Goal: Task Accomplishment & Management: Complete application form

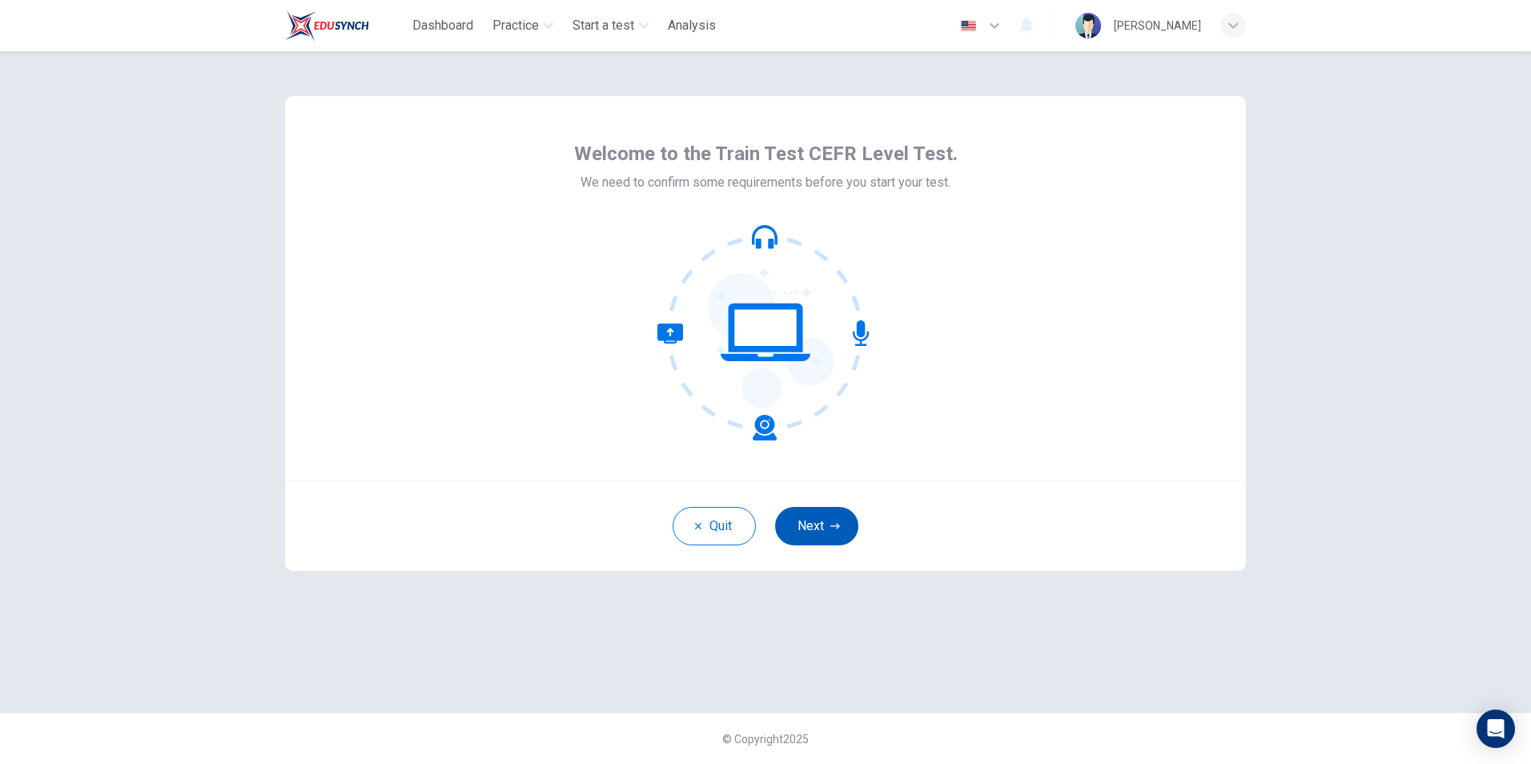
click at [822, 524] on button "Next" at bounding box center [816, 526] width 83 height 38
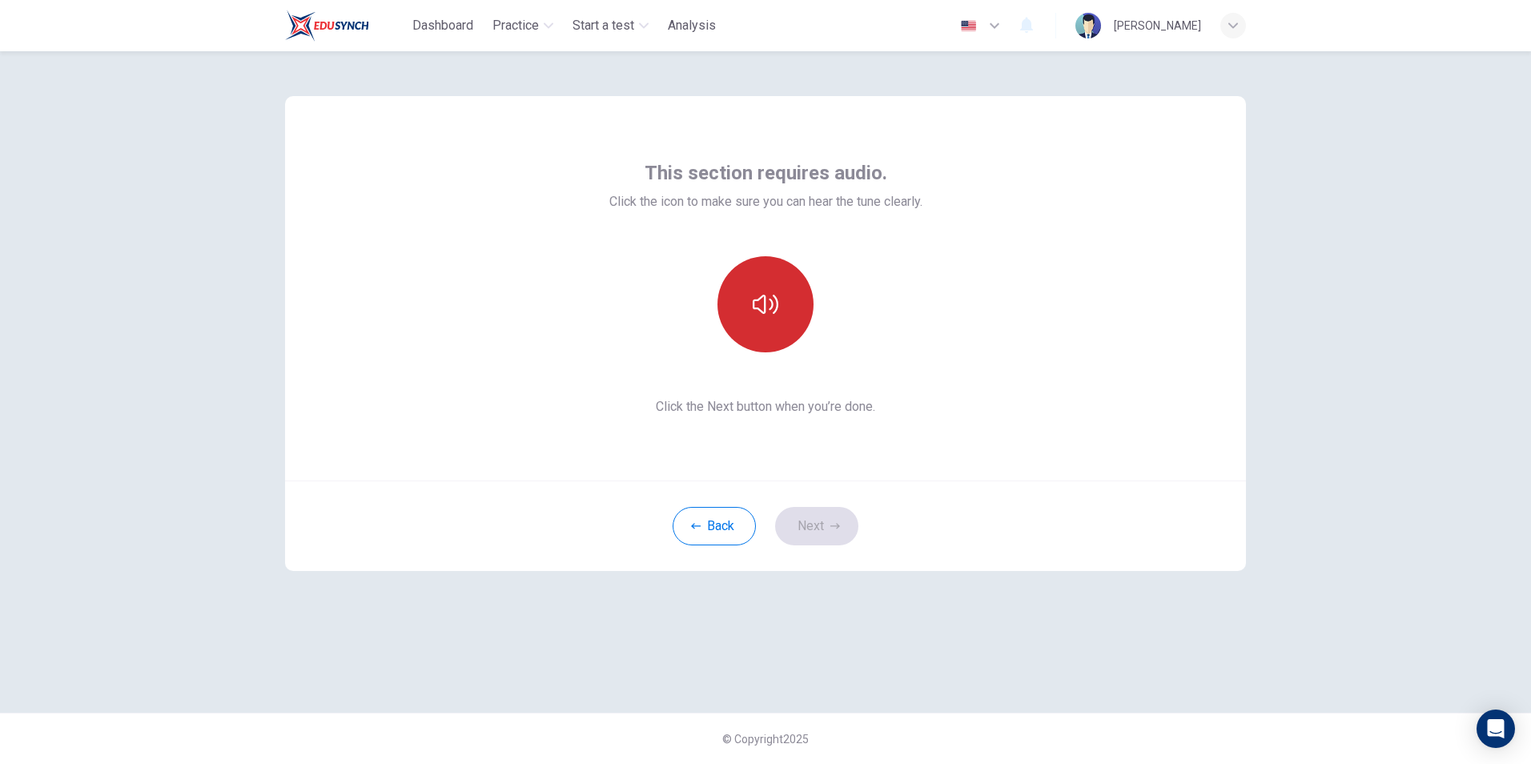
click at [795, 312] on button "button" at bounding box center [765, 304] width 96 height 96
click at [824, 530] on button "Next" at bounding box center [816, 526] width 83 height 38
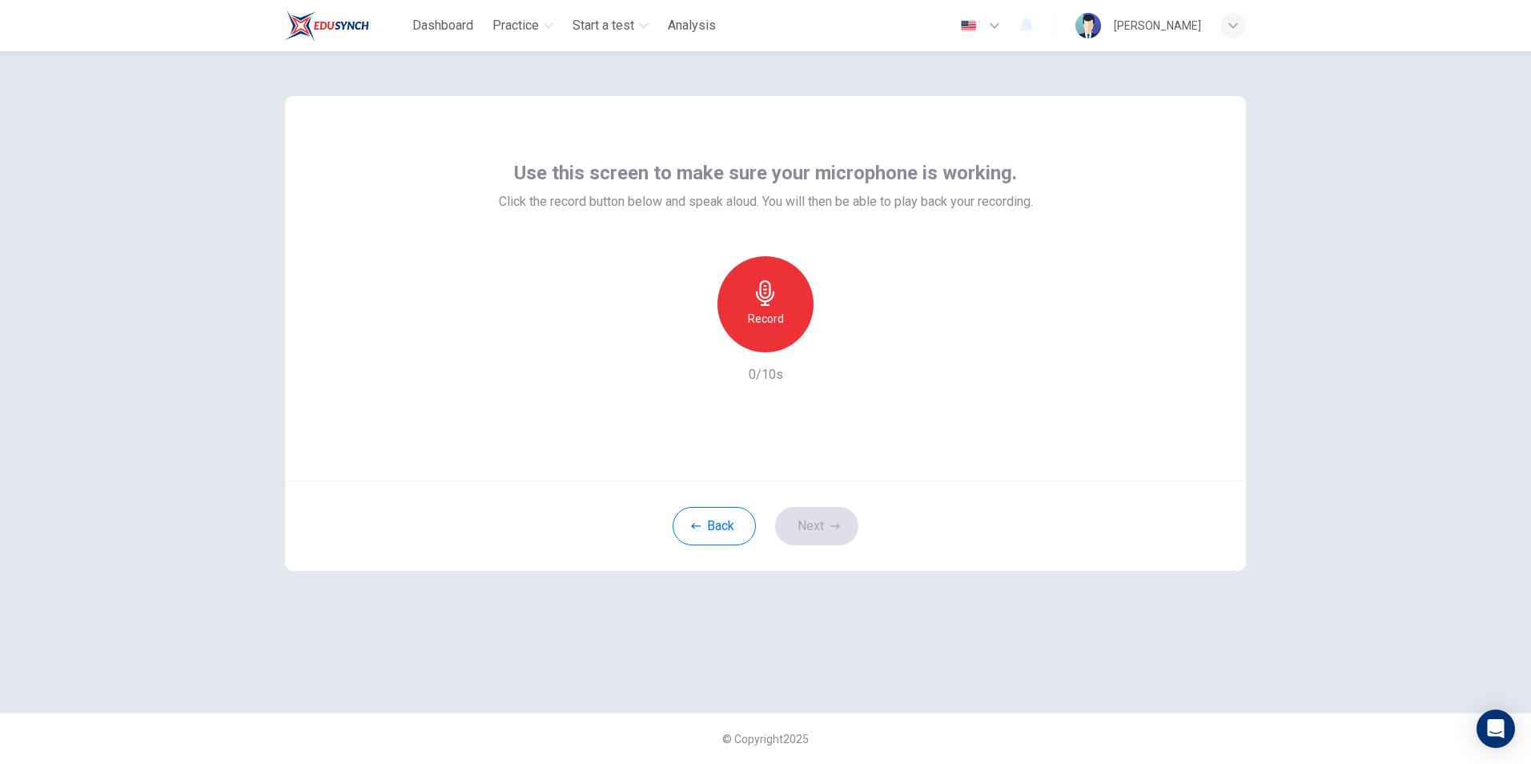
click at [785, 315] on div "Record" at bounding box center [765, 304] width 96 height 96
click at [781, 318] on div "Stop" at bounding box center [765, 304] width 96 height 96
click at [840, 343] on icon "button" at bounding box center [839, 339] width 16 height 16
click at [787, 320] on div "Record" at bounding box center [765, 304] width 96 height 96
click at [787, 317] on div "Stop" at bounding box center [765, 304] width 96 height 96
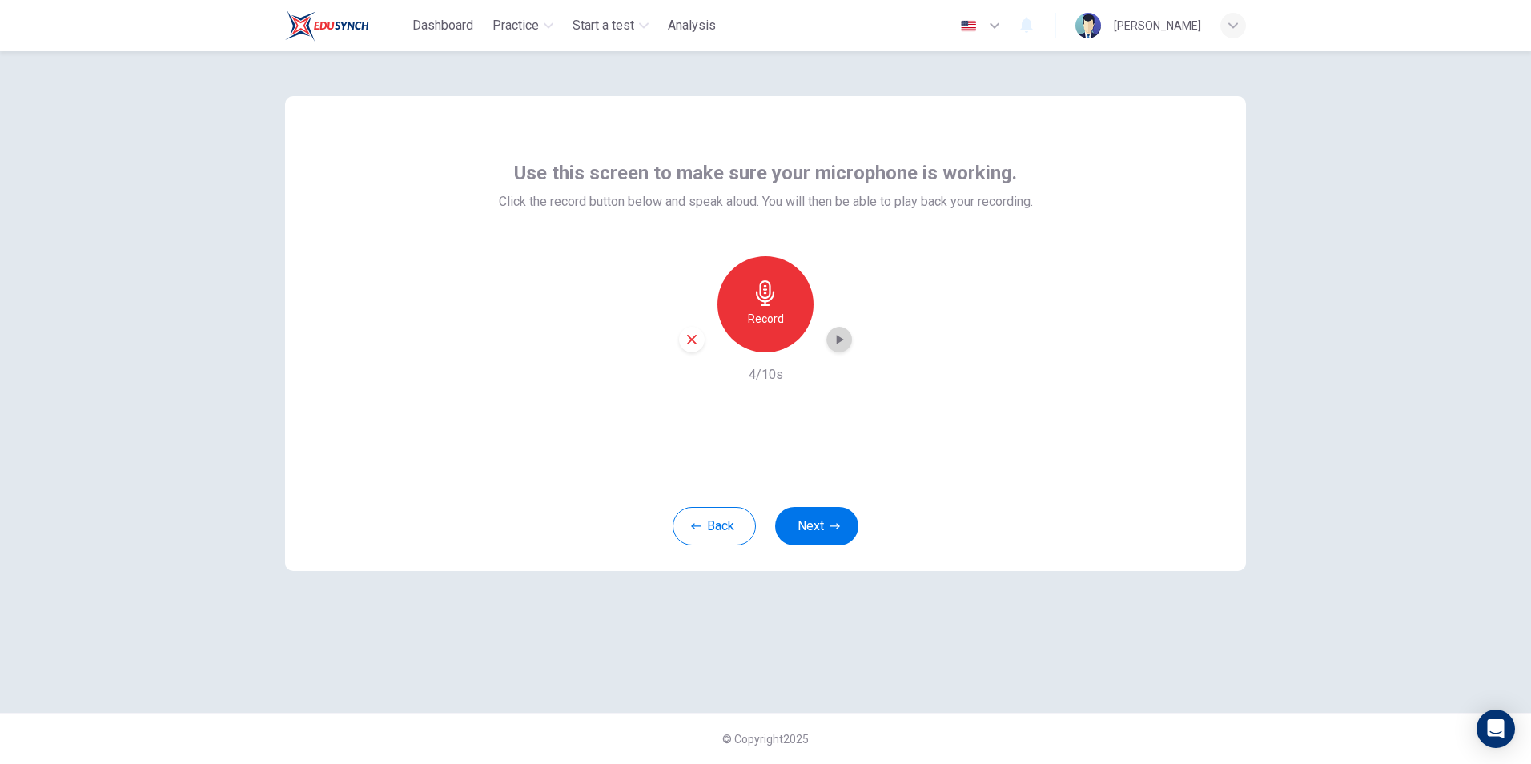
click at [845, 339] on icon "button" at bounding box center [839, 339] width 16 height 16
click at [813, 528] on button "Next" at bounding box center [816, 526] width 83 height 38
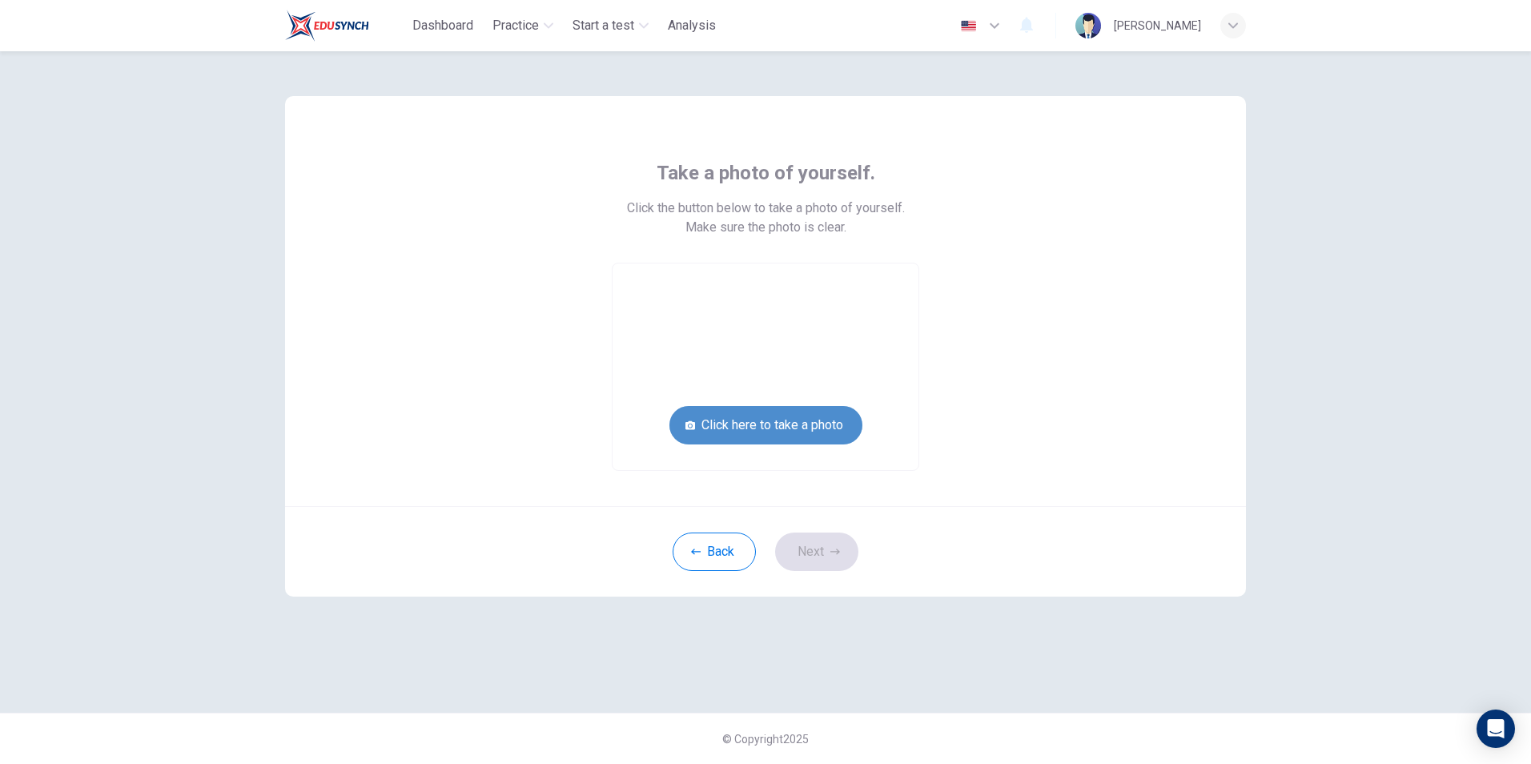
click at [785, 424] on button "Click here to take a photo" at bounding box center [765, 425] width 193 height 38
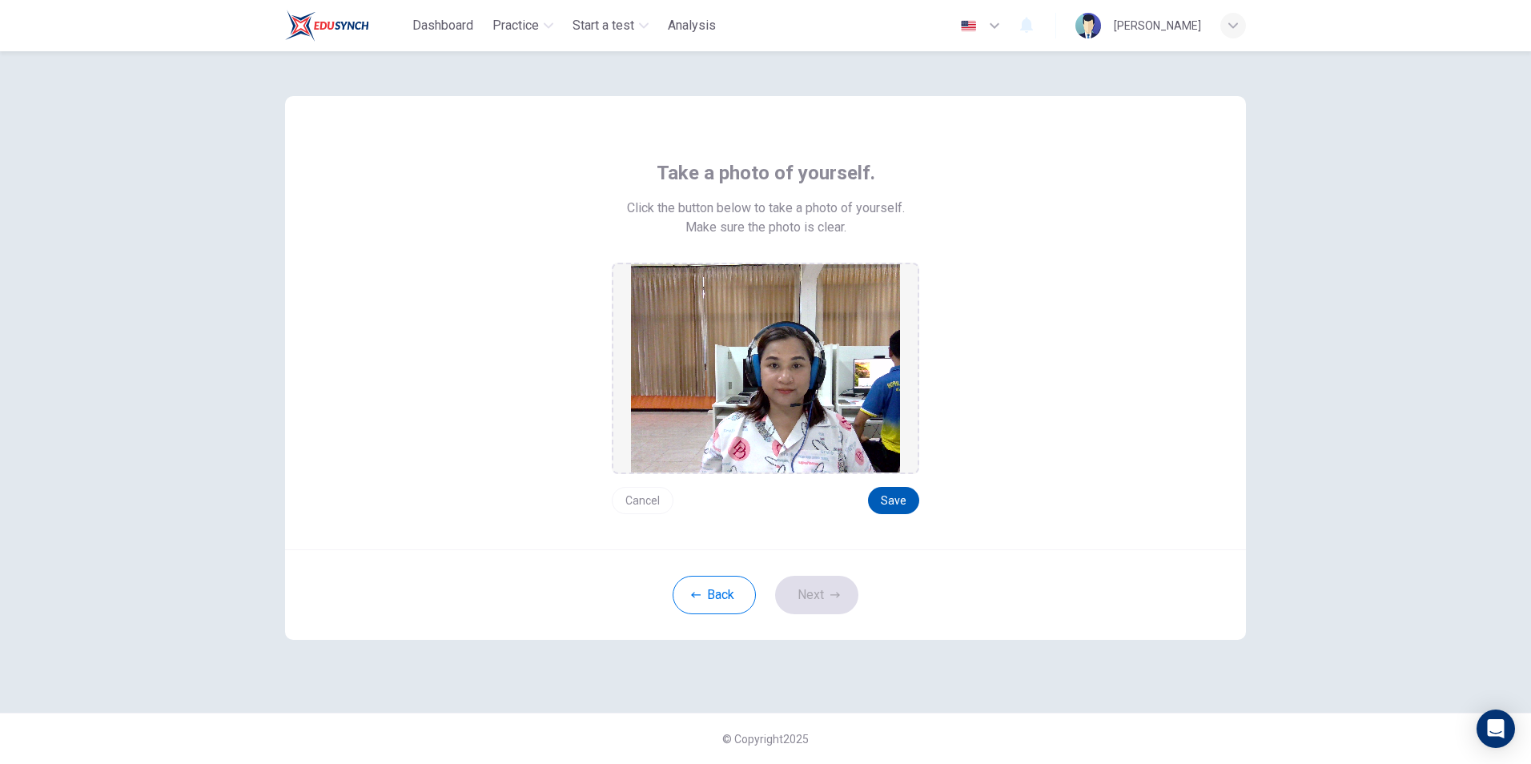
click at [897, 498] on button "Save" at bounding box center [893, 500] width 51 height 27
click at [809, 594] on button "Next" at bounding box center [816, 595] width 83 height 38
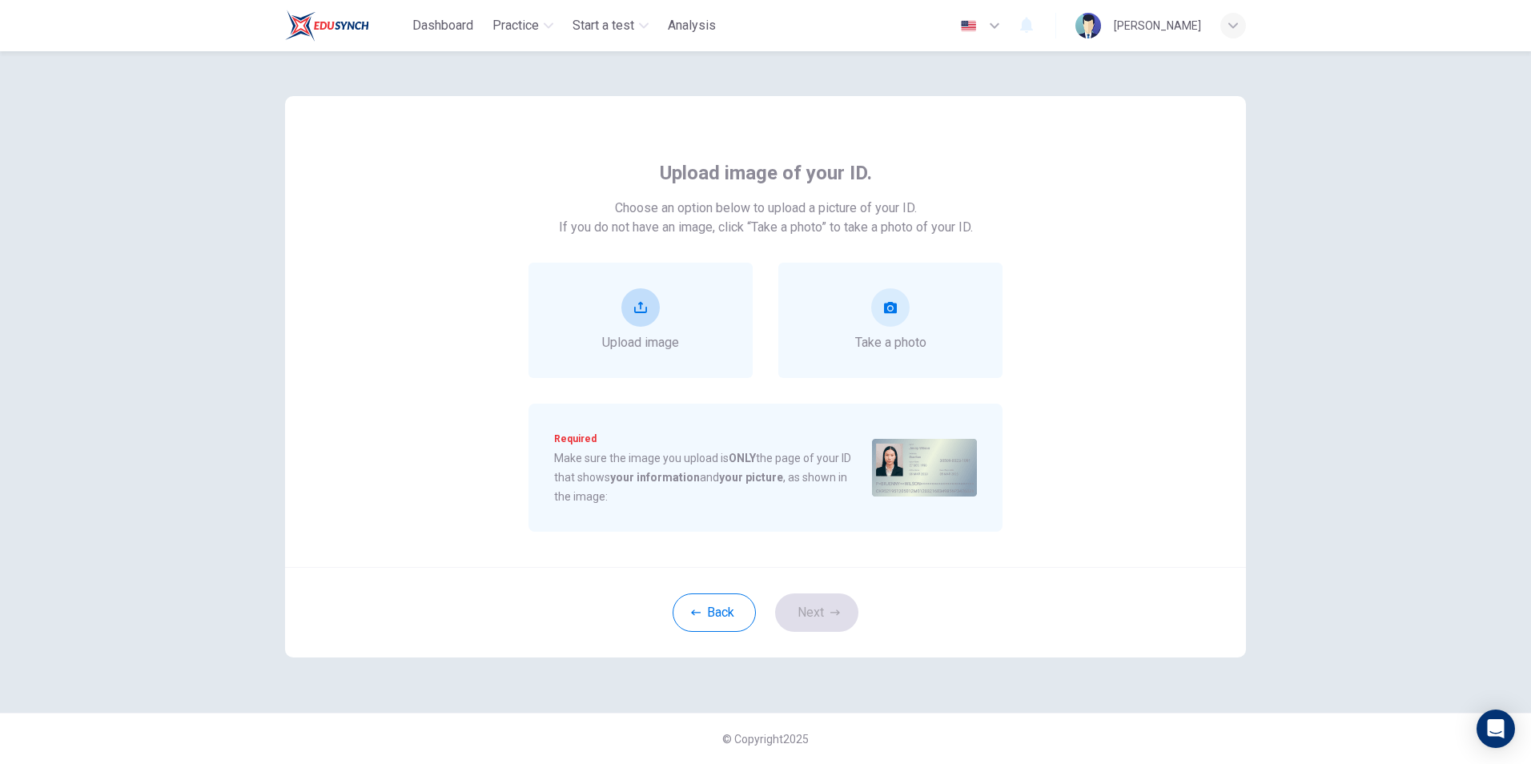
click at [648, 329] on div "Upload image" at bounding box center [640, 320] width 77 height 64
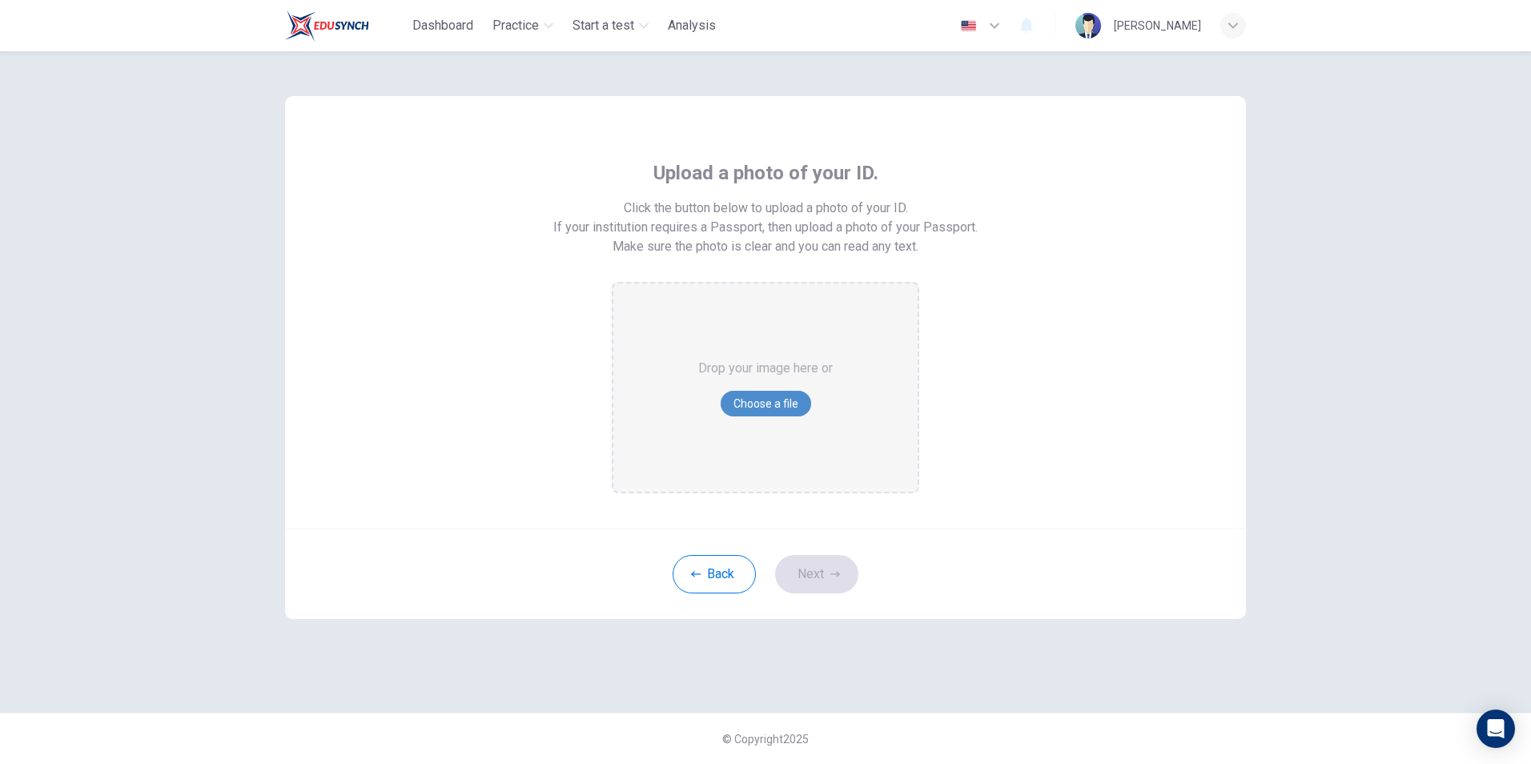
click at [765, 403] on button "Choose a file" at bounding box center [766, 404] width 90 height 26
click at [710, 572] on button "Back" at bounding box center [714, 574] width 83 height 38
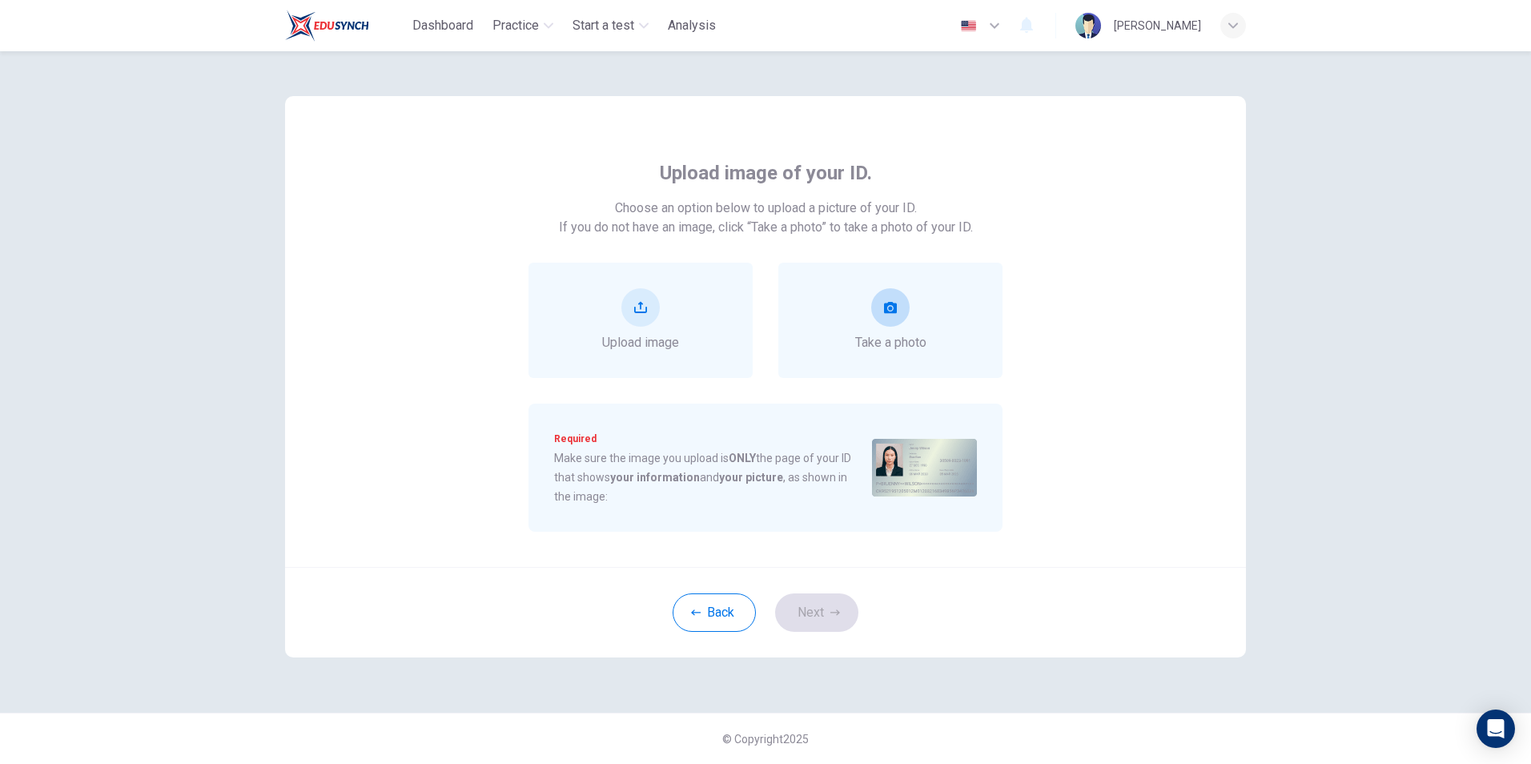
click at [890, 325] on button "take photo" at bounding box center [890, 307] width 38 height 38
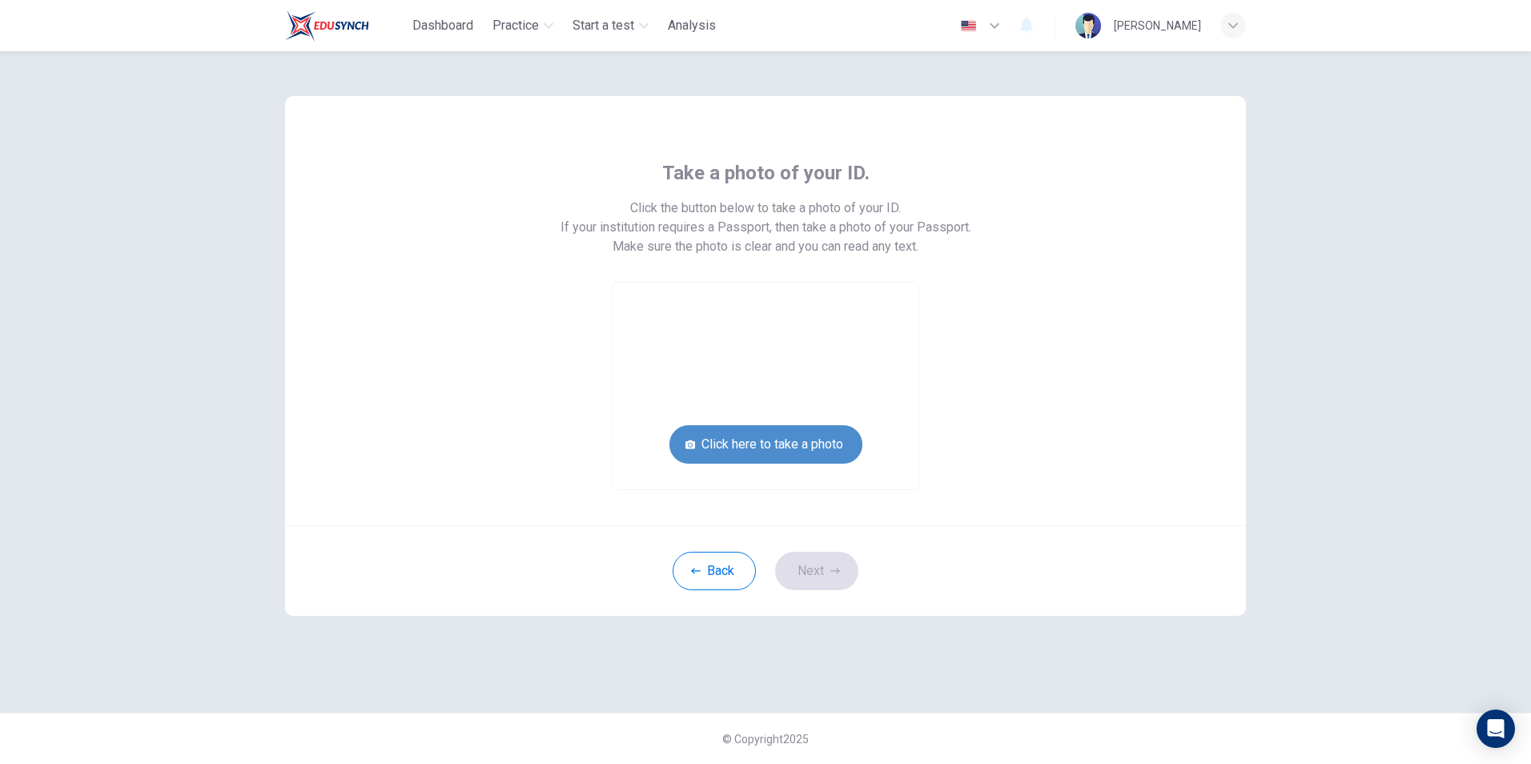
click at [794, 449] on button "Click here to take a photo" at bounding box center [765, 444] width 193 height 38
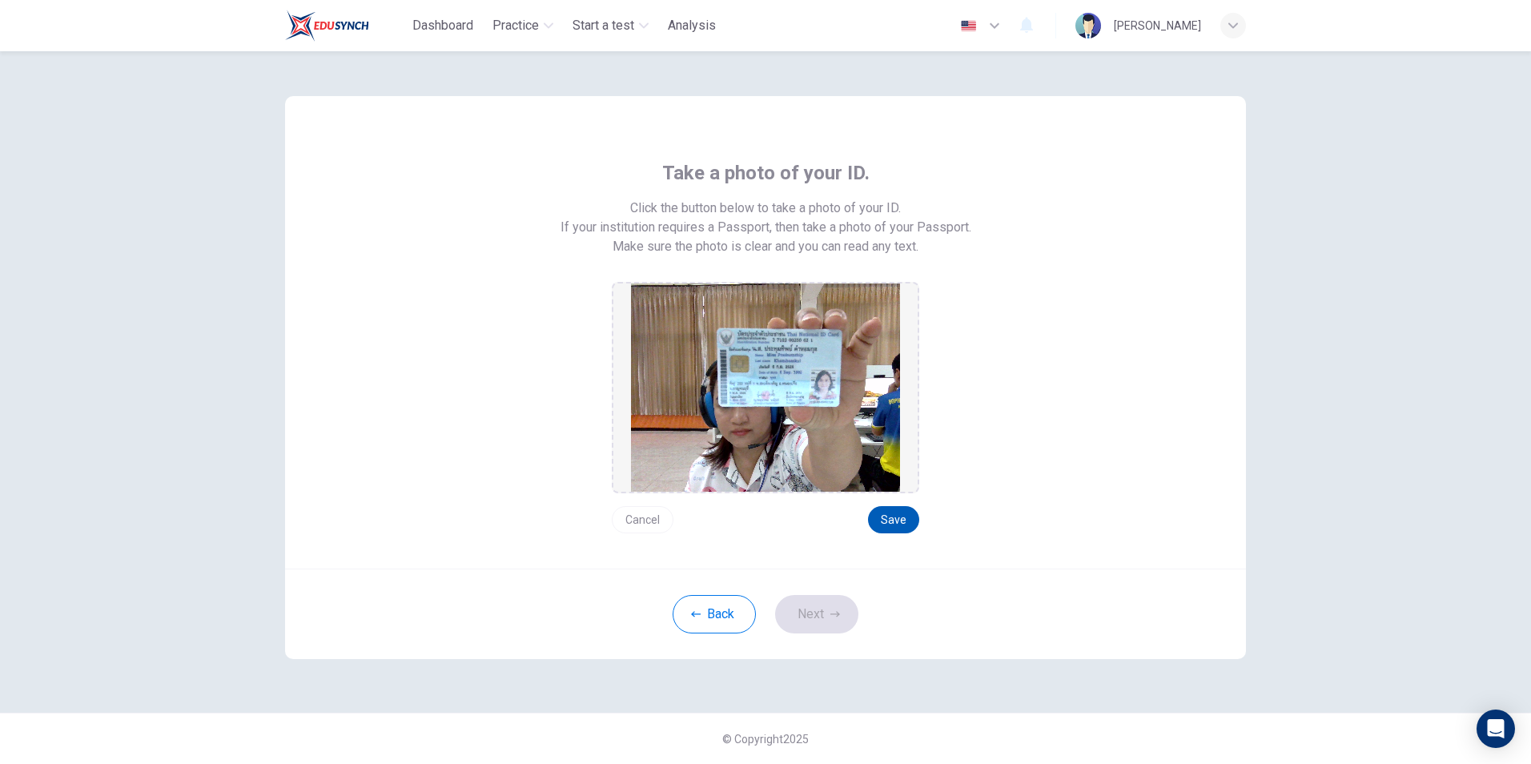
click at [901, 524] on button "Save" at bounding box center [893, 519] width 51 height 27
click at [901, 520] on button "Save" at bounding box center [893, 519] width 51 height 27
click at [835, 605] on button "Next" at bounding box center [816, 614] width 83 height 38
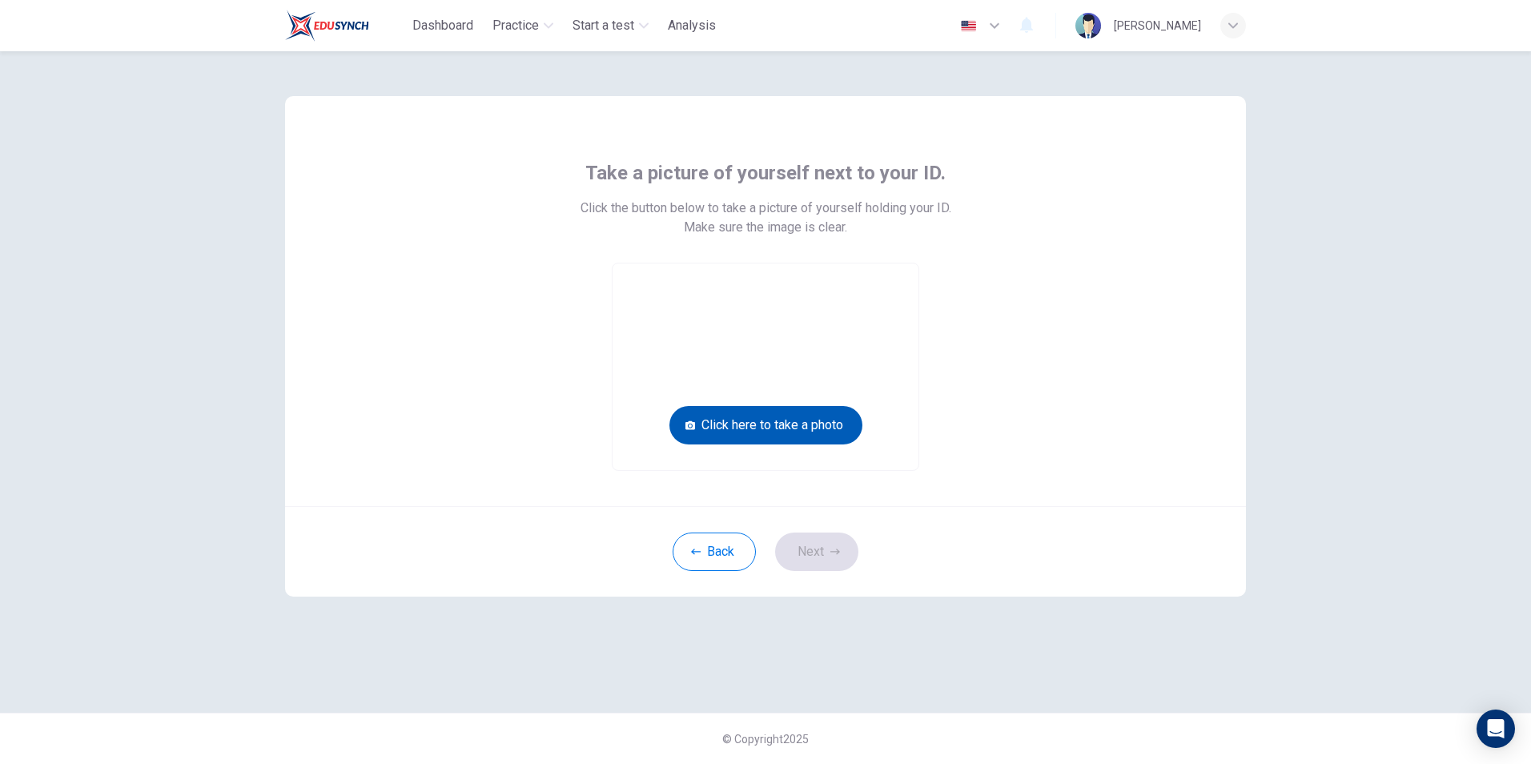
click at [777, 422] on button "Click here to take a photo" at bounding box center [765, 425] width 193 height 38
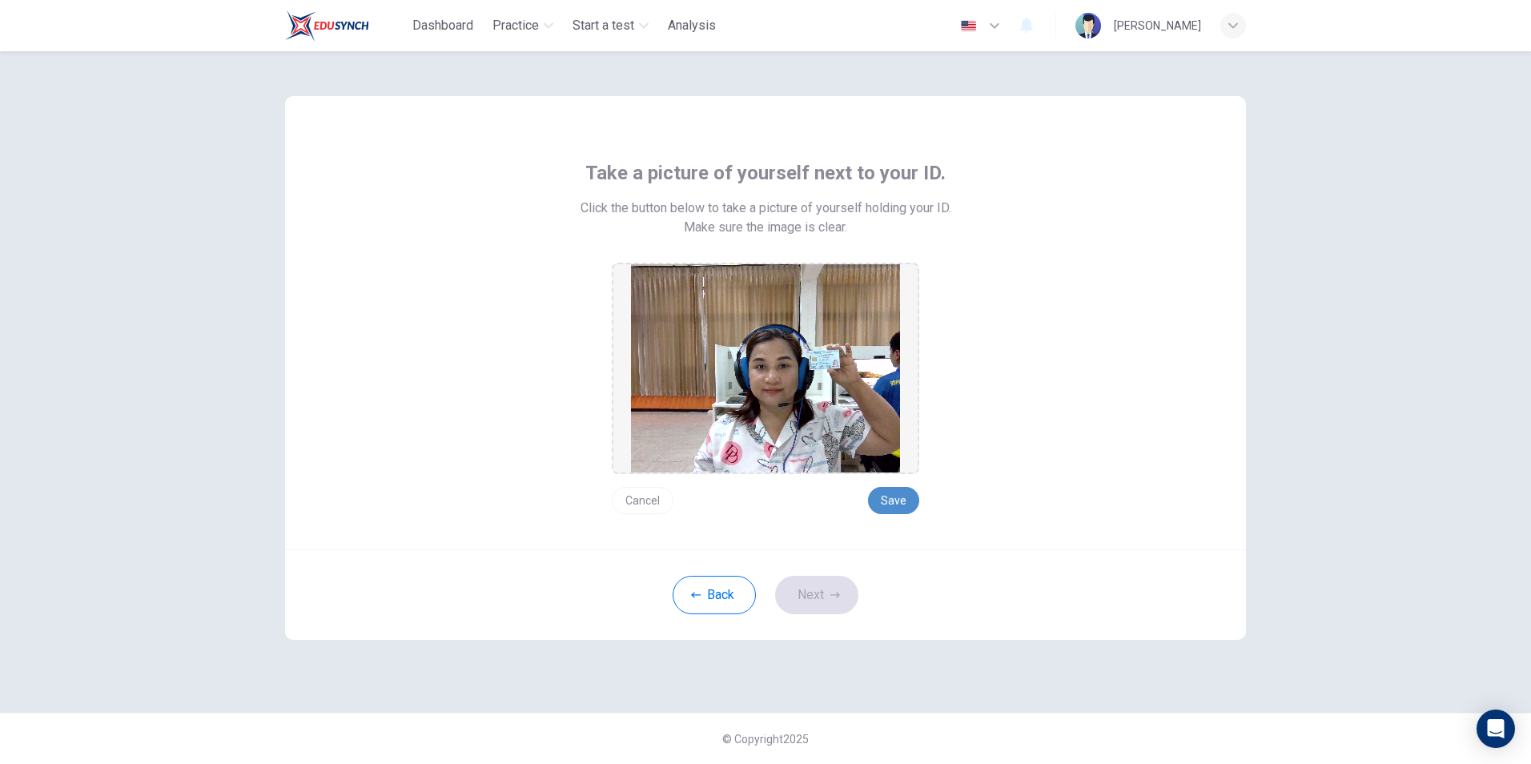
click at [893, 499] on button "Save" at bounding box center [893, 500] width 51 height 27
click at [825, 598] on button "Next" at bounding box center [816, 595] width 83 height 38
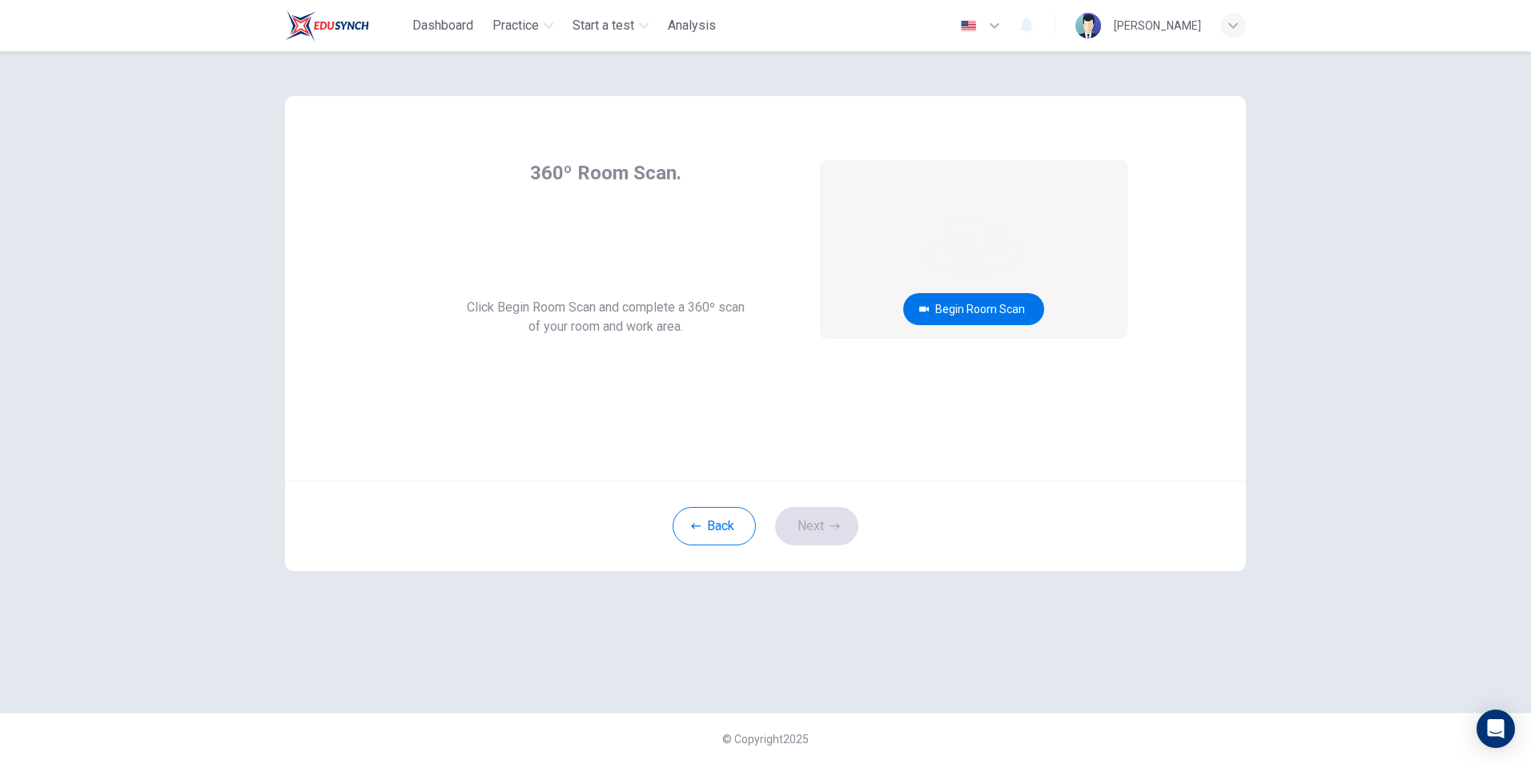
click at [971, 310] on button "Begin Room Scan" at bounding box center [973, 309] width 141 height 32
click at [980, 310] on button "Begin Room Scan" at bounding box center [973, 309] width 141 height 32
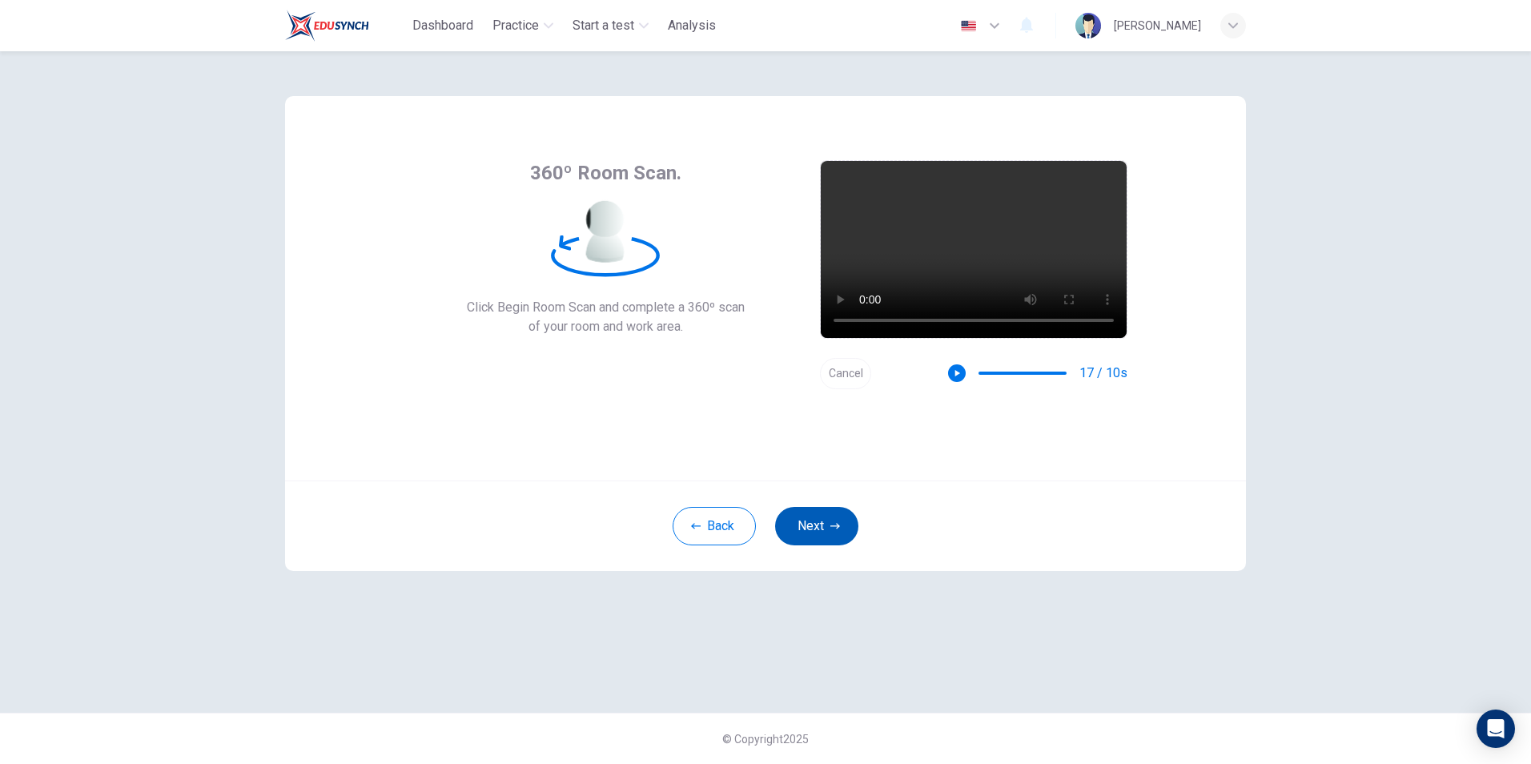
click at [823, 516] on button "Next" at bounding box center [816, 526] width 83 height 38
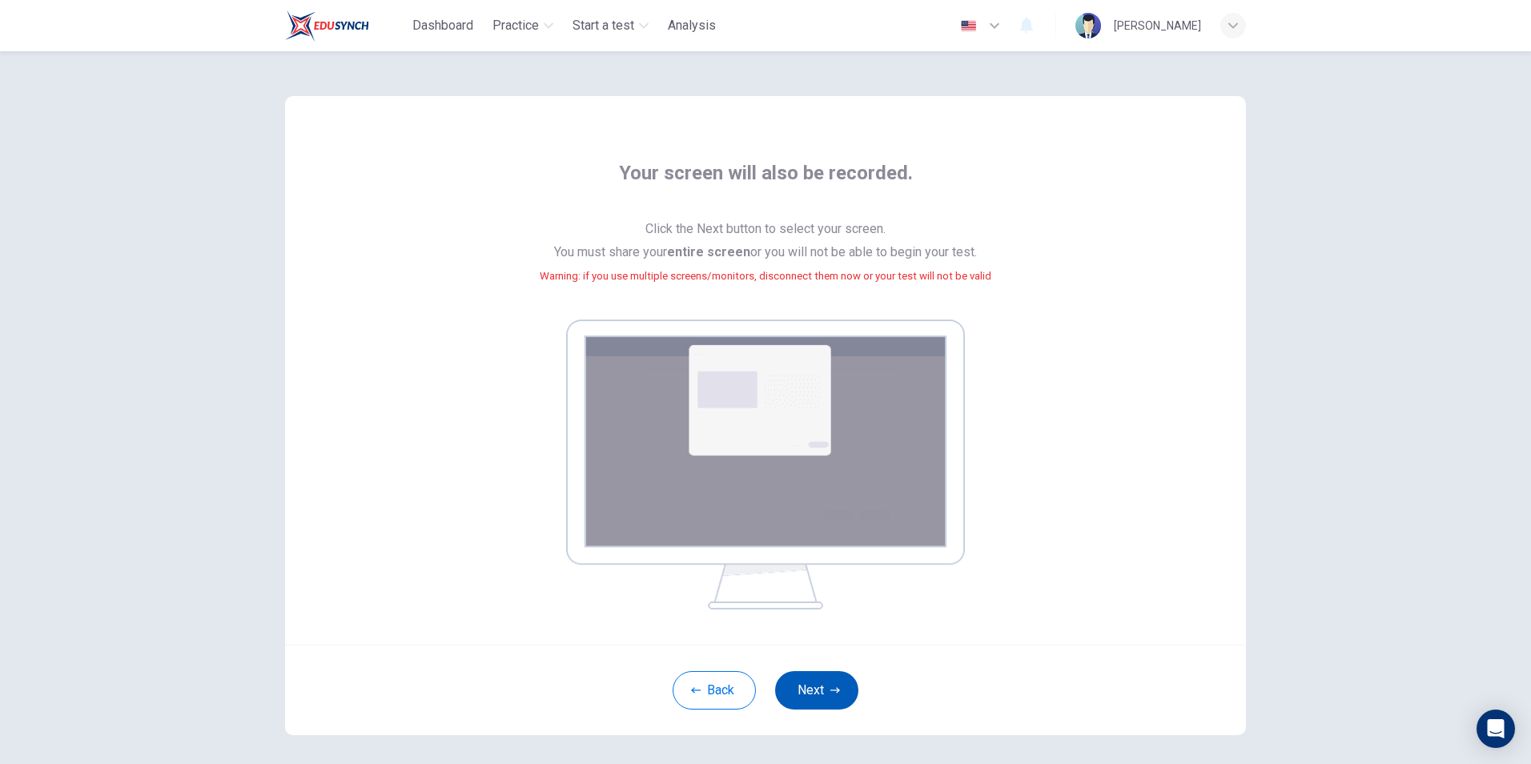
click at [824, 689] on button "Next" at bounding box center [816, 690] width 83 height 38
click at [810, 691] on button "Next" at bounding box center [816, 690] width 83 height 38
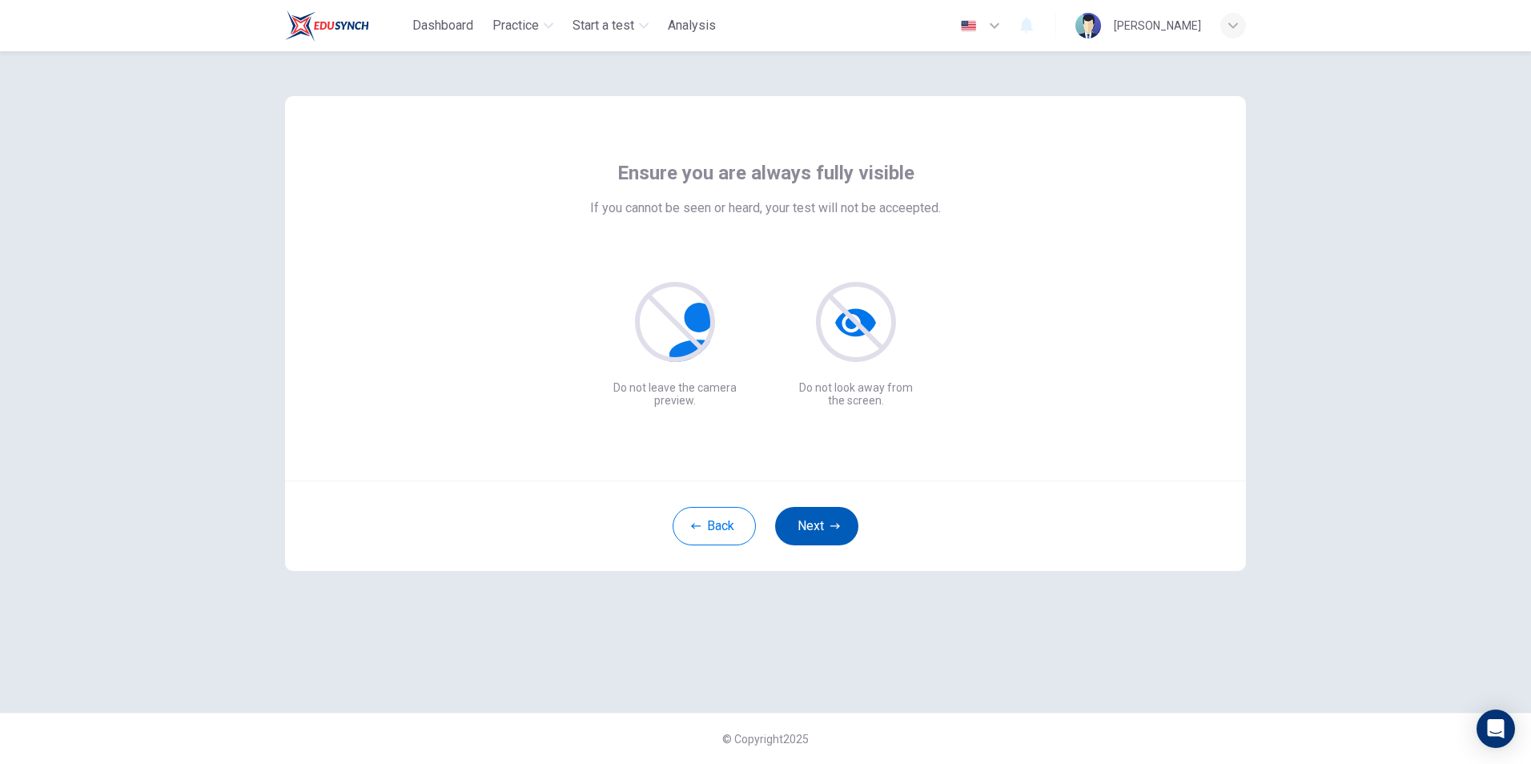
click at [820, 529] on button "Next" at bounding box center [816, 526] width 83 height 38
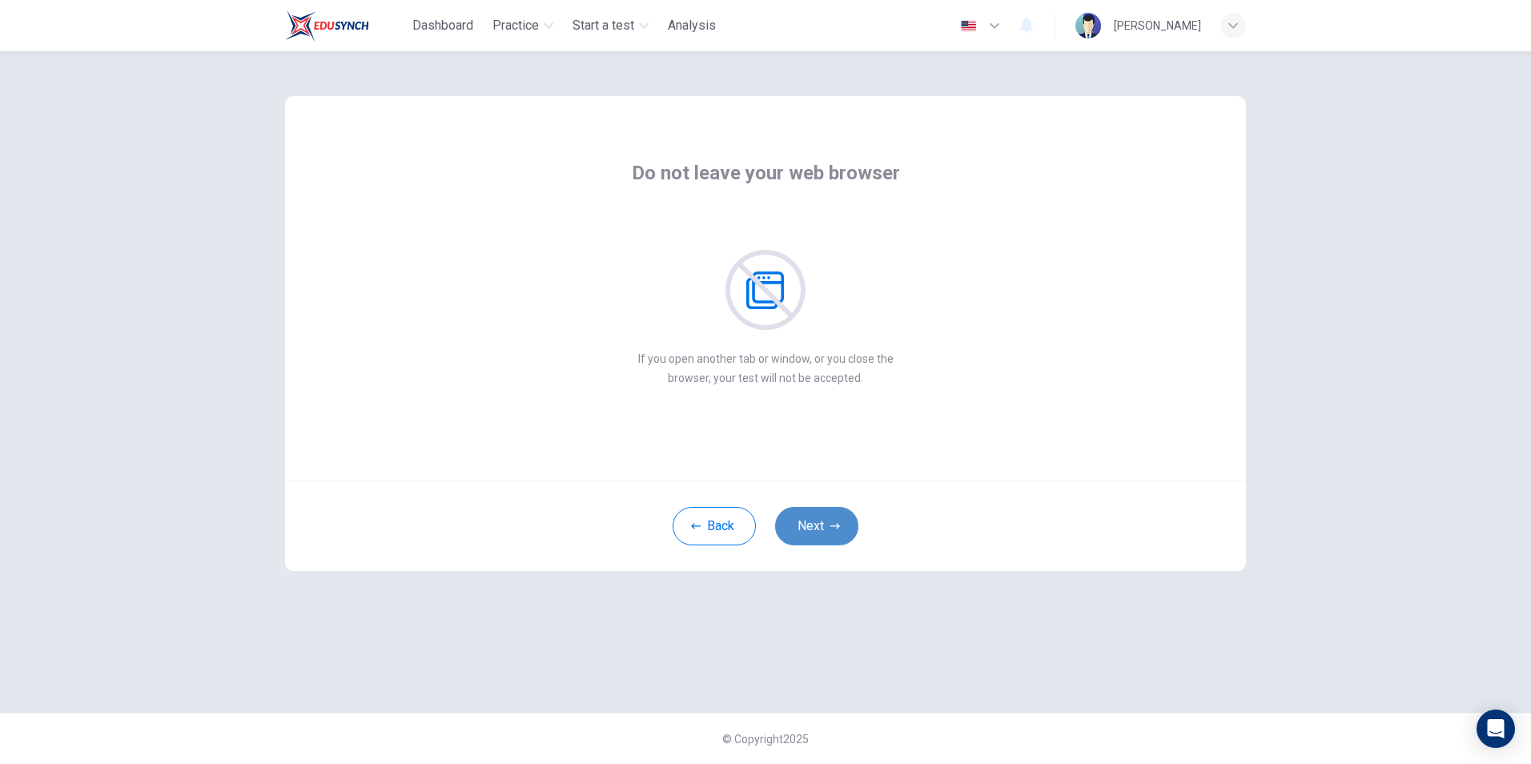
click at [821, 516] on button "Next" at bounding box center [816, 526] width 83 height 38
click at [819, 530] on button "Next" at bounding box center [816, 526] width 83 height 38
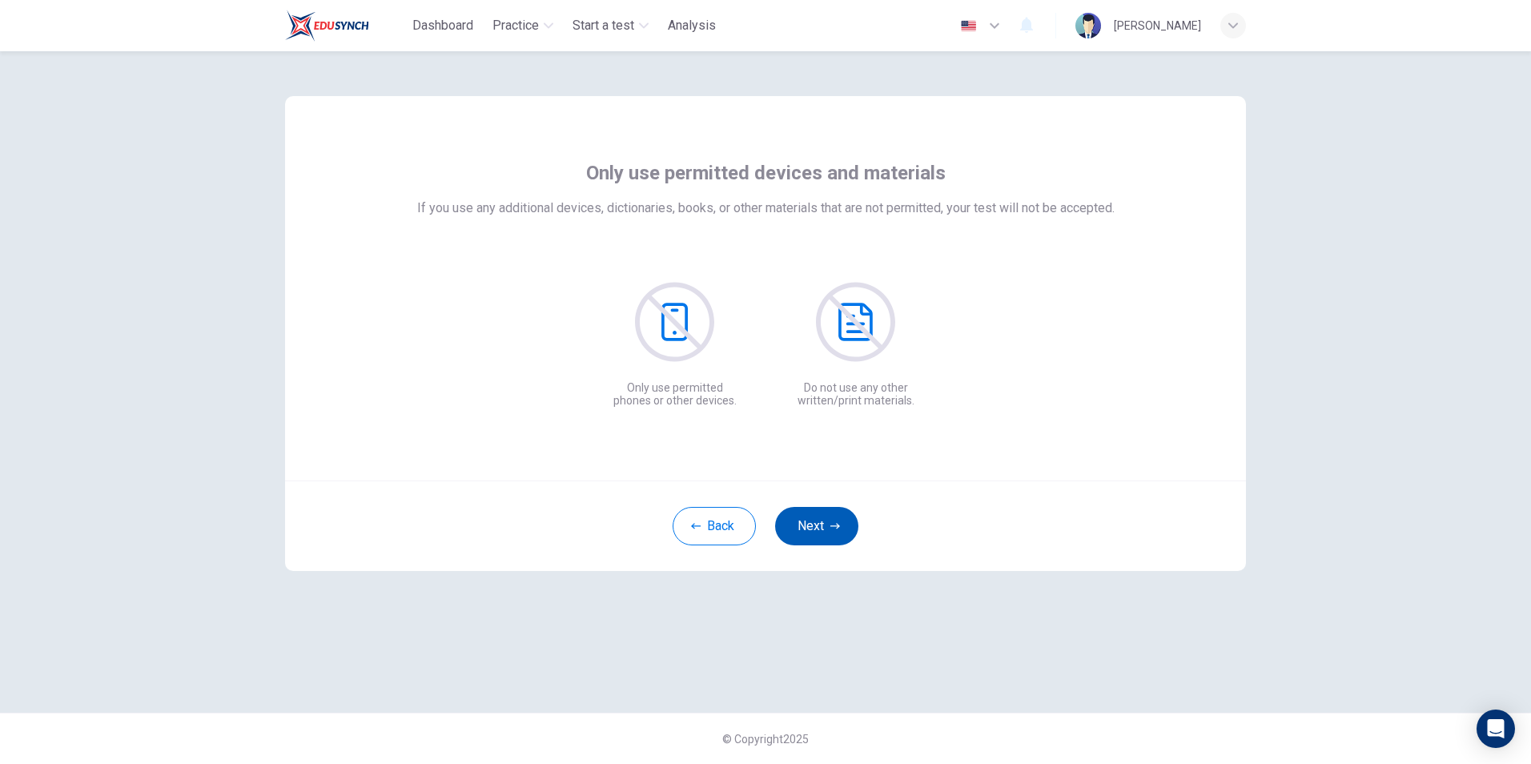
click at [813, 528] on button "Next" at bounding box center [816, 526] width 83 height 38
click at [813, 526] on button "Next" at bounding box center [816, 526] width 83 height 38
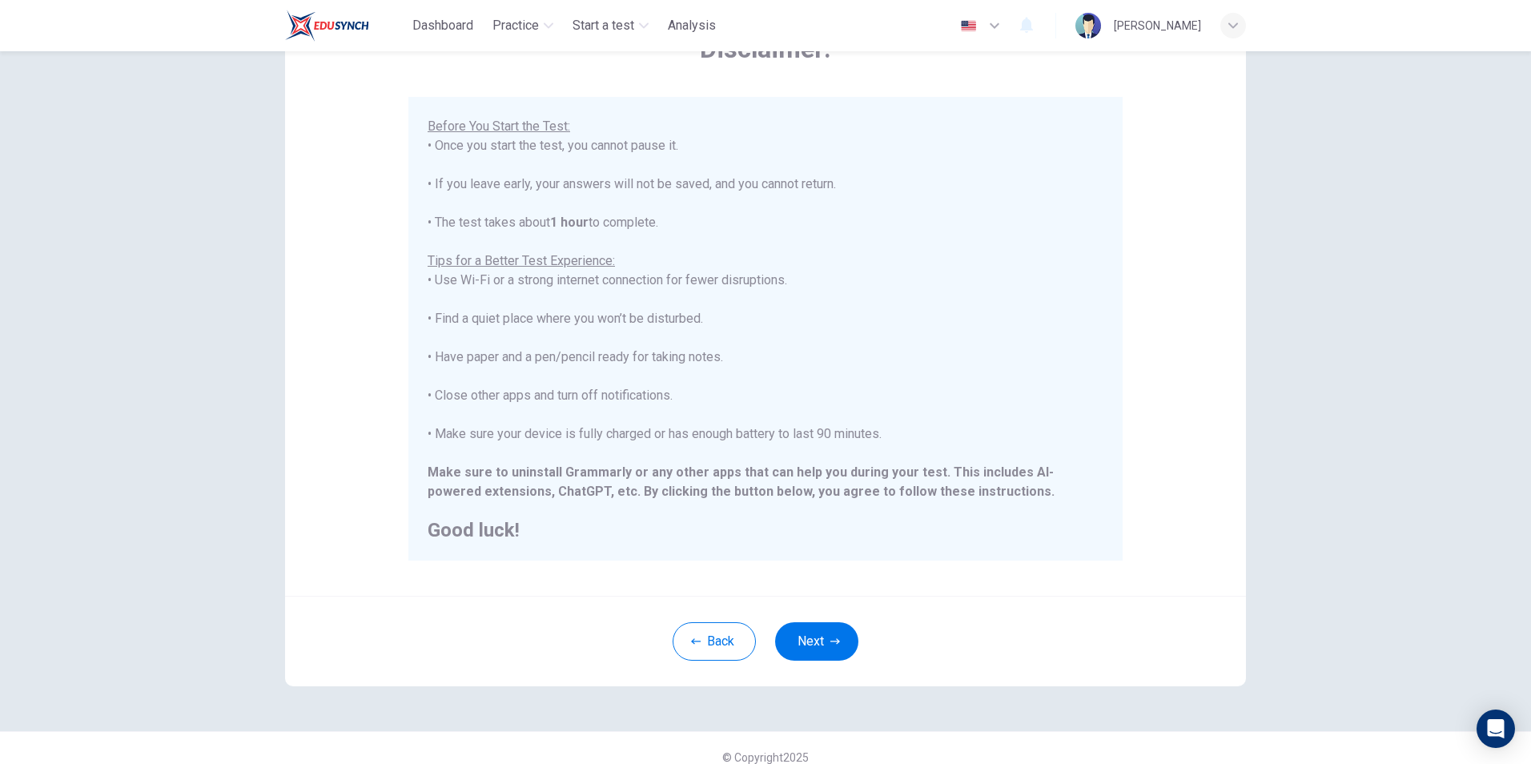
scroll to position [126, 0]
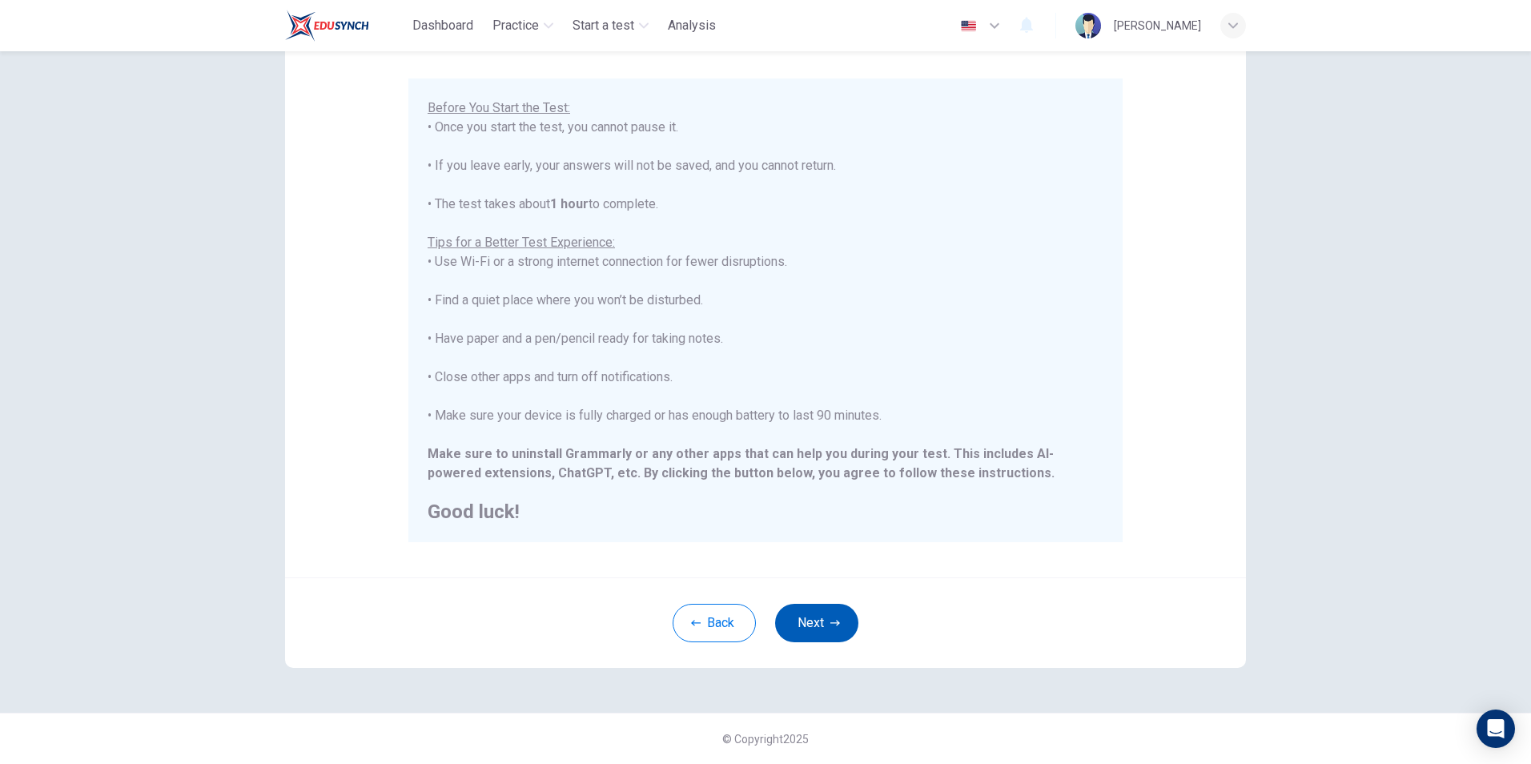
click at [811, 617] on button "Next" at bounding box center [816, 623] width 83 height 38
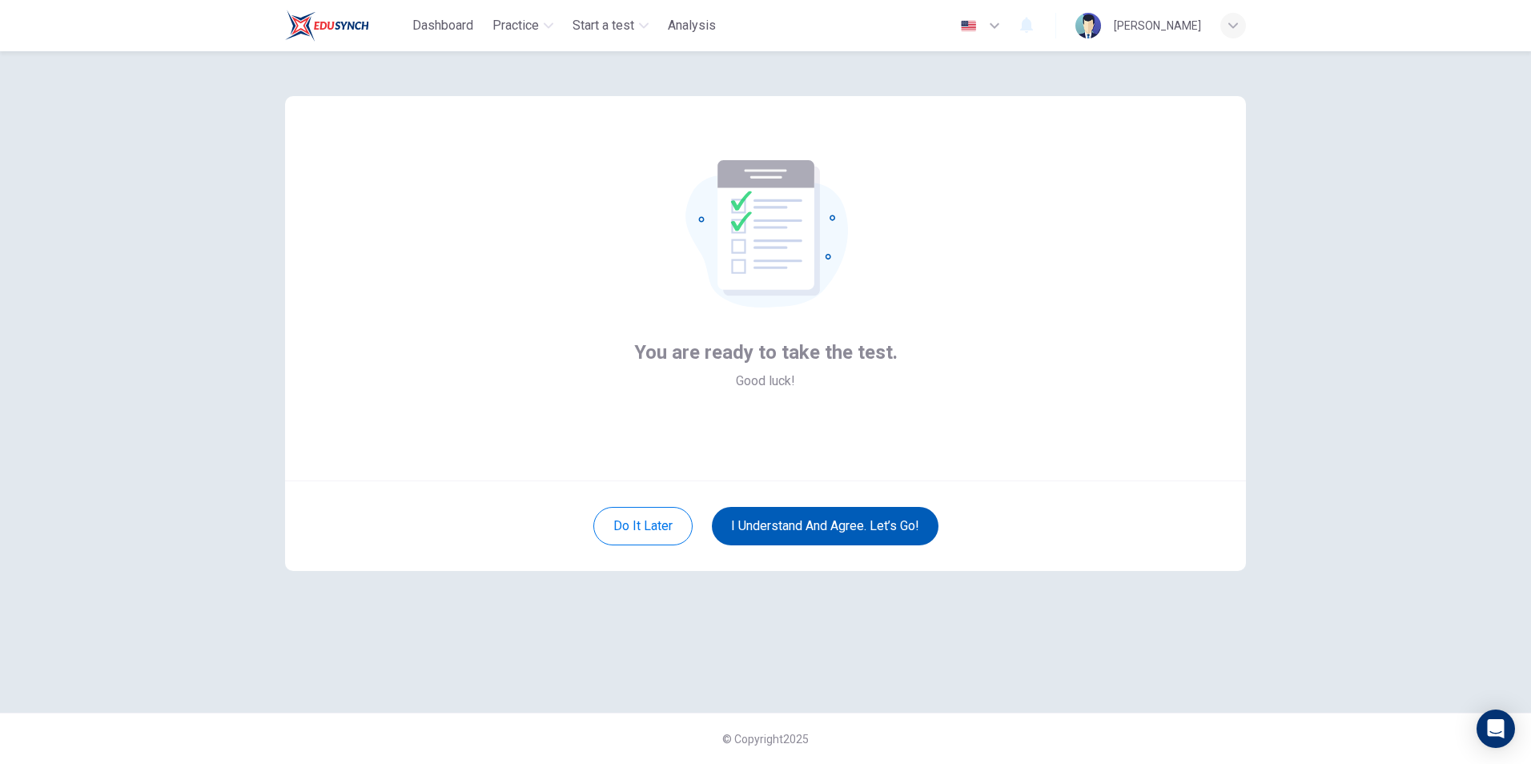
scroll to position [0, 0]
click at [854, 529] on button "I understand and agree. Let’s go!" at bounding box center [825, 526] width 227 height 38
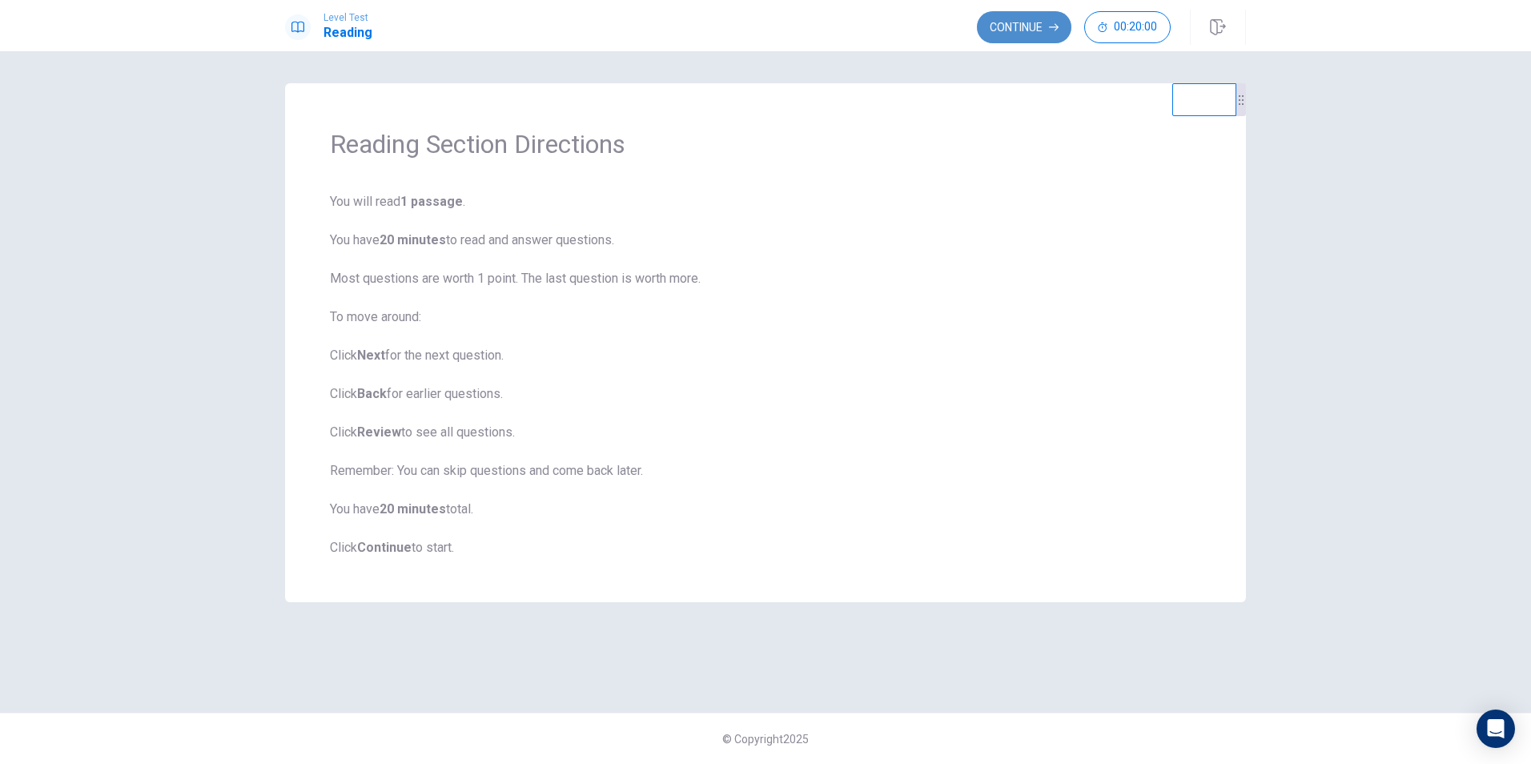
click at [1023, 26] on button "Continue" at bounding box center [1024, 27] width 94 height 32
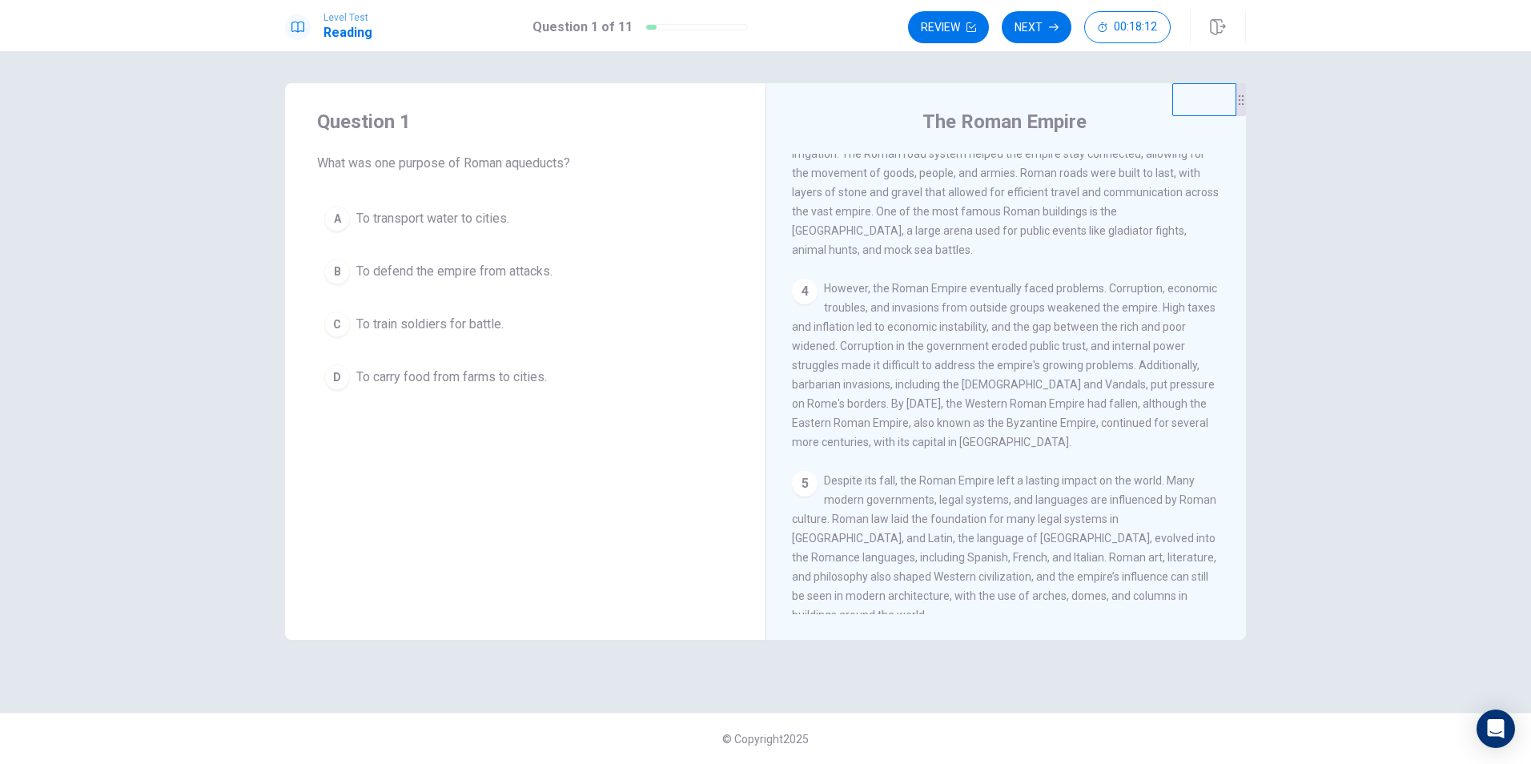
scroll to position [436, 0]
click at [346, 215] on div "A" at bounding box center [337, 219] width 26 height 26
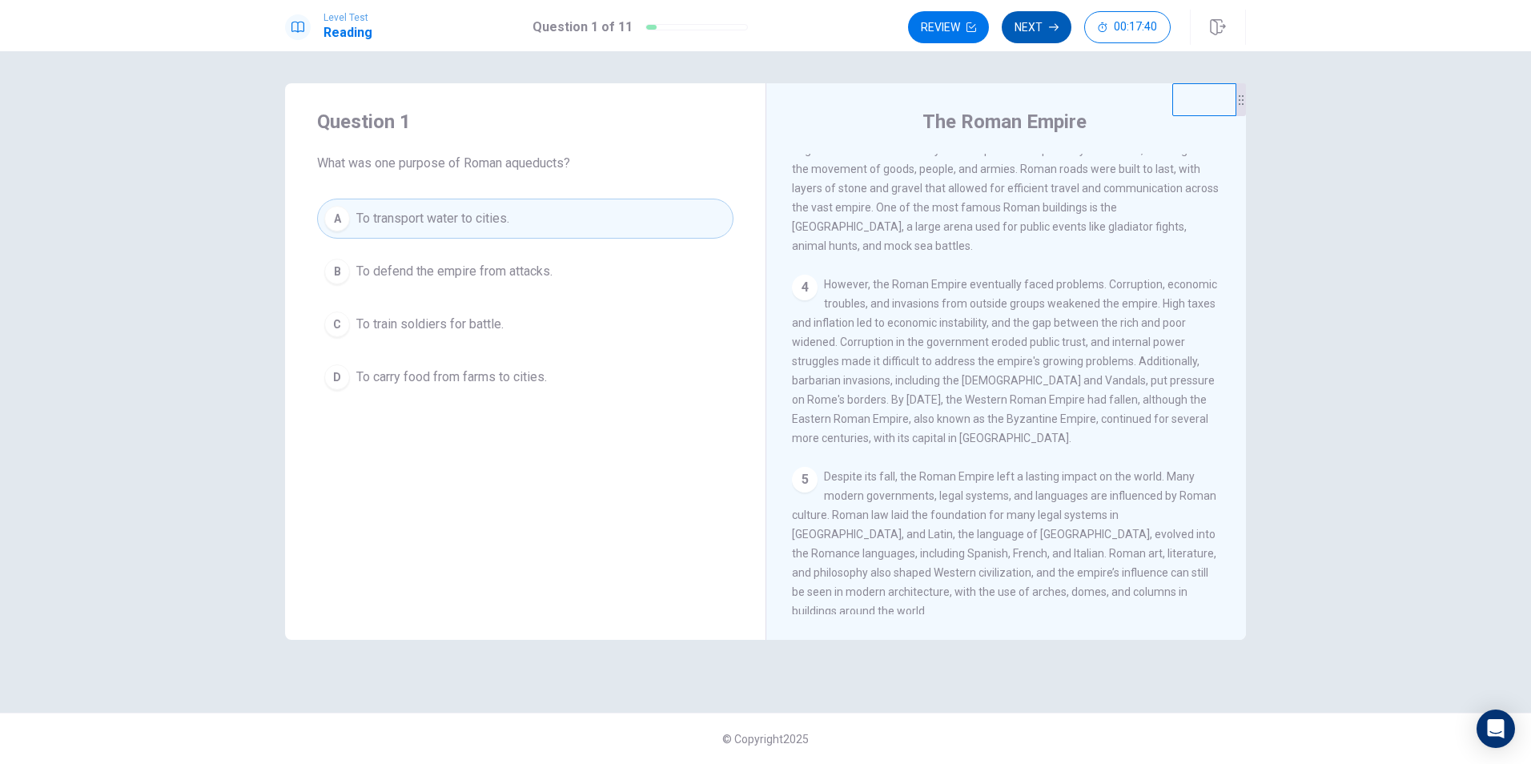
click at [1027, 24] on button "Next" at bounding box center [1037, 27] width 70 height 32
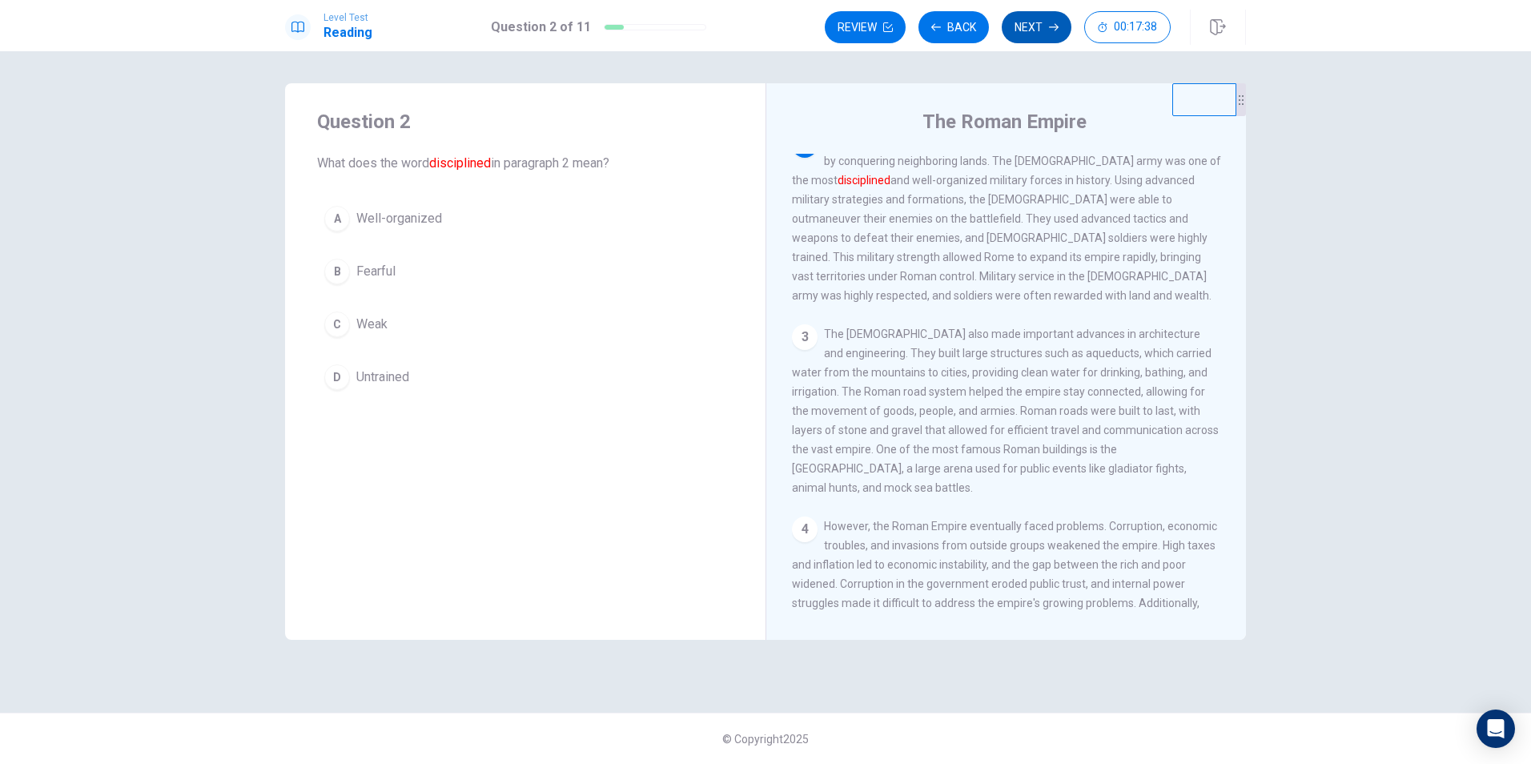
scroll to position [159, 0]
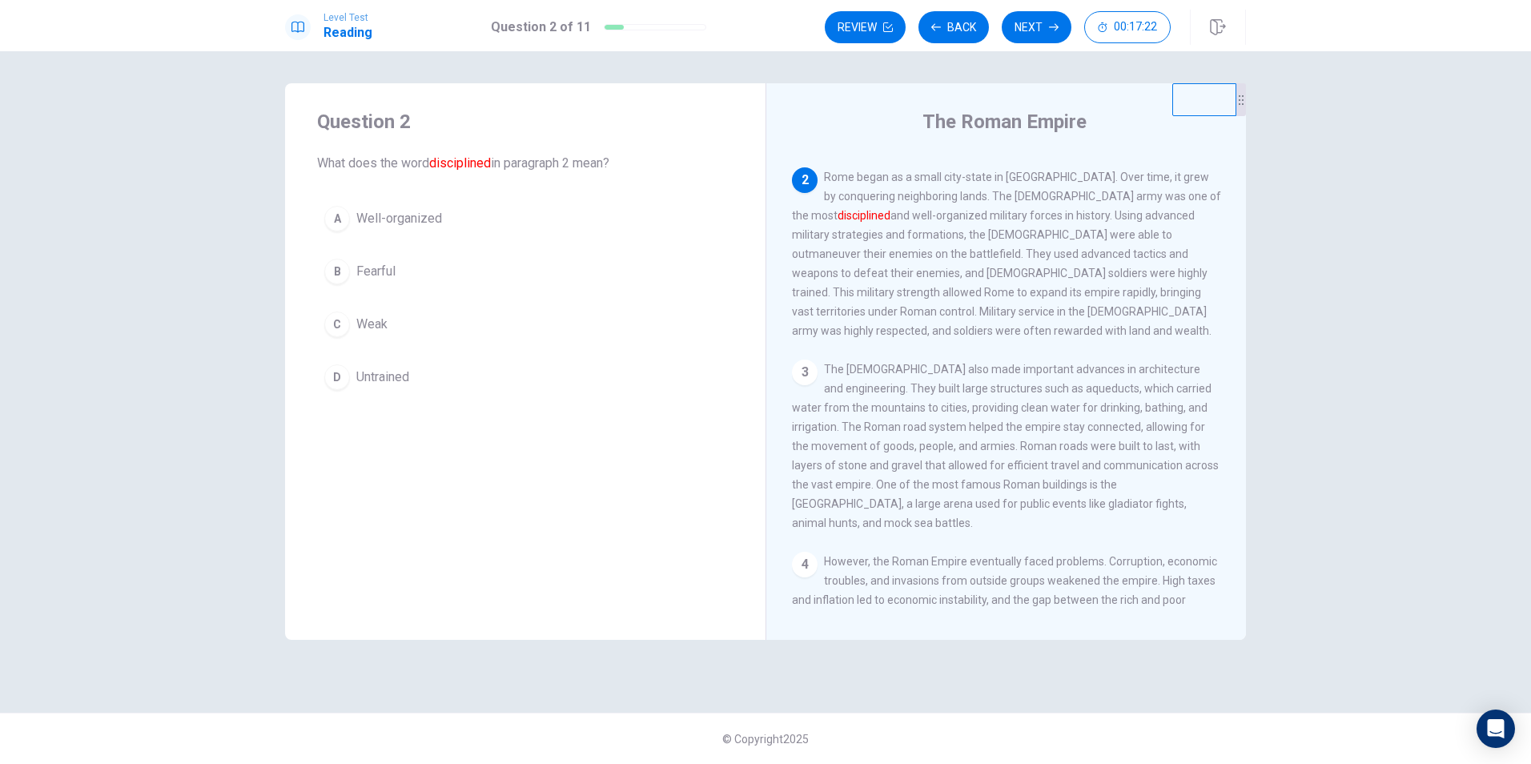
click at [345, 219] on div "A" at bounding box center [337, 219] width 26 height 26
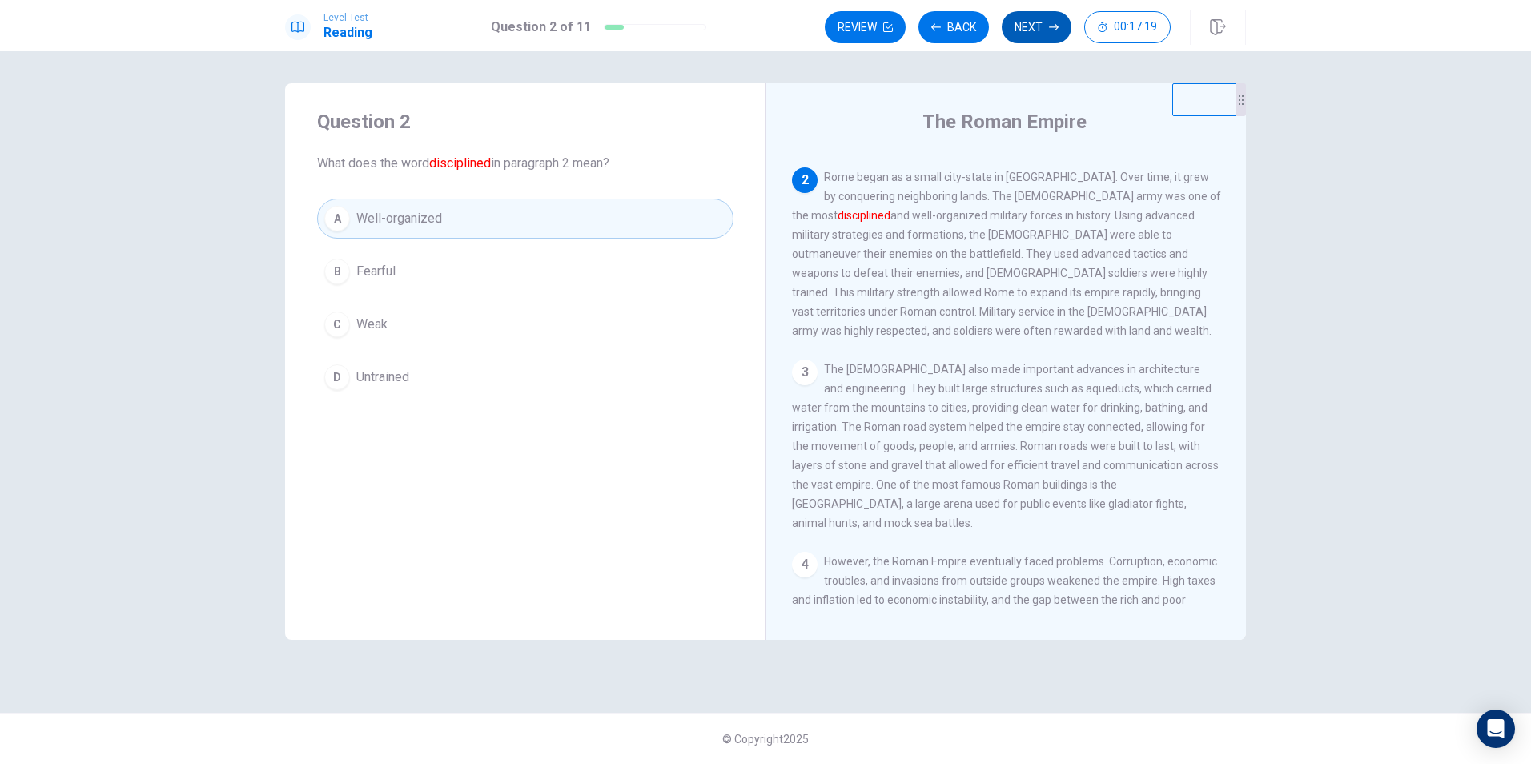
click at [1046, 26] on button "Next" at bounding box center [1037, 27] width 70 height 32
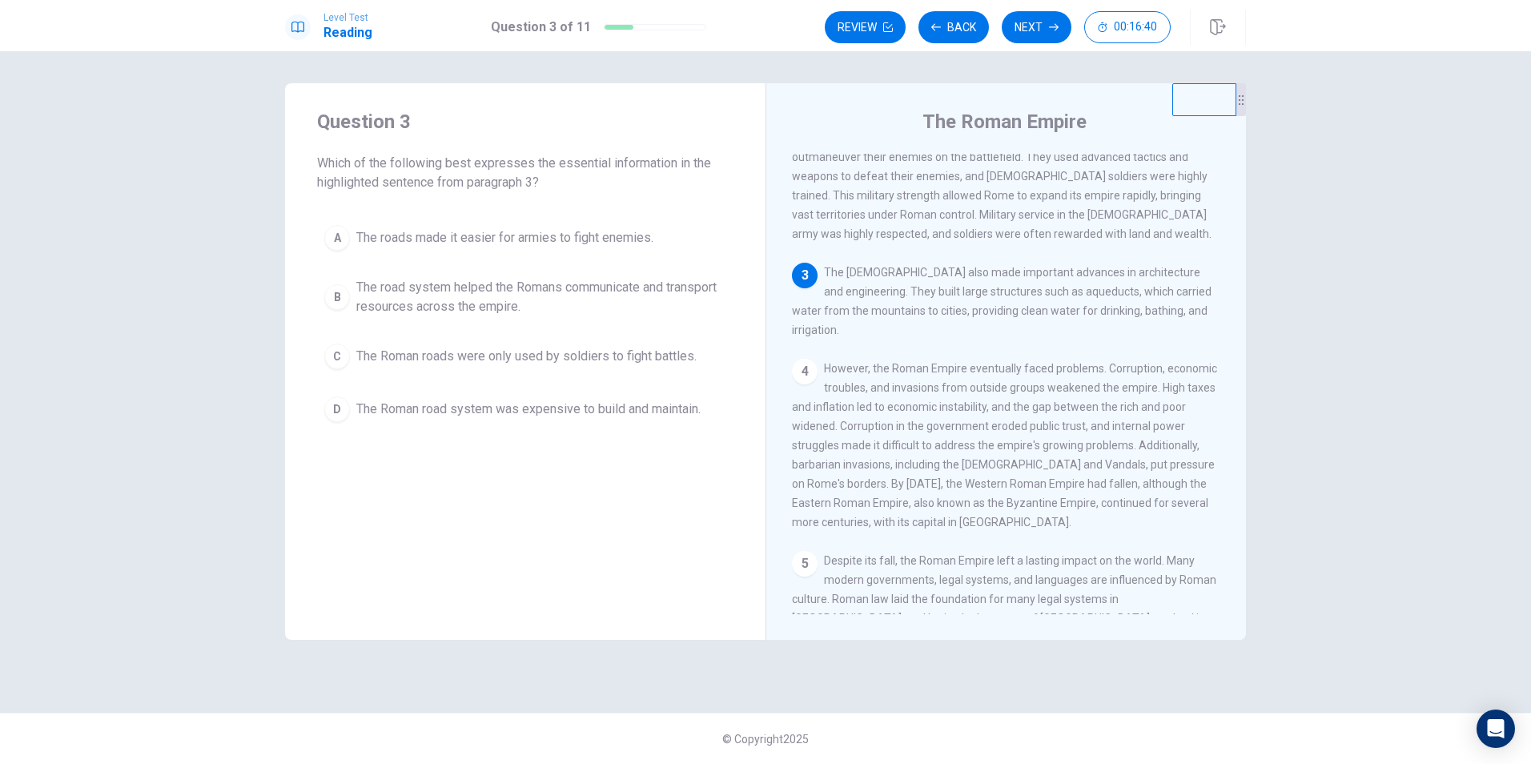
scroll to position [258, 0]
click at [392, 299] on span "The road system helped the Romans communicate and transport resources across th…" at bounding box center [541, 297] width 370 height 38
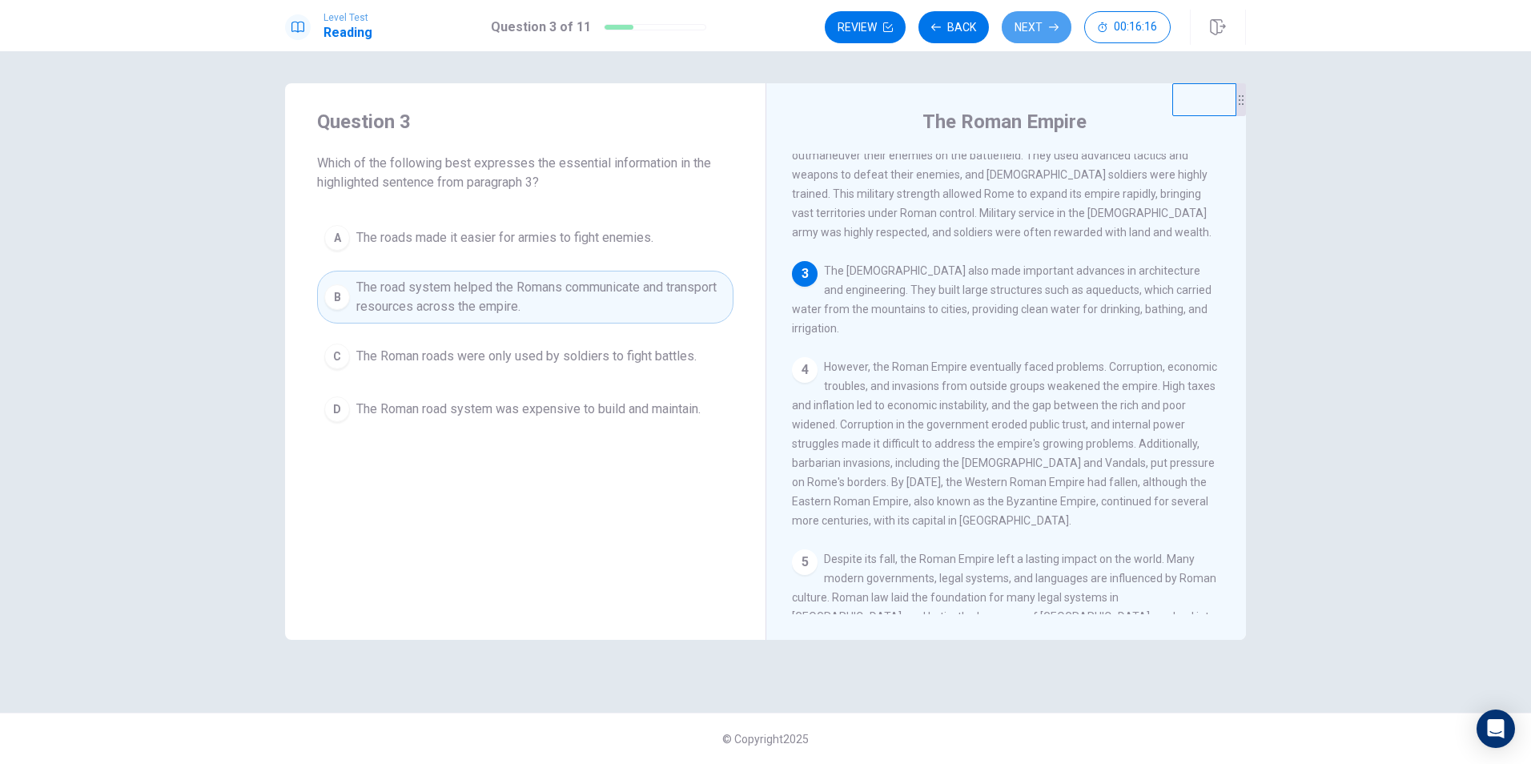
click at [1036, 32] on button "Next" at bounding box center [1037, 27] width 70 height 32
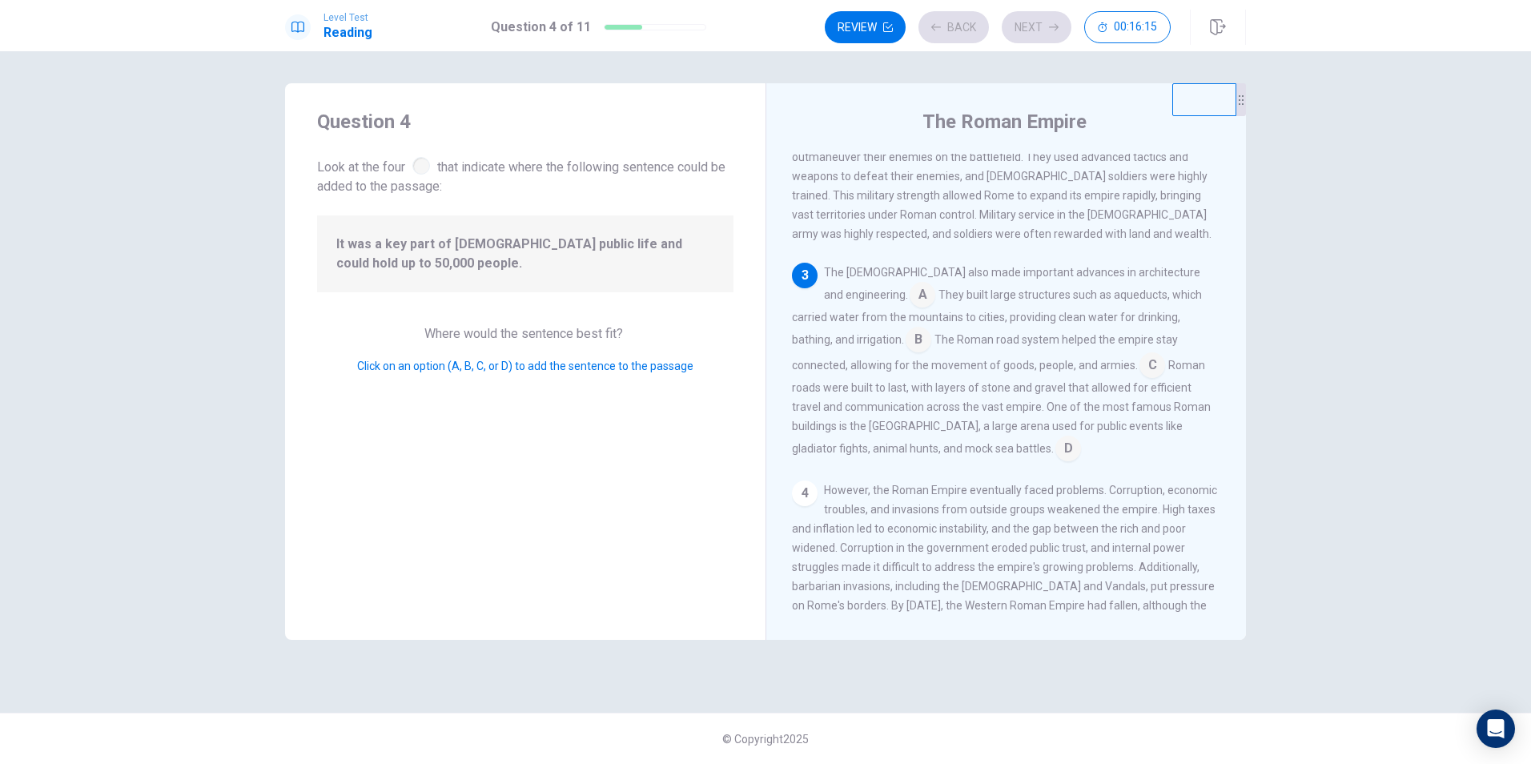
scroll to position [257, 0]
click at [905, 337] on input at bounding box center [918, 340] width 26 height 26
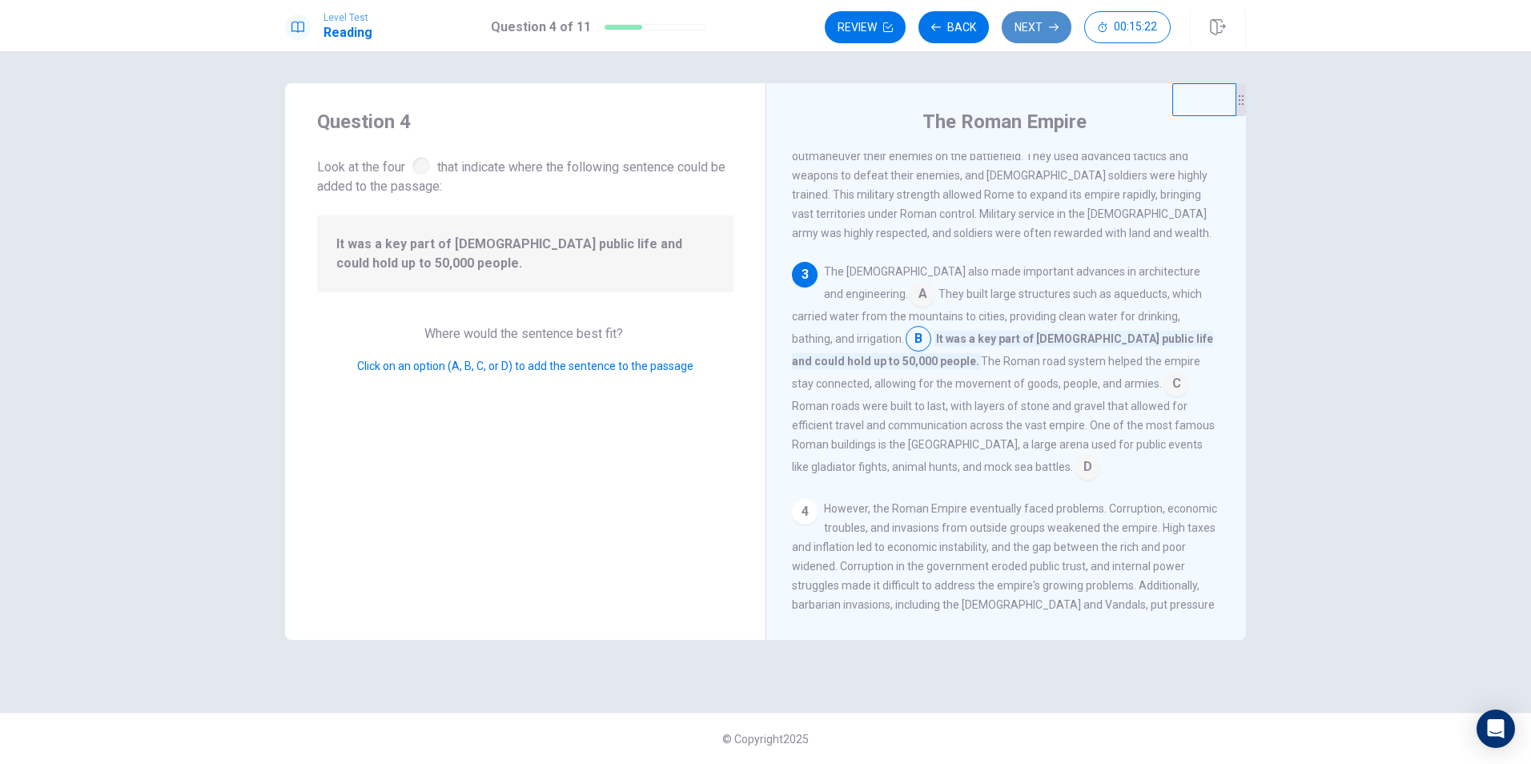
click at [1046, 33] on button "Next" at bounding box center [1037, 27] width 70 height 32
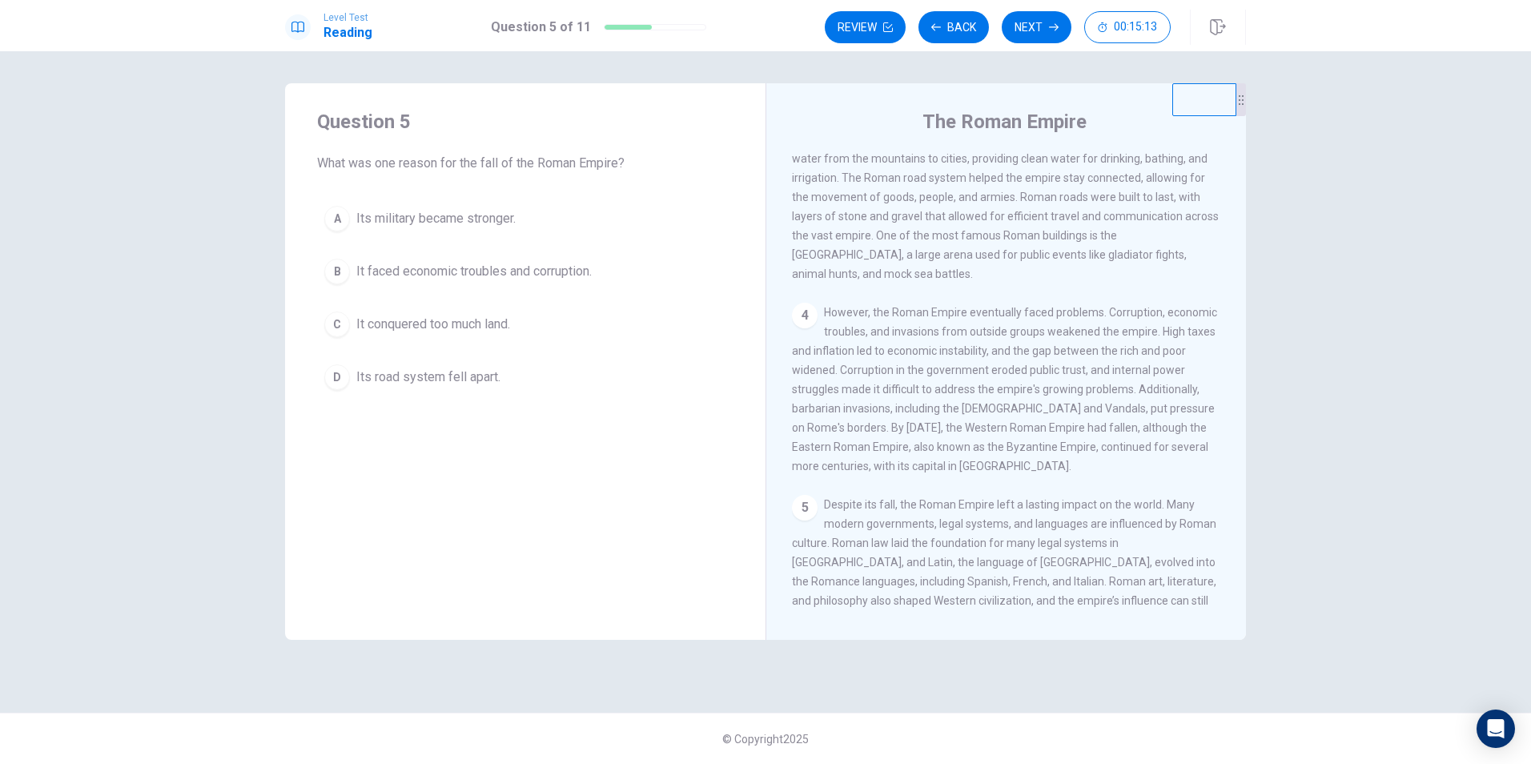
scroll to position [436, 0]
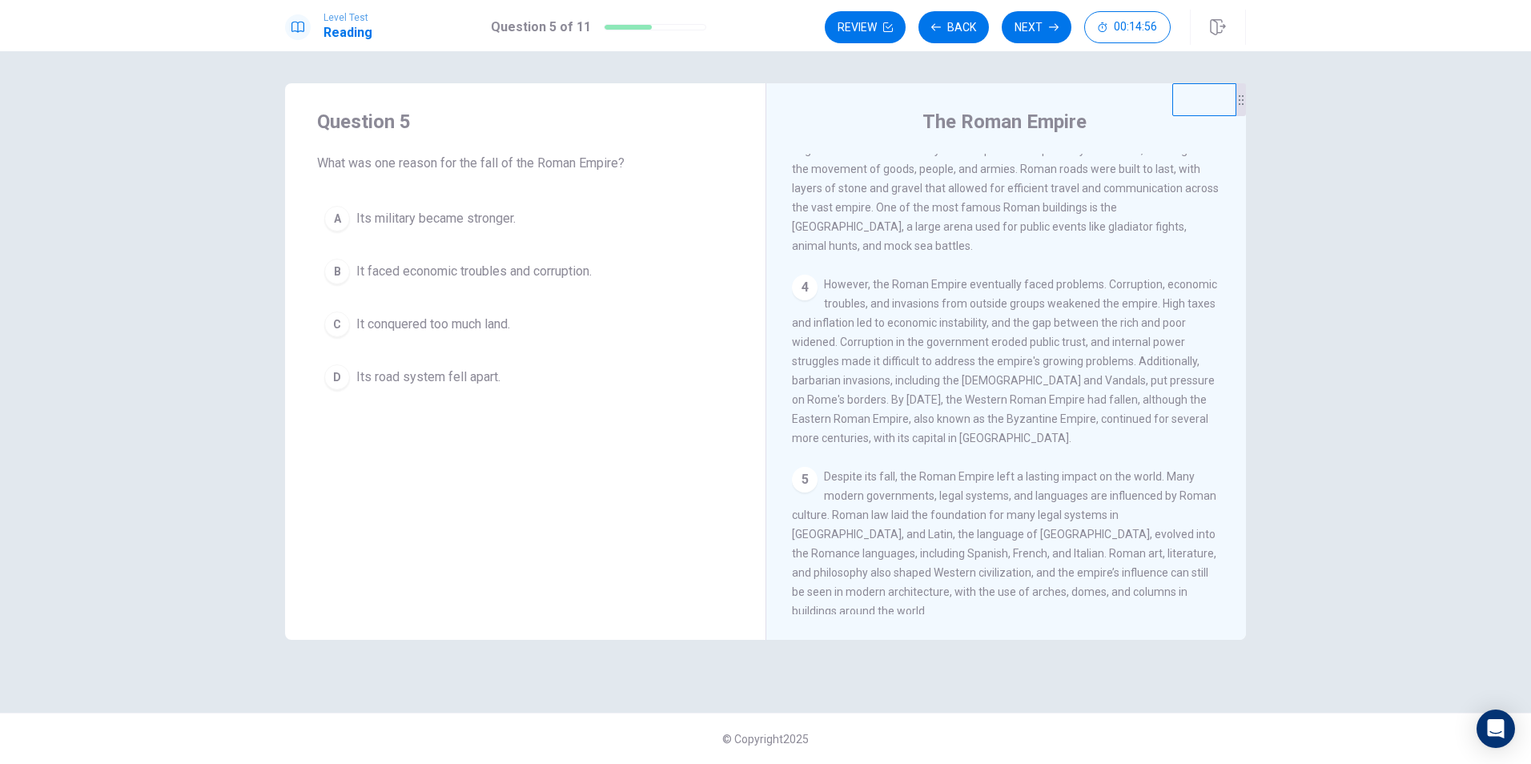
click at [489, 276] on span "It faced economic troubles and corruption." at bounding box center [473, 271] width 235 height 19
click at [1042, 27] on button "Next" at bounding box center [1037, 27] width 70 height 32
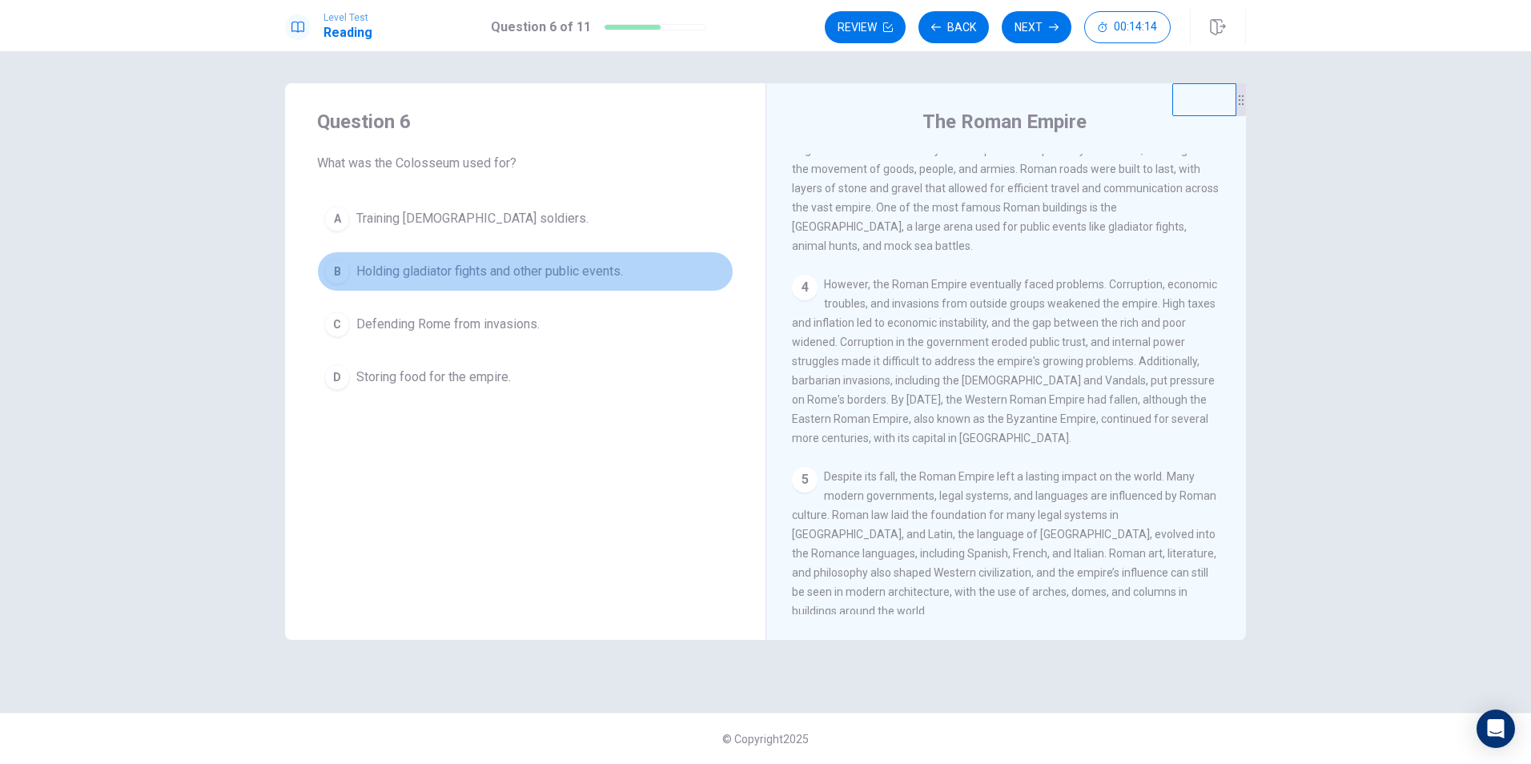
click at [551, 271] on span "Holding gladiator fights and other public events." at bounding box center [489, 271] width 267 height 19
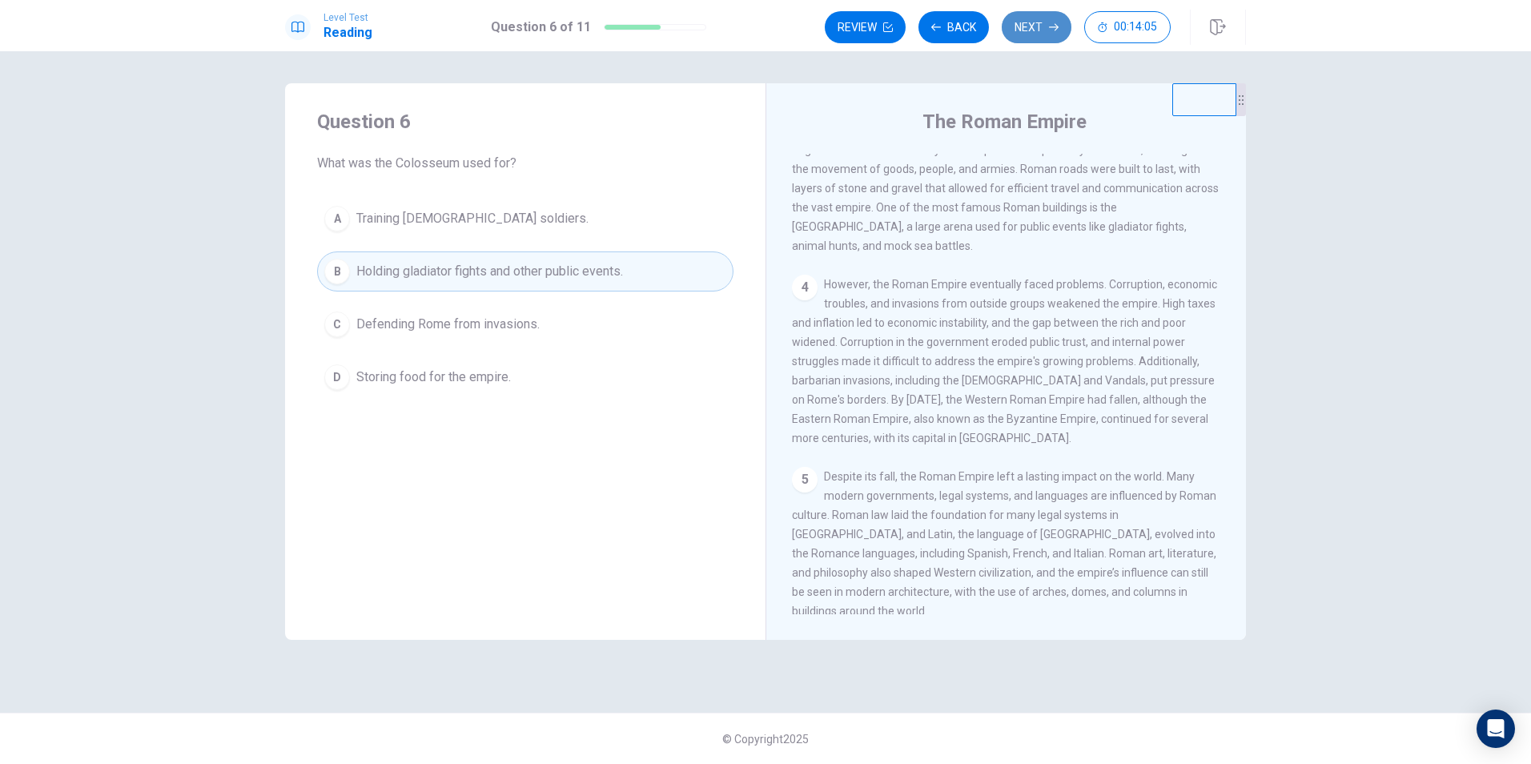
click at [1028, 32] on button "Next" at bounding box center [1037, 27] width 70 height 32
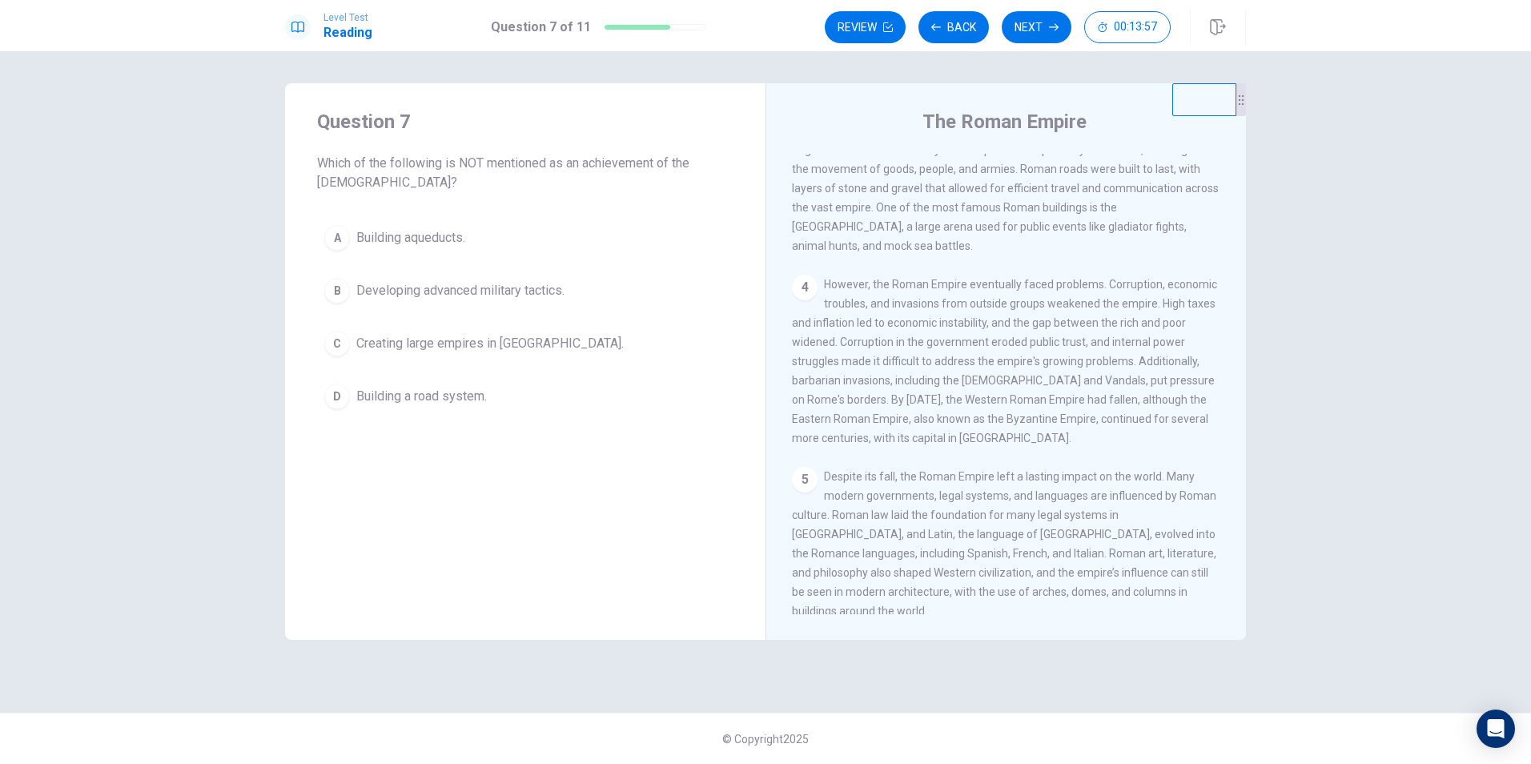
click at [495, 343] on span "Creating large empires in [GEOGRAPHIC_DATA]." at bounding box center [489, 343] width 267 height 19
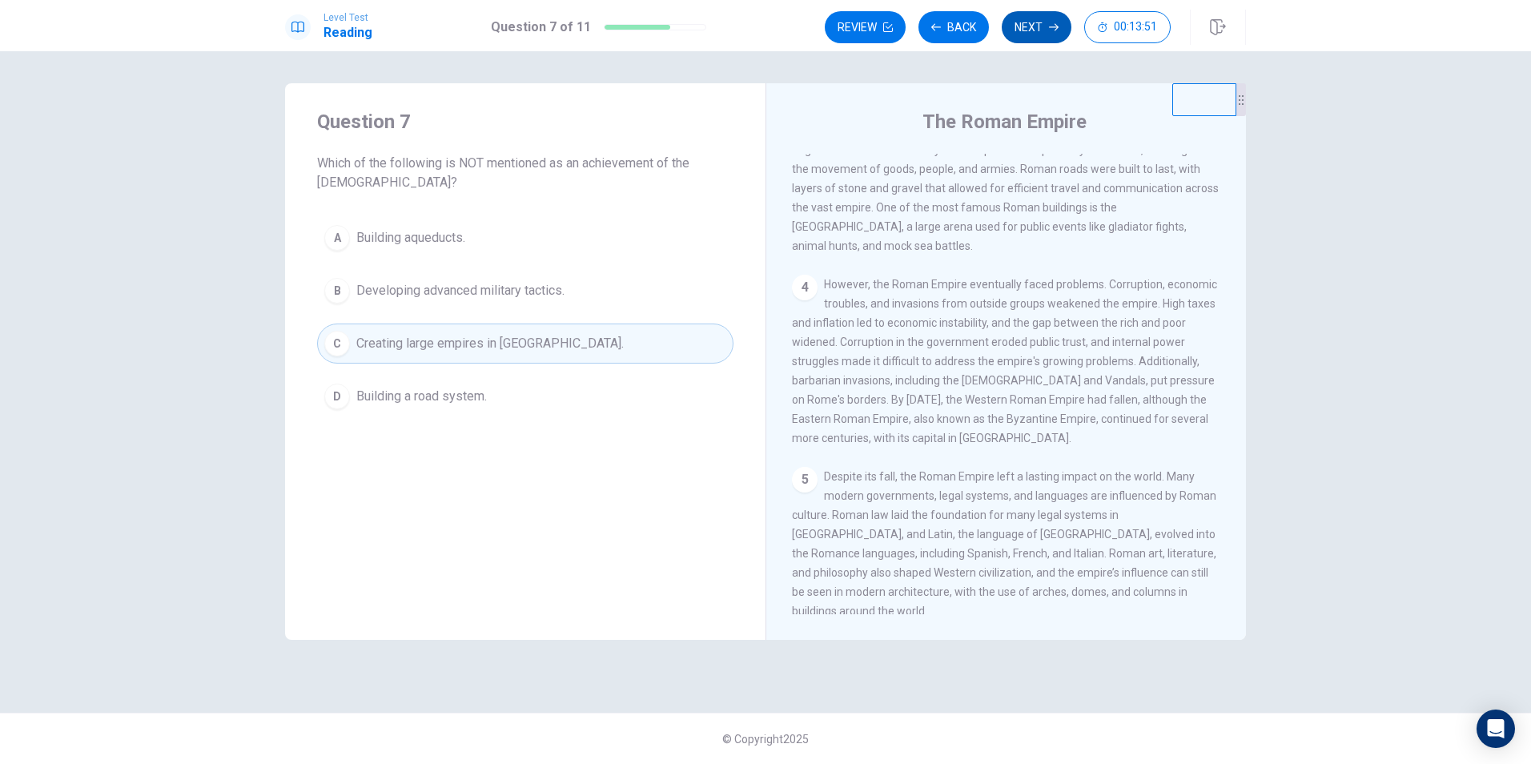
click at [1030, 27] on button "Next" at bounding box center [1037, 27] width 70 height 32
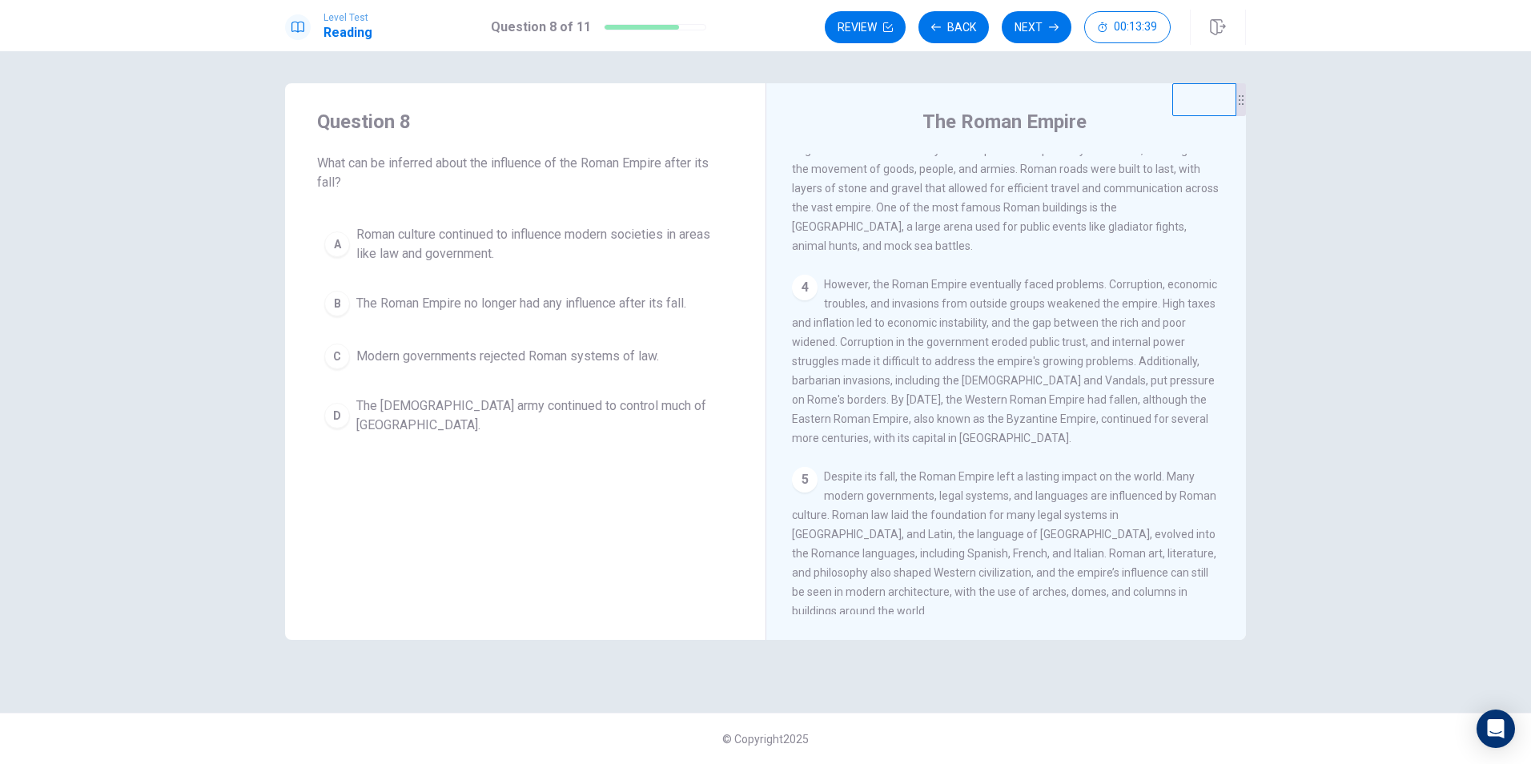
drag, startPoint x: 1231, startPoint y: 436, endPoint x: 1225, endPoint y: 447, distance: 12.5
click at [1225, 447] on div "1 The Roman Empire was one of the greatest civilizations in history, lasting fo…" at bounding box center [1017, 384] width 450 height 460
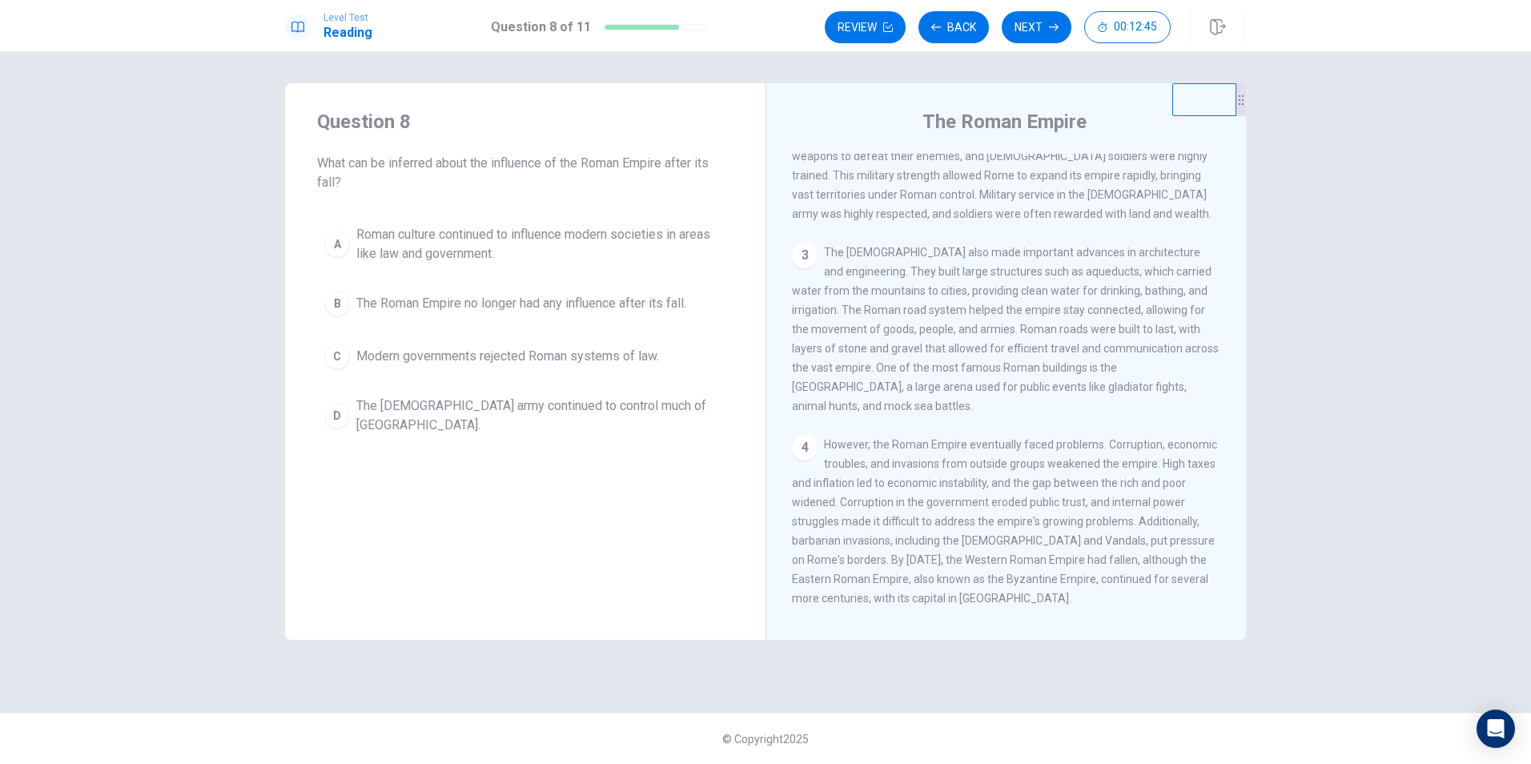
scroll to position [356, 0]
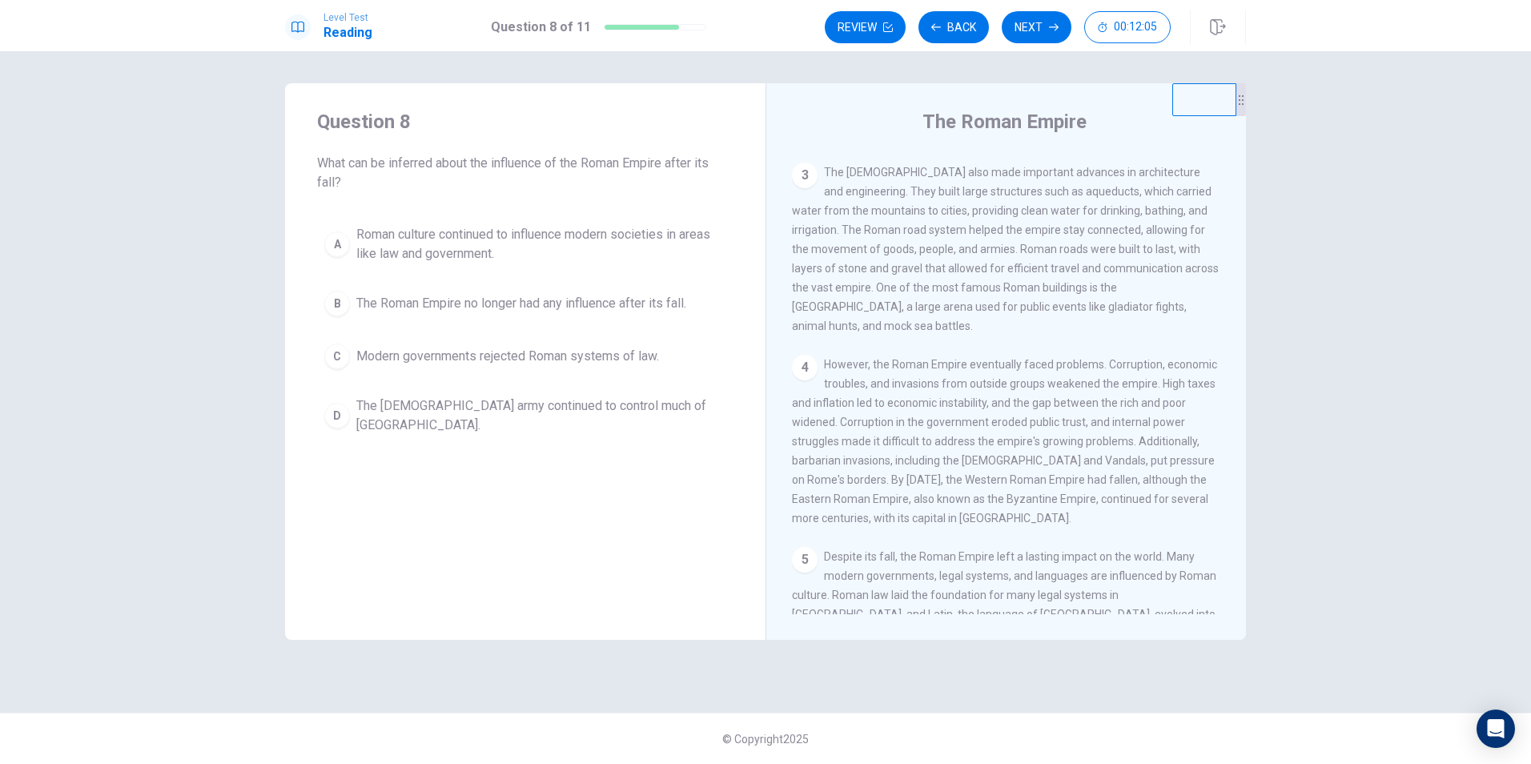
click at [637, 303] on span "The Roman Empire no longer had any influence after its fall." at bounding box center [521, 303] width 330 height 19
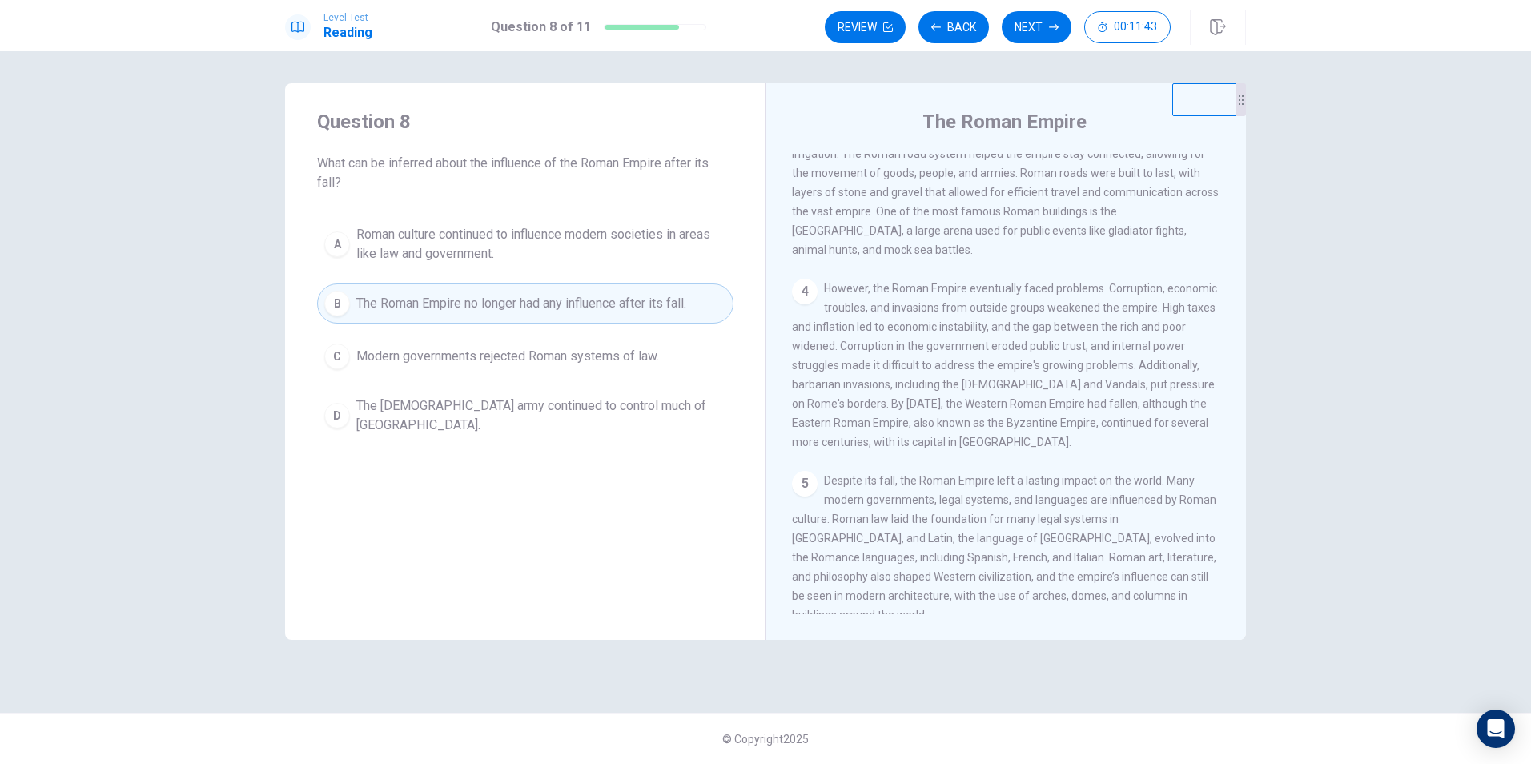
scroll to position [436, 0]
click at [486, 255] on span "Roman culture continued to influence modern societies in areas like law and gov…" at bounding box center [541, 244] width 370 height 38
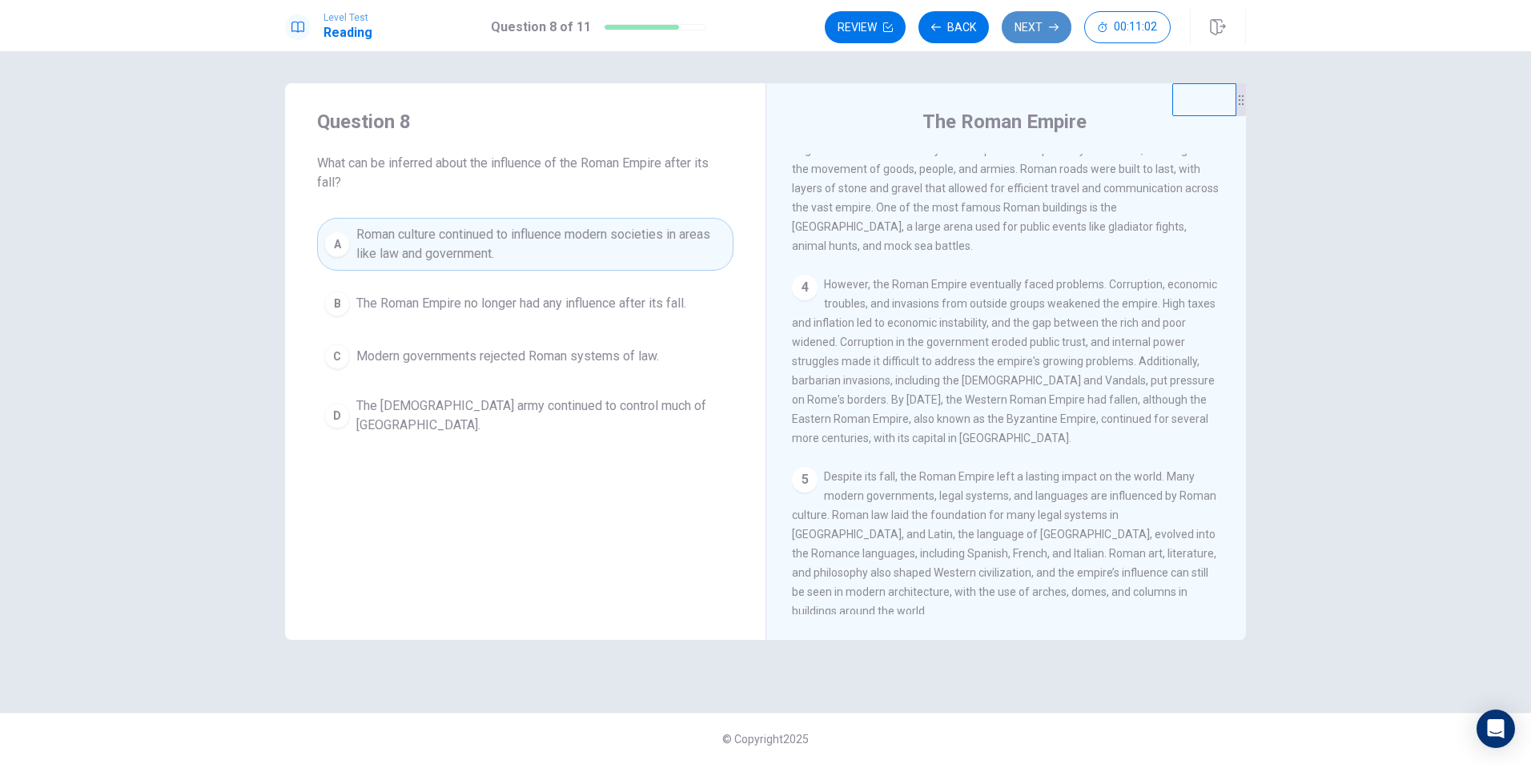
click at [1039, 32] on button "Next" at bounding box center [1037, 27] width 70 height 32
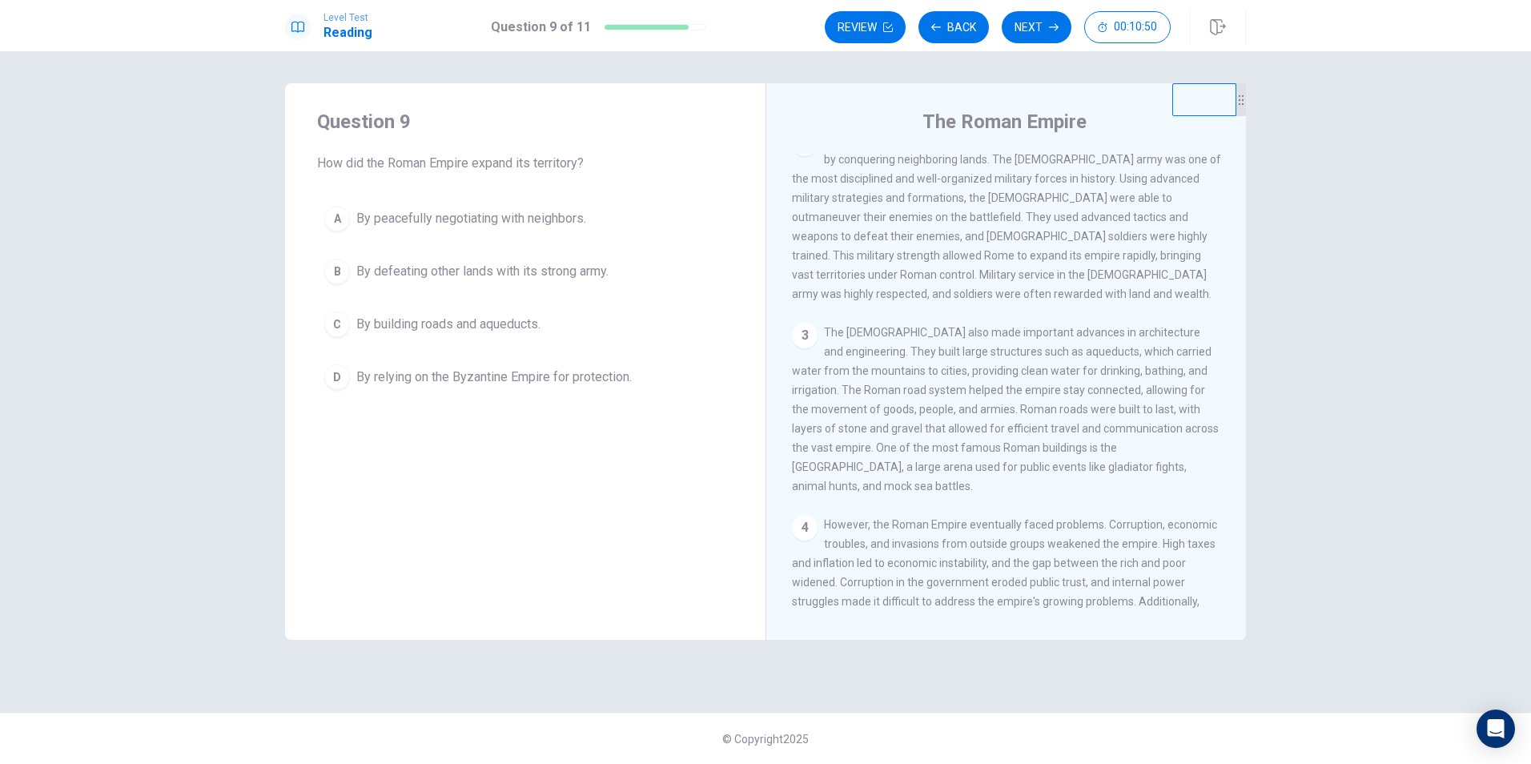
scroll to position [116, 0]
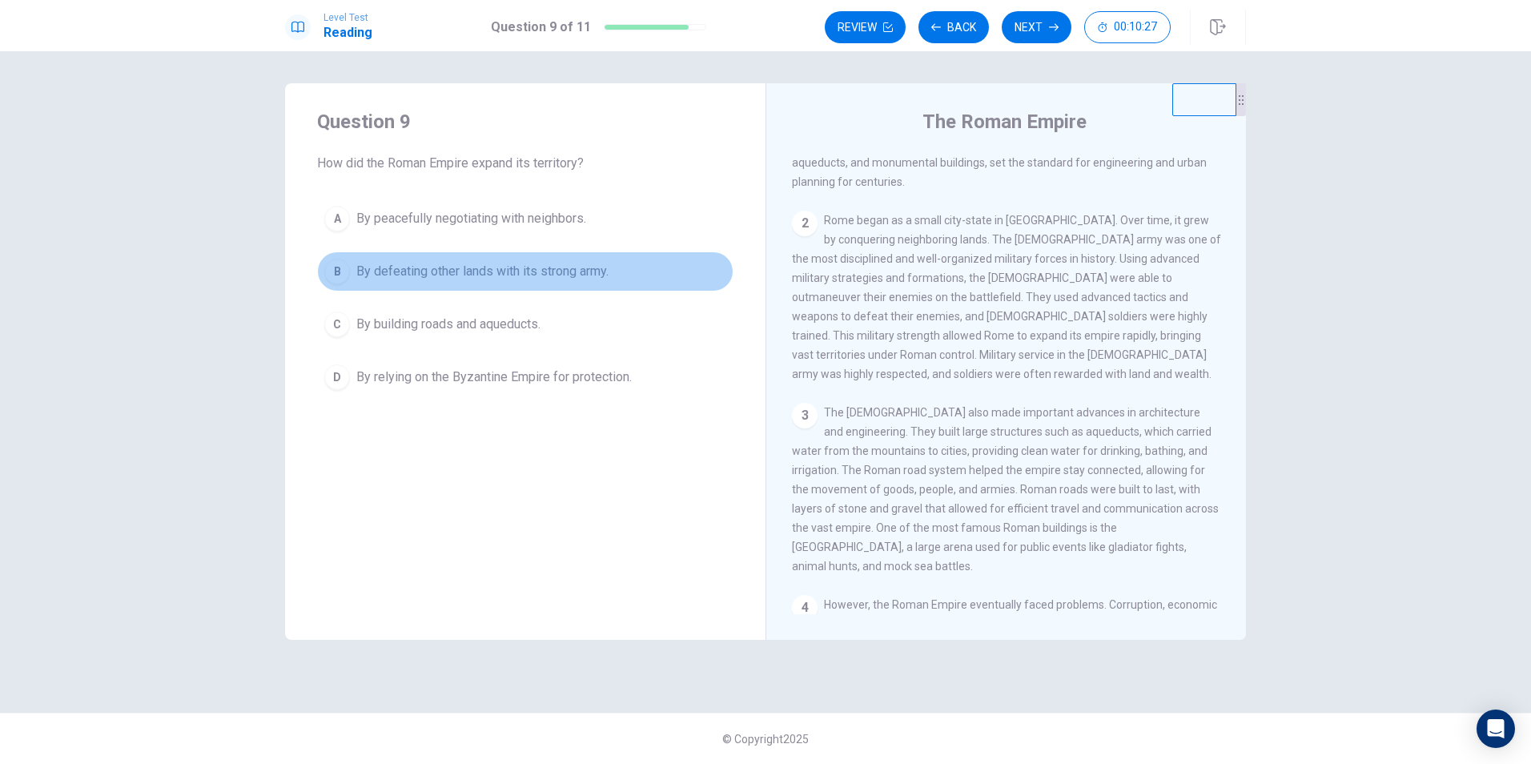
click at [582, 279] on span "By defeating other lands with its strong army." at bounding box center [482, 271] width 252 height 19
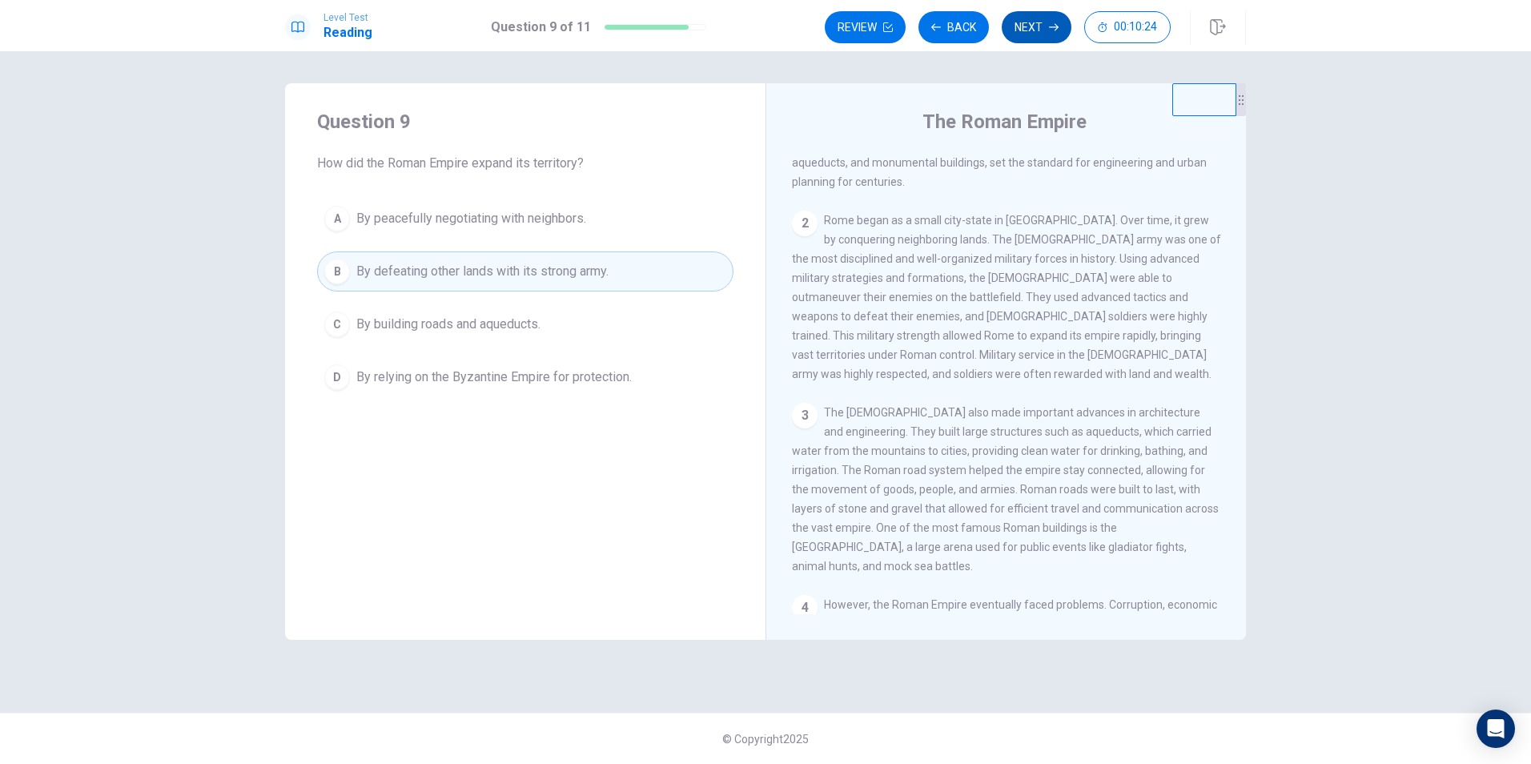
click at [1029, 30] on button "Next" at bounding box center [1037, 27] width 70 height 32
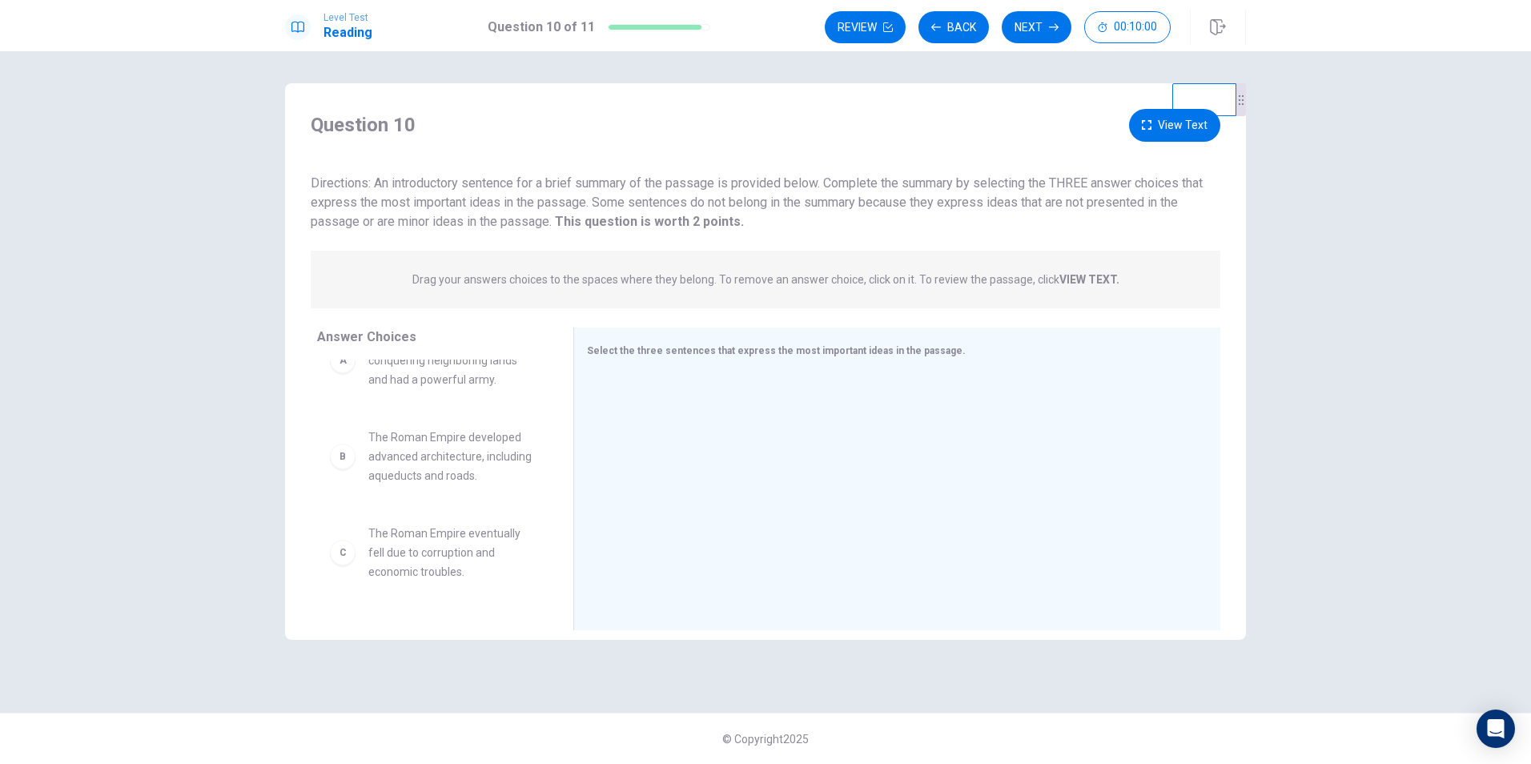
scroll to position [0, 0]
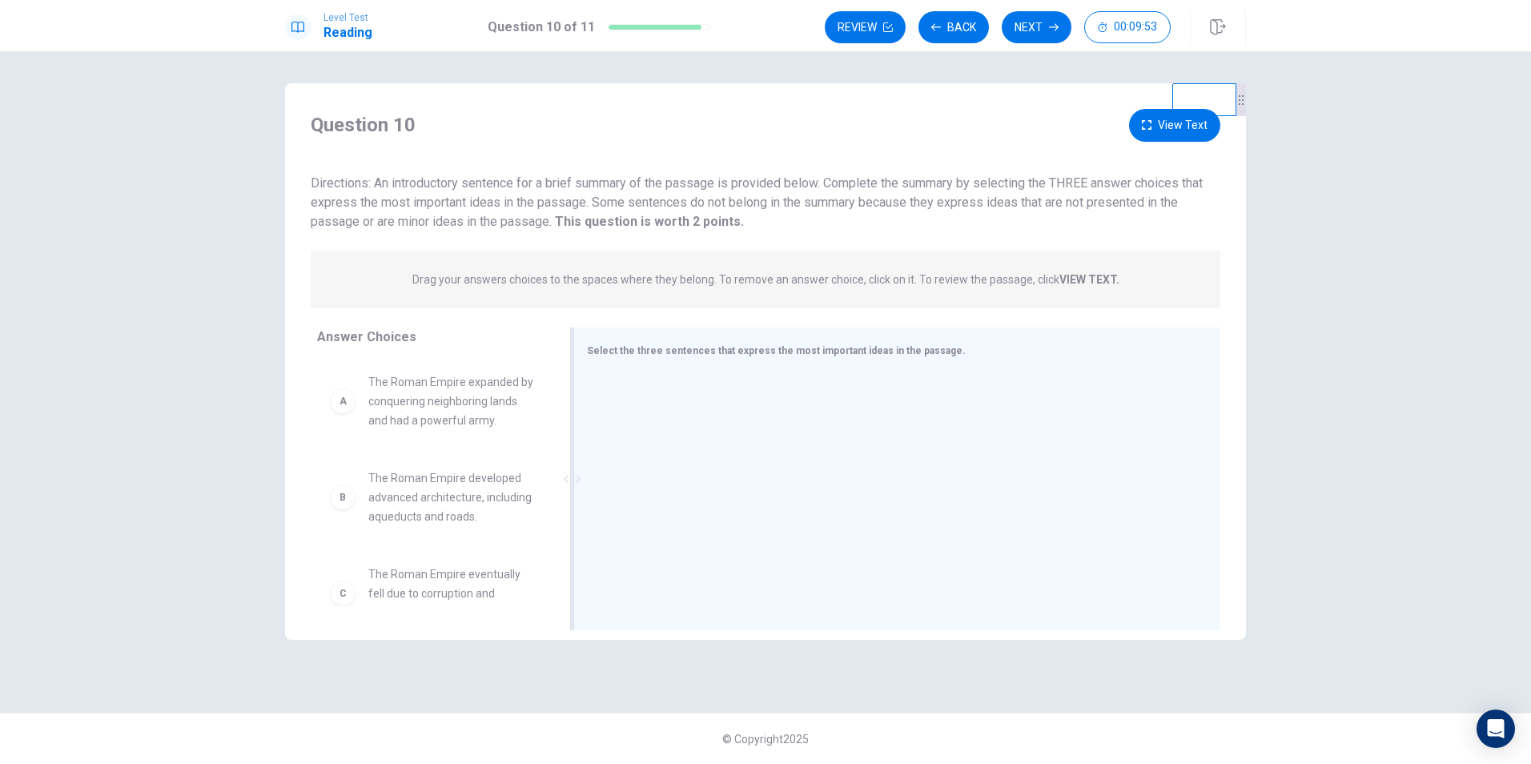
drag, startPoint x: 478, startPoint y: 415, endPoint x: 575, endPoint y: 428, distance: 97.7
click at [662, 416] on div "Answer Choices A The Roman Empire expanded by conquering neighboring lands and …" at bounding box center [765, 482] width 961 height 311
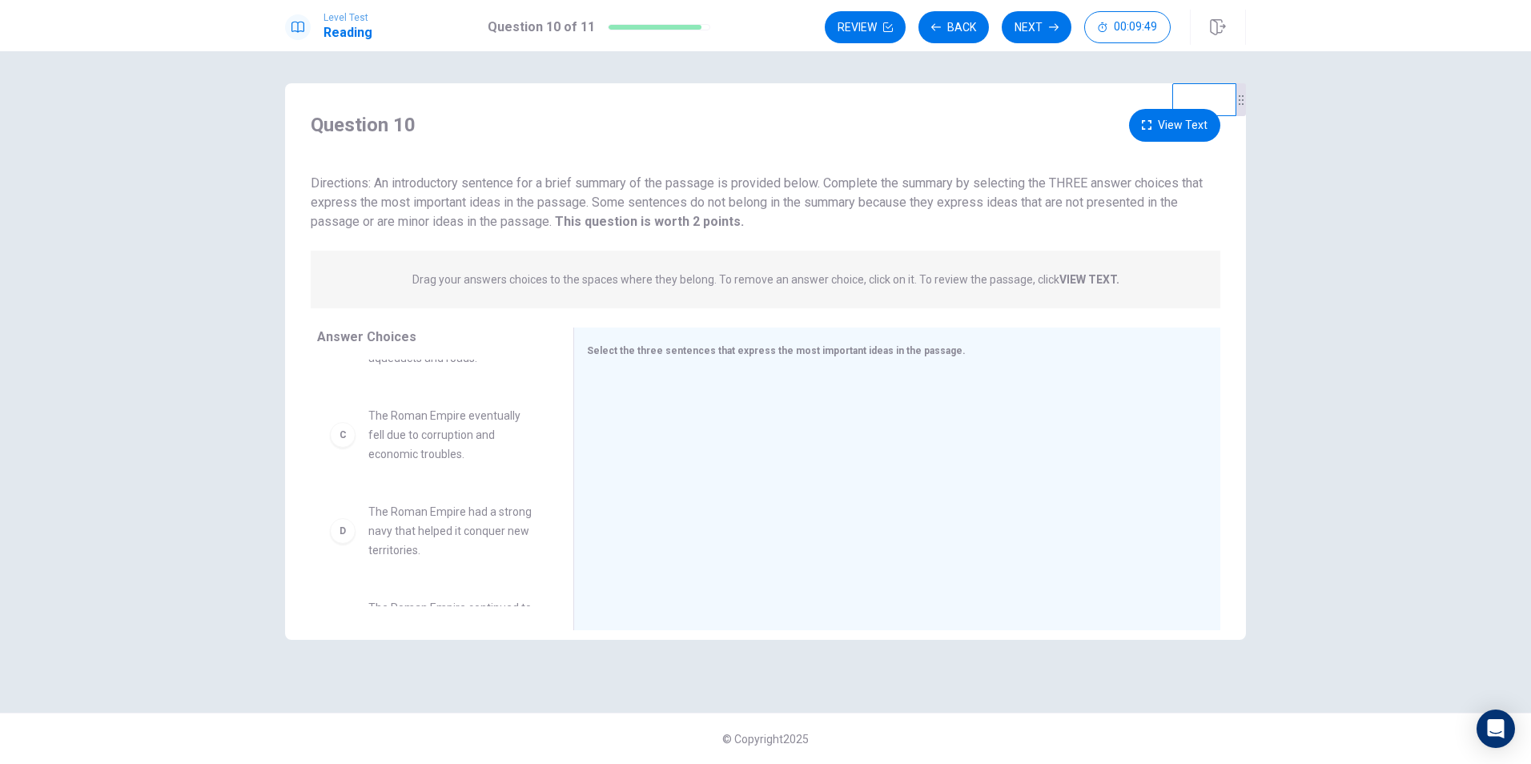
scroll to position [157, 0]
drag, startPoint x: 404, startPoint y: 432, endPoint x: 412, endPoint y: 434, distance: 8.2
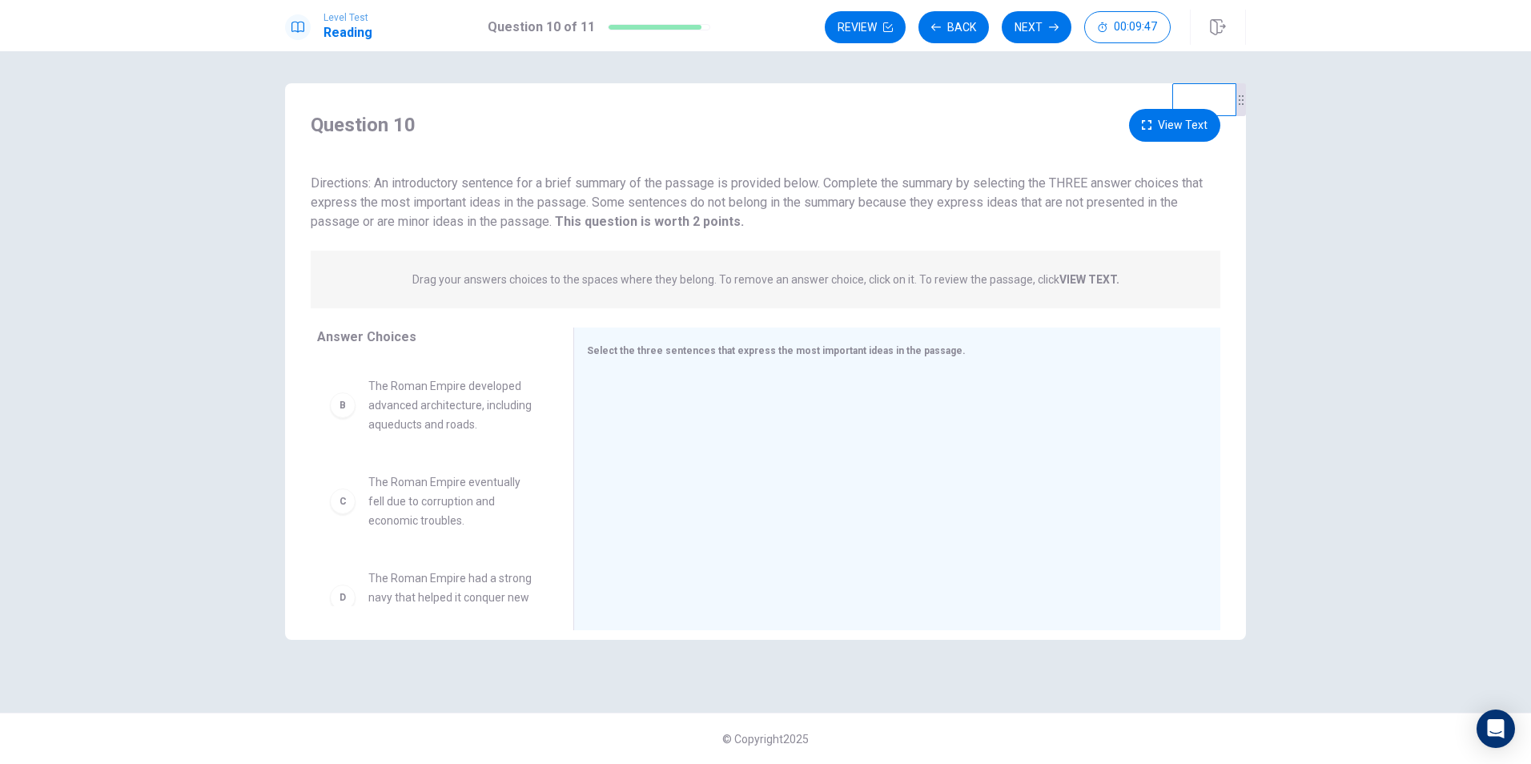
scroll to position [0, 0]
drag, startPoint x: 446, startPoint y: 415, endPoint x: 761, endPoint y: 437, distance: 316.2
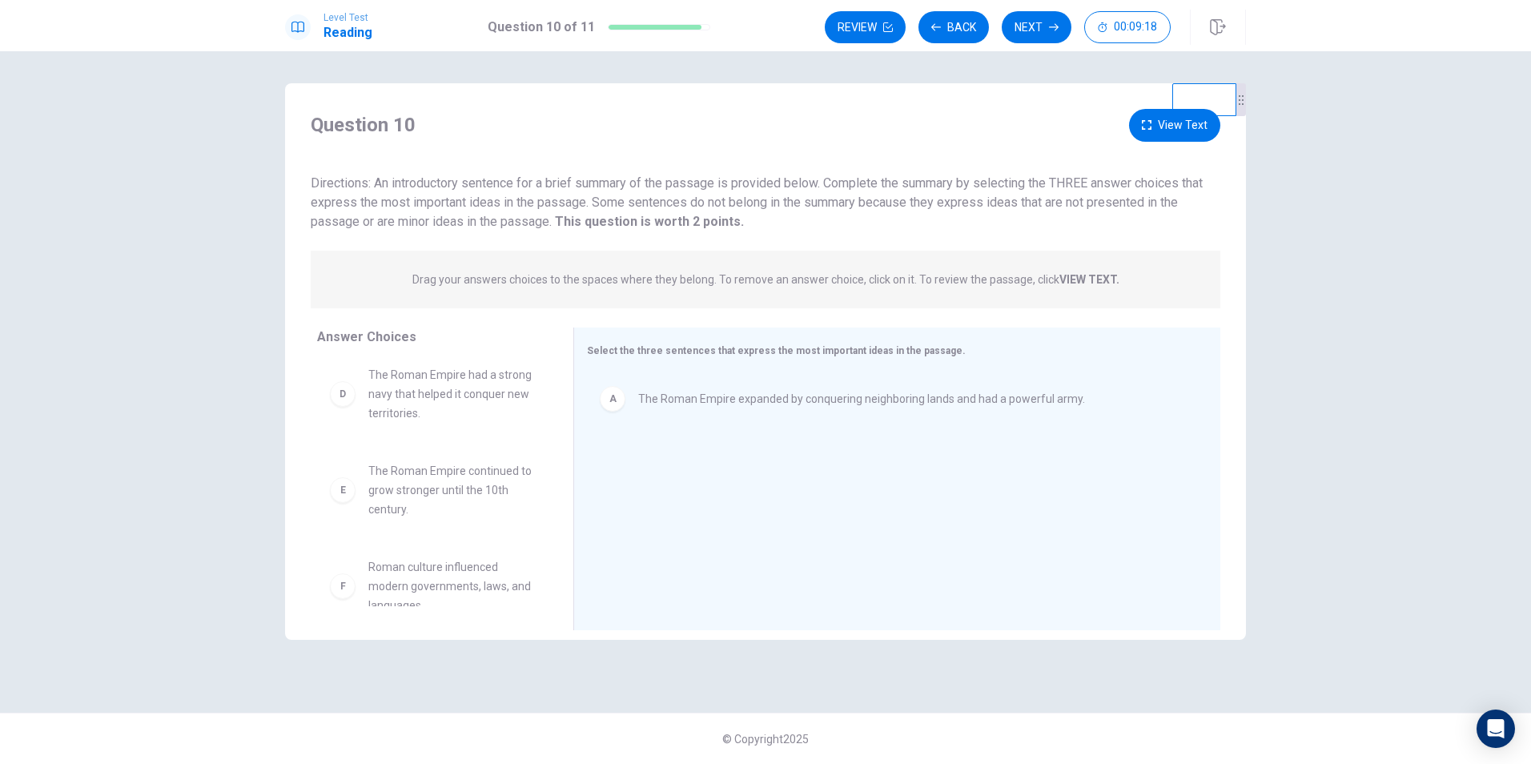
scroll to position [221, 0]
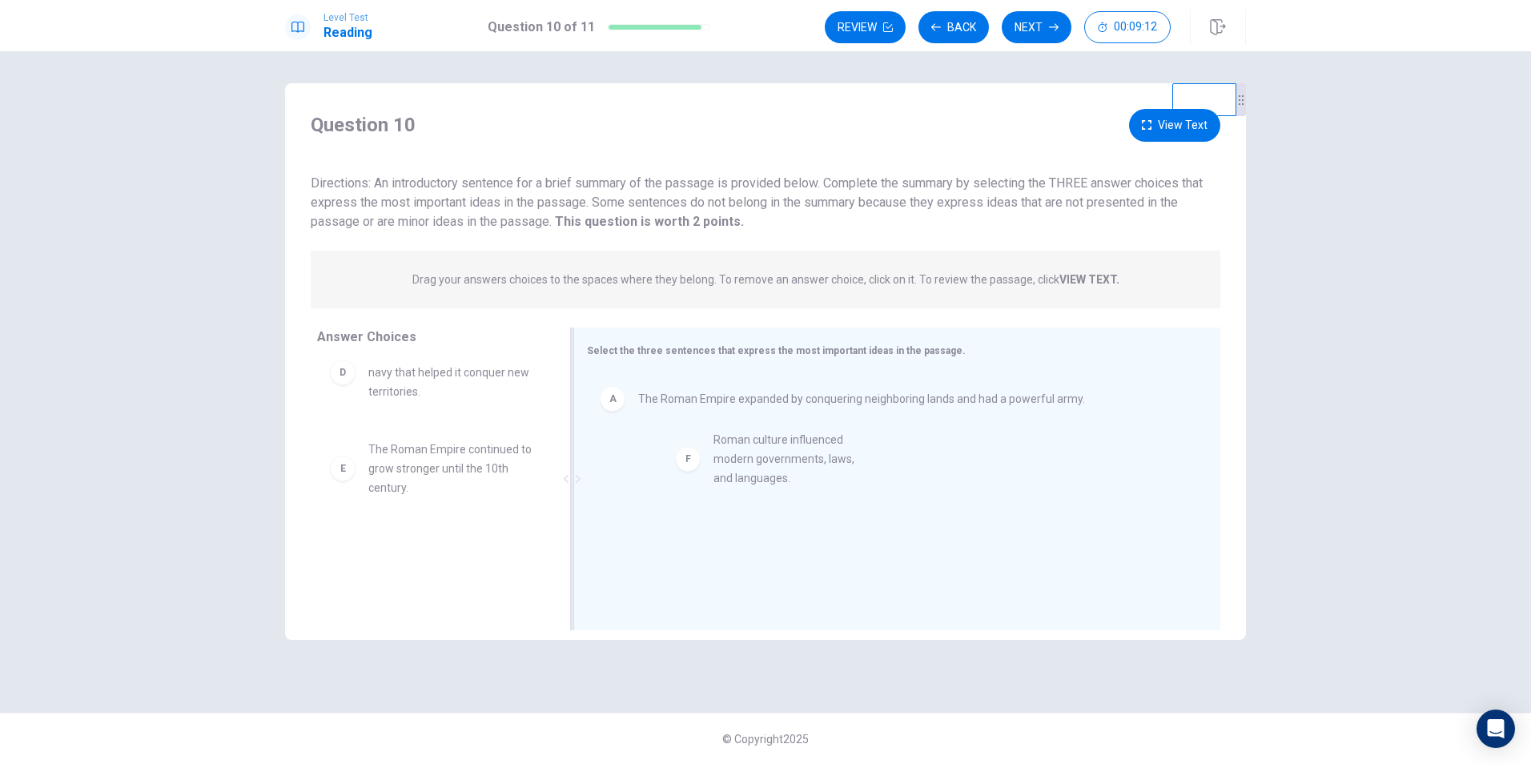
drag, startPoint x: 453, startPoint y: 551, endPoint x: 802, endPoint y: 445, distance: 364.7
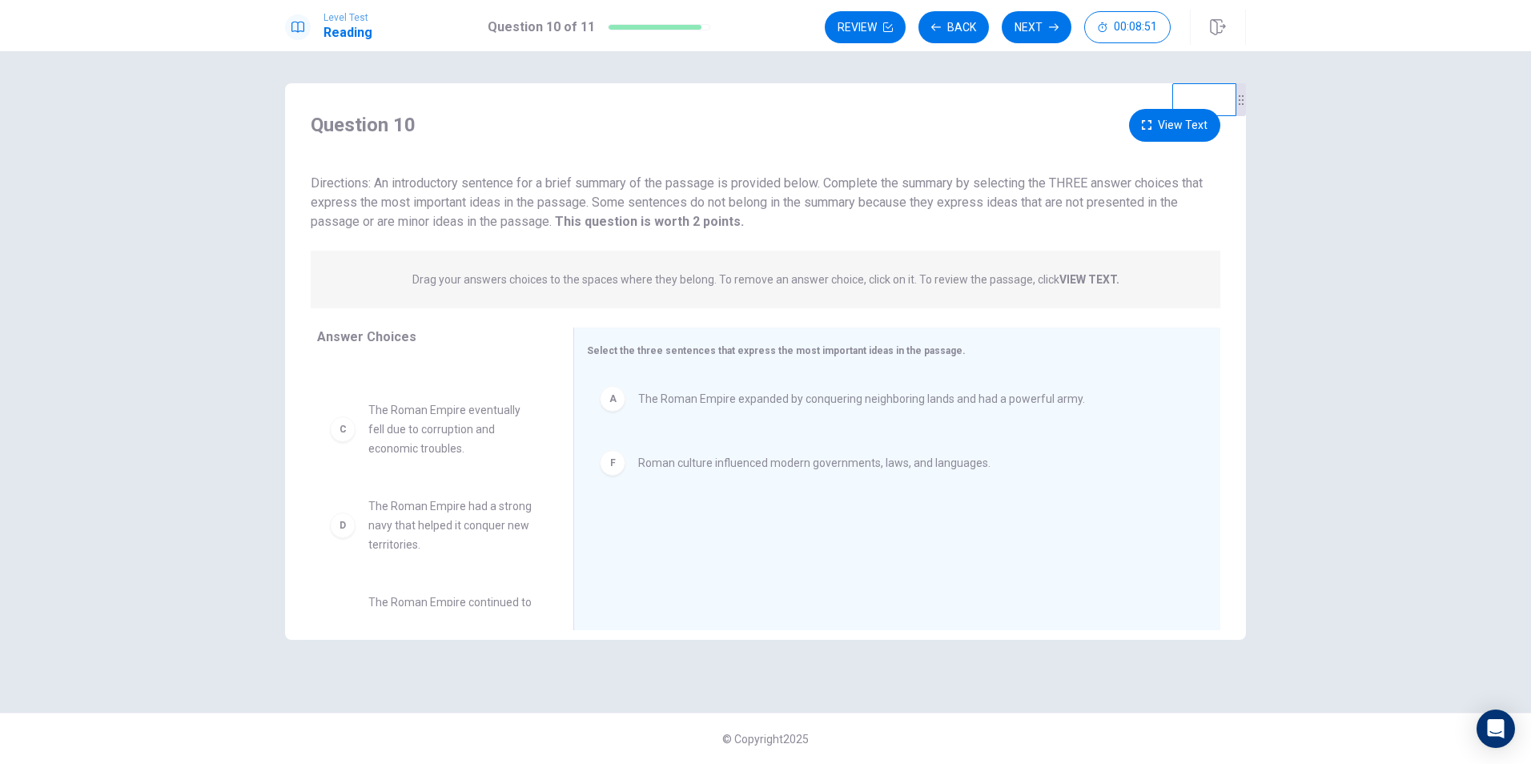
scroll to position [0, 0]
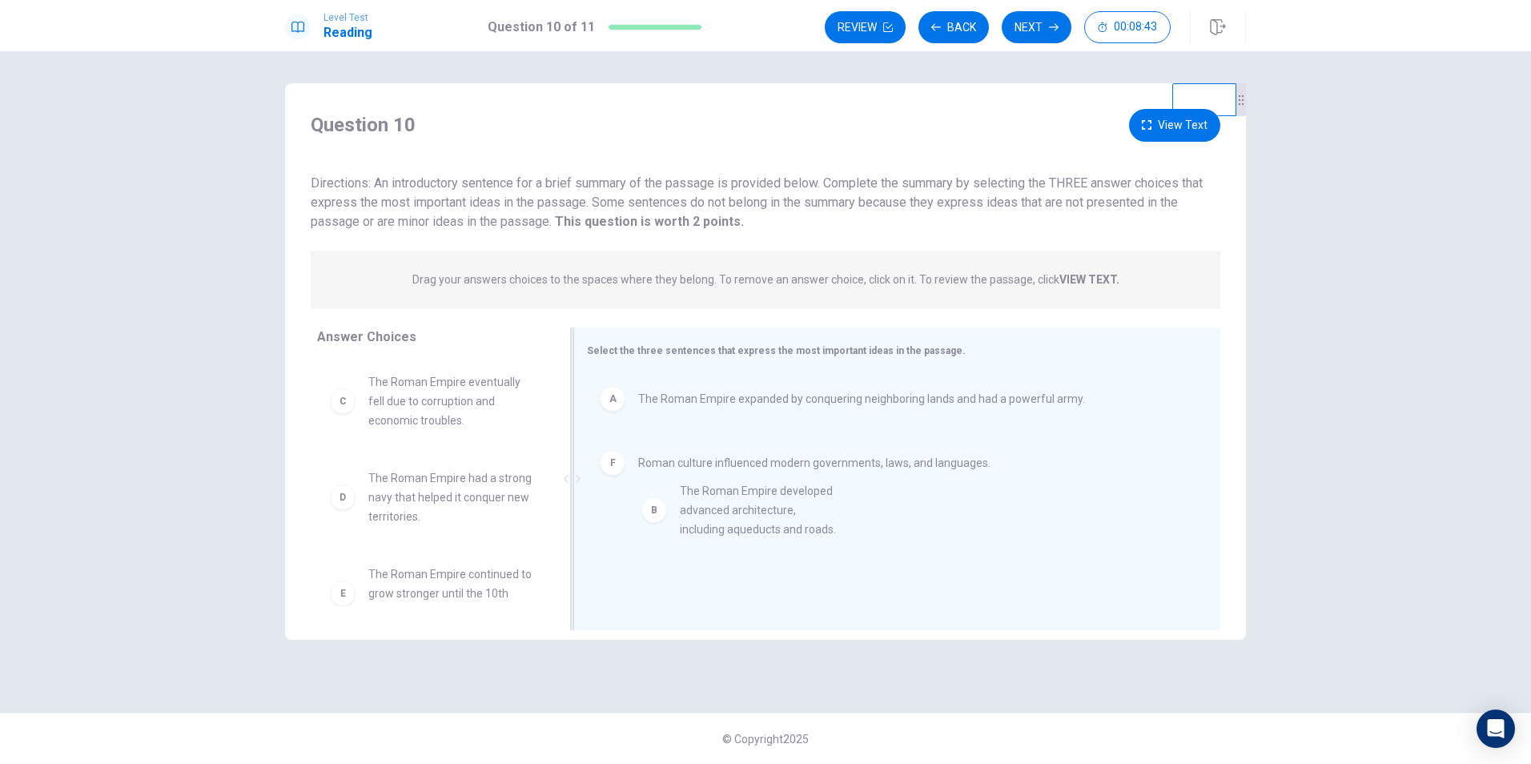
drag, startPoint x: 426, startPoint y: 402, endPoint x: 740, endPoint y: 518, distance: 334.6
click at [1040, 26] on button "Next" at bounding box center [1037, 27] width 70 height 32
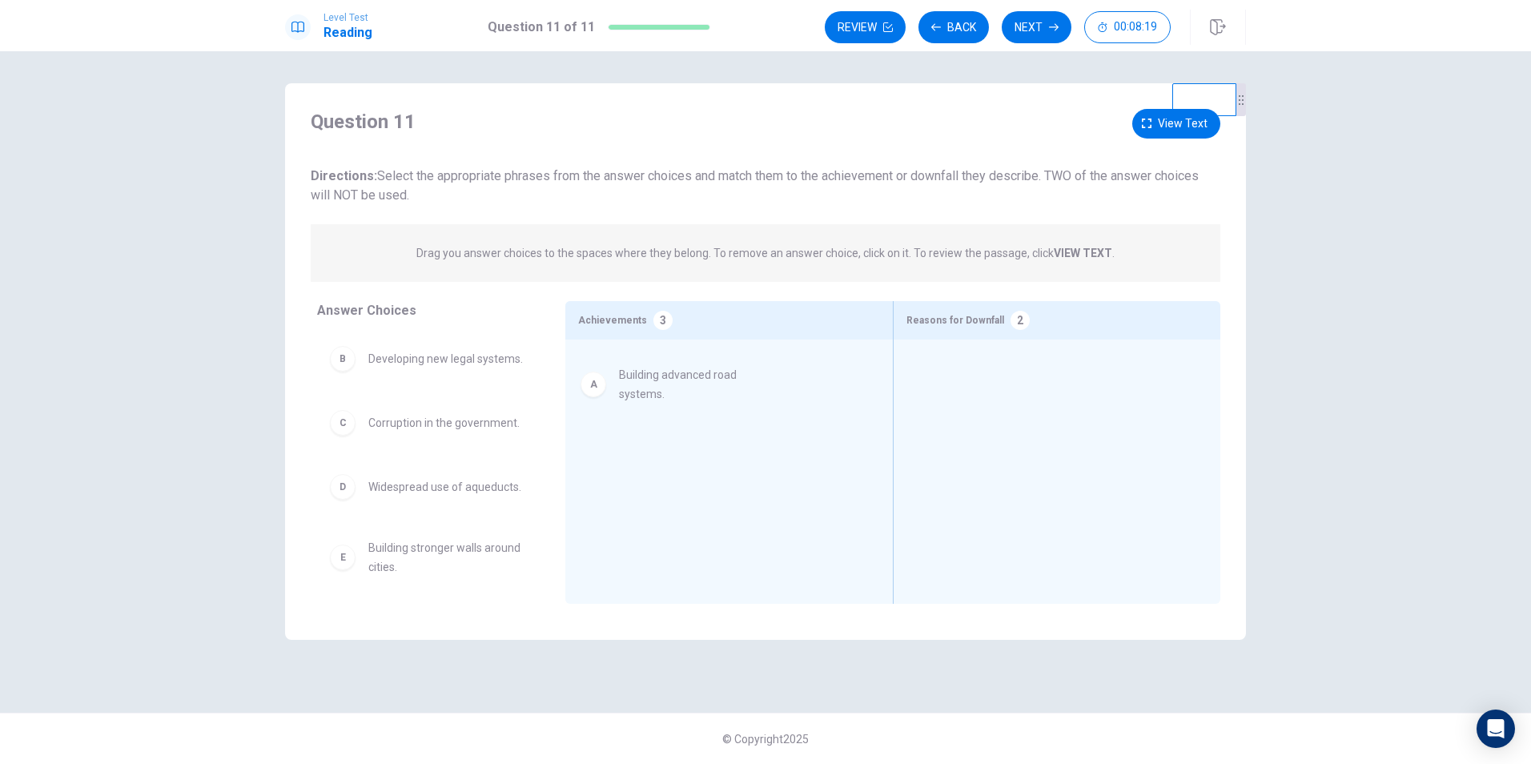
drag, startPoint x: 408, startPoint y: 374, endPoint x: 664, endPoint y: 392, distance: 256.9
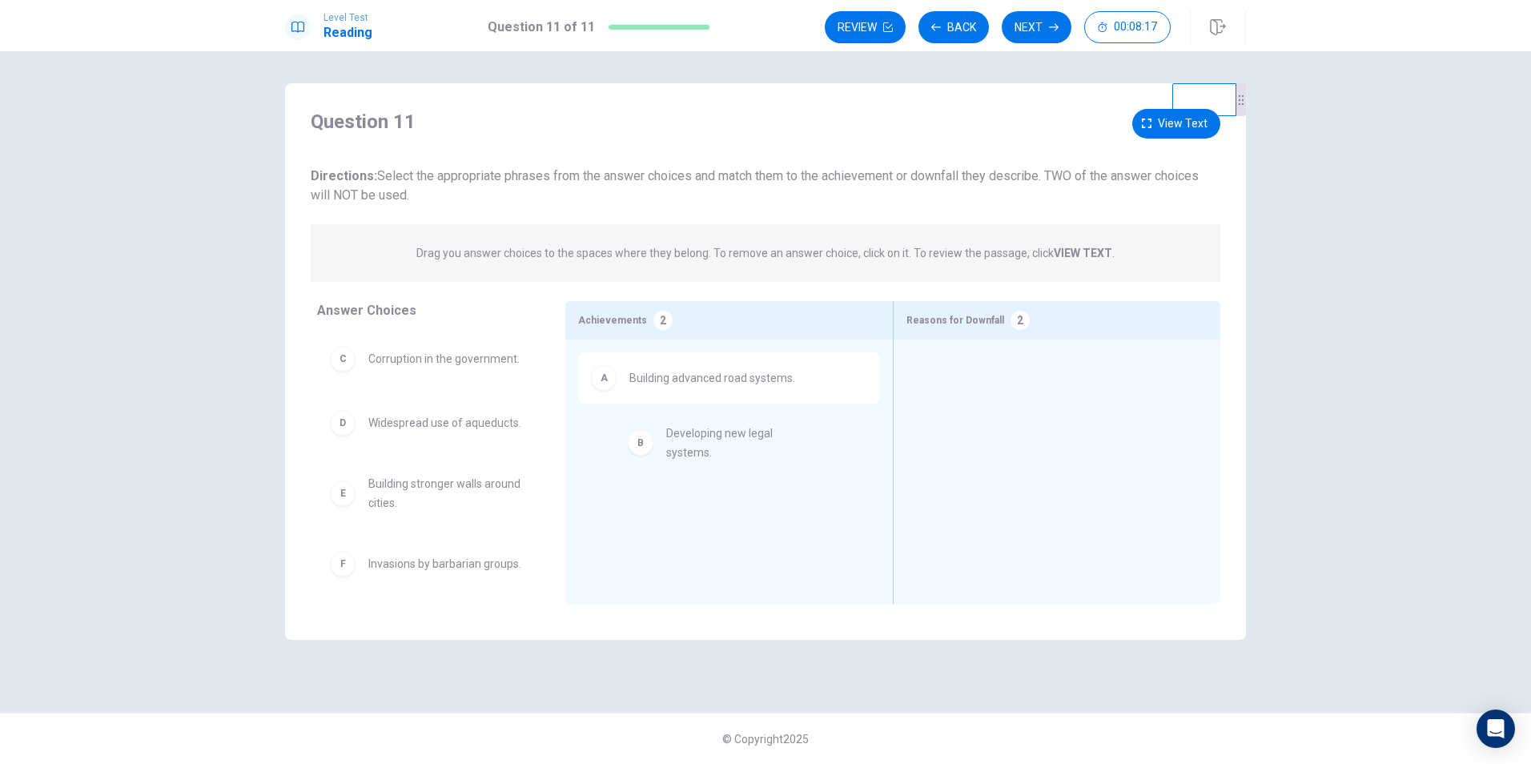
drag, startPoint x: 414, startPoint y: 371, endPoint x: 718, endPoint y: 447, distance: 313.6
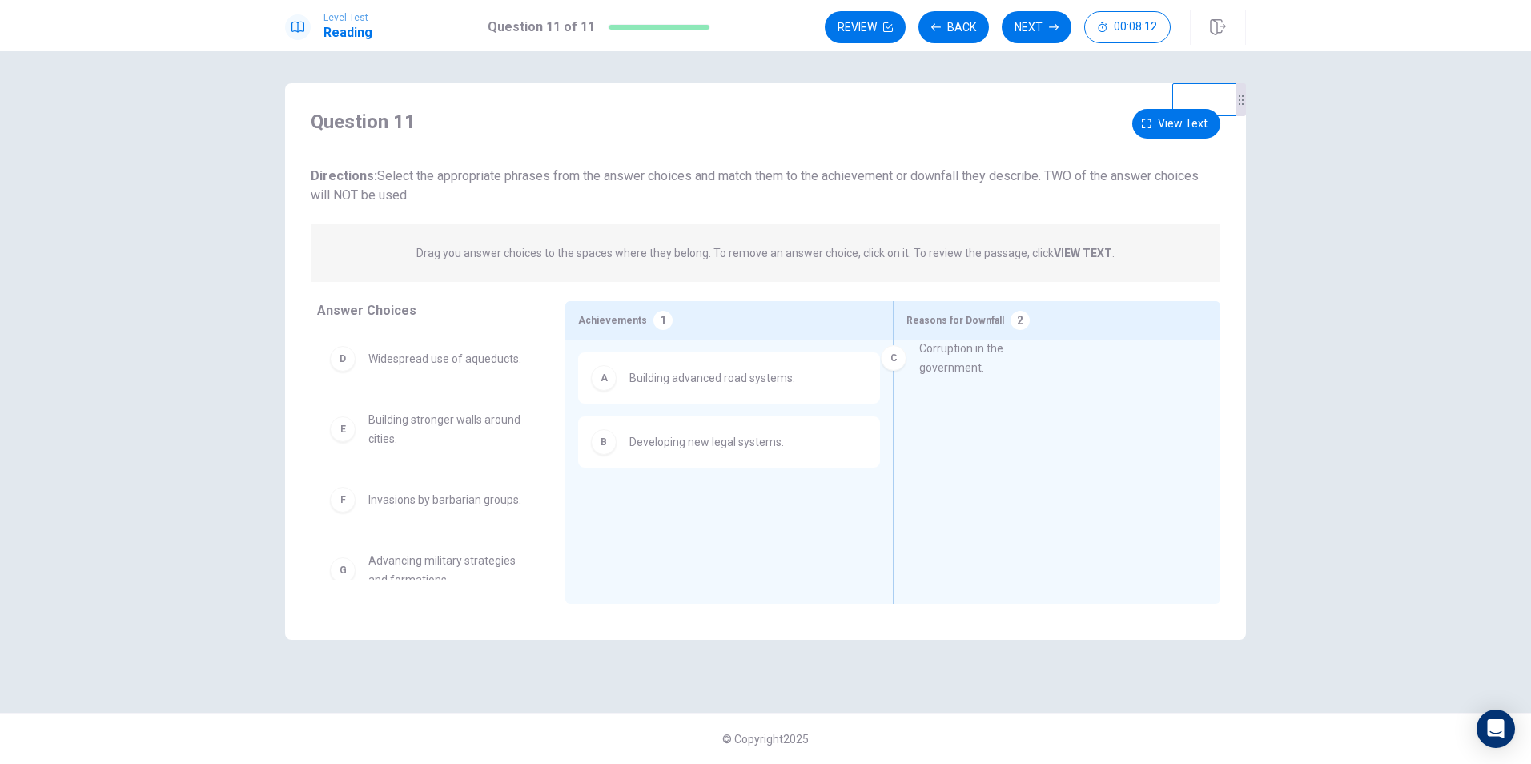
drag, startPoint x: 464, startPoint y: 371, endPoint x: 1065, endPoint y: 378, distance: 600.5
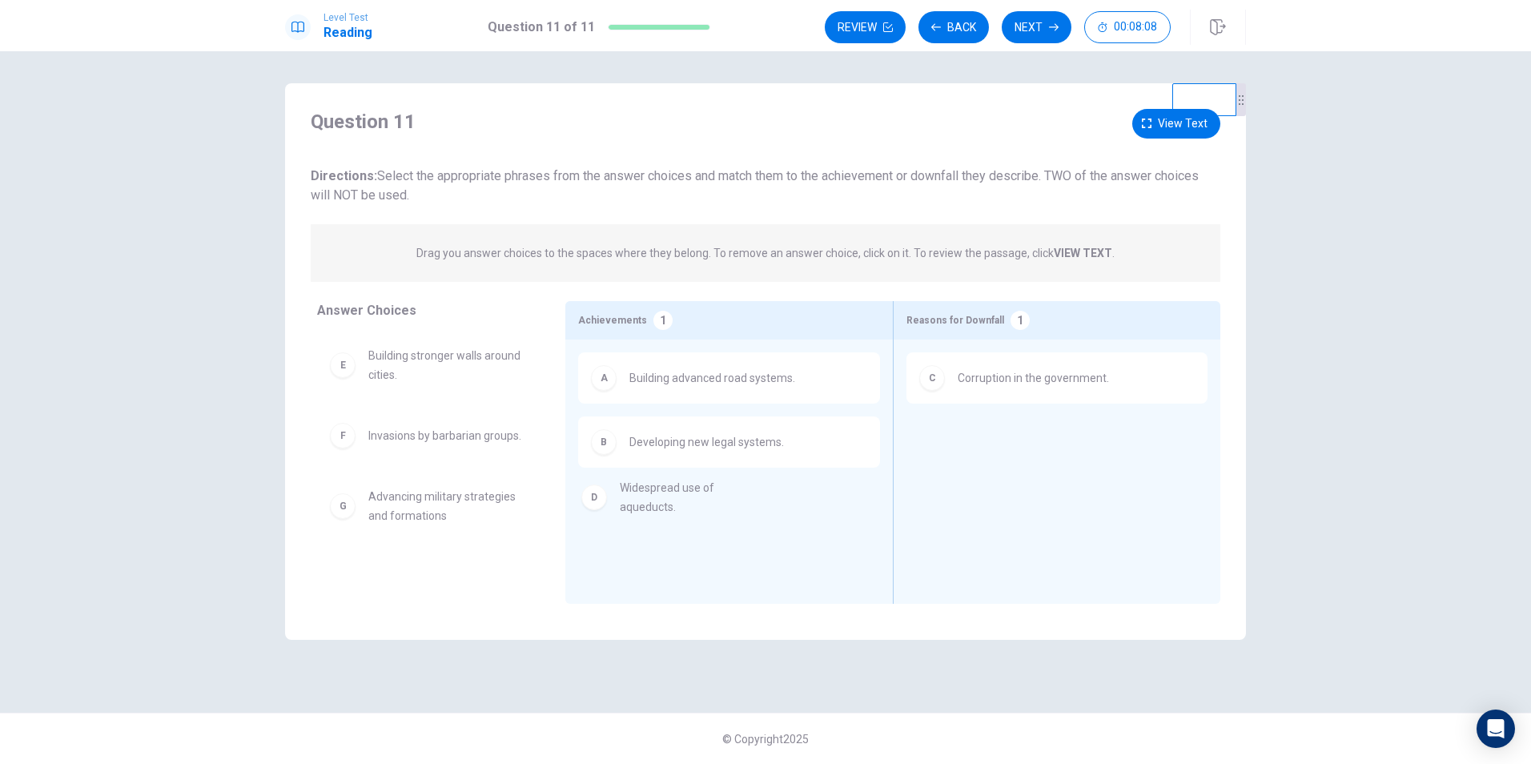
drag, startPoint x: 424, startPoint y: 372, endPoint x: 679, endPoint y: 511, distance: 289.8
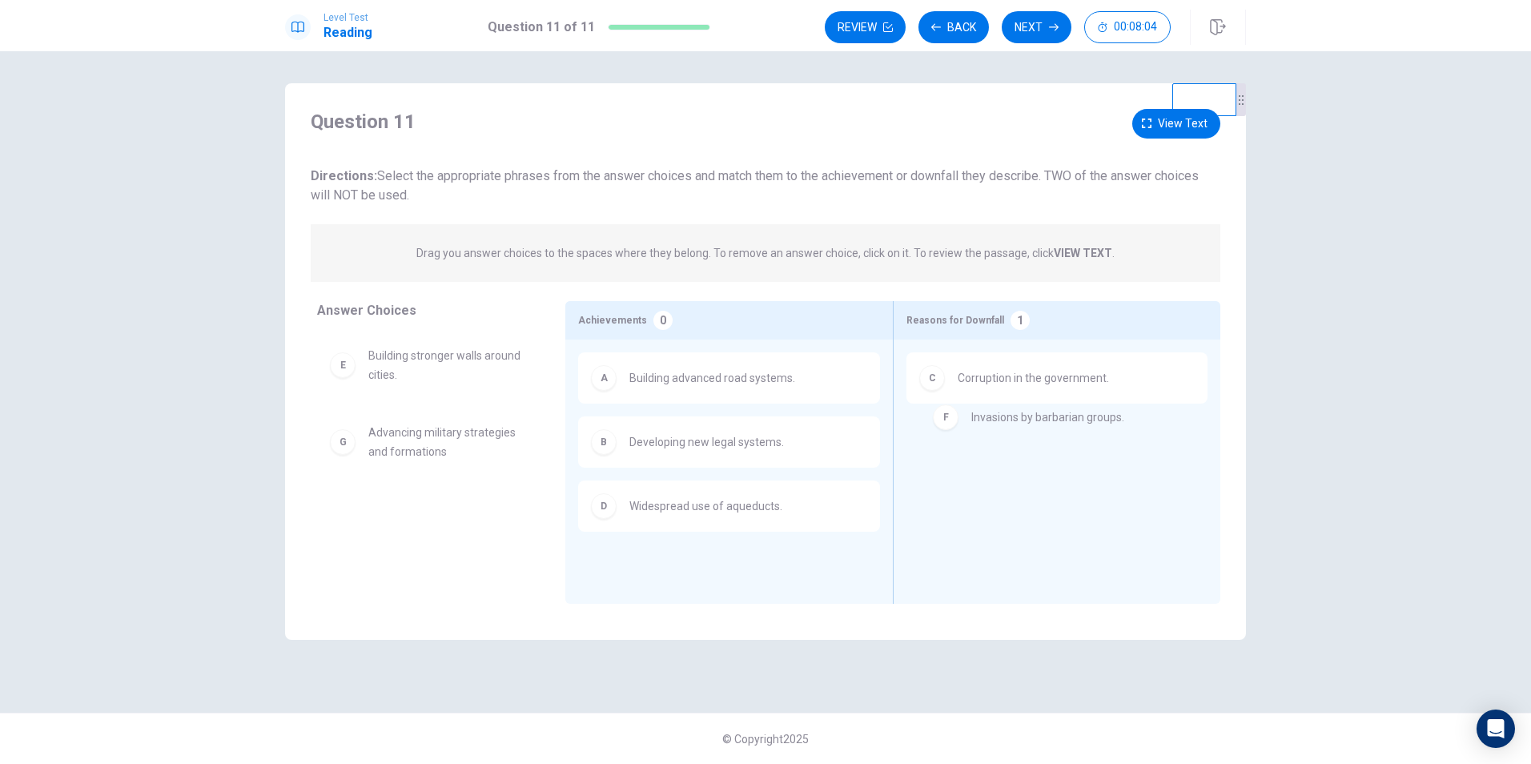
drag, startPoint x: 485, startPoint y: 448, endPoint x: 1103, endPoint y: 432, distance: 618.3
click at [1044, 21] on button "Next" at bounding box center [1037, 27] width 70 height 32
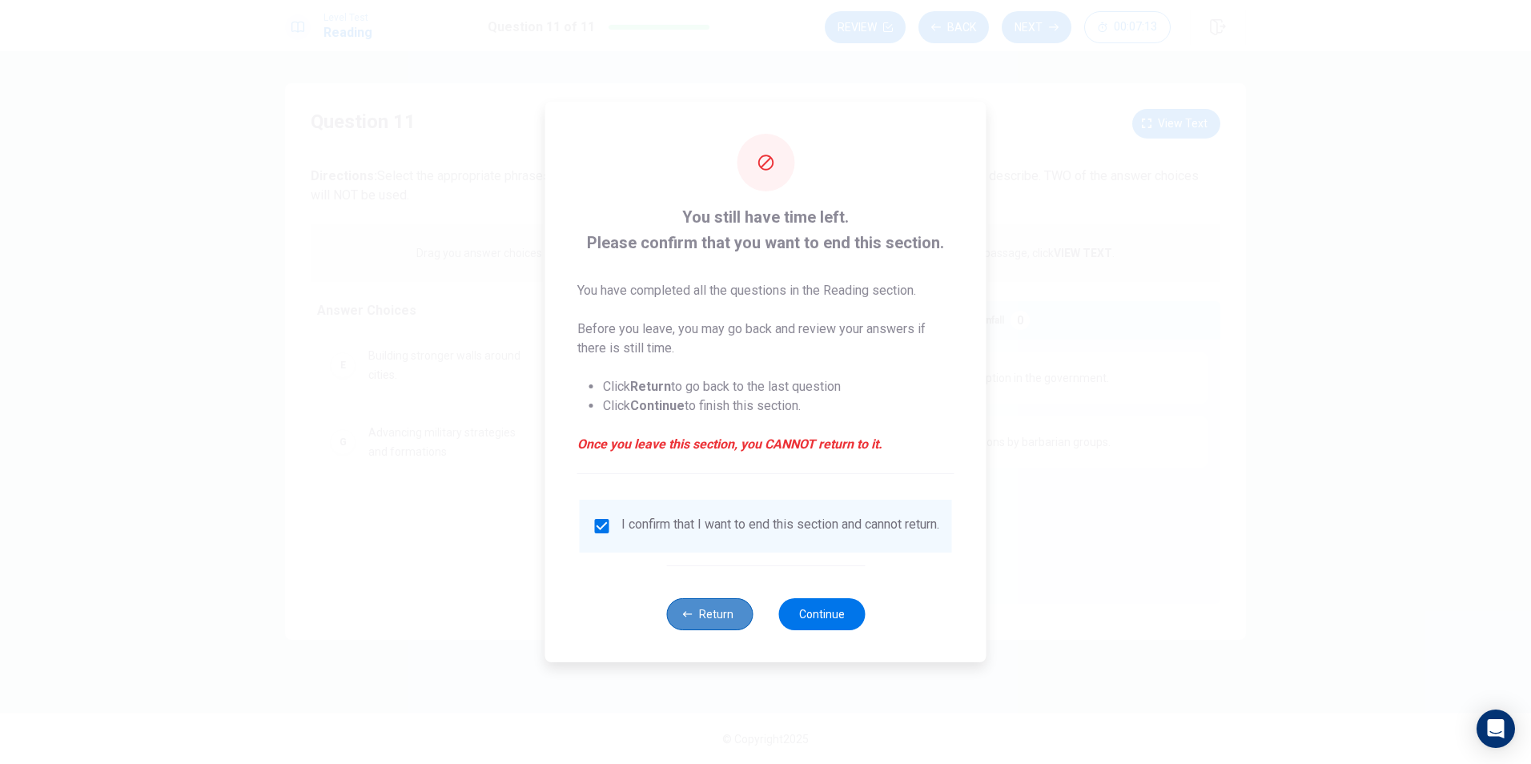
click at [725, 624] on button "Return" at bounding box center [709, 614] width 86 height 32
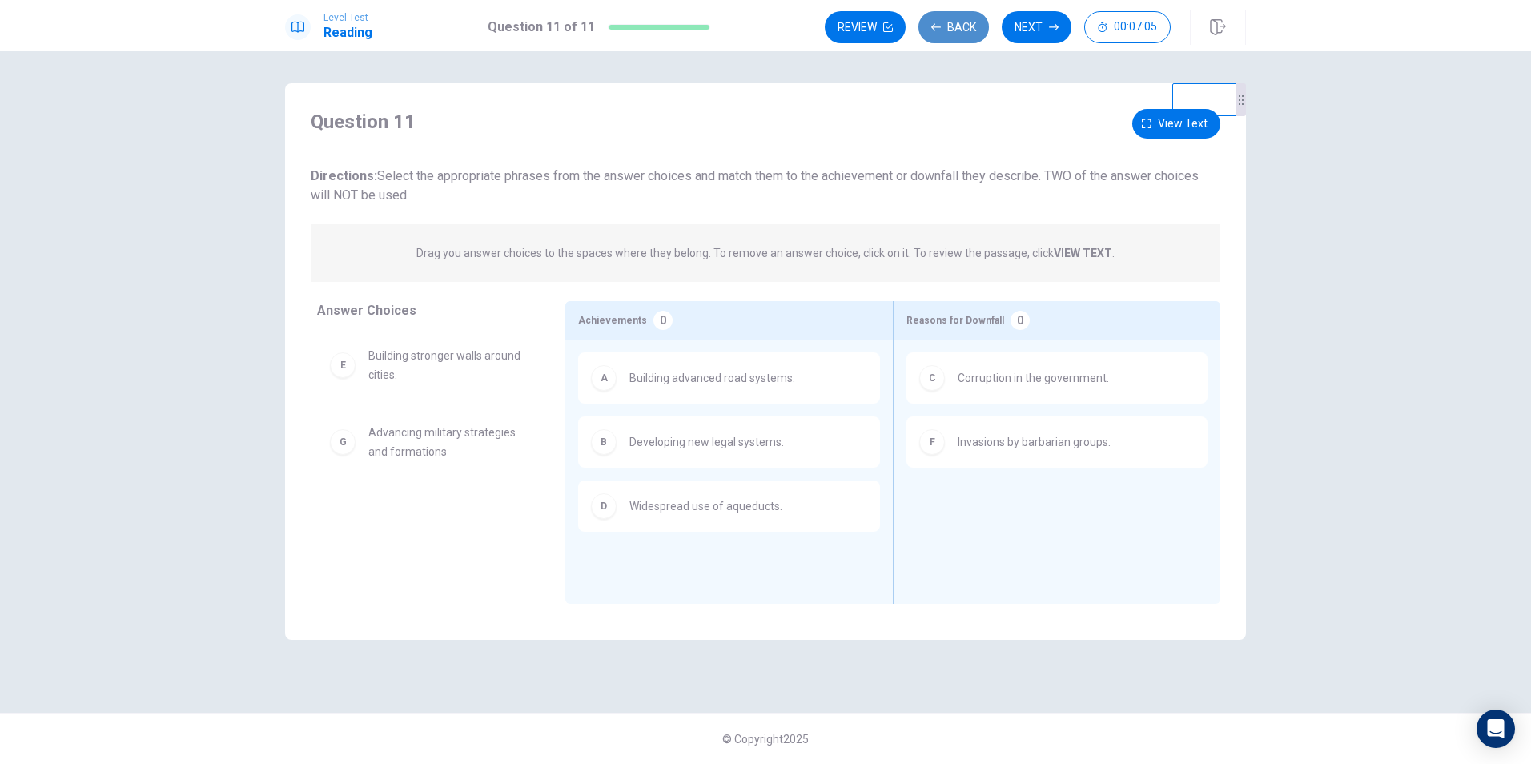
click at [959, 25] on button "Back" at bounding box center [953, 27] width 70 height 32
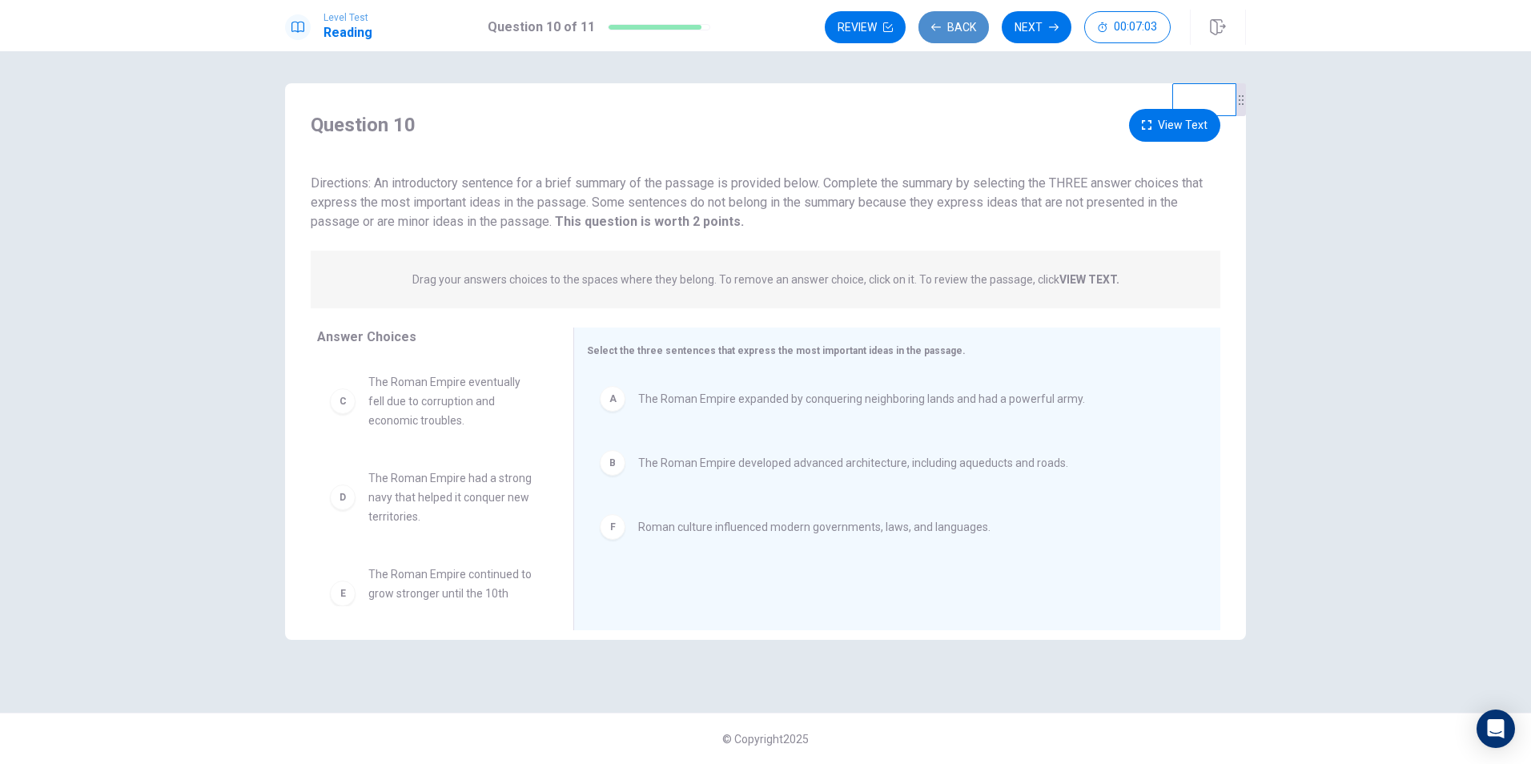
click at [953, 25] on button "Back" at bounding box center [953, 27] width 70 height 32
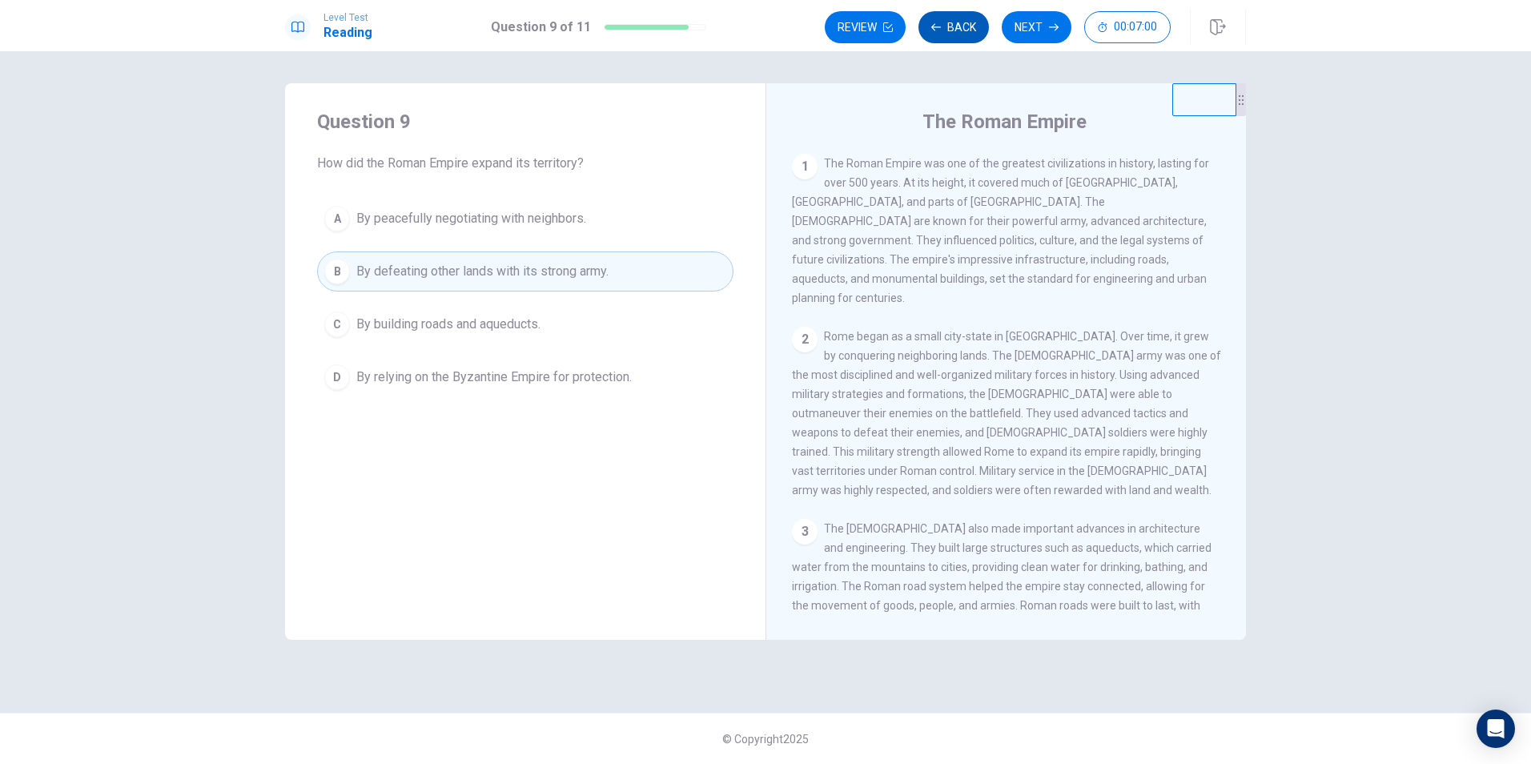
click at [953, 25] on button "Back" at bounding box center [953, 27] width 70 height 32
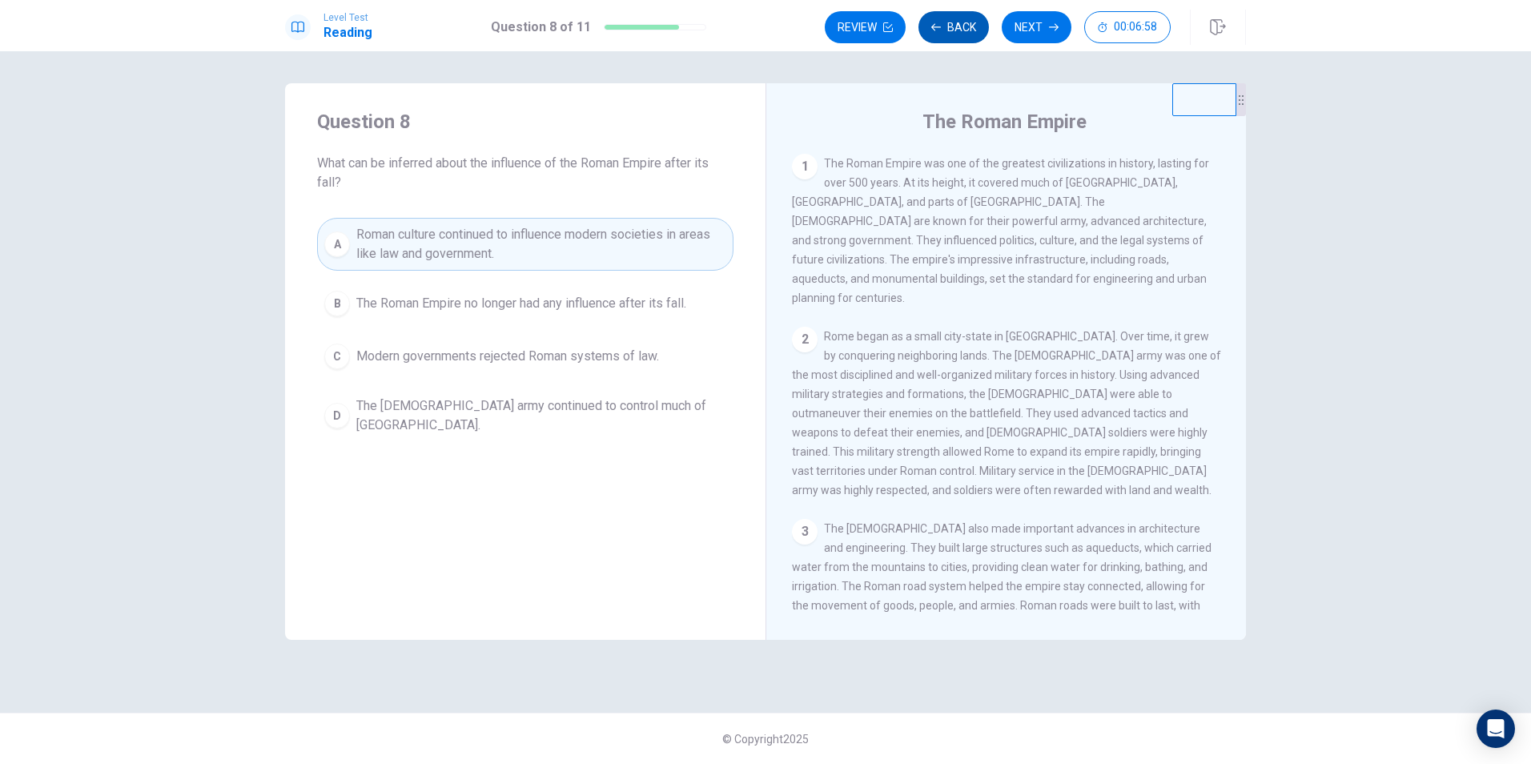
click at [953, 25] on button "Back" at bounding box center [953, 27] width 70 height 32
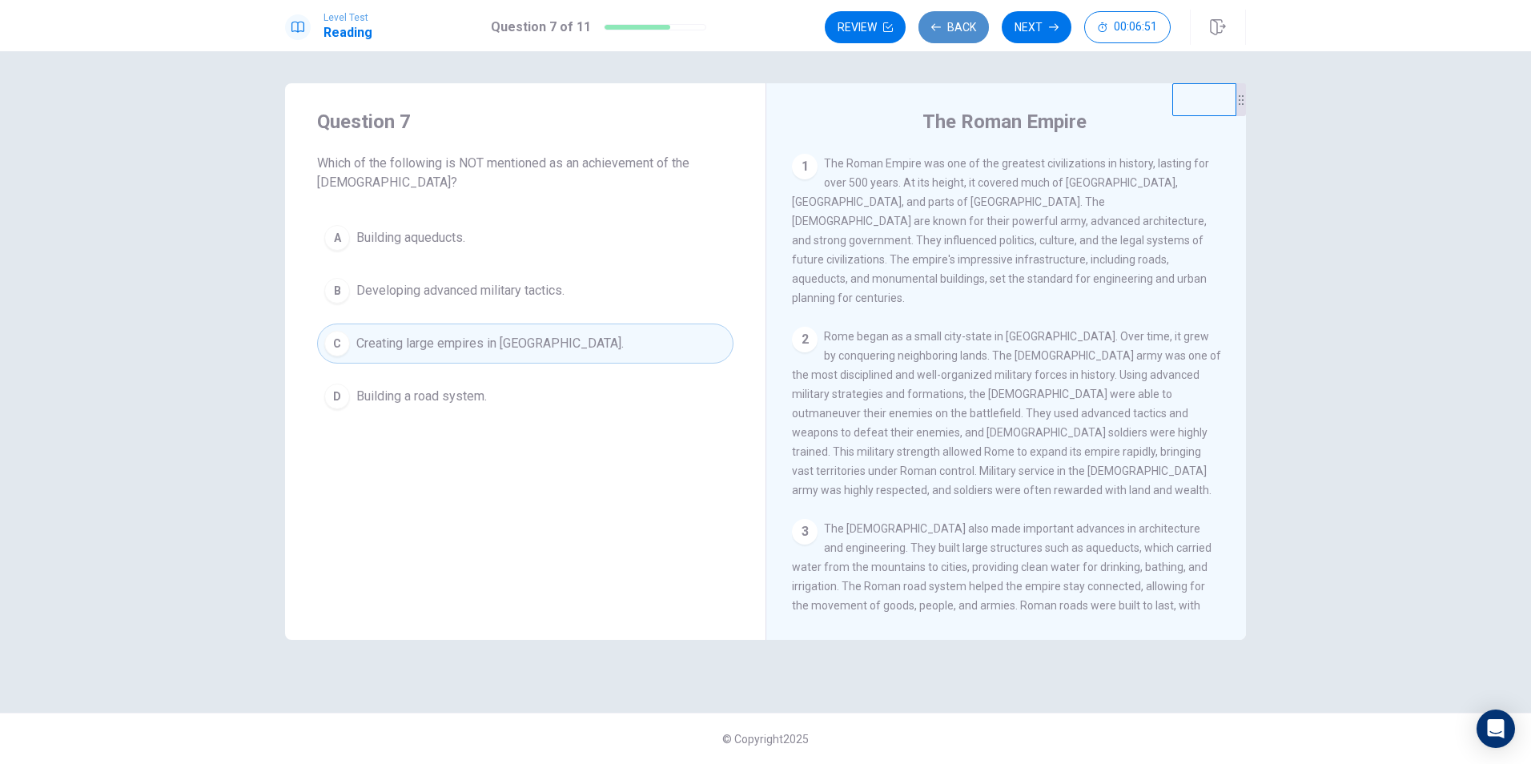
click at [953, 25] on button "Back" at bounding box center [953, 27] width 70 height 32
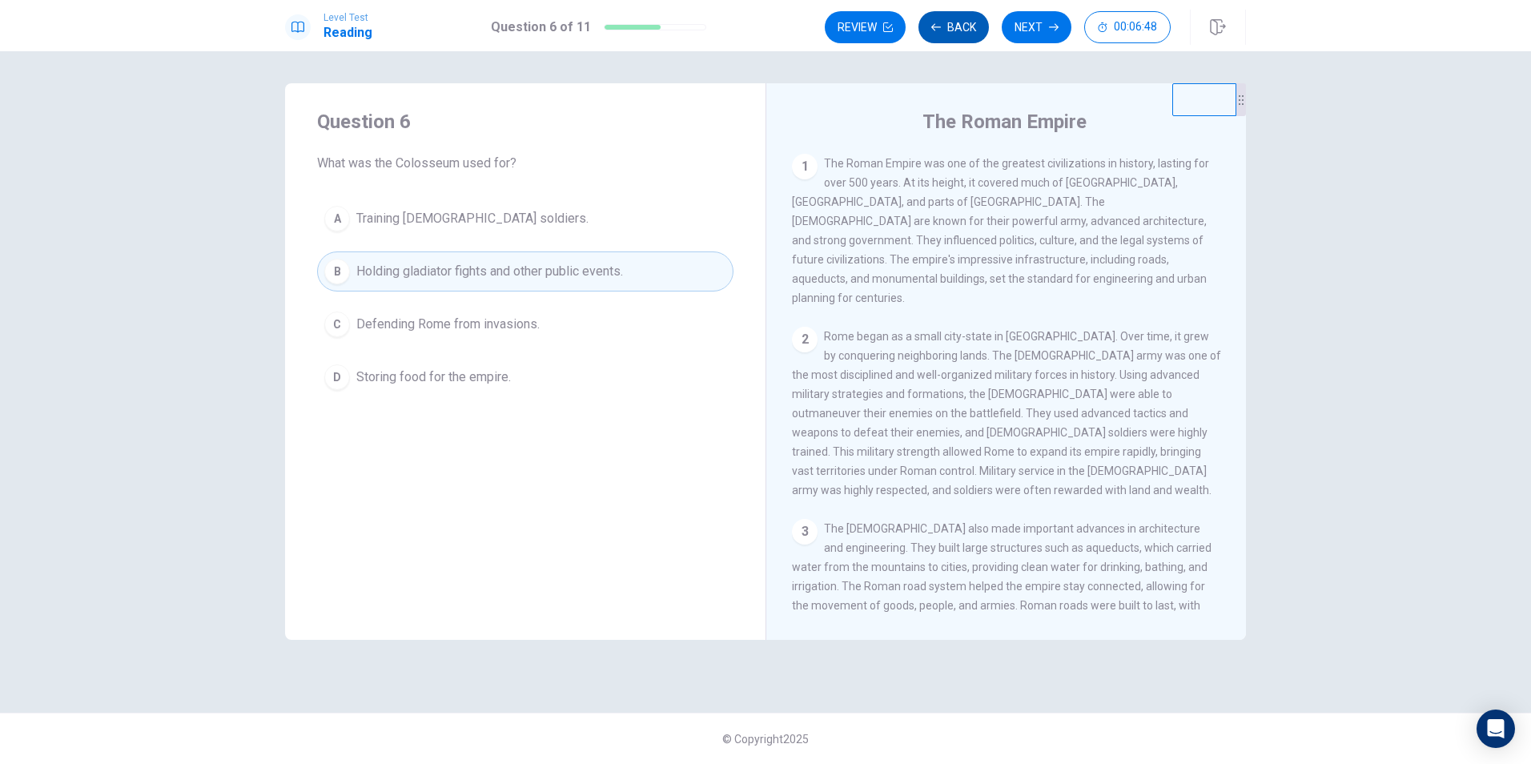
click at [953, 25] on button "Back" at bounding box center [953, 27] width 70 height 32
click at [1037, 26] on button "Next" at bounding box center [1037, 27] width 70 height 32
drag, startPoint x: 1233, startPoint y: 235, endPoint x: 1231, endPoint y: 178, distance: 56.9
click at [1231, 178] on div "1 The Roman Empire was one of the greatest civilizations in history, lasting fo…" at bounding box center [1017, 384] width 450 height 460
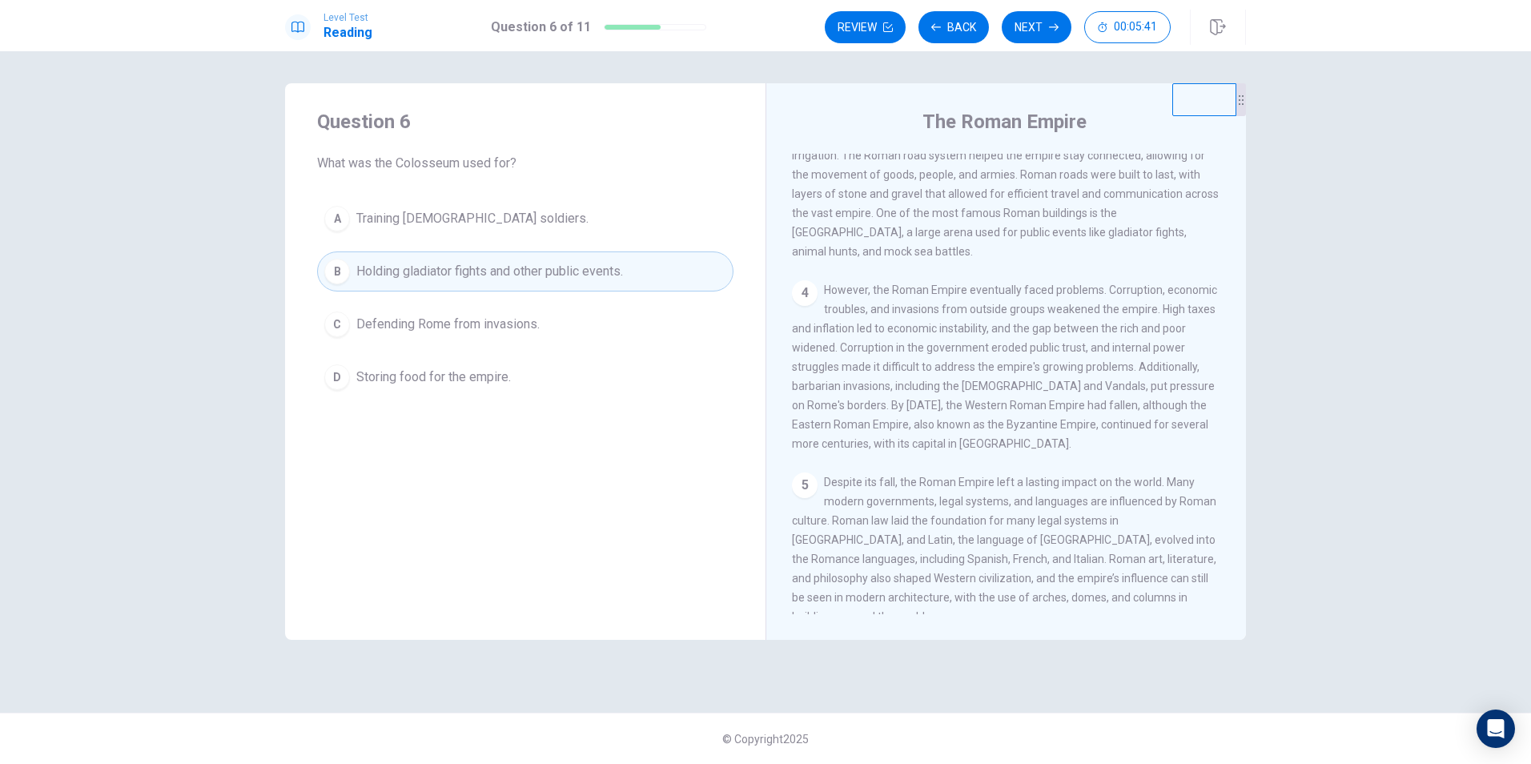
scroll to position [436, 0]
click at [1028, 27] on button "Next" at bounding box center [1037, 27] width 70 height 32
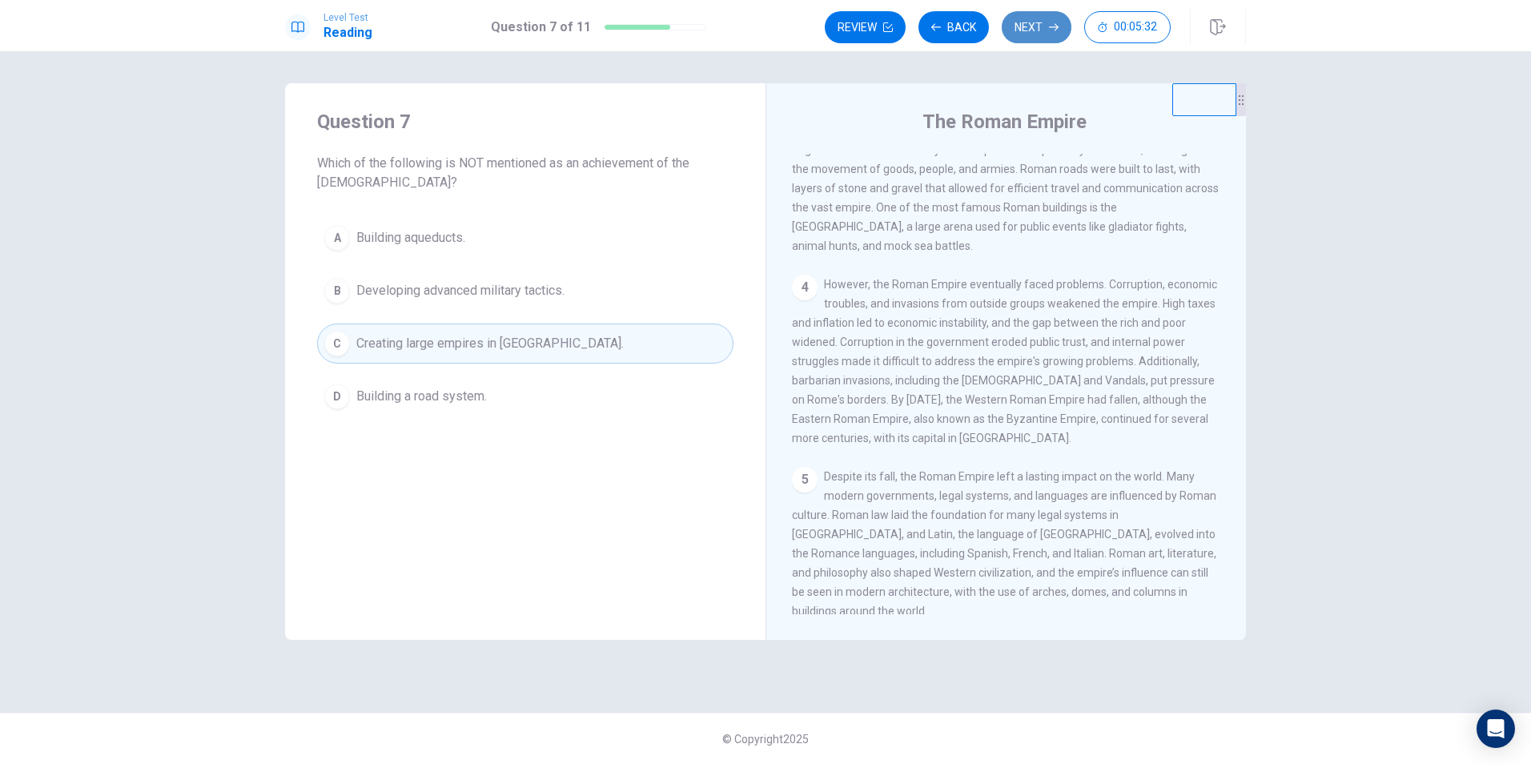
click at [1038, 26] on button "Next" at bounding box center [1037, 27] width 70 height 32
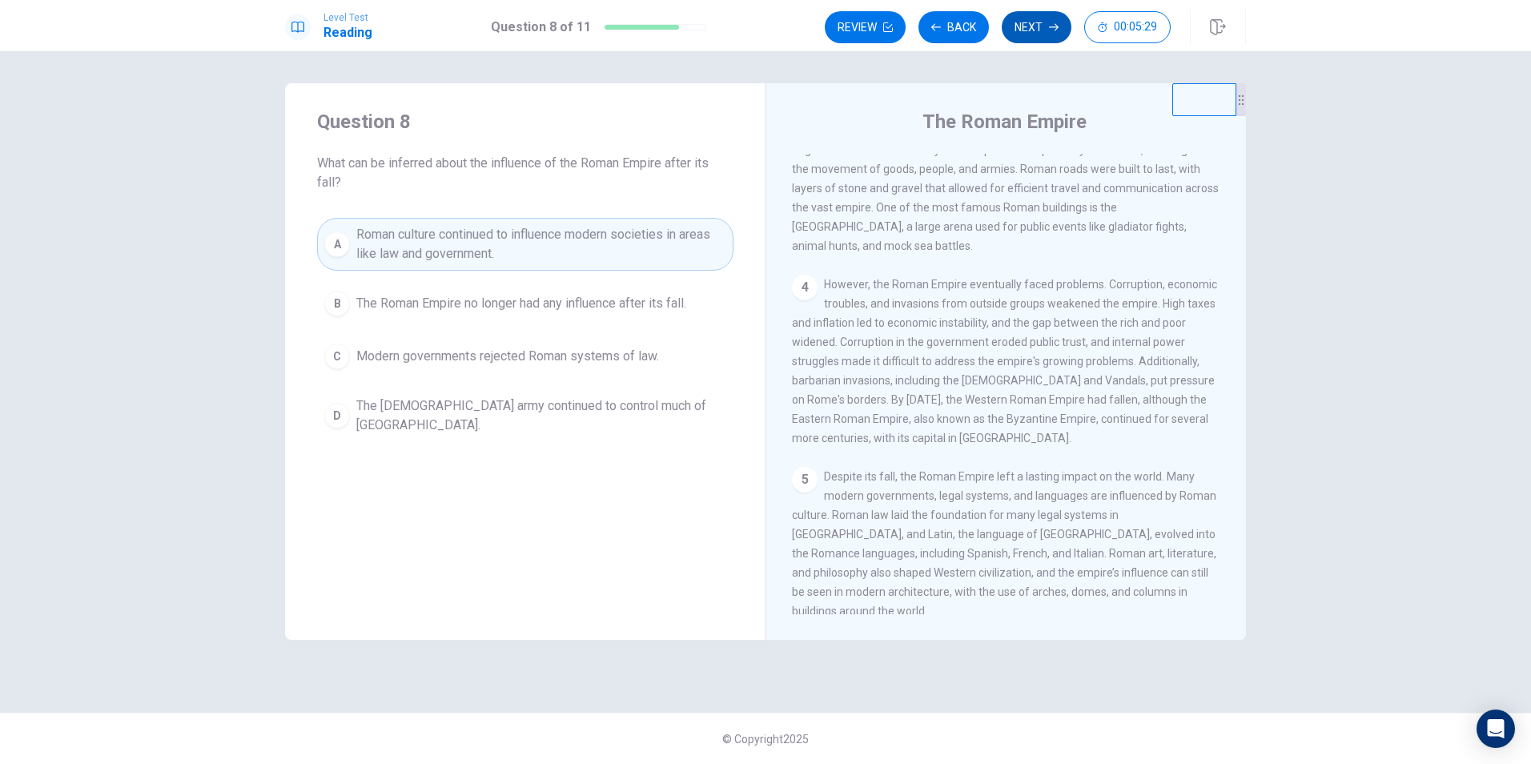
click at [1045, 27] on button "Next" at bounding box center [1037, 27] width 70 height 32
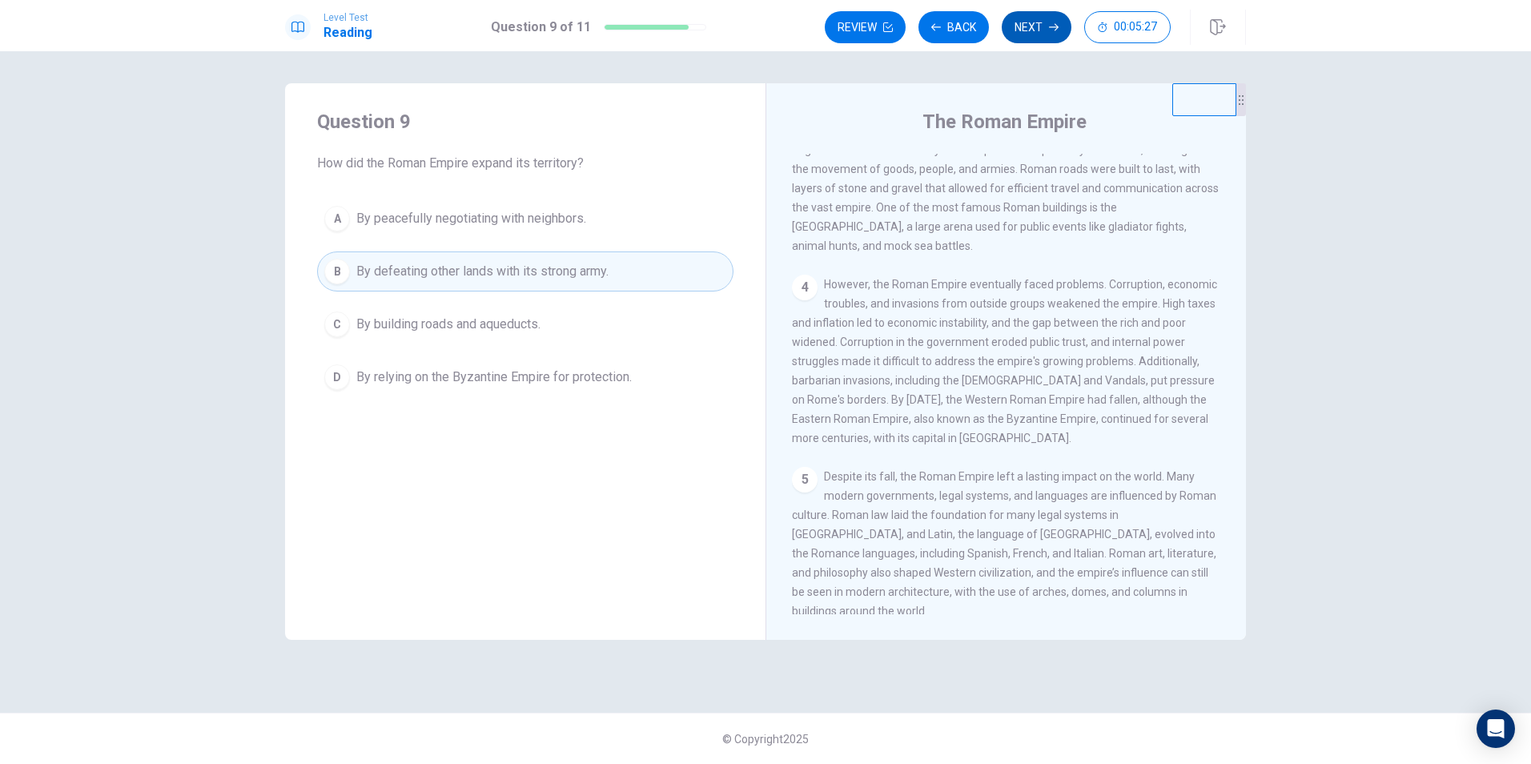
click at [1042, 29] on button "Next" at bounding box center [1037, 27] width 70 height 32
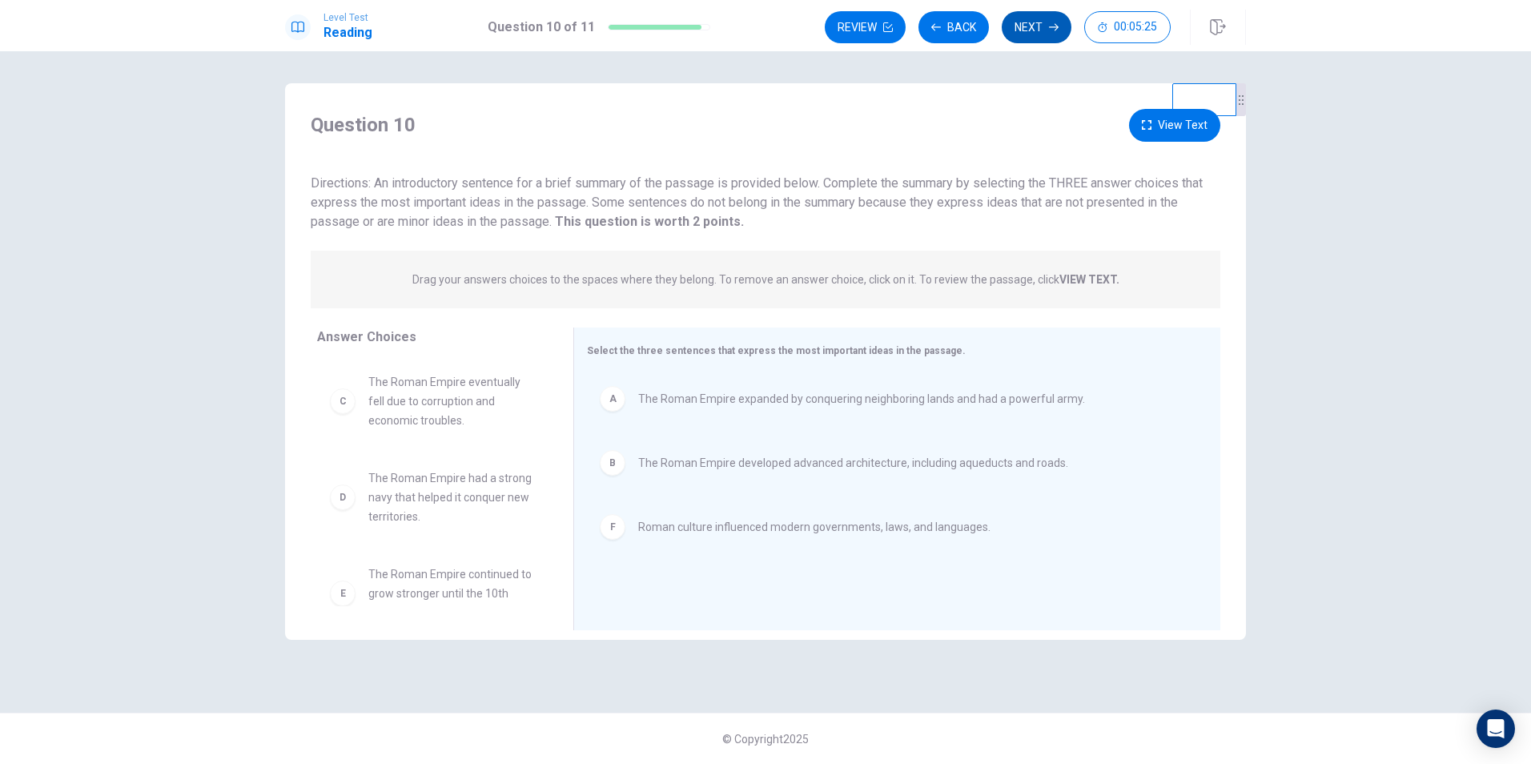
click at [1039, 33] on button "Next" at bounding box center [1037, 27] width 70 height 32
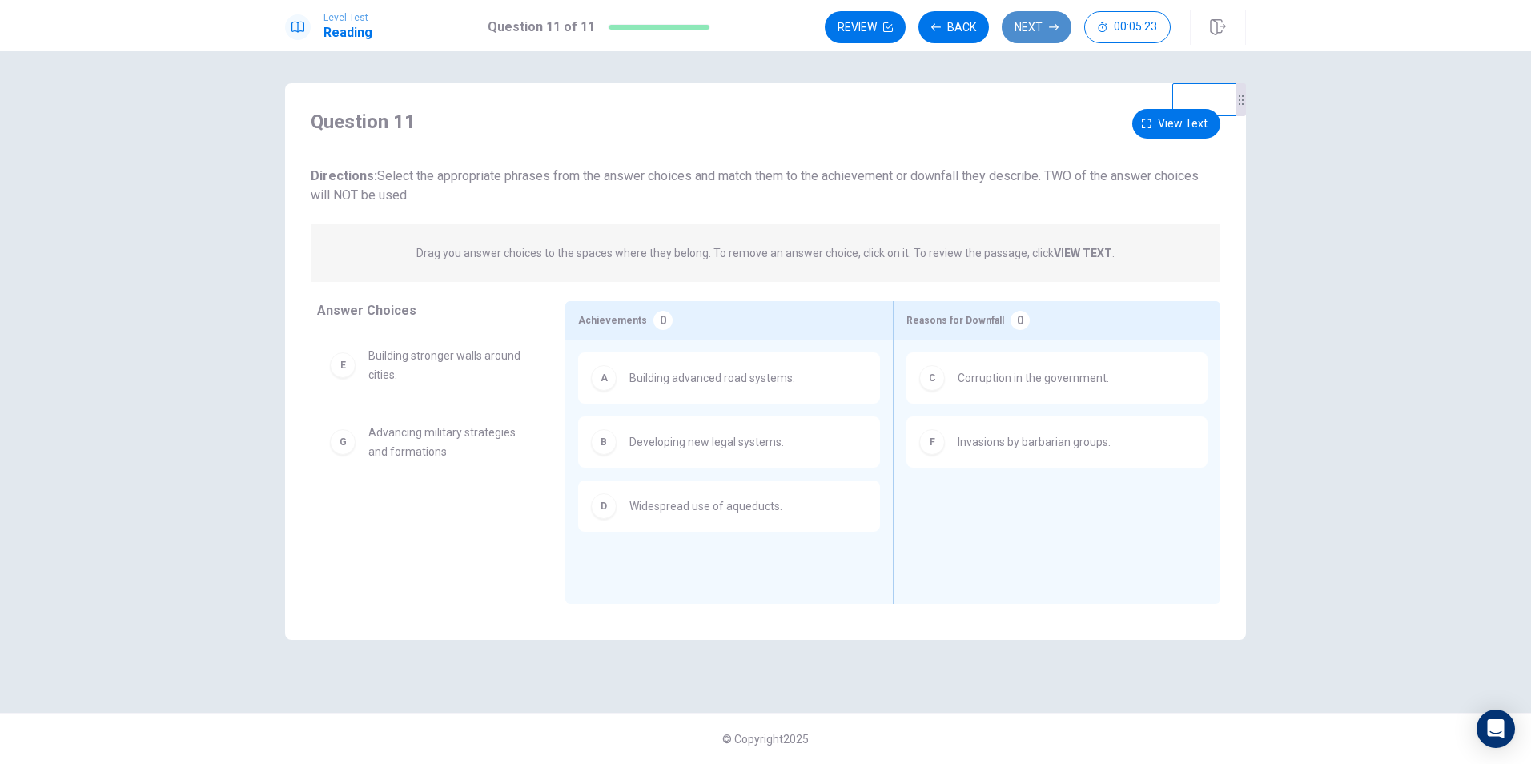
click at [1033, 21] on button "Next" at bounding box center [1037, 27] width 70 height 32
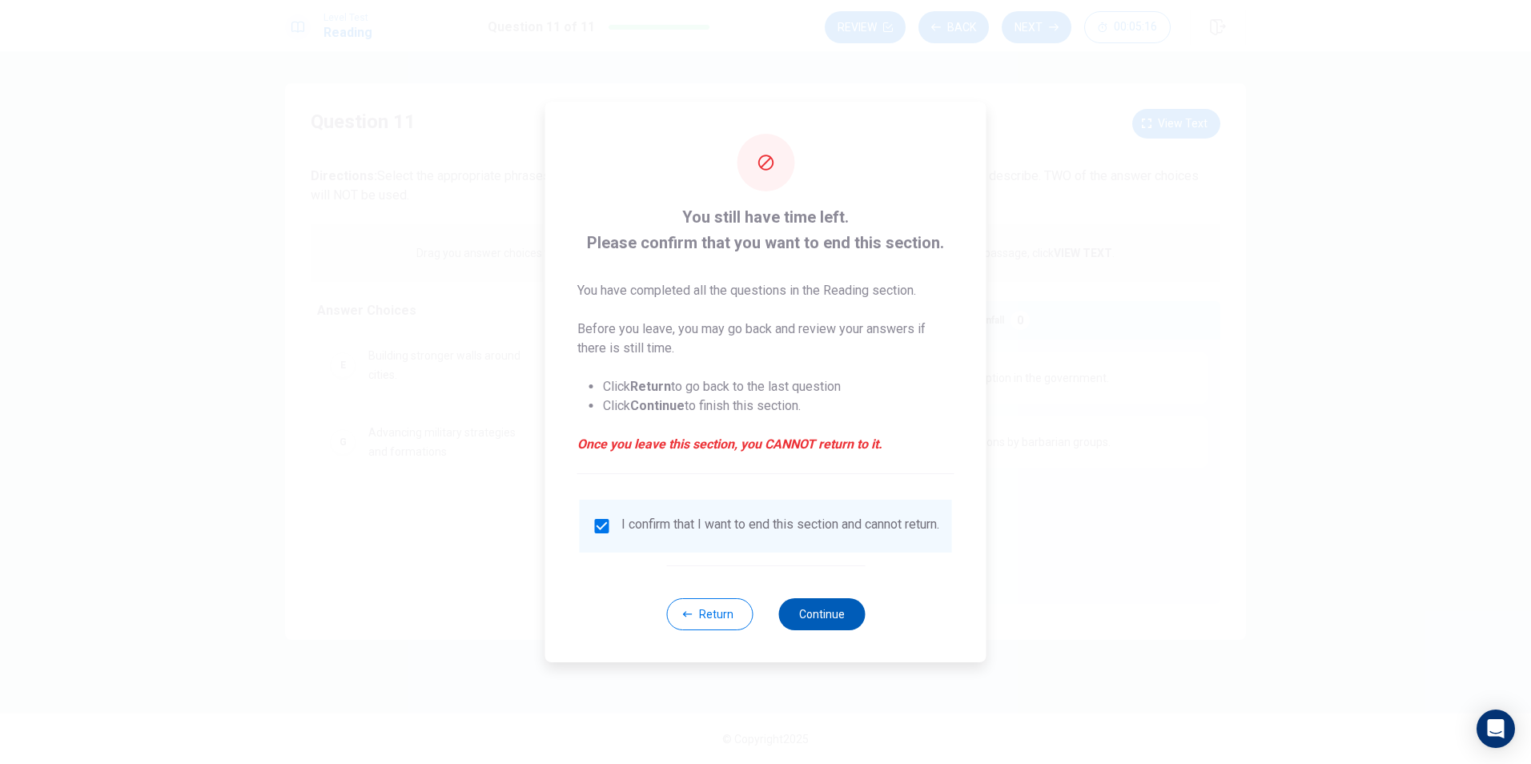
click at [821, 622] on button "Continue" at bounding box center [821, 614] width 86 height 32
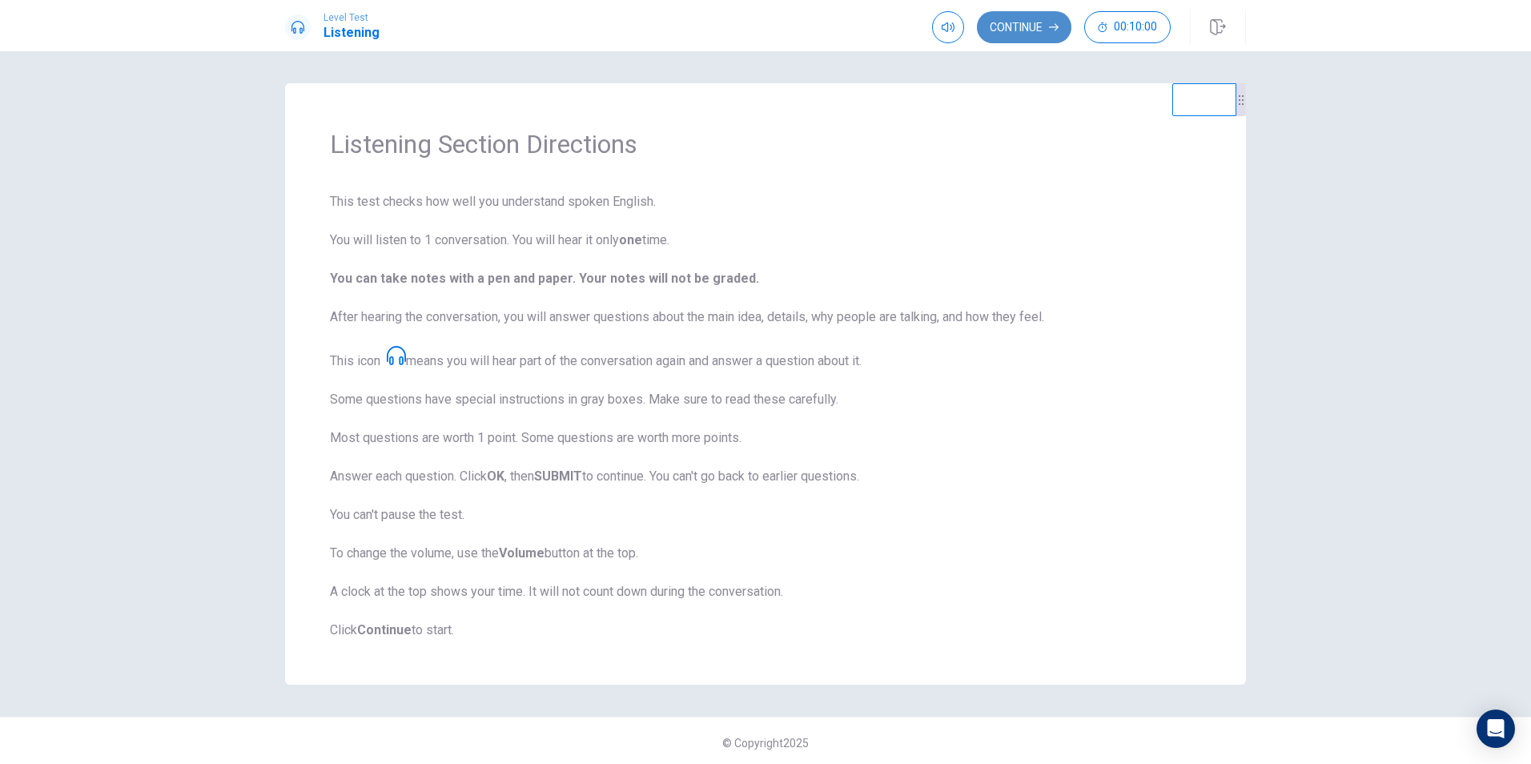
click at [1018, 28] on button "Continue" at bounding box center [1024, 27] width 94 height 32
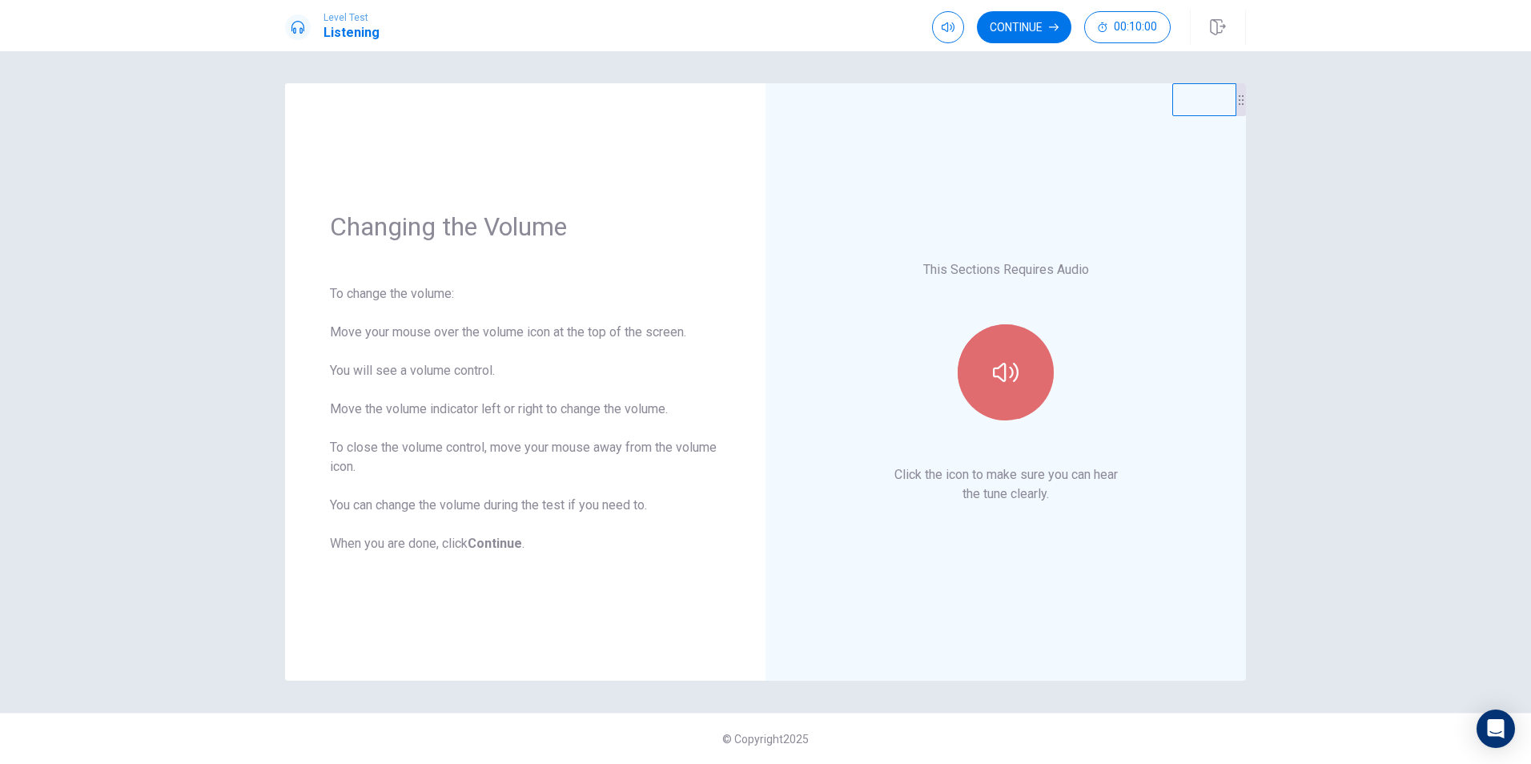
click at [1000, 371] on icon "button" at bounding box center [1006, 372] width 26 height 26
click at [998, 379] on icon "button" at bounding box center [1006, 372] width 26 height 26
click at [1022, 33] on button "Continue" at bounding box center [1024, 27] width 94 height 32
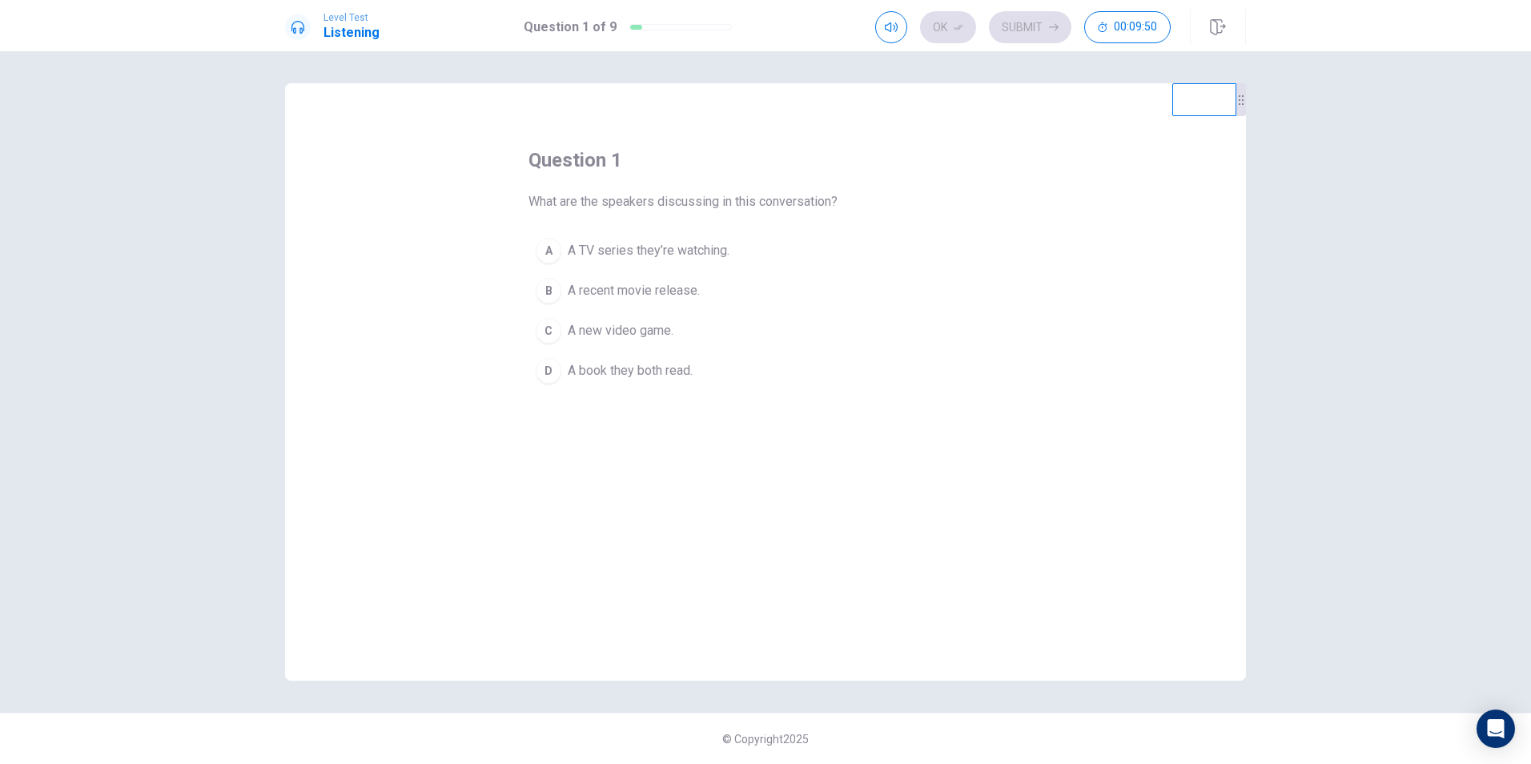
click at [587, 294] on span "A recent movie release." at bounding box center [634, 290] width 132 height 19
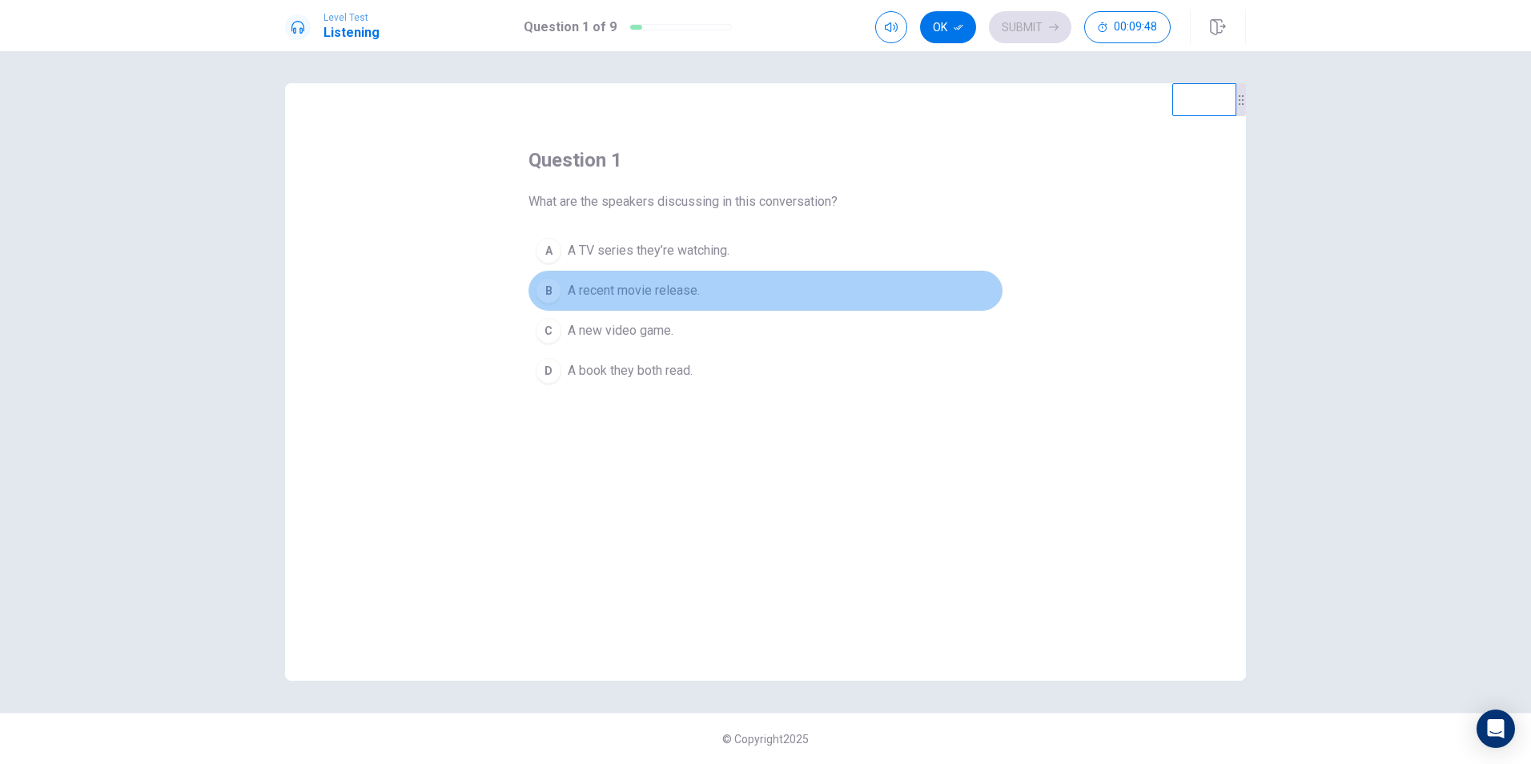
click at [545, 284] on div "B" at bounding box center [549, 291] width 26 height 26
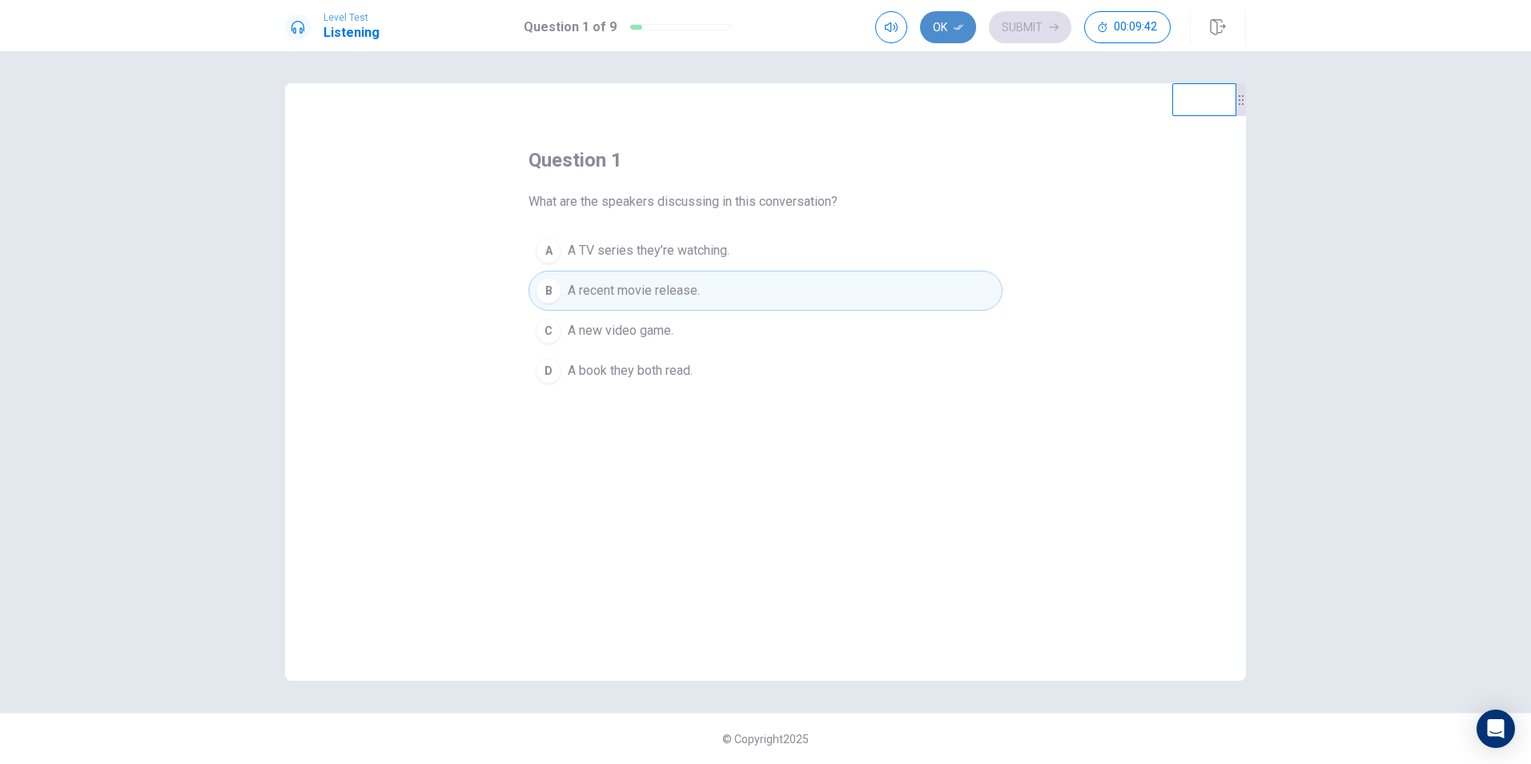
click at [950, 30] on button "Ok" at bounding box center [948, 27] width 56 height 32
click at [1045, 30] on button "Submit" at bounding box center [1030, 27] width 82 height 32
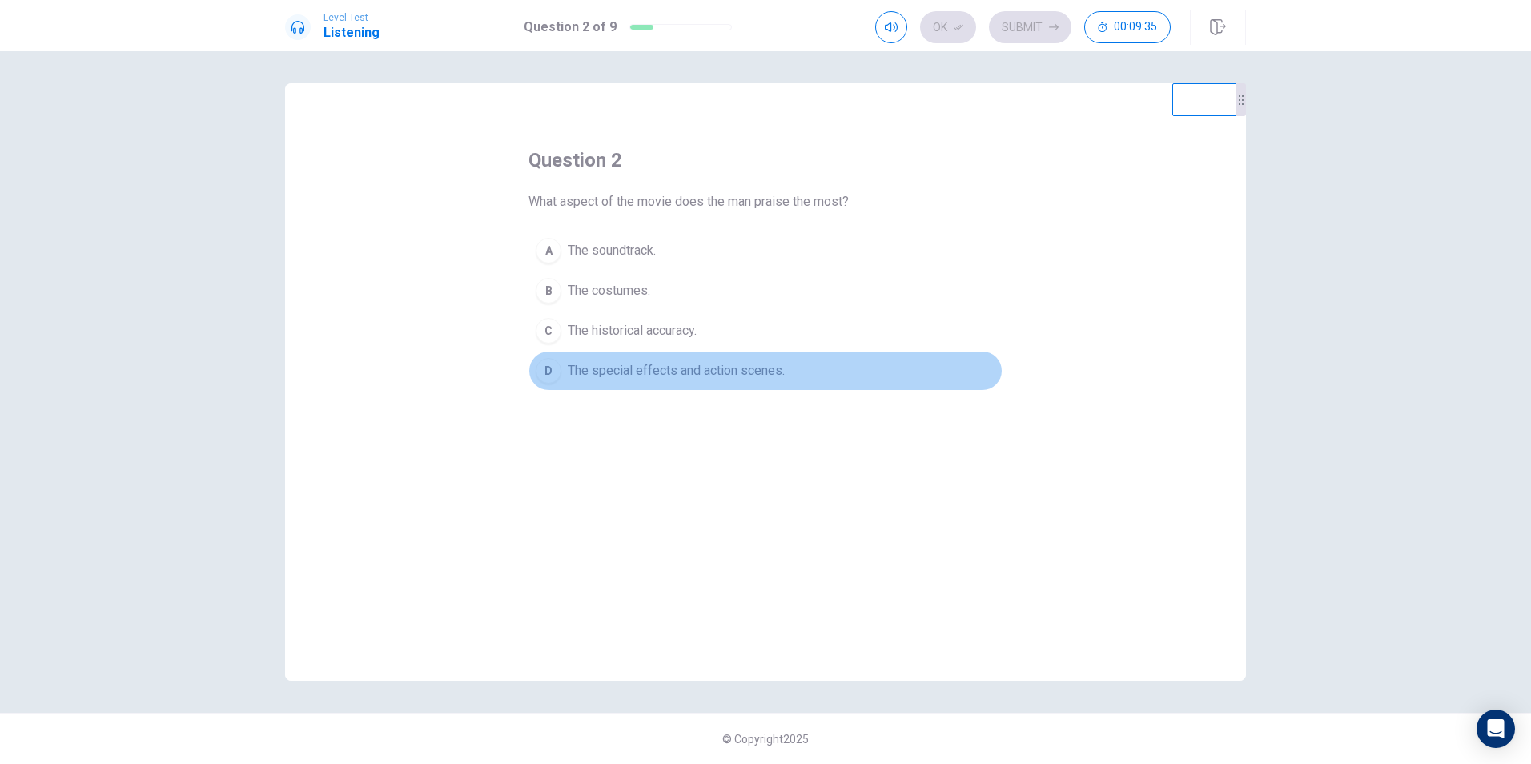
click at [729, 370] on span "The special effects and action scenes." at bounding box center [676, 370] width 217 height 19
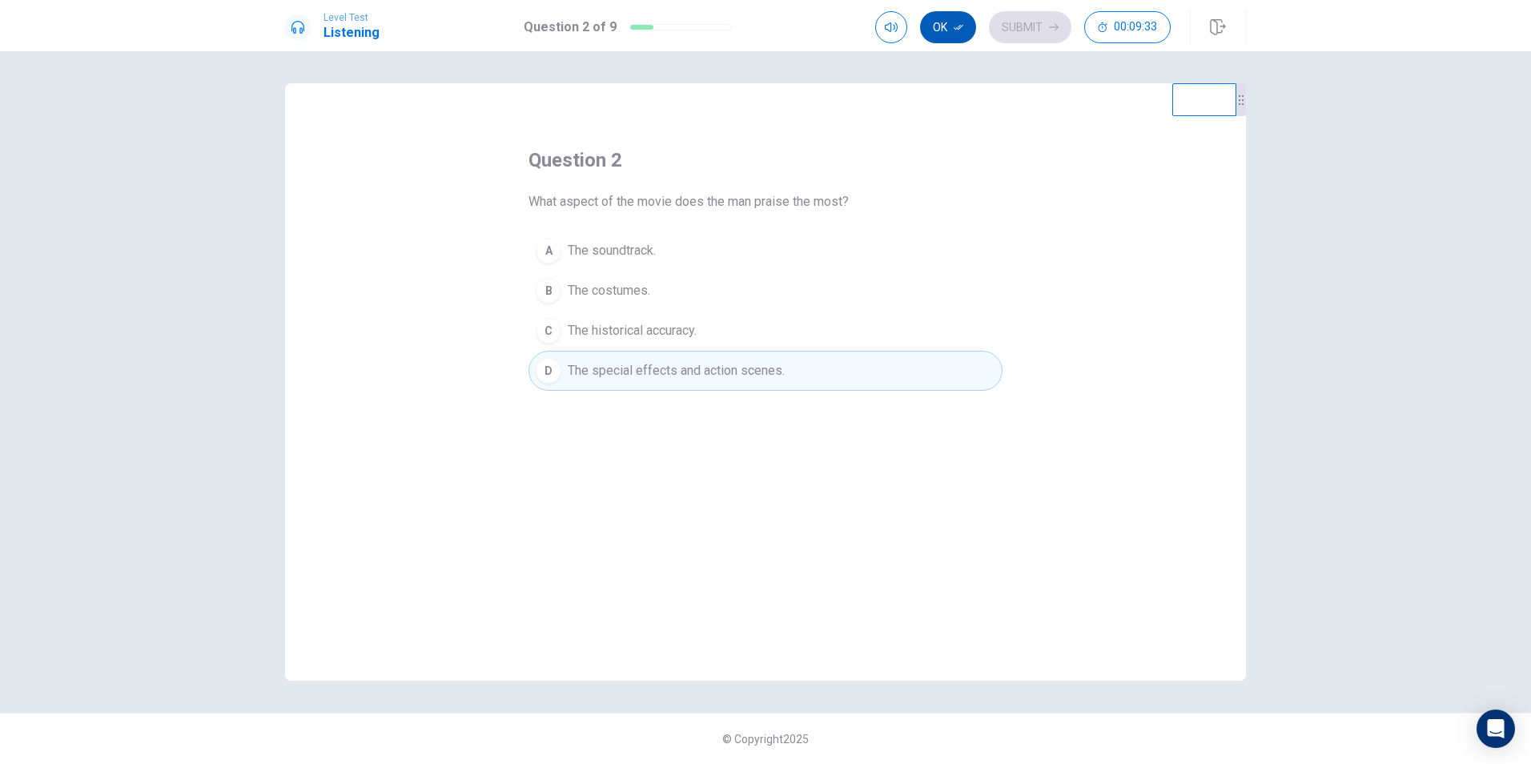
click at [954, 30] on icon "button" at bounding box center [959, 27] width 10 height 10
click at [1037, 29] on button "Submit" at bounding box center [1030, 27] width 82 height 32
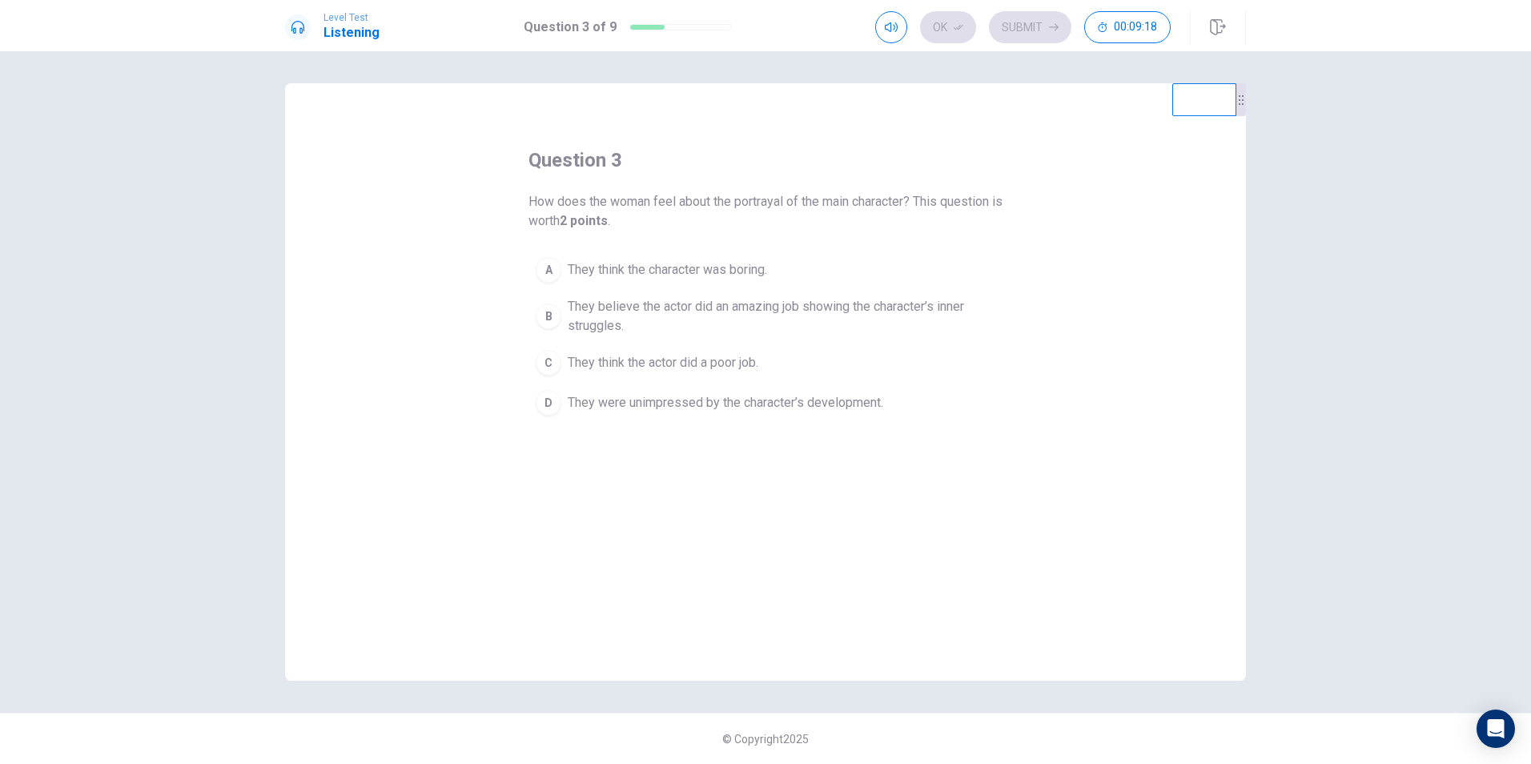
click at [858, 310] on span "They believe the actor did an amazing job showing the character’s inner struggl…" at bounding box center [782, 316] width 428 height 38
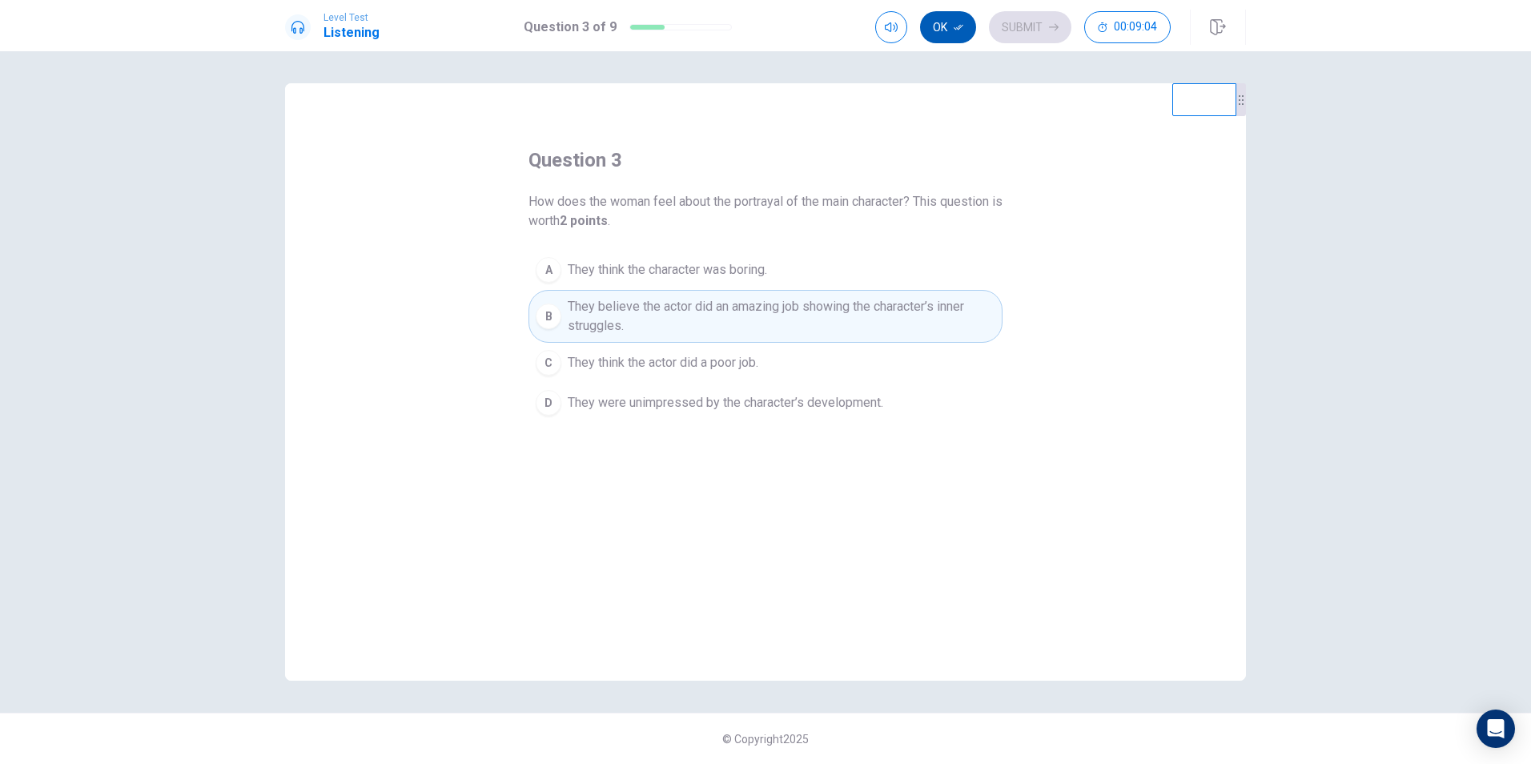
click at [942, 20] on button "Ok" at bounding box center [948, 27] width 56 height 32
click at [1030, 21] on button "Submit" at bounding box center [1030, 27] width 82 height 32
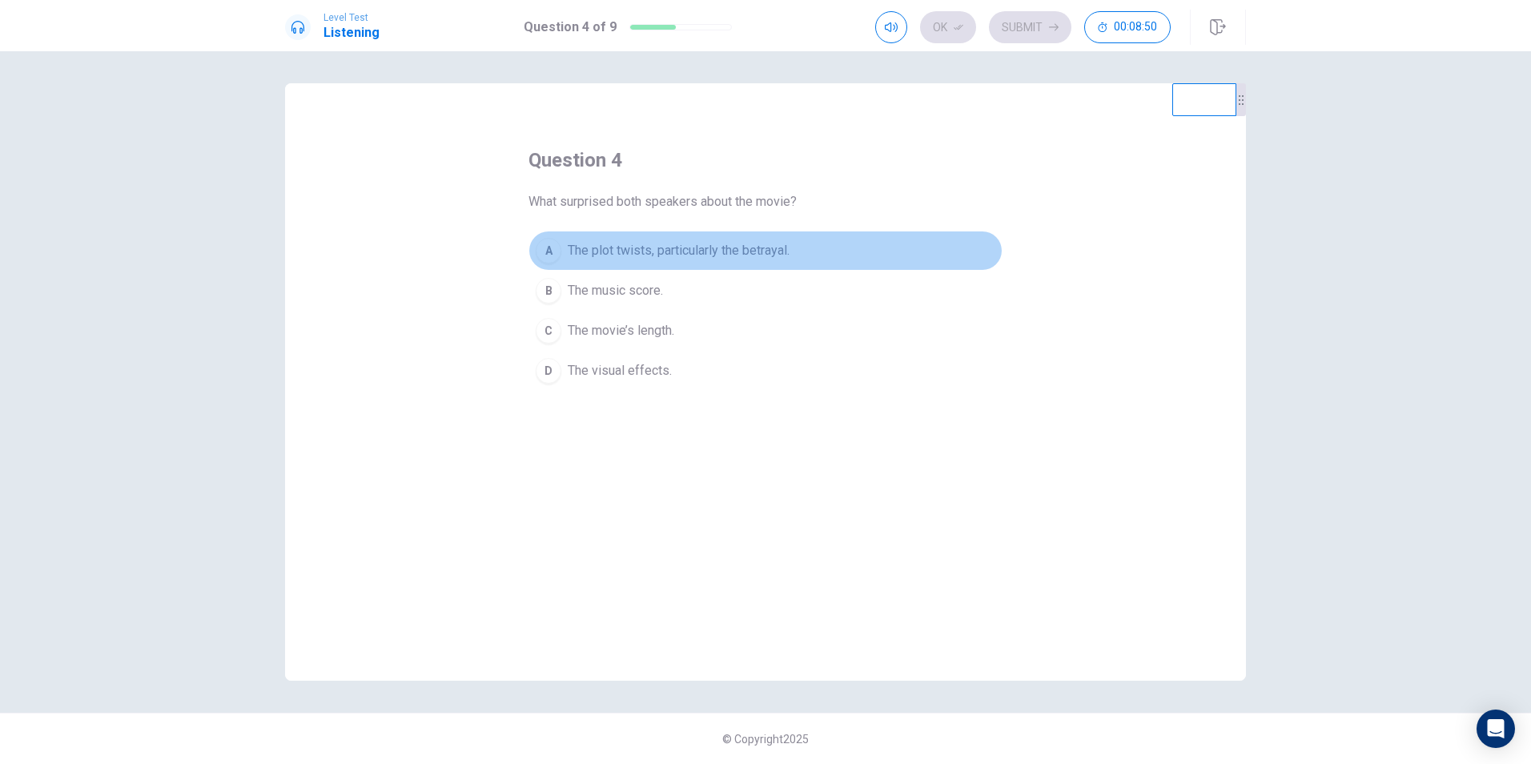
click at [702, 253] on span "The plot twists, particularly the betrayal." at bounding box center [679, 250] width 222 height 19
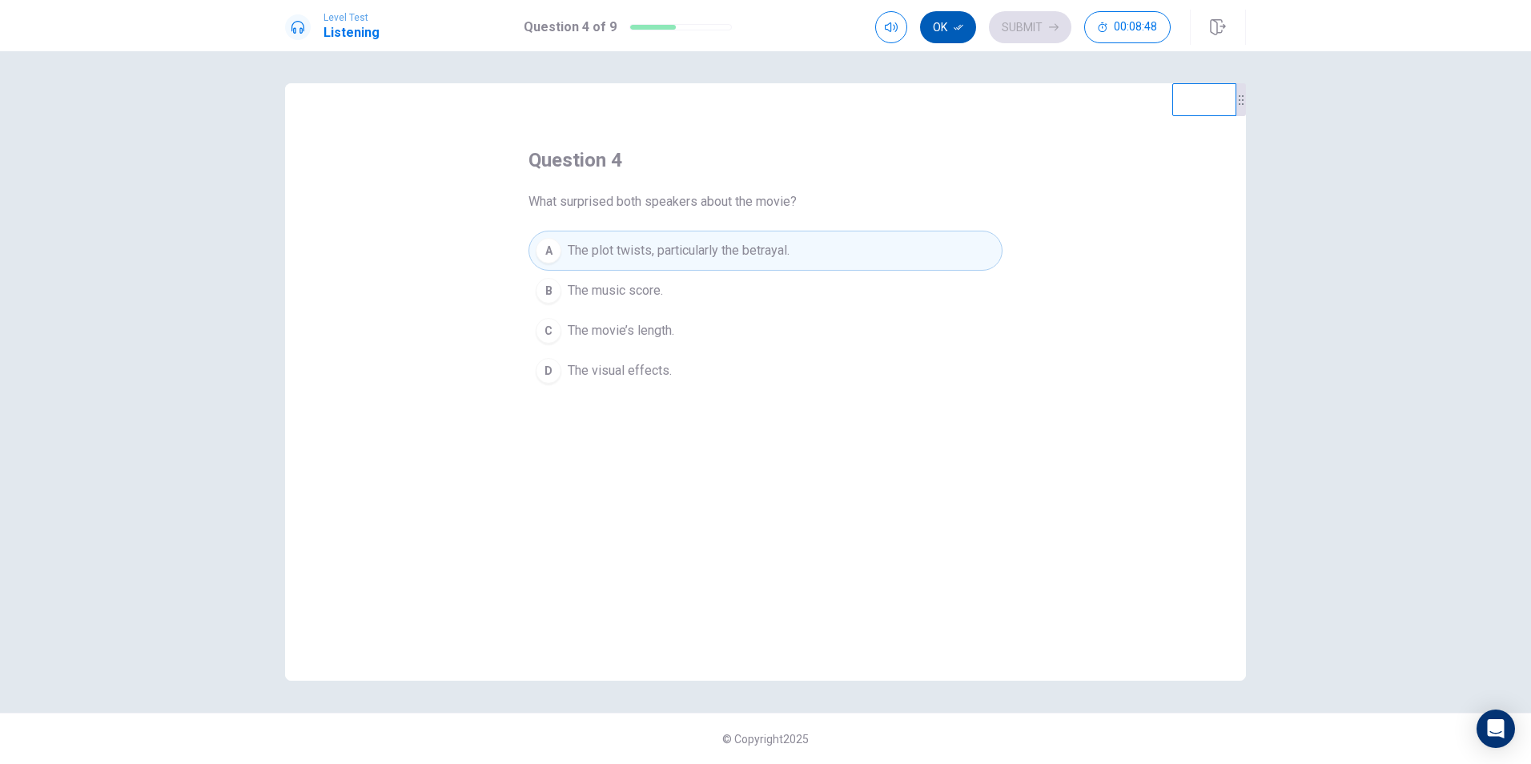
click at [936, 22] on button "Ok" at bounding box center [948, 27] width 56 height 32
click at [1022, 30] on button "Submit" at bounding box center [1030, 27] width 82 height 32
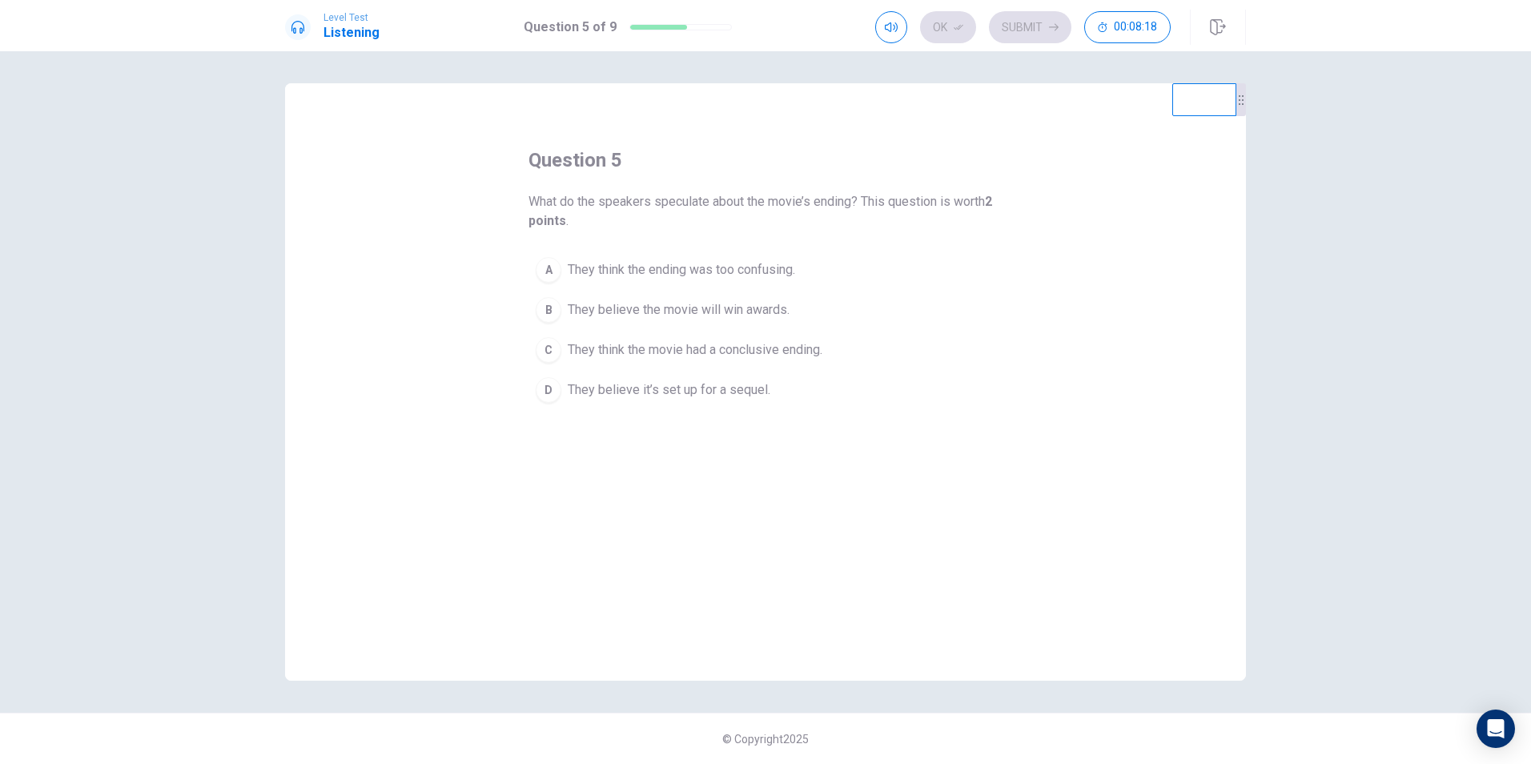
click at [769, 307] on span "They believe the movie will win awards." at bounding box center [679, 309] width 222 height 19
click at [551, 306] on div "B" at bounding box center [549, 310] width 26 height 26
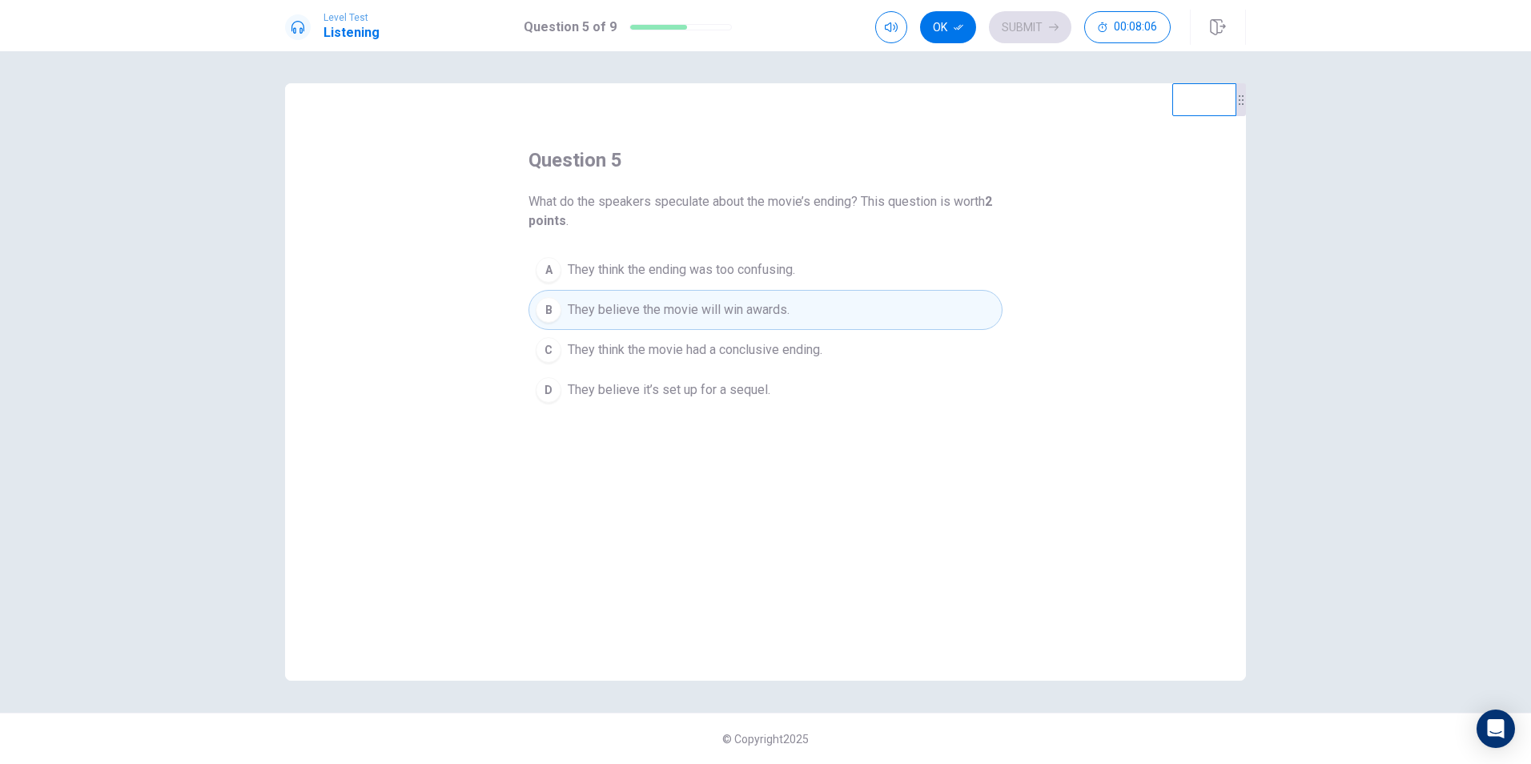
click at [961, 30] on icon "button" at bounding box center [959, 27] width 10 height 10
click at [1042, 29] on button "Submit" at bounding box center [1030, 27] width 82 height 32
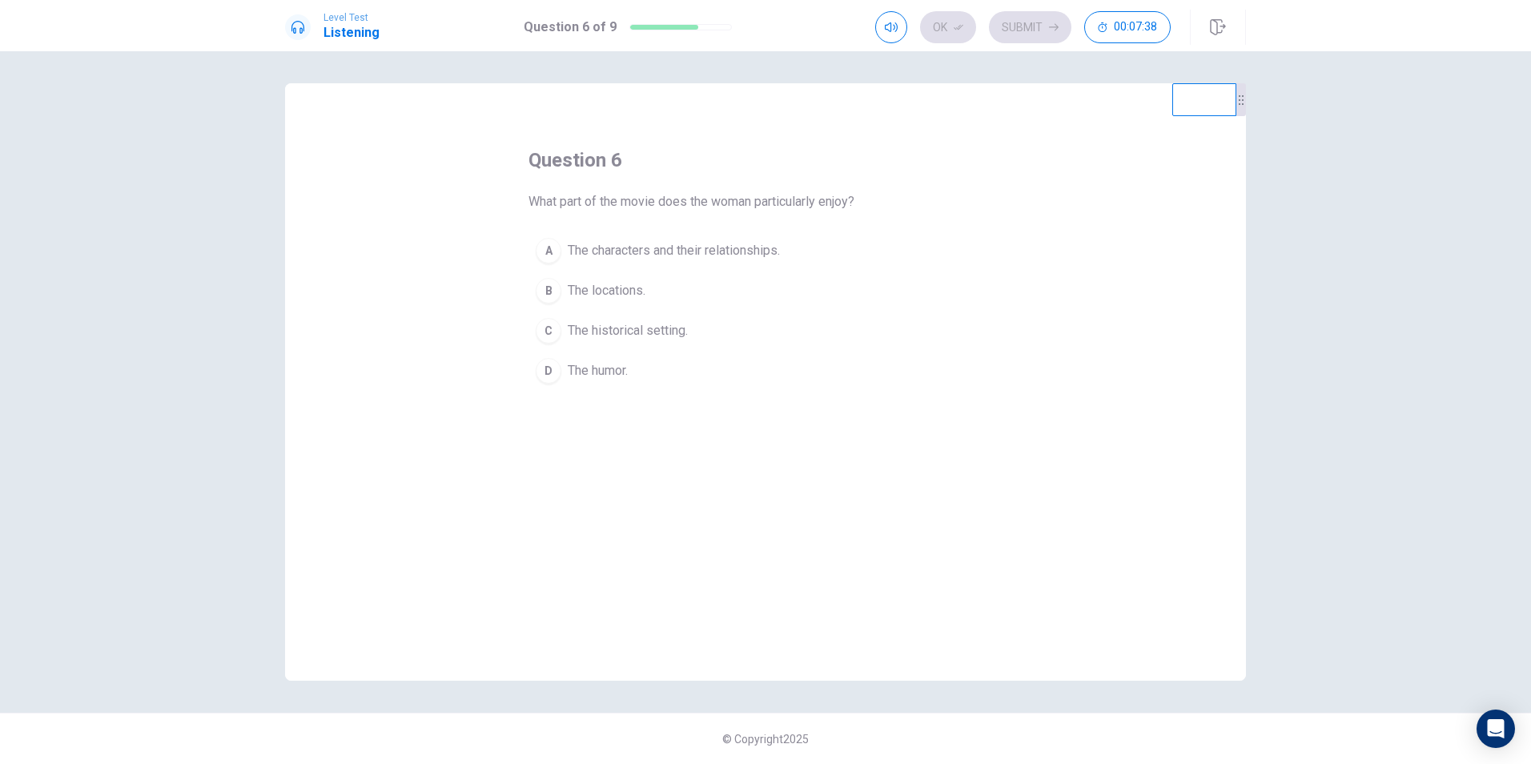
click at [636, 248] on span "The characters and their relationships." at bounding box center [674, 250] width 212 height 19
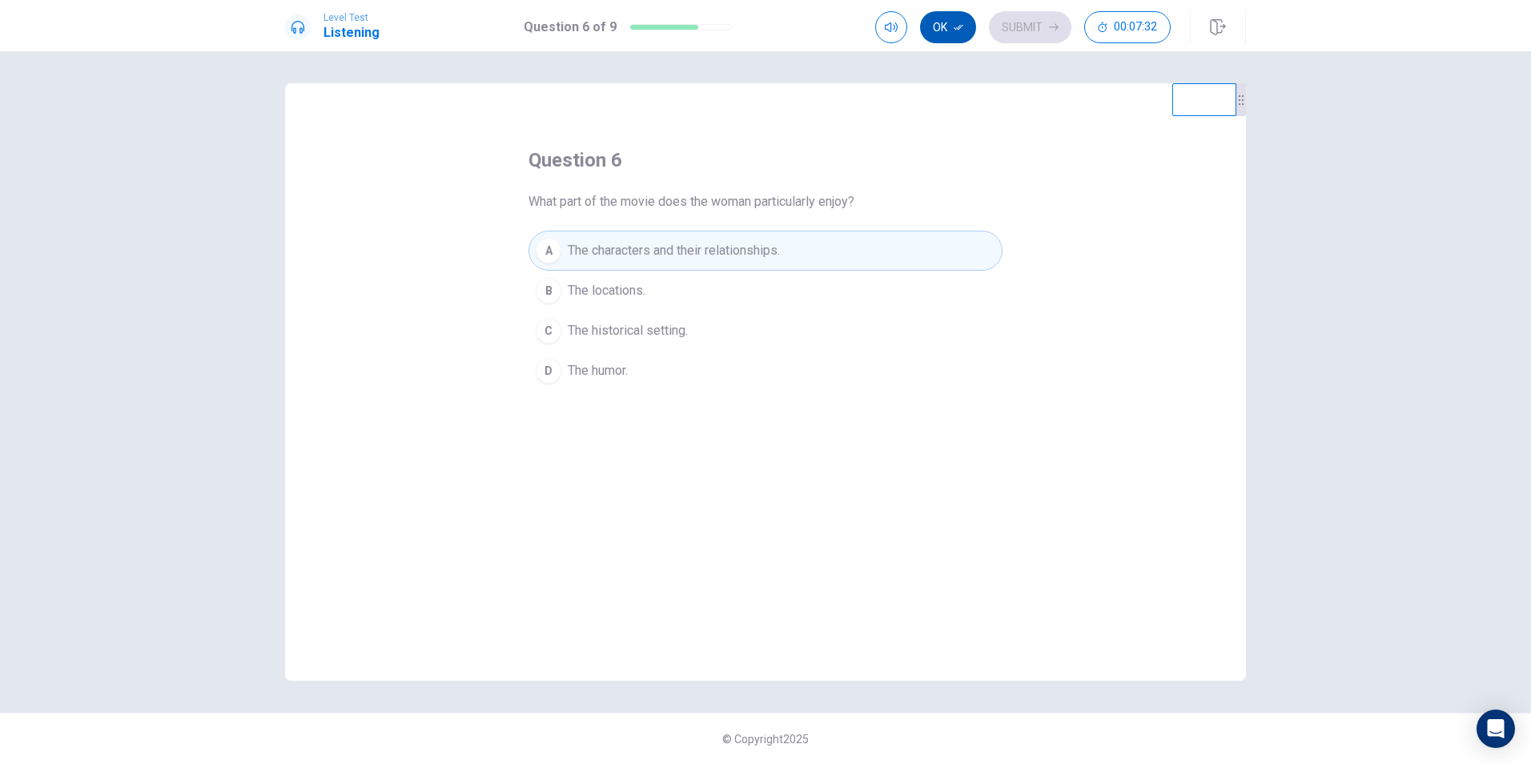
click at [955, 31] on icon "button" at bounding box center [959, 27] width 10 height 10
click at [1019, 30] on button "Submit" at bounding box center [1030, 27] width 82 height 32
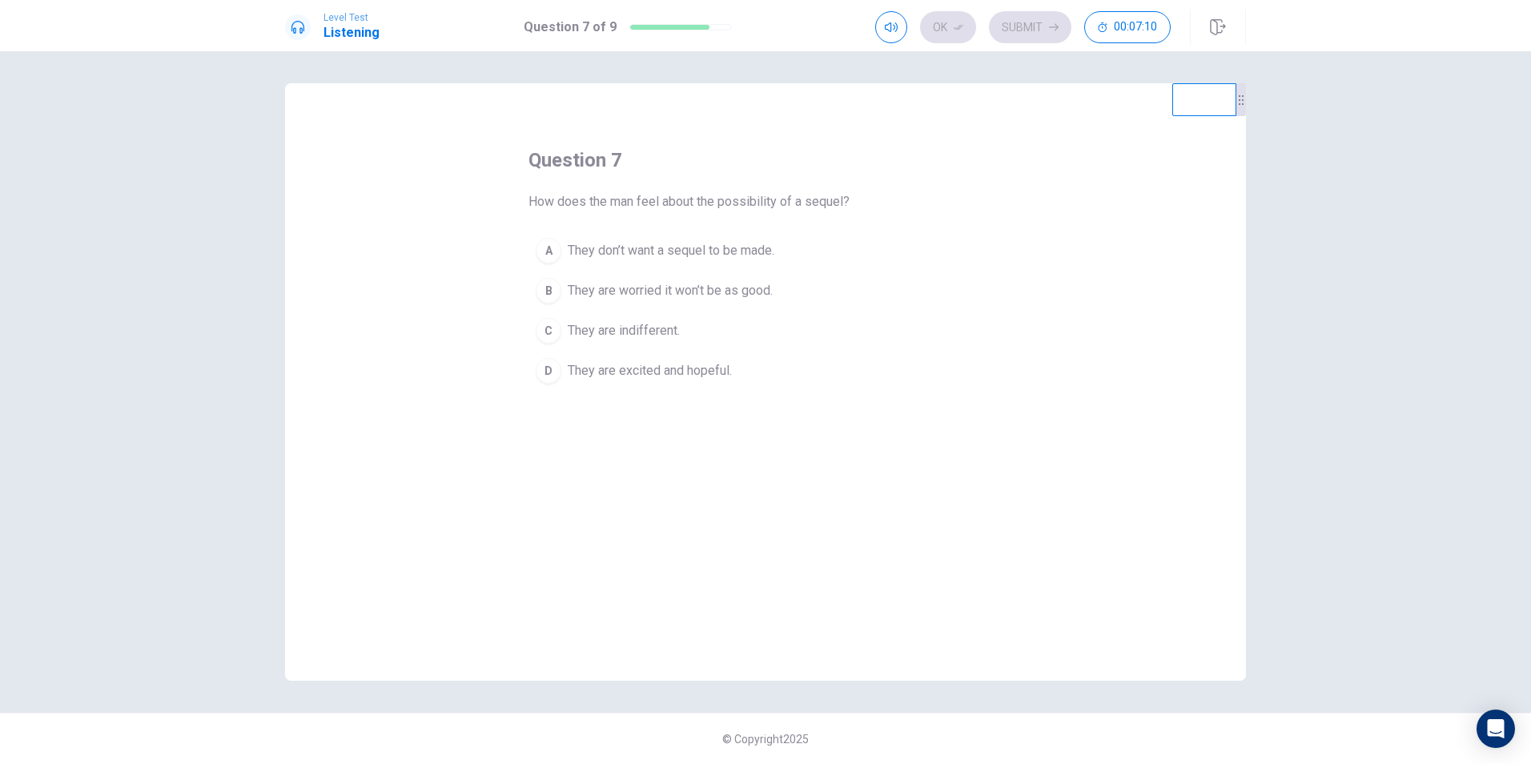
click at [702, 374] on span "They are excited and hopeful." at bounding box center [650, 370] width 164 height 19
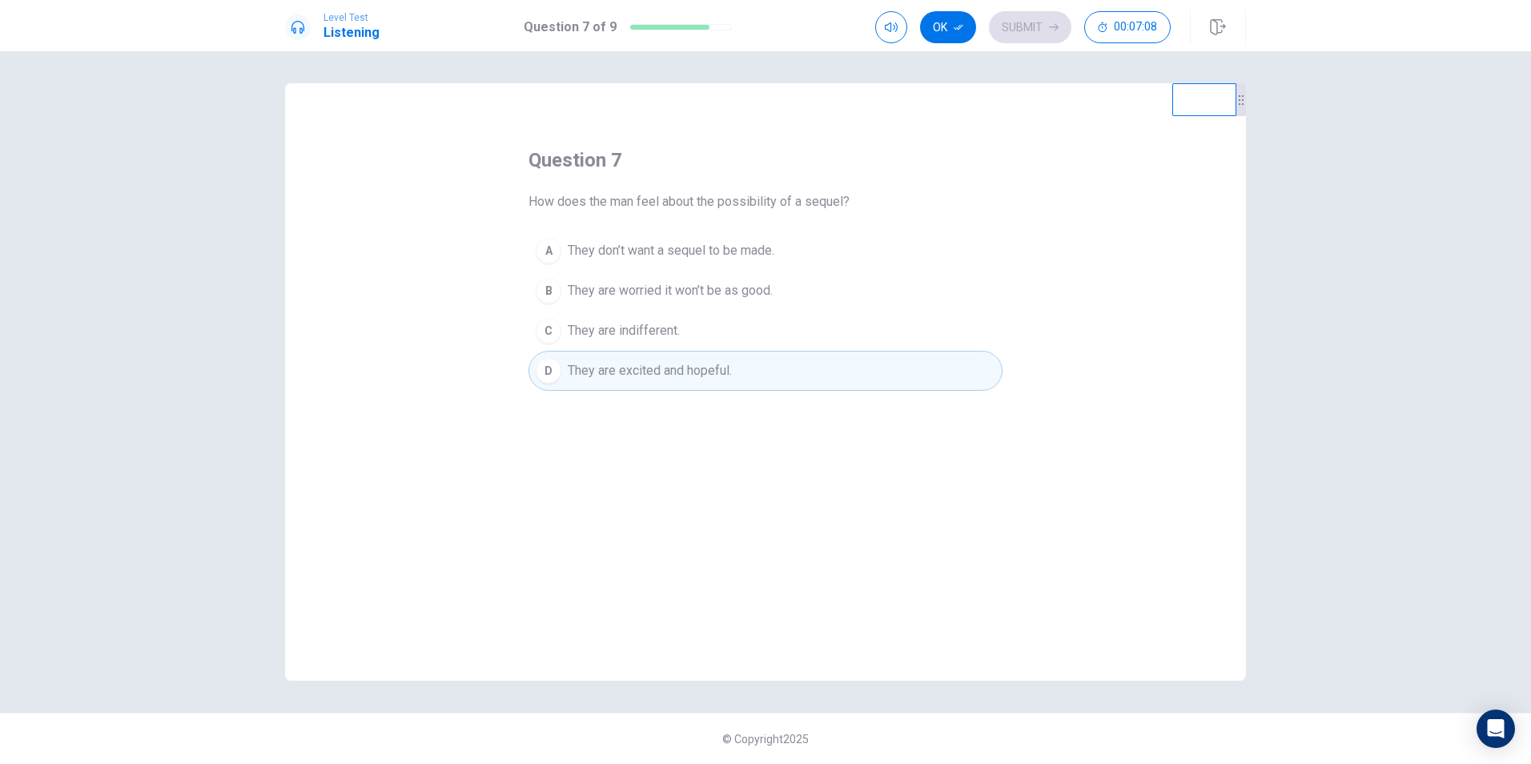
click at [555, 372] on div "D" at bounding box center [549, 371] width 26 height 26
click at [962, 24] on icon "button" at bounding box center [959, 27] width 10 height 10
click at [1026, 22] on button "Submit" at bounding box center [1030, 27] width 82 height 32
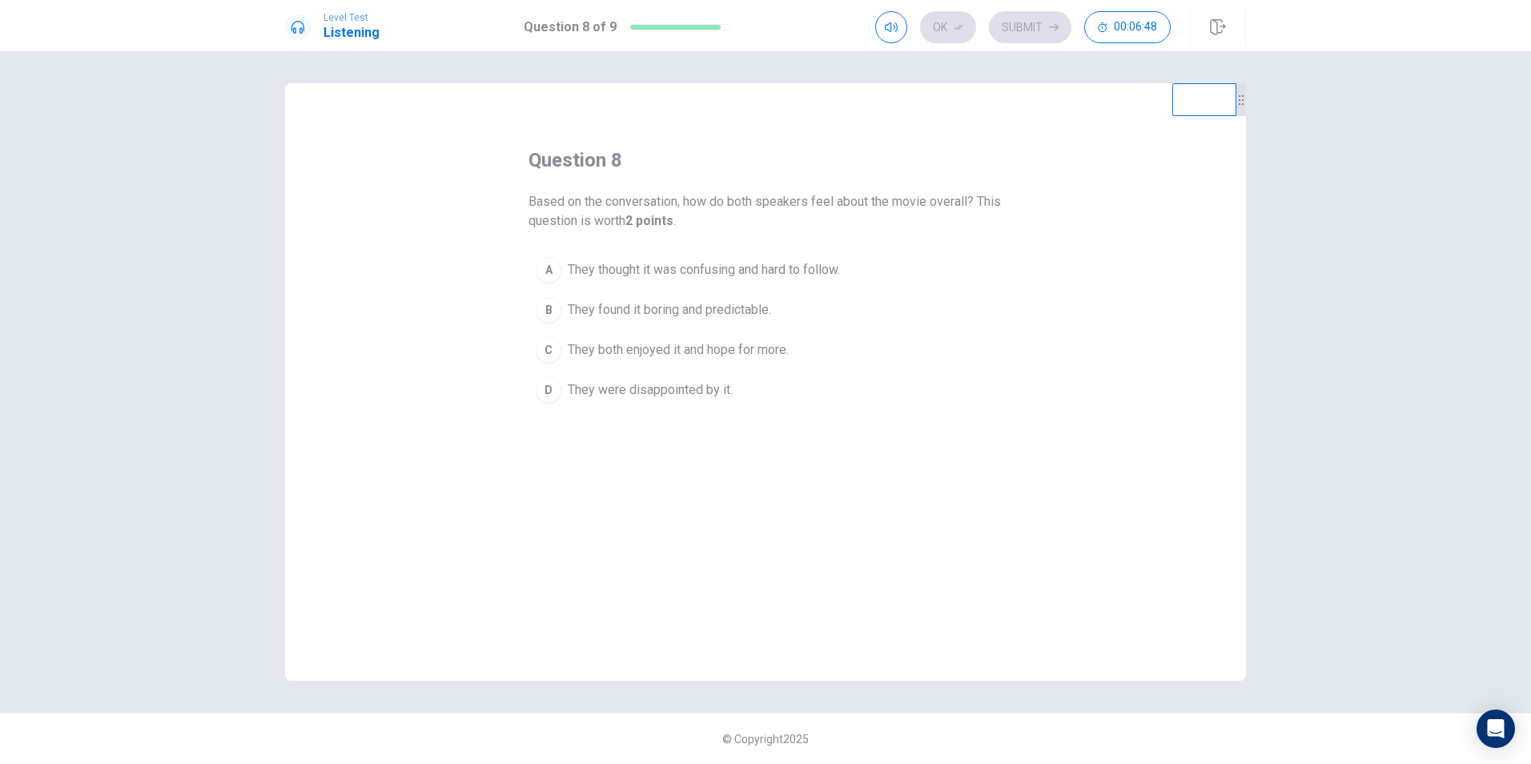
click at [628, 354] on span "They both enjoyed it and hope for more." at bounding box center [678, 349] width 221 height 19
click at [604, 352] on span "They both enjoyed it and hope for more." at bounding box center [678, 349] width 221 height 19
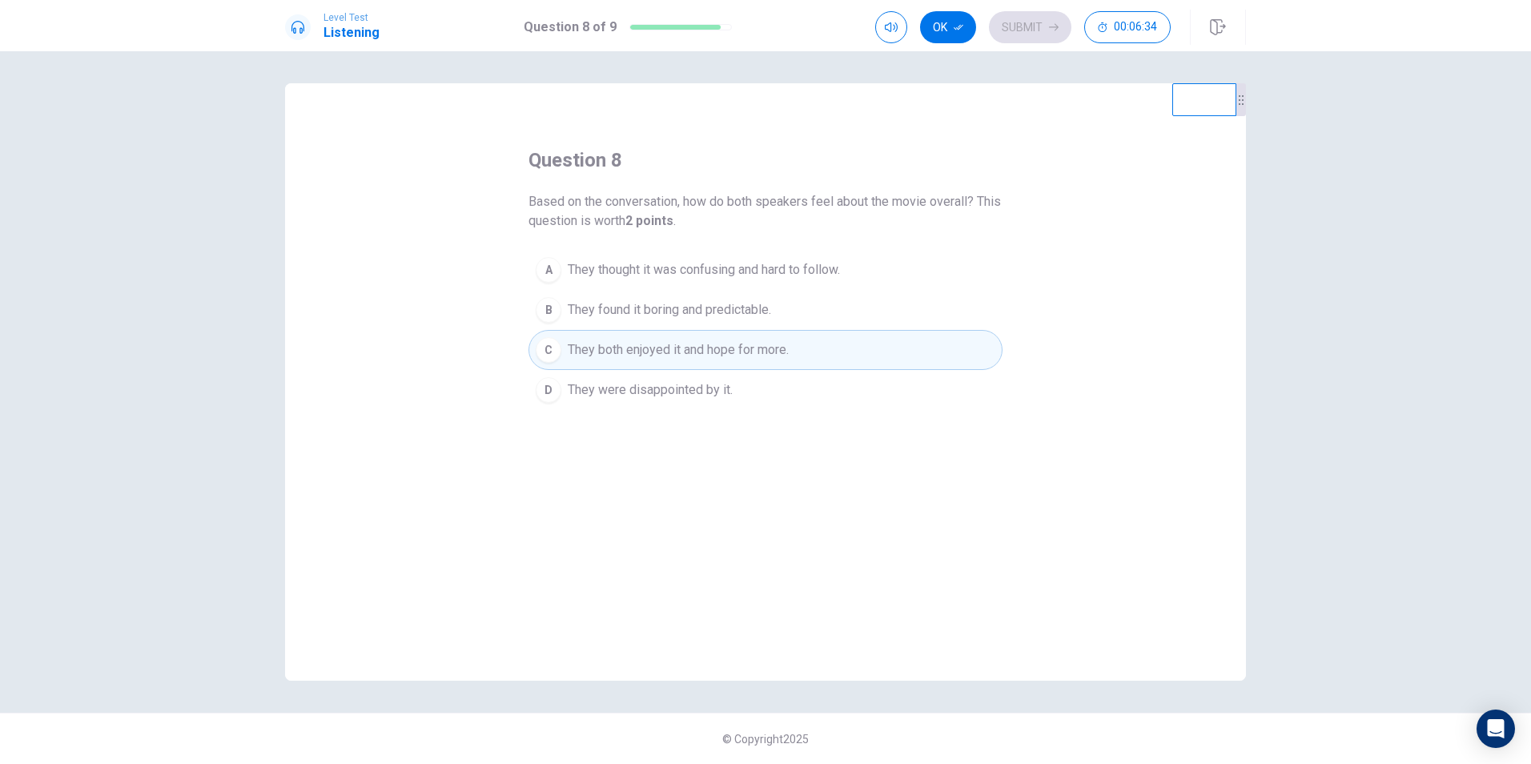
click at [609, 354] on span "They both enjoyed it and hope for more." at bounding box center [678, 349] width 221 height 19
click at [947, 27] on button "Ok" at bounding box center [948, 27] width 56 height 32
click at [1030, 26] on button "Submit" at bounding box center [1030, 27] width 82 height 32
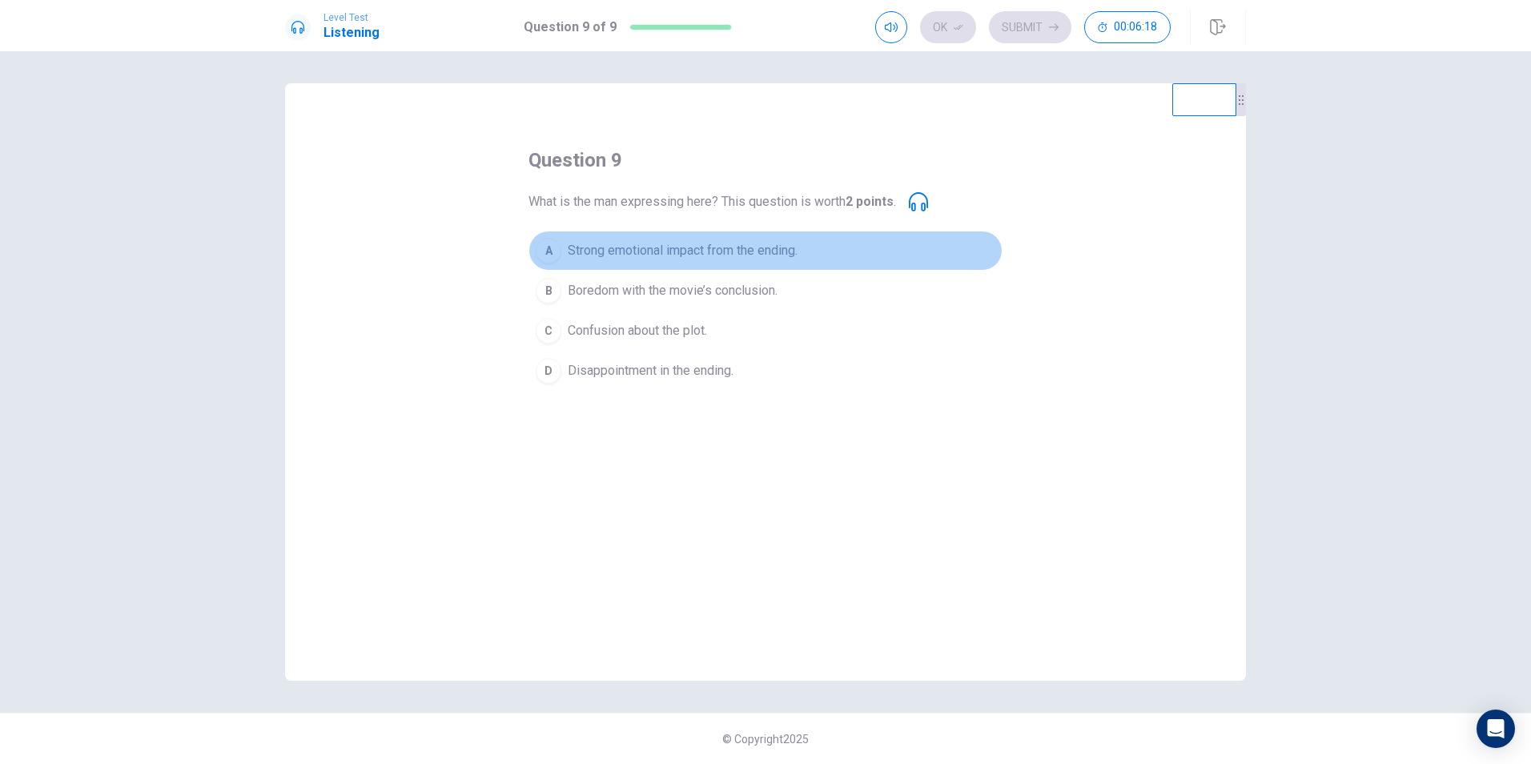
click at [707, 253] on span "Strong emotional impact from the ending." at bounding box center [683, 250] width 230 height 19
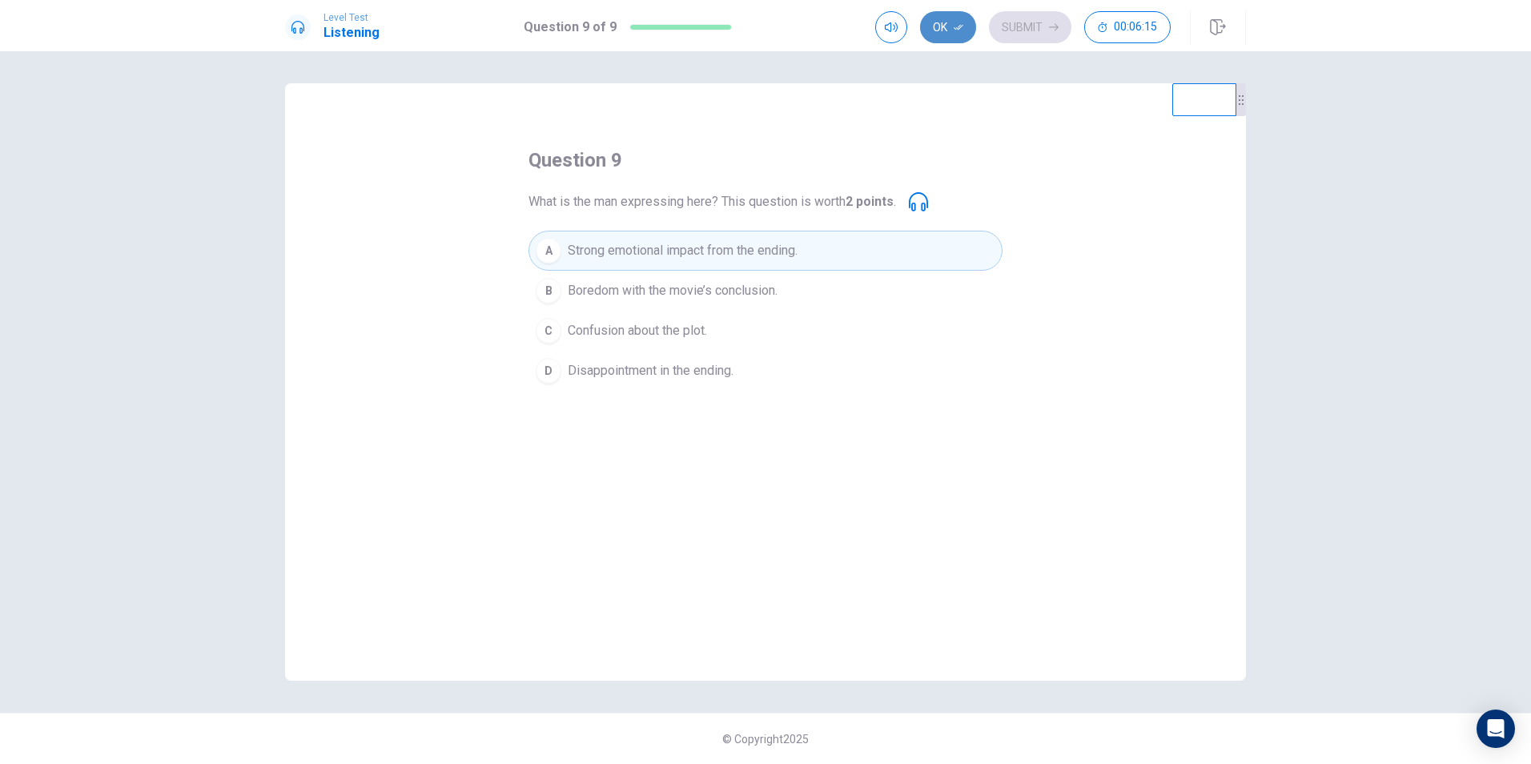
click at [948, 28] on button "Ok" at bounding box center [948, 27] width 56 height 32
click at [1034, 27] on button "Submit" at bounding box center [1030, 27] width 82 height 32
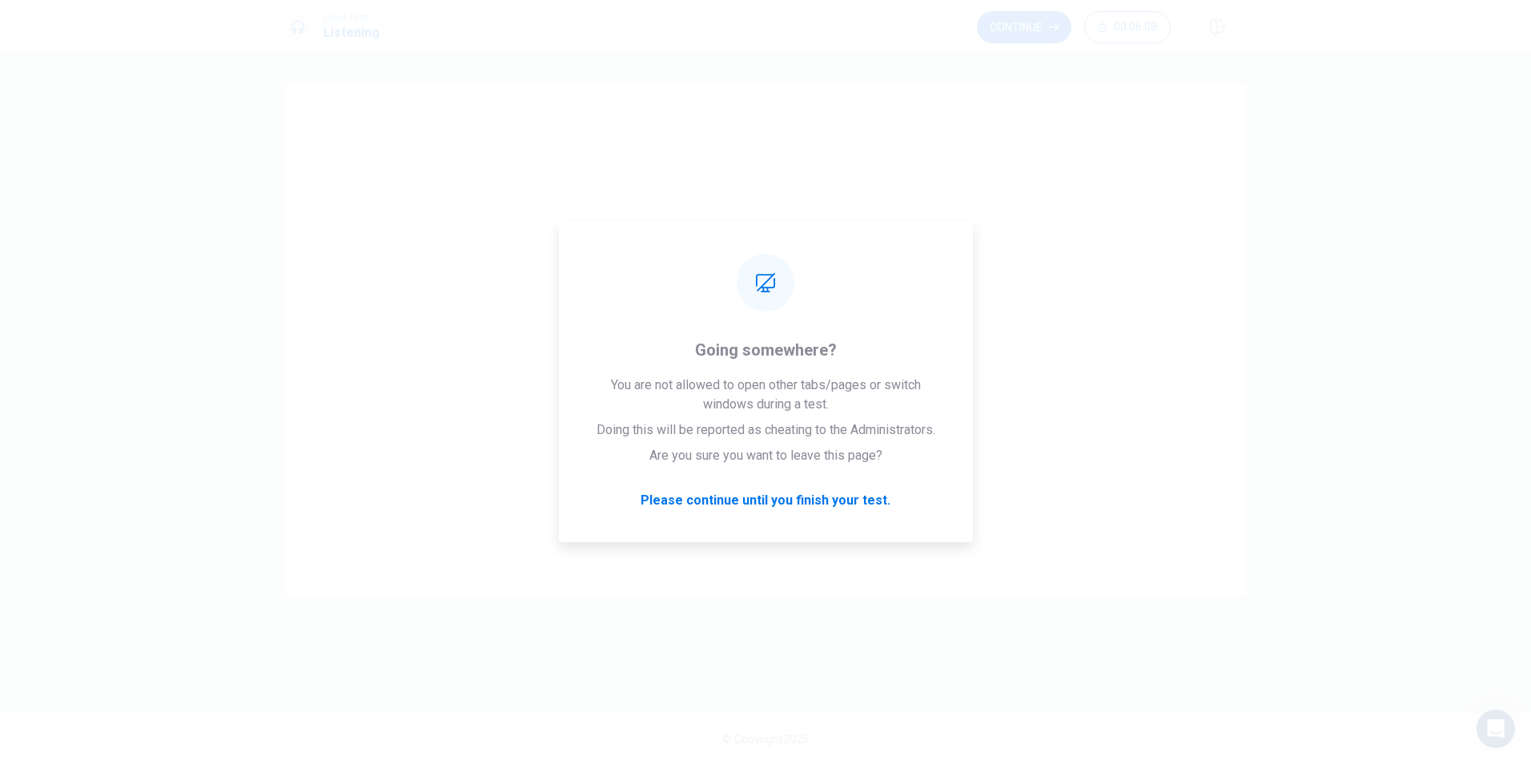
click at [1038, 21] on button "Continue" at bounding box center [1024, 27] width 94 height 32
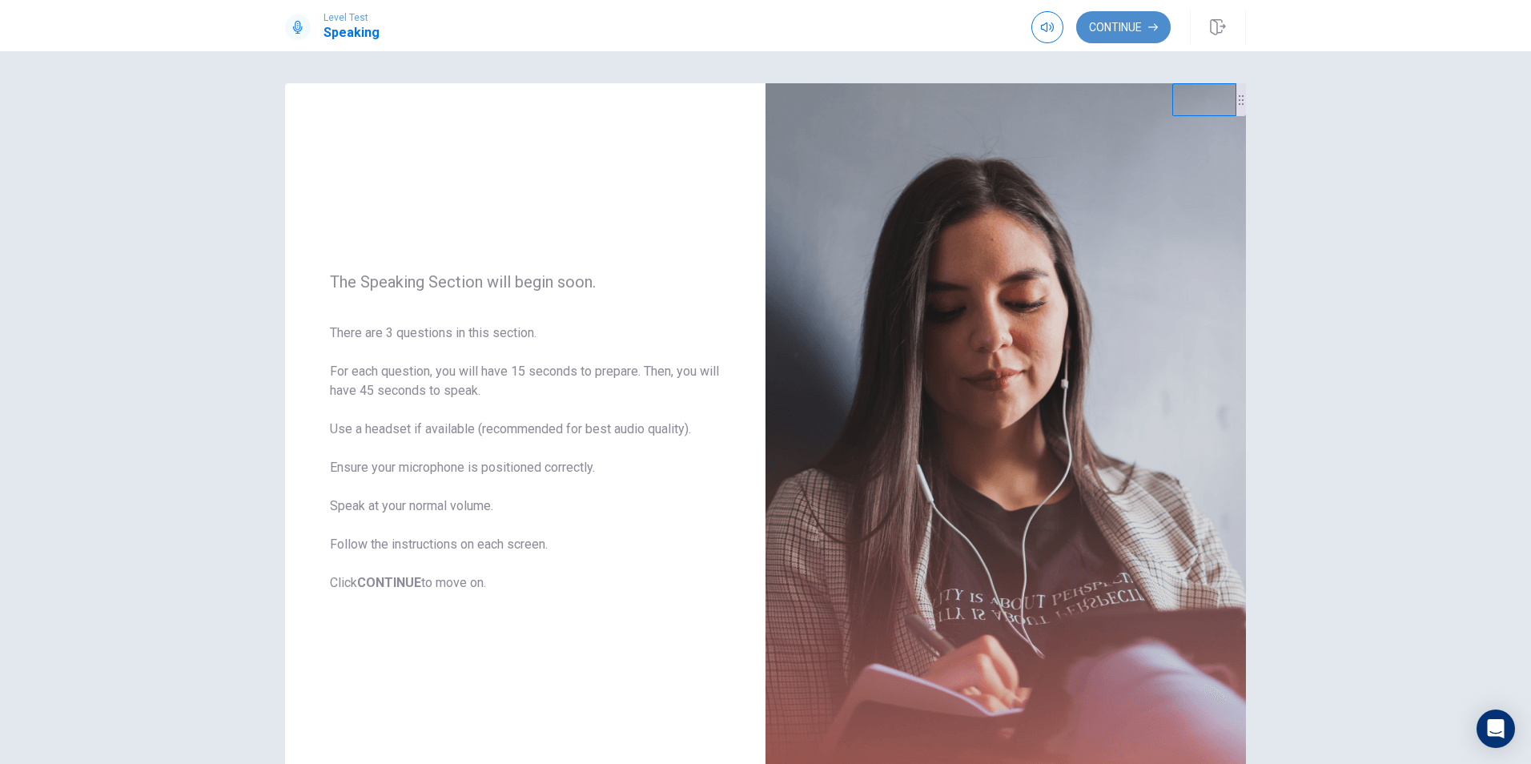
click at [1115, 22] on button "Continue" at bounding box center [1123, 27] width 94 height 32
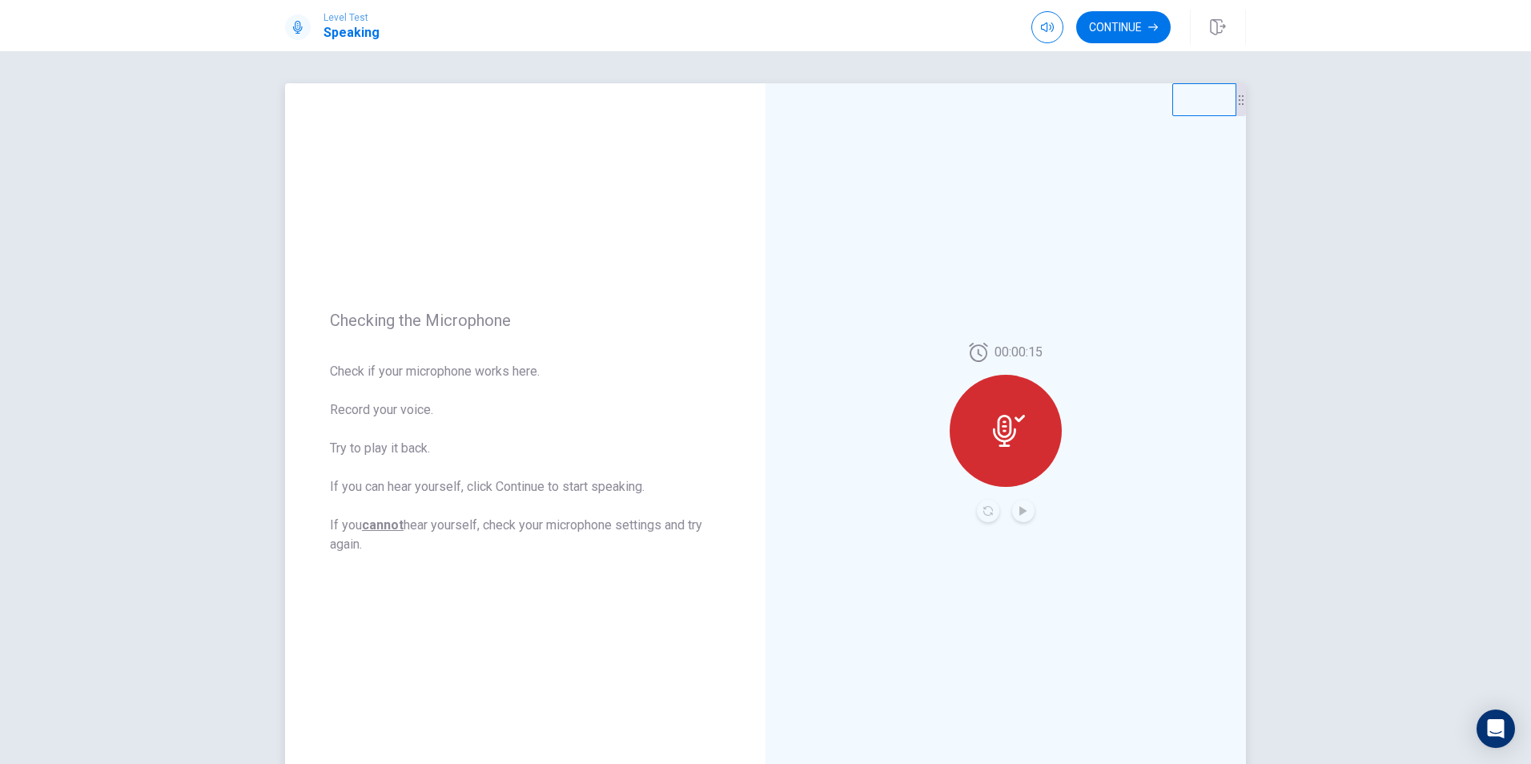
click at [1019, 447] on div at bounding box center [1006, 431] width 112 height 112
click at [1018, 453] on span "Stop Recording" at bounding box center [1006, 461] width 60 height 26
click at [1026, 510] on button "Play Audio" at bounding box center [1023, 511] width 22 height 22
click at [999, 448] on div at bounding box center [1006, 431] width 112 height 112
click at [1019, 508] on icon "Play Audio" at bounding box center [1023, 511] width 10 height 10
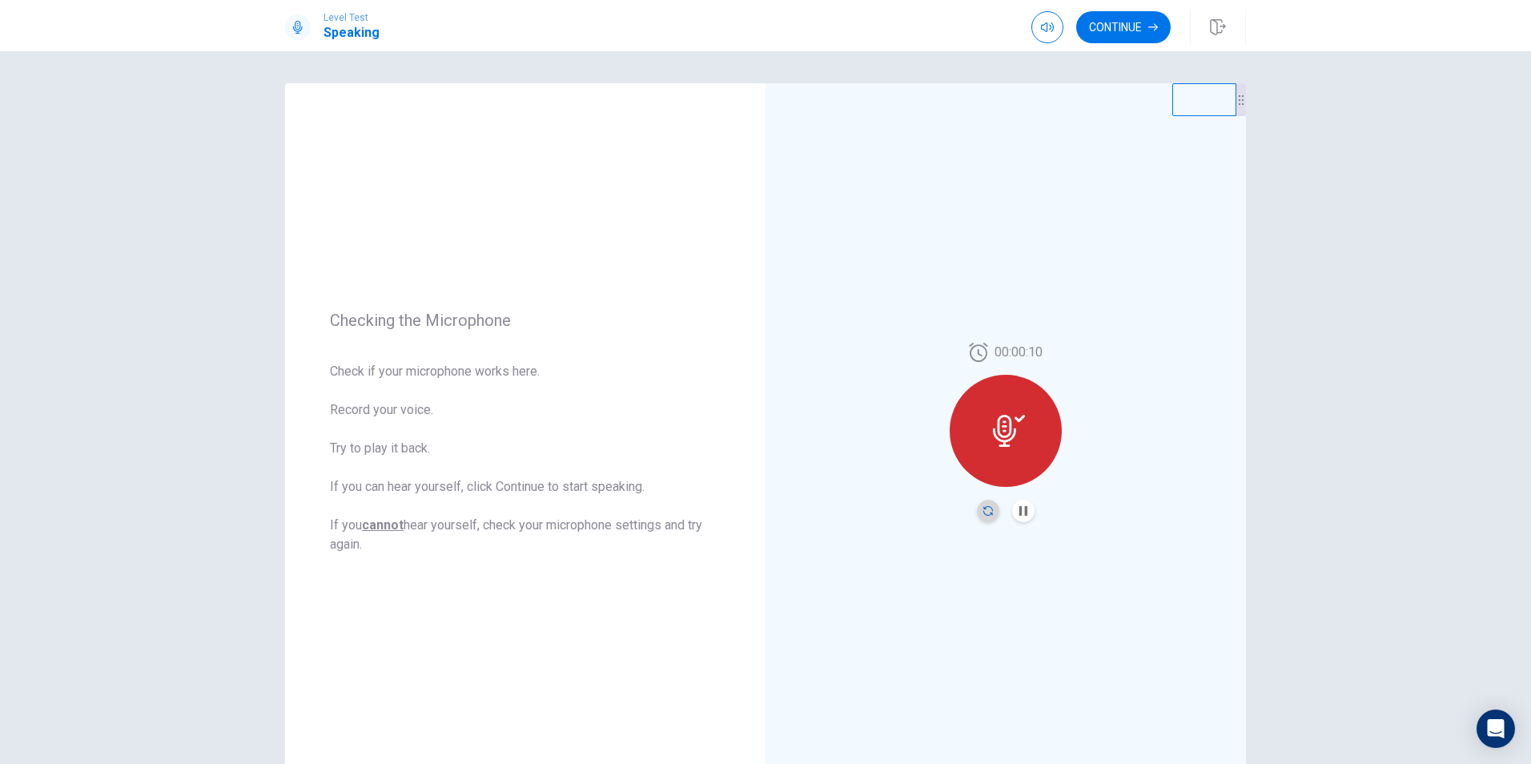
click at [983, 506] on icon "Record Again" at bounding box center [988, 511] width 10 height 10
click at [1002, 451] on span "Stop Recording" at bounding box center [1006, 461] width 60 height 26
click at [1009, 446] on icon at bounding box center [1009, 431] width 32 height 32
click at [1014, 505] on button "Play Audio" at bounding box center [1023, 511] width 22 height 22
click at [1022, 509] on icon "Play Audio" at bounding box center [1023, 511] width 10 height 10
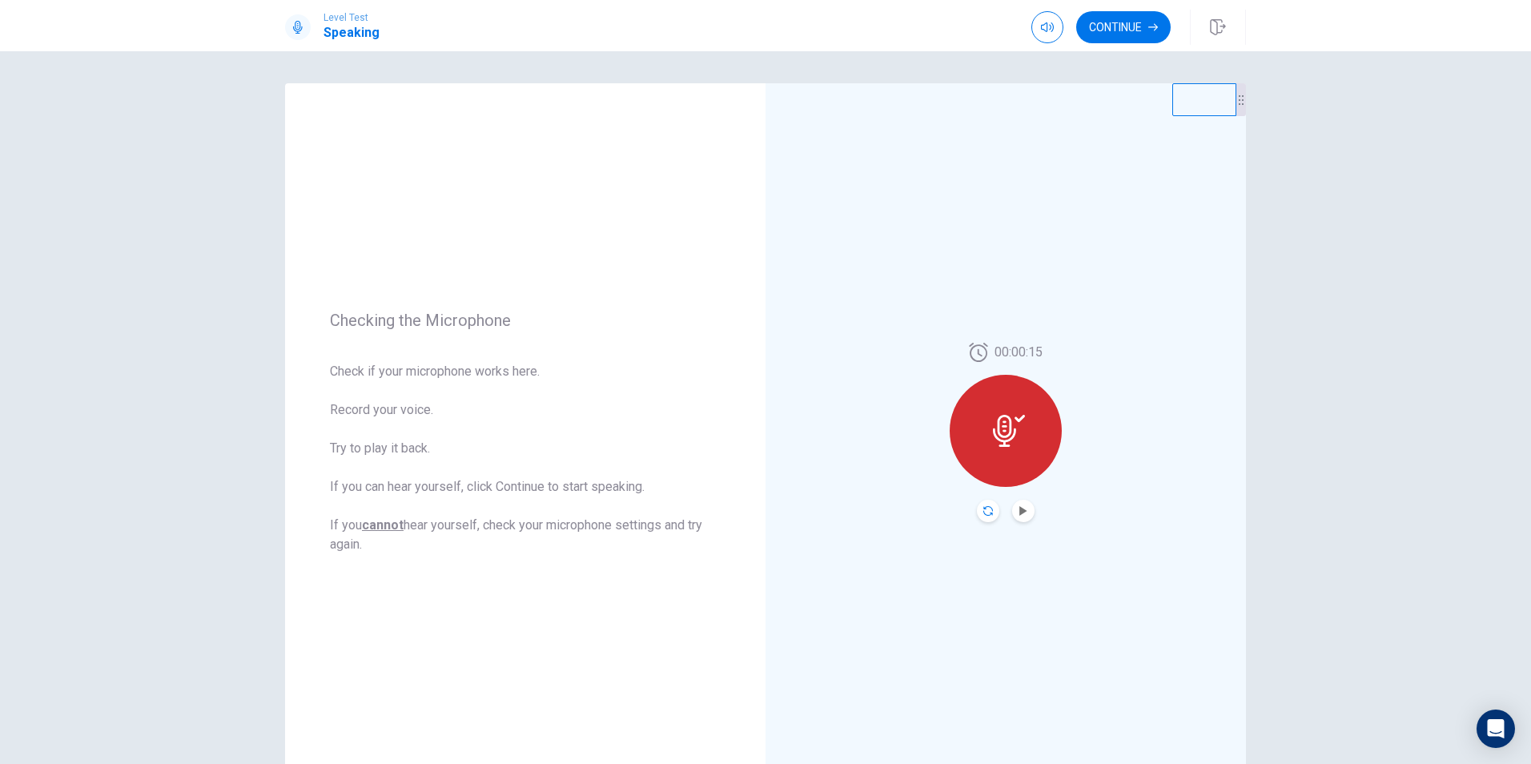
click at [983, 514] on icon "Record Again" at bounding box center [988, 511] width 10 height 10
click at [1005, 451] on span "Stop Recording" at bounding box center [1006, 461] width 60 height 26
click at [1019, 514] on icon "Play Audio" at bounding box center [1023, 511] width 10 height 10
click at [1012, 452] on div at bounding box center [1006, 431] width 112 height 112
click at [987, 512] on icon "Record Again" at bounding box center [988, 511] width 10 height 10
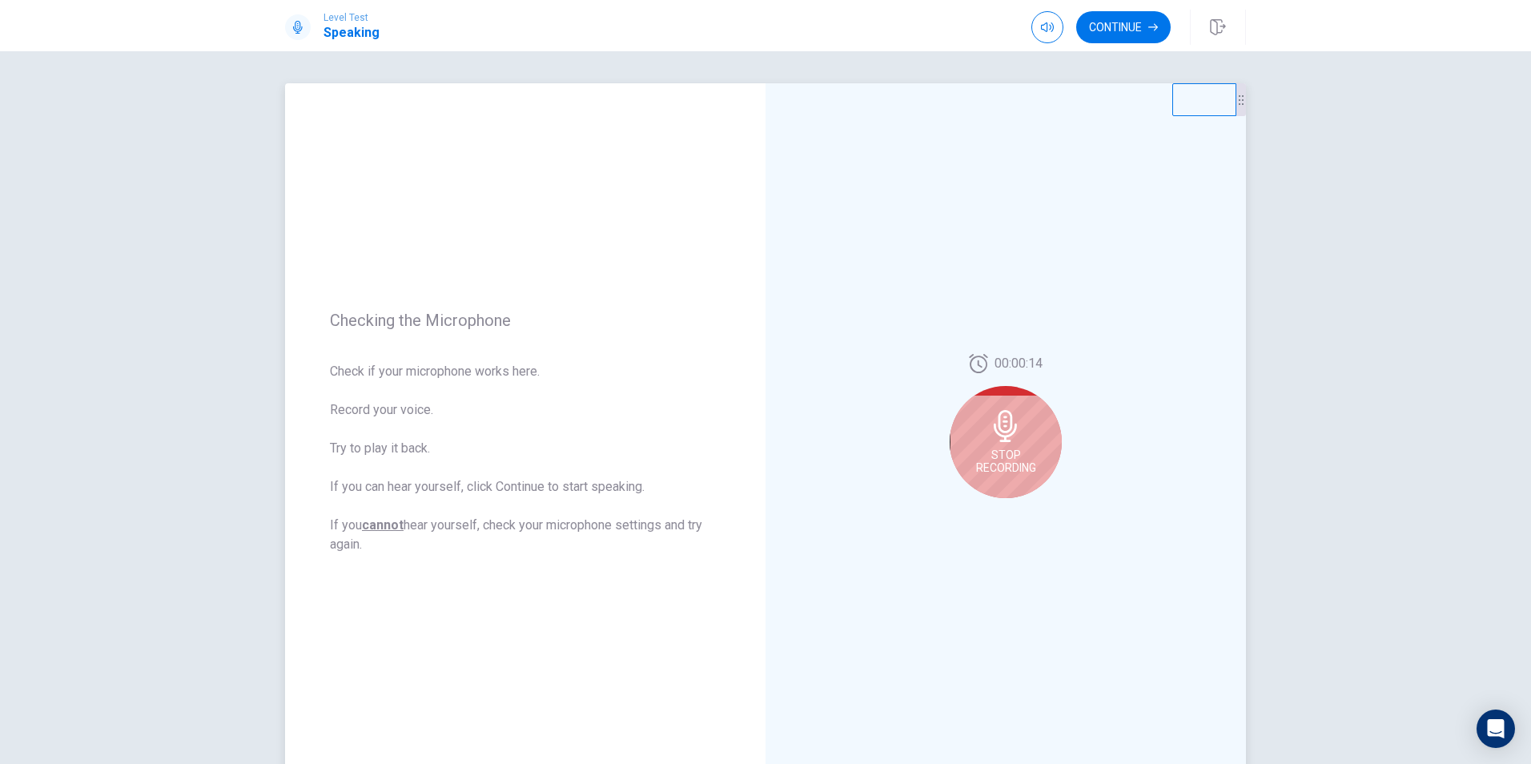
click at [1010, 440] on icon at bounding box center [1006, 426] width 32 height 32
click at [1019, 510] on icon "Play Audio" at bounding box center [1022, 511] width 7 height 10
click at [1010, 448] on div at bounding box center [1006, 431] width 112 height 112
click at [999, 435] on icon at bounding box center [1009, 431] width 32 height 32
click at [990, 516] on button "Record Again" at bounding box center [988, 511] width 22 height 22
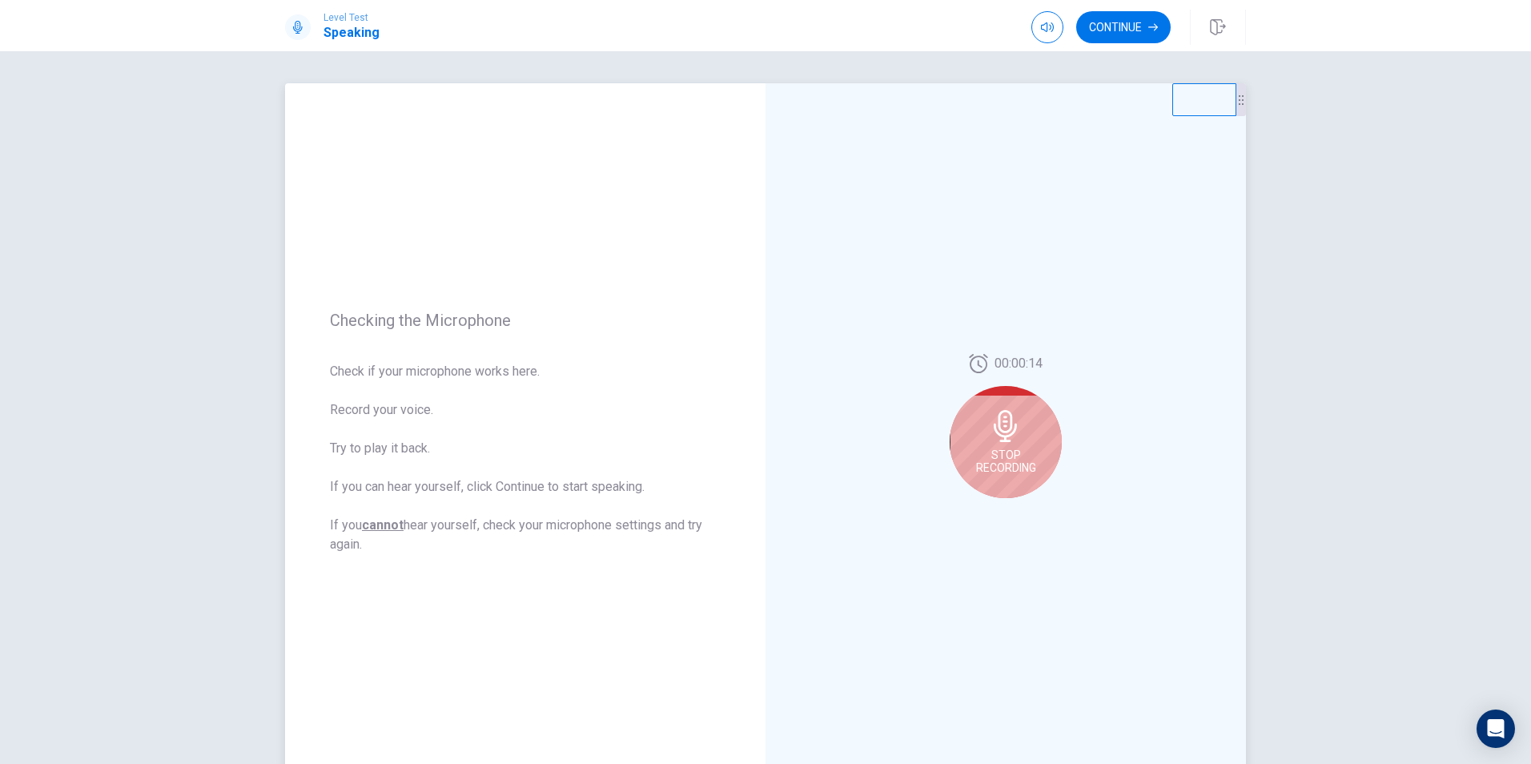
click at [1015, 458] on span "Stop Recording" at bounding box center [1006, 461] width 60 height 26
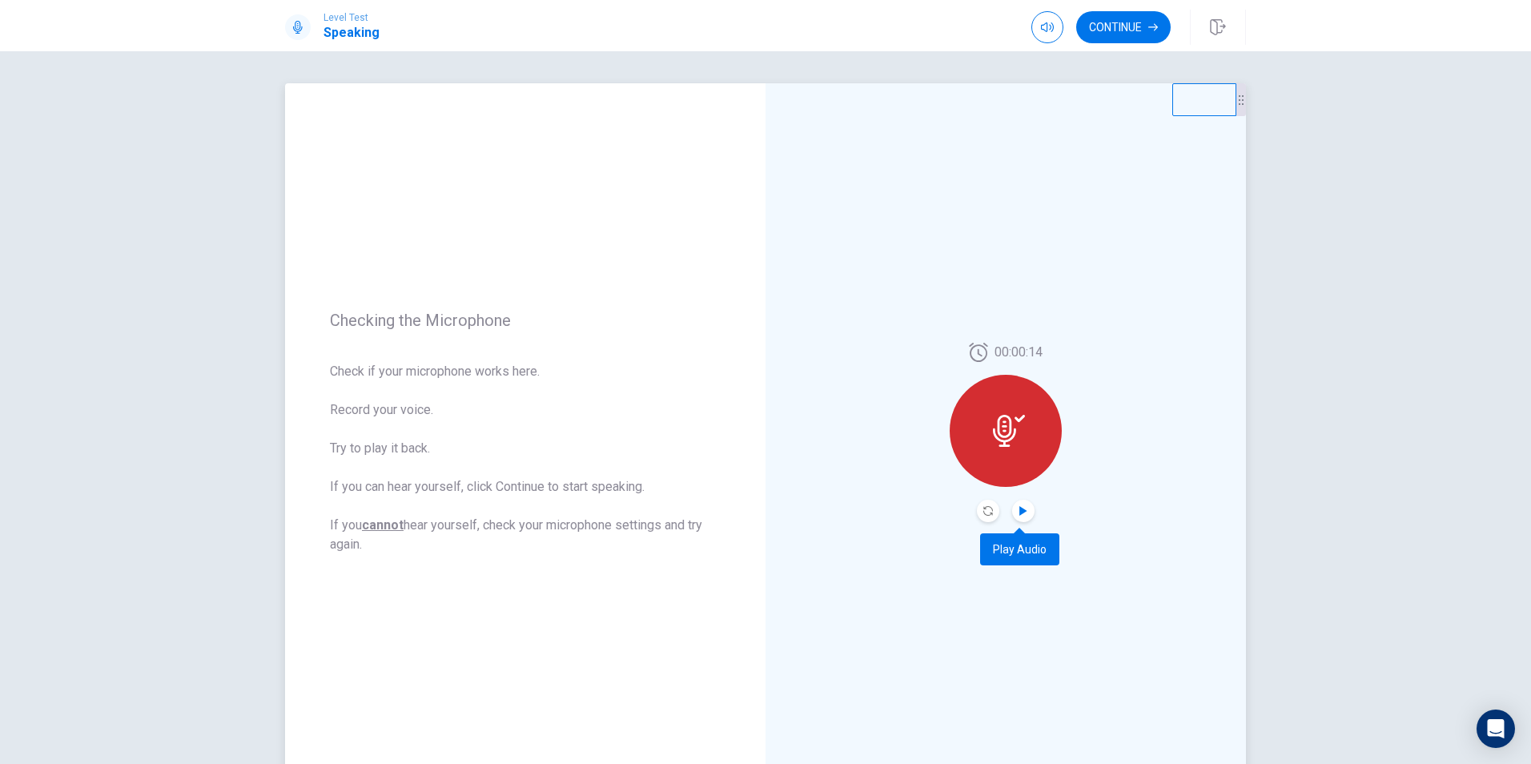
click at [1021, 515] on icon "Play Audio" at bounding box center [1023, 511] width 10 height 10
click at [1007, 446] on icon at bounding box center [1009, 431] width 32 height 32
click at [1001, 419] on icon at bounding box center [1009, 431] width 32 height 32
click at [992, 617] on div "00:00:14" at bounding box center [1005, 432] width 480 height 698
click at [993, 421] on icon at bounding box center [1009, 431] width 32 height 32
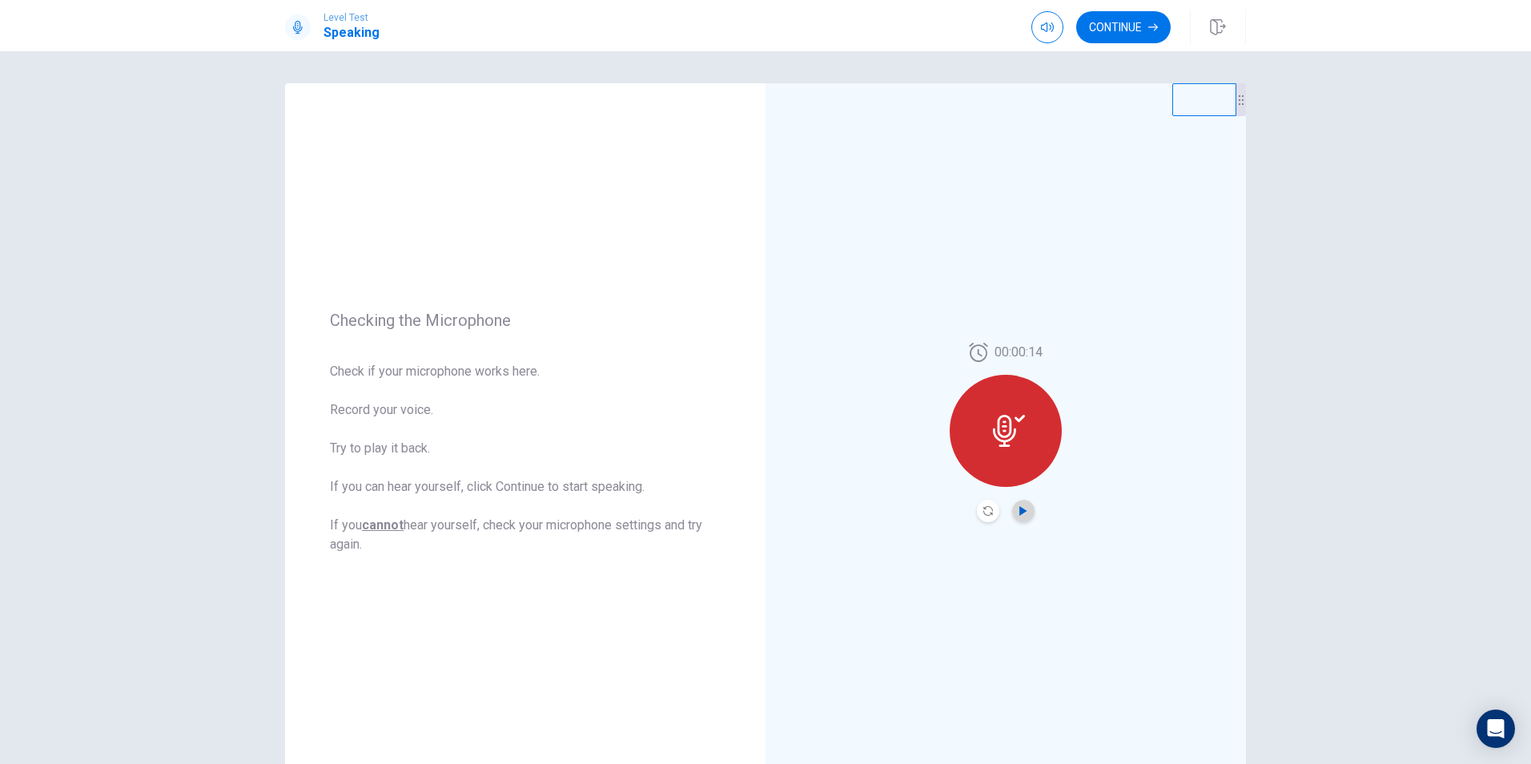
click at [1022, 510] on icon "Play Audio" at bounding box center [1022, 511] width 7 height 10
click at [998, 441] on icon at bounding box center [1004, 431] width 23 height 32
click at [984, 513] on icon "Record Again" at bounding box center [988, 511] width 10 height 10
click at [1015, 446] on div "Stop Recording" at bounding box center [1006, 442] width 112 height 112
click at [1022, 507] on icon "Play Audio" at bounding box center [1023, 511] width 10 height 10
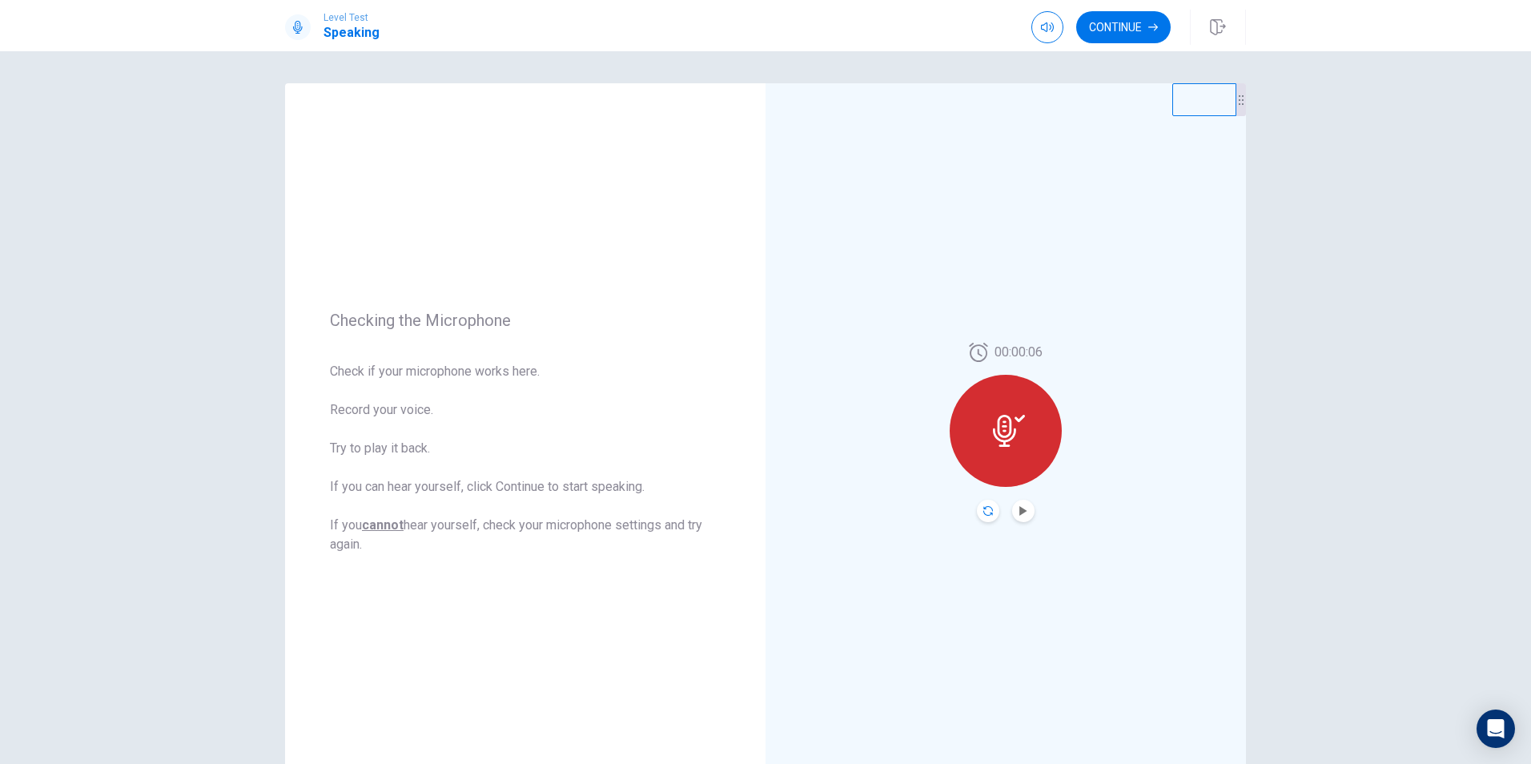
click at [986, 512] on icon "Record Again" at bounding box center [988, 511] width 10 height 10
click at [1009, 453] on span "Stop Recording" at bounding box center [1006, 461] width 60 height 26
click at [1021, 512] on icon "Play Audio" at bounding box center [1022, 511] width 7 height 10
click at [985, 515] on icon "Record Again" at bounding box center [988, 511] width 10 height 10
click at [985, 512] on icon "Record Again" at bounding box center [988, 511] width 10 height 10
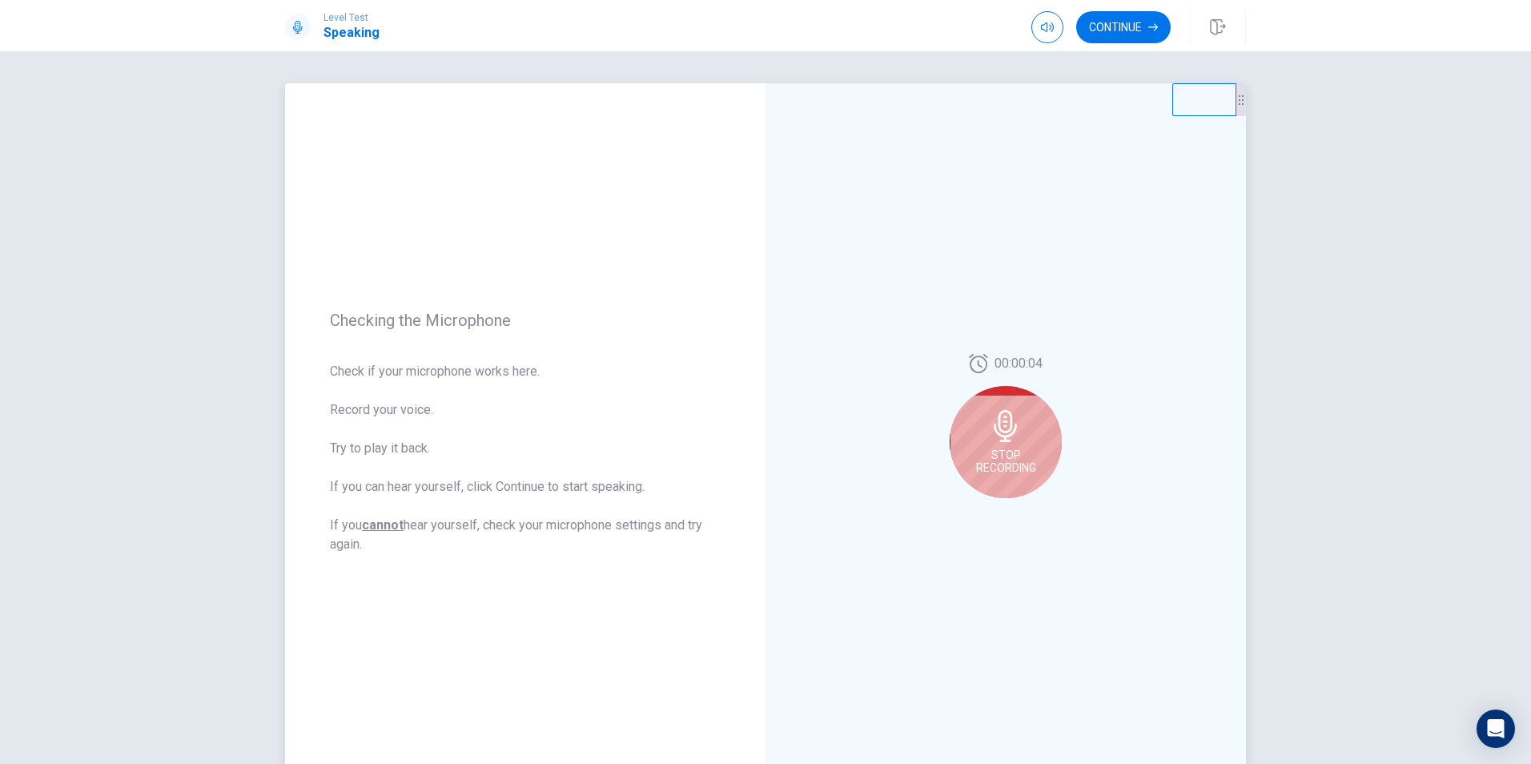
click at [1028, 454] on span "Stop Recording" at bounding box center [1006, 461] width 60 height 26
click at [1008, 448] on div at bounding box center [1006, 431] width 112 height 112
click at [1021, 507] on icon "Play Audio" at bounding box center [1023, 511] width 10 height 10
click at [983, 510] on icon "Record Again" at bounding box center [988, 511] width 10 height 10
click at [1022, 436] on div at bounding box center [1006, 431] width 112 height 112
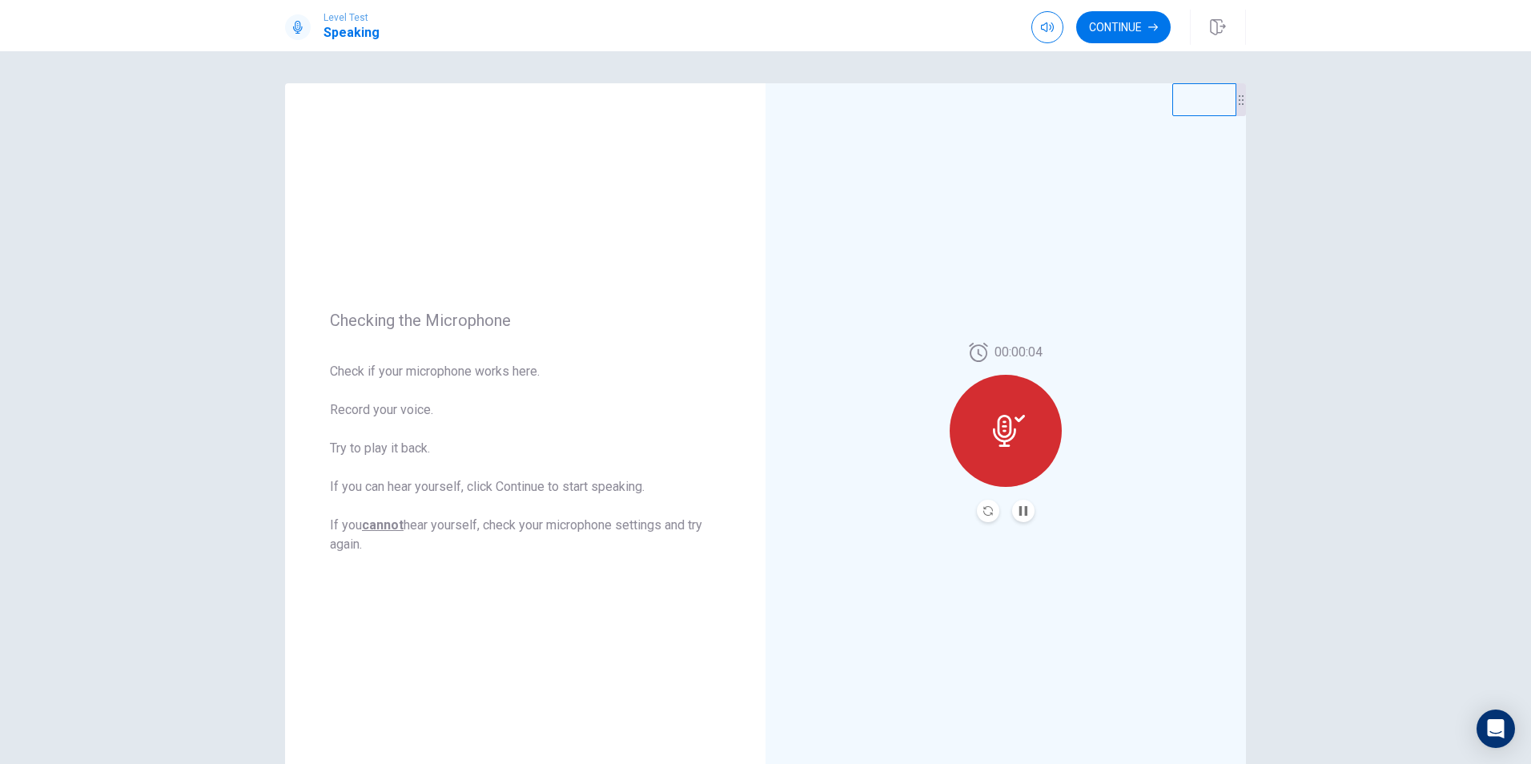
click at [999, 425] on icon at bounding box center [1004, 431] width 23 height 32
click at [982, 505] on button "Record Again" at bounding box center [988, 511] width 22 height 22
click at [987, 514] on icon "Record Again" at bounding box center [988, 511] width 10 height 10
click at [986, 511] on icon "Record Again" at bounding box center [988, 511] width 10 height 10
click at [984, 505] on button "Record Again" at bounding box center [988, 511] width 22 height 22
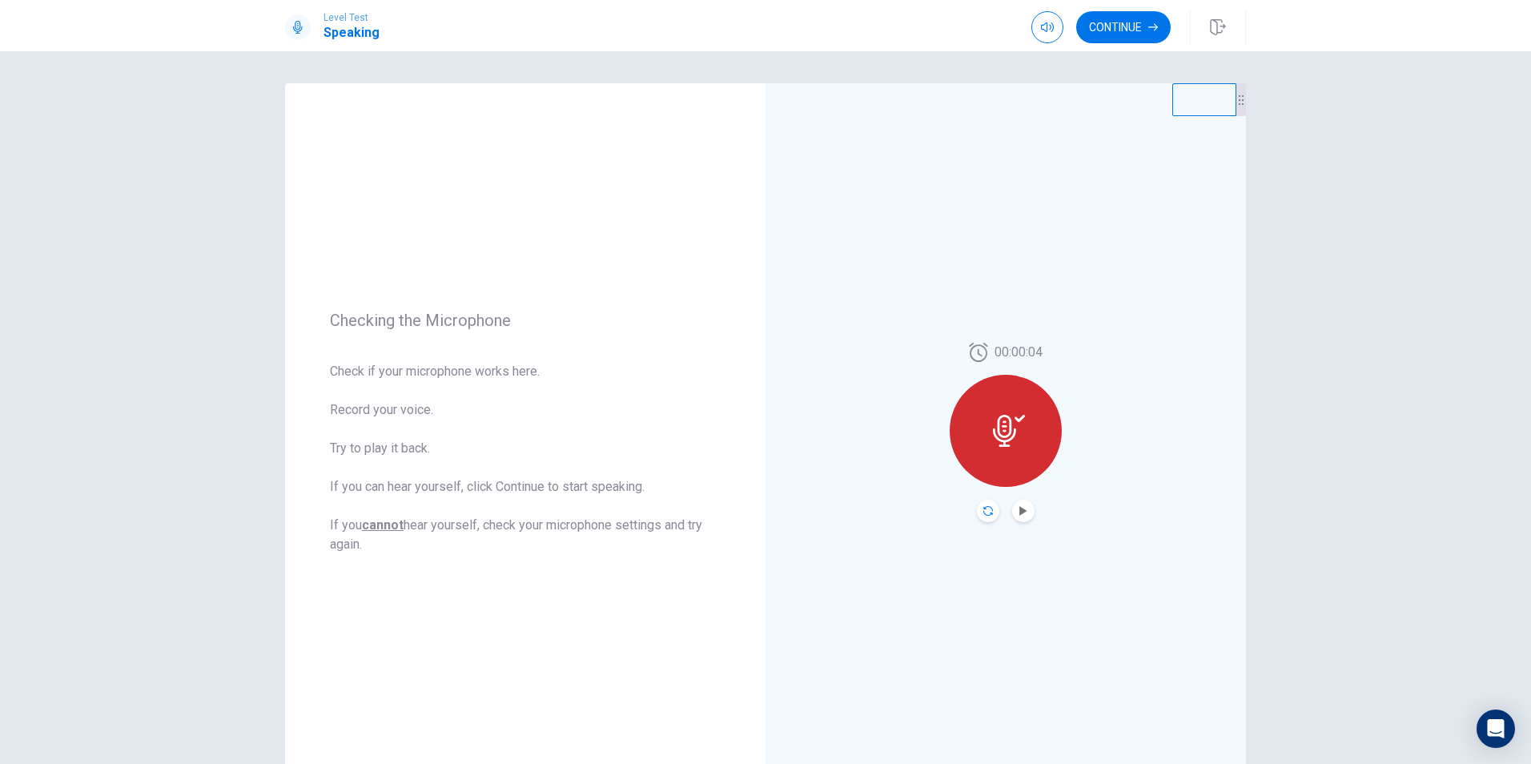
click at [983, 508] on icon "Record Again" at bounding box center [988, 511] width 10 height 10
click at [986, 512] on icon "Record Again" at bounding box center [988, 511] width 10 height 10
click at [1020, 509] on icon "Play Audio" at bounding box center [1022, 511] width 7 height 10
click at [984, 512] on icon "Record Again" at bounding box center [988, 511] width 10 height 10
click at [1008, 449] on div at bounding box center [1006, 431] width 112 height 112
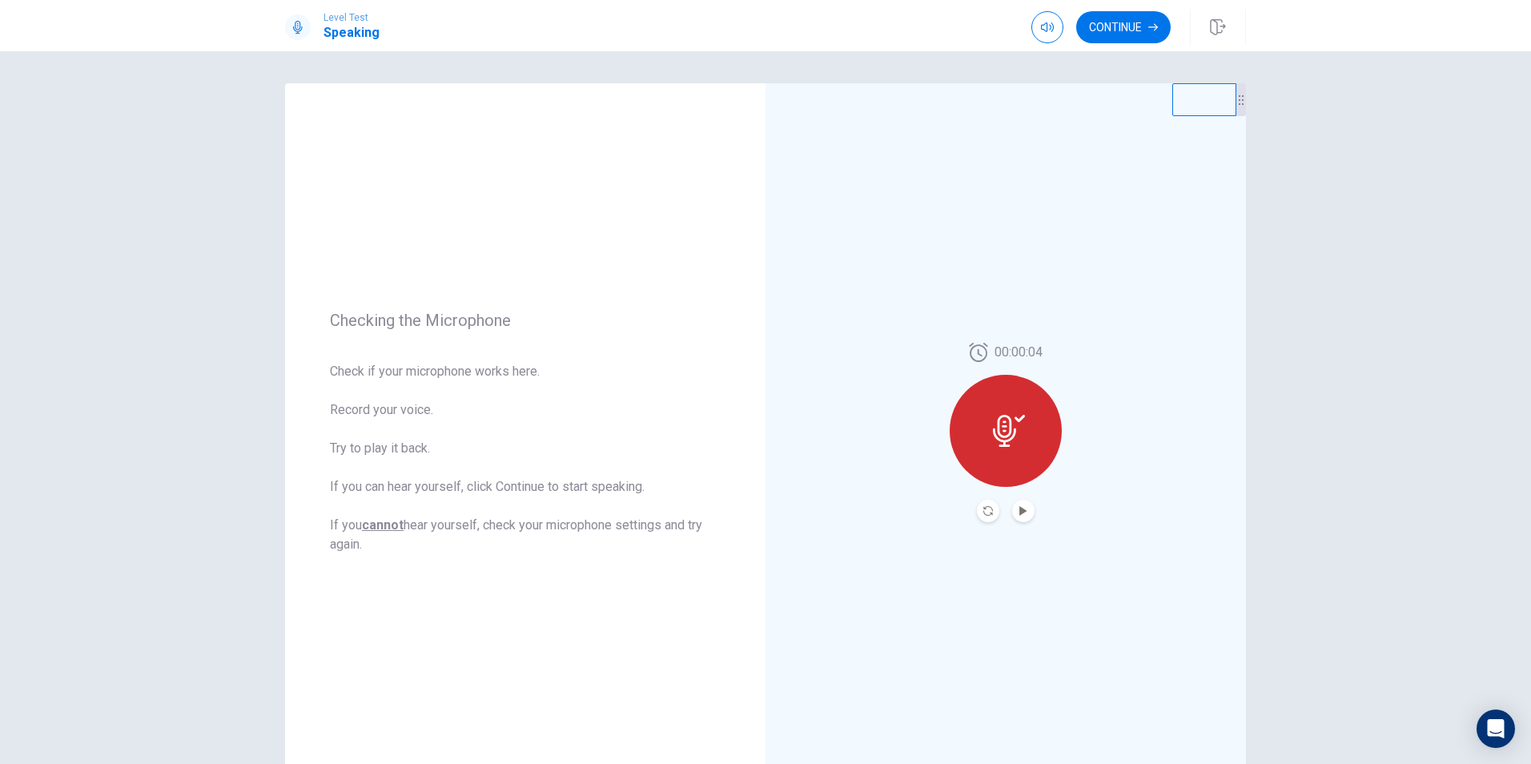
click at [1015, 416] on icon at bounding box center [1009, 431] width 32 height 32
click at [1008, 424] on icon at bounding box center [1009, 431] width 32 height 32
click at [1019, 515] on icon "Pause Audio" at bounding box center [1023, 511] width 8 height 10
click at [984, 510] on icon "Record Again" at bounding box center [988, 511] width 10 height 10
click at [983, 511] on icon "Record Again" at bounding box center [988, 511] width 10 height 10
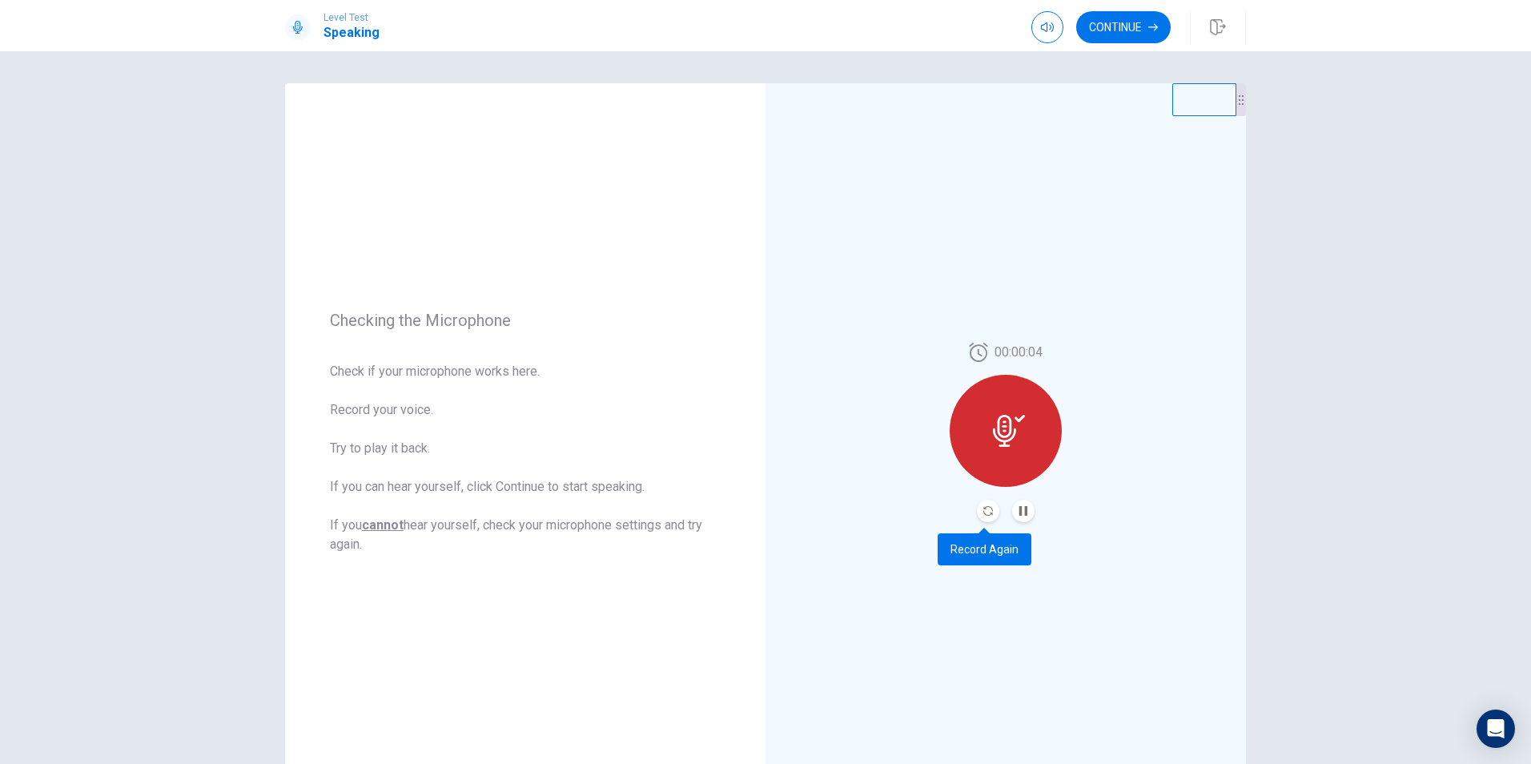
click at [1027, 518] on button "Pause Audio" at bounding box center [1023, 511] width 22 height 22
click at [986, 514] on icon "Record Again" at bounding box center [988, 511] width 10 height 10
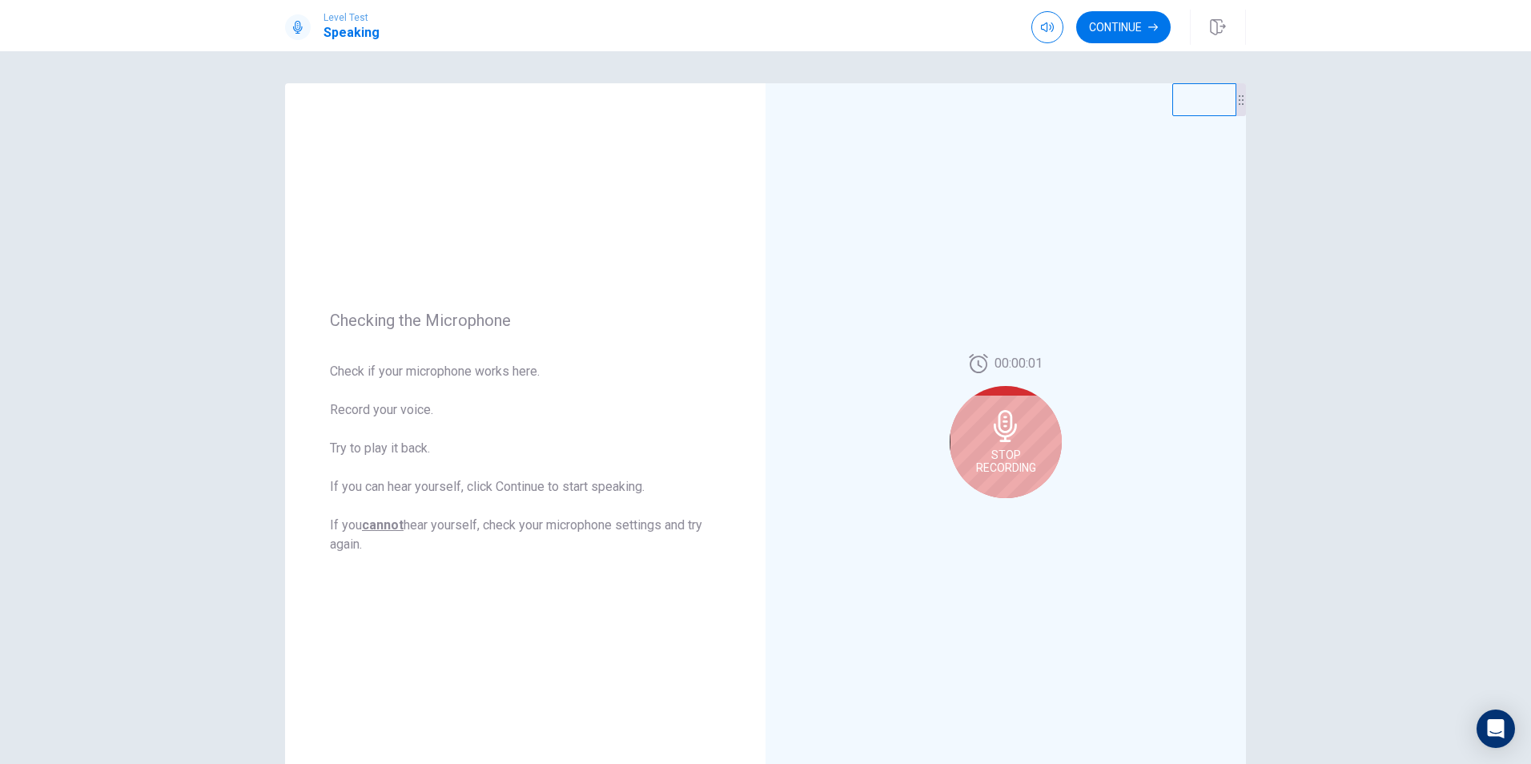
click at [1015, 448] on span "Stop Recording" at bounding box center [1006, 461] width 60 height 26
click at [1020, 508] on icon "Play Audio" at bounding box center [1023, 511] width 10 height 10
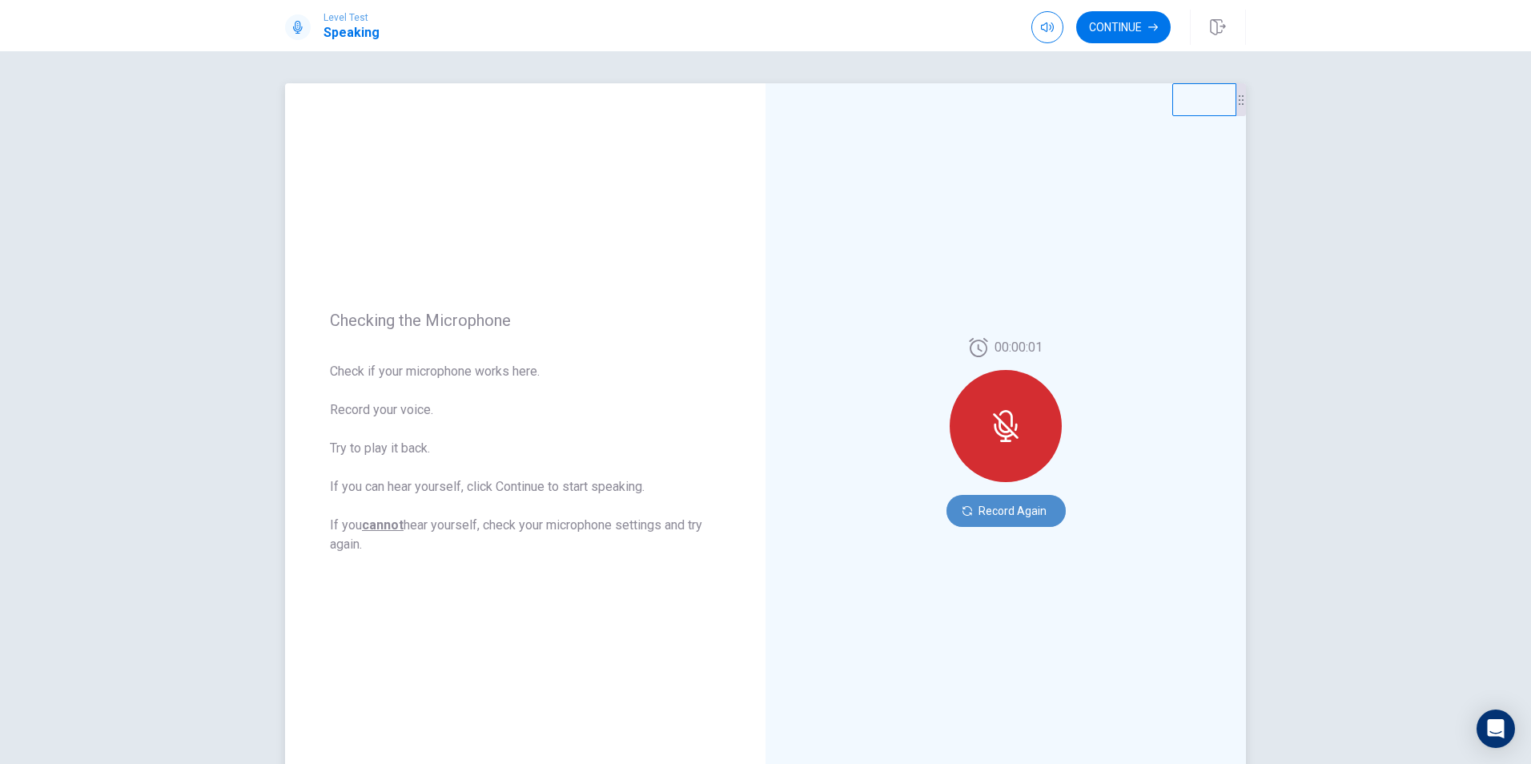
click at [1001, 512] on button "Record Again" at bounding box center [1005, 511] width 119 height 32
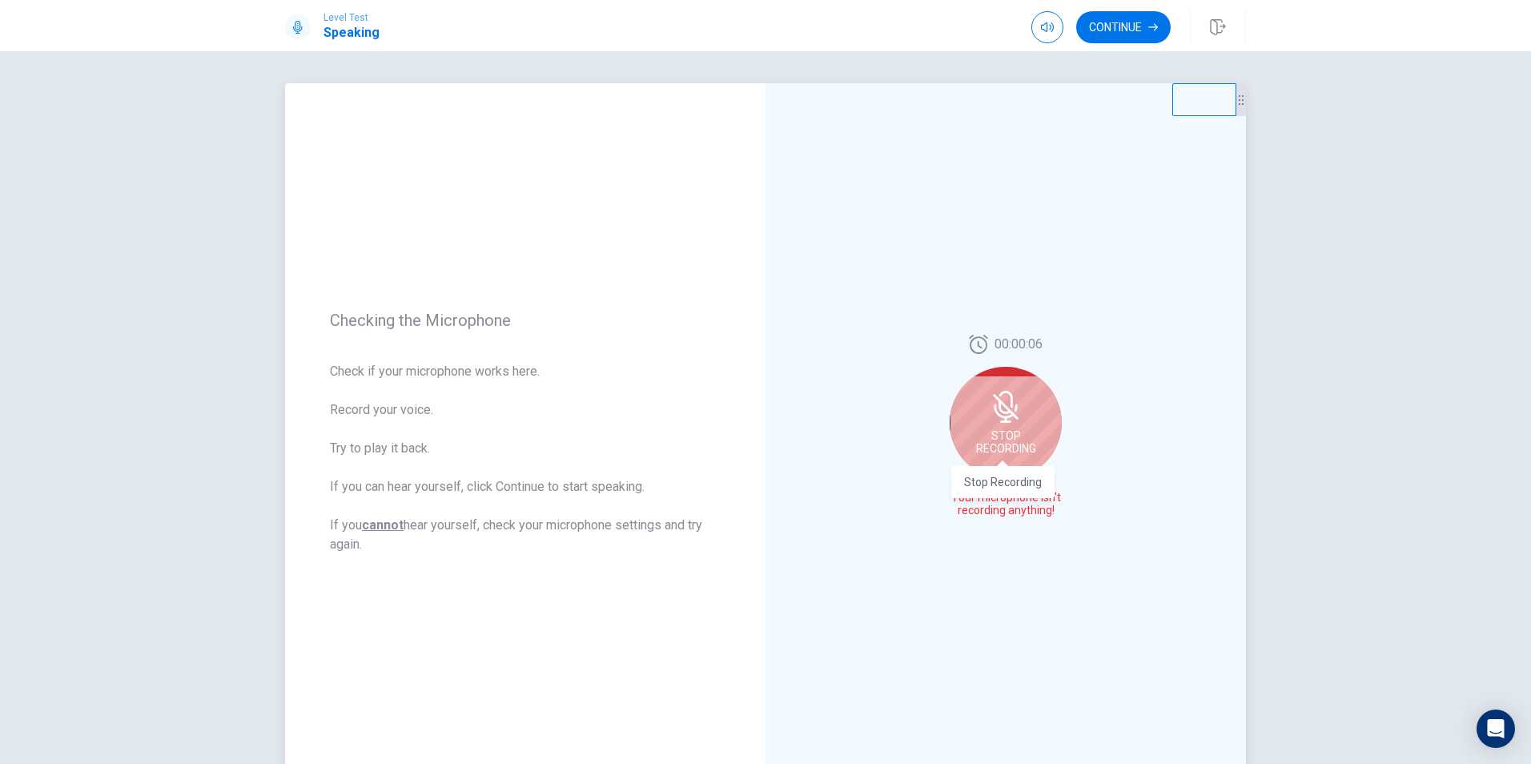
click at [1029, 438] on span "Stop Recording" at bounding box center [1006, 442] width 60 height 26
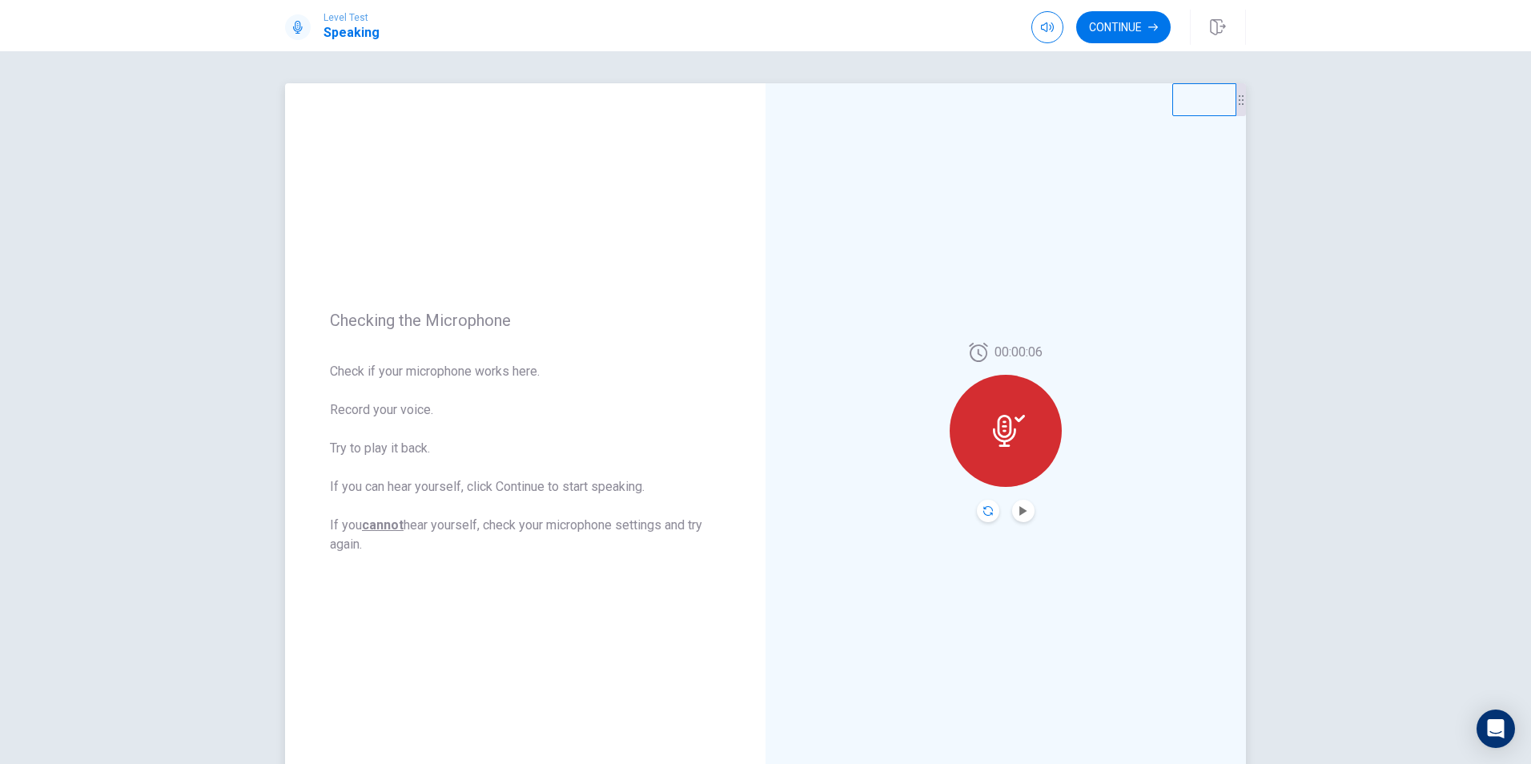
click at [983, 508] on icon "Record Again" at bounding box center [988, 511] width 10 height 10
click at [1020, 510] on icon "Play Audio" at bounding box center [1022, 511] width 7 height 10
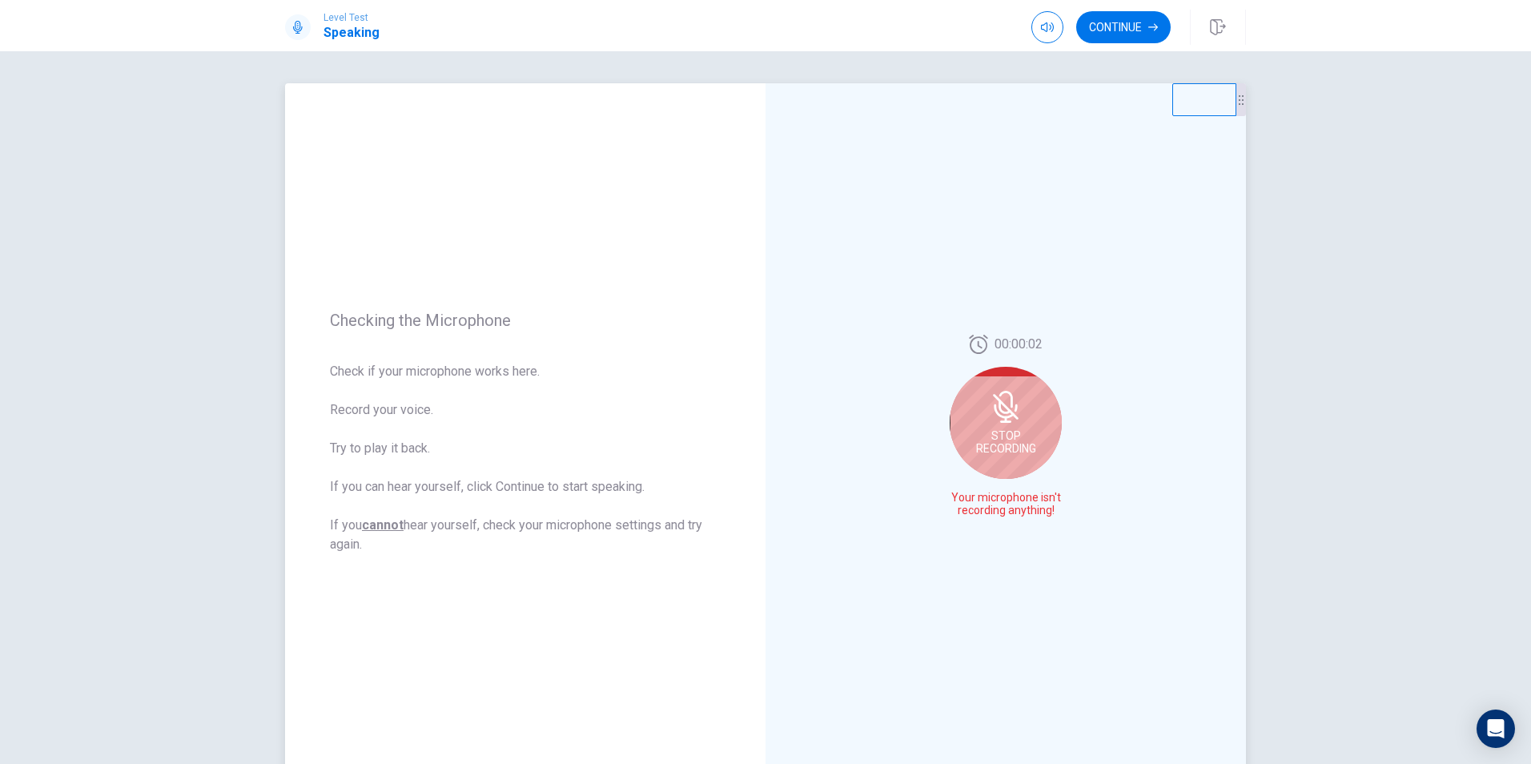
click at [994, 450] on span "Stop Recording" at bounding box center [1006, 442] width 60 height 26
click at [1000, 423] on icon at bounding box center [1006, 407] width 32 height 32
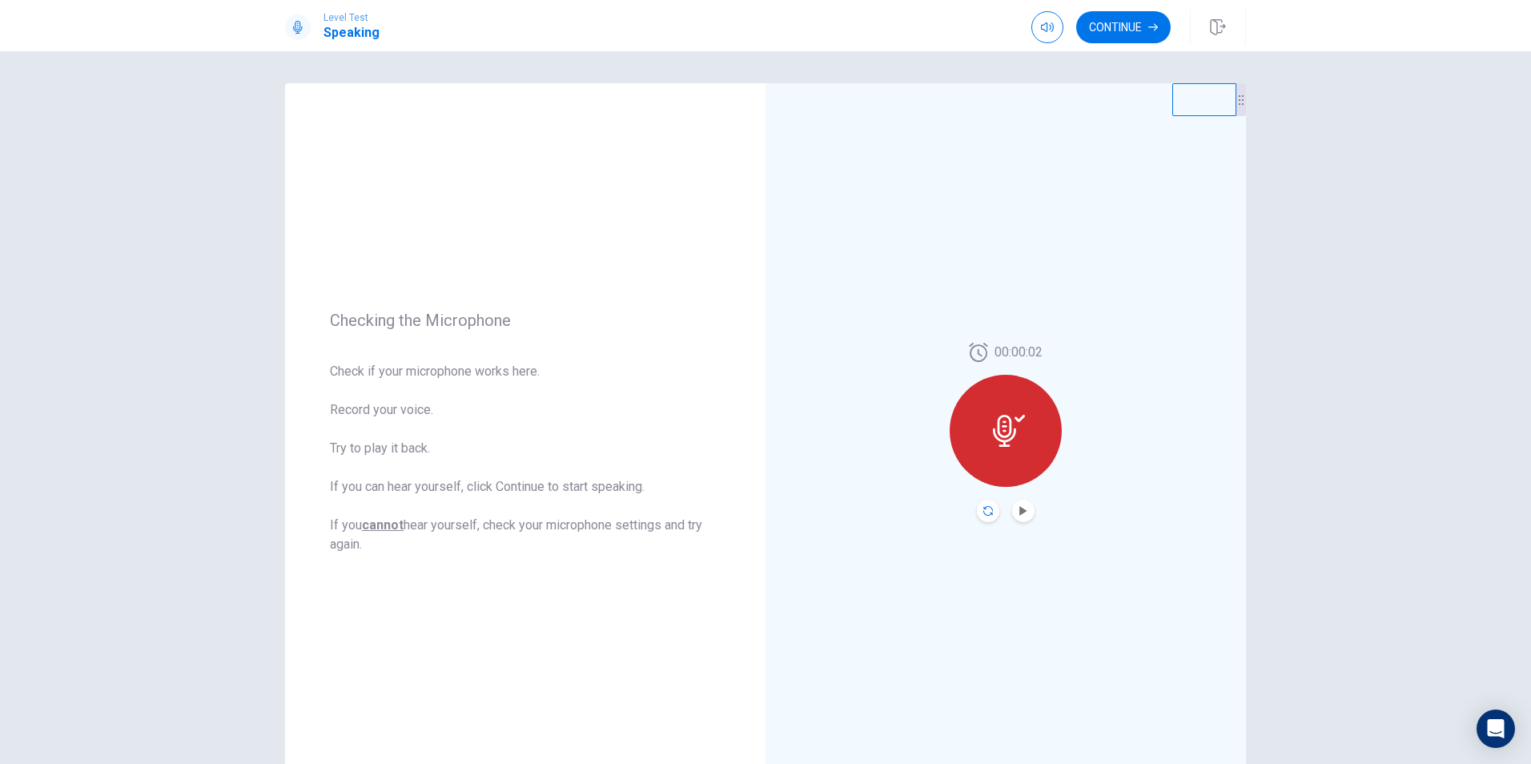
click at [984, 508] on icon "Record Again" at bounding box center [988, 511] width 10 height 10
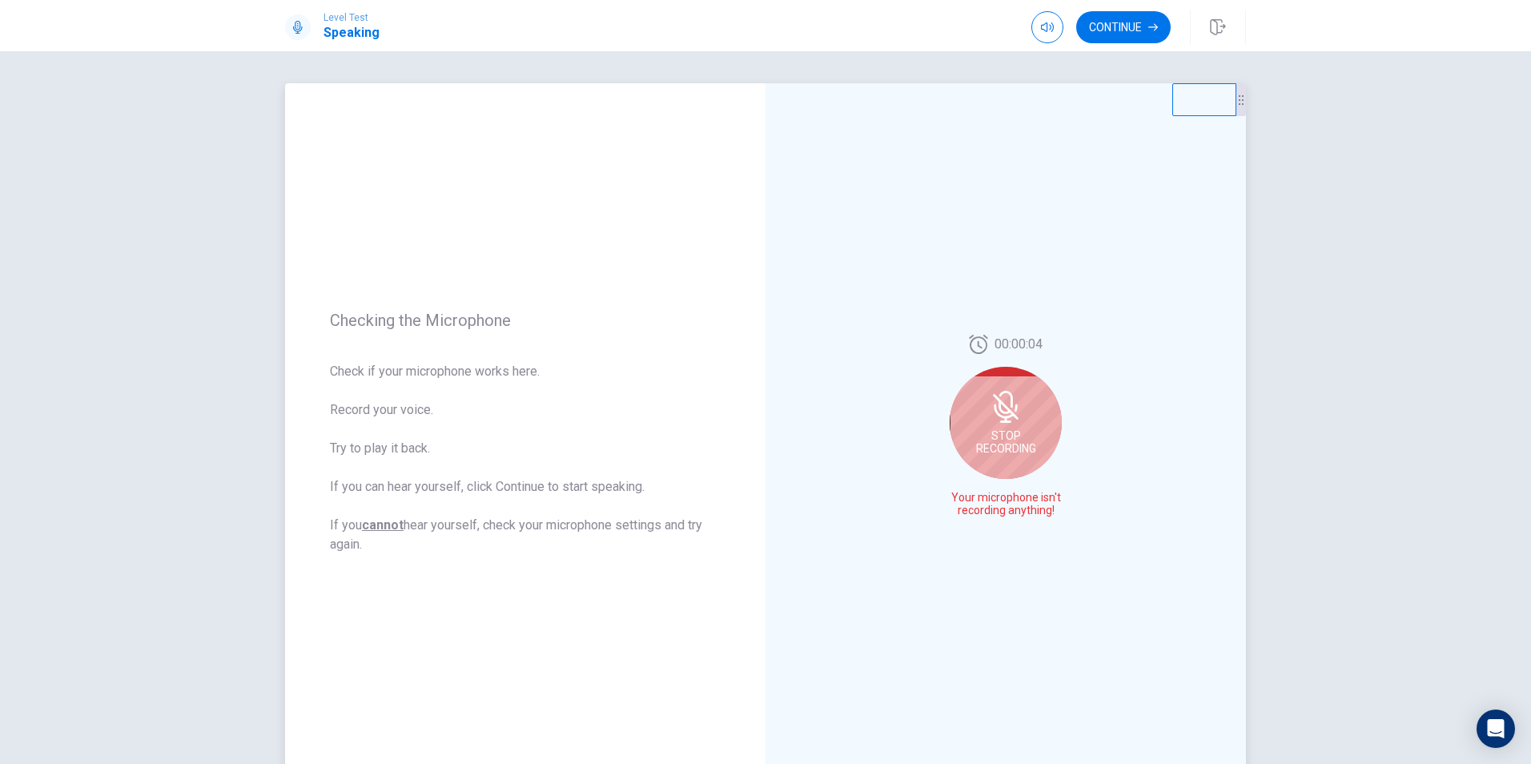
click at [1014, 432] on span "Stop Recording" at bounding box center [1006, 442] width 60 height 26
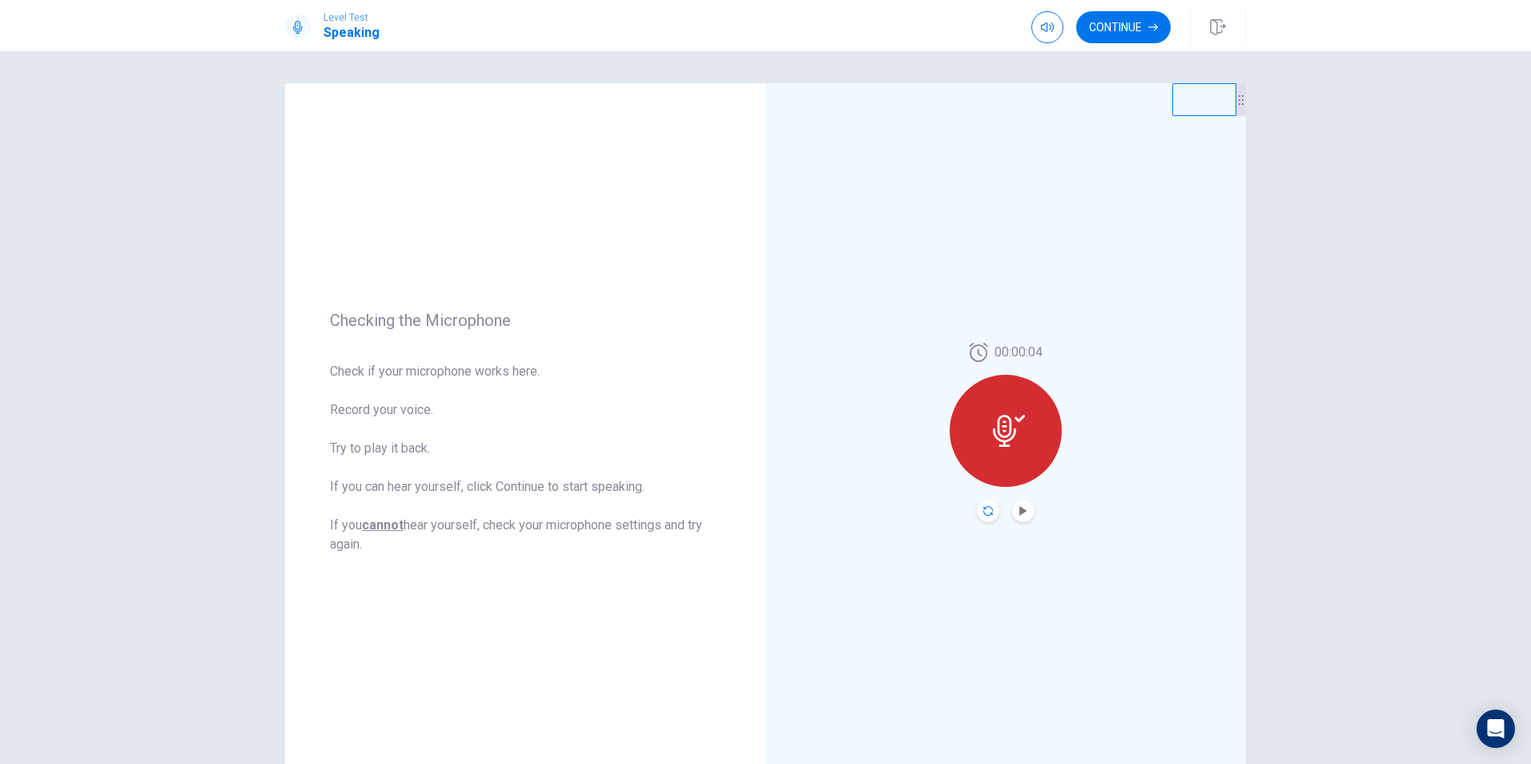
click at [983, 510] on icon "Record Again" at bounding box center [988, 511] width 10 height 10
click at [1017, 460] on span "Stop Recording" at bounding box center [1006, 461] width 60 height 26
click at [1022, 513] on icon "Play Audio" at bounding box center [1023, 511] width 10 height 10
click at [989, 512] on button "Record Again" at bounding box center [988, 511] width 22 height 22
click at [1021, 459] on span "Stop Recording" at bounding box center [1006, 461] width 60 height 26
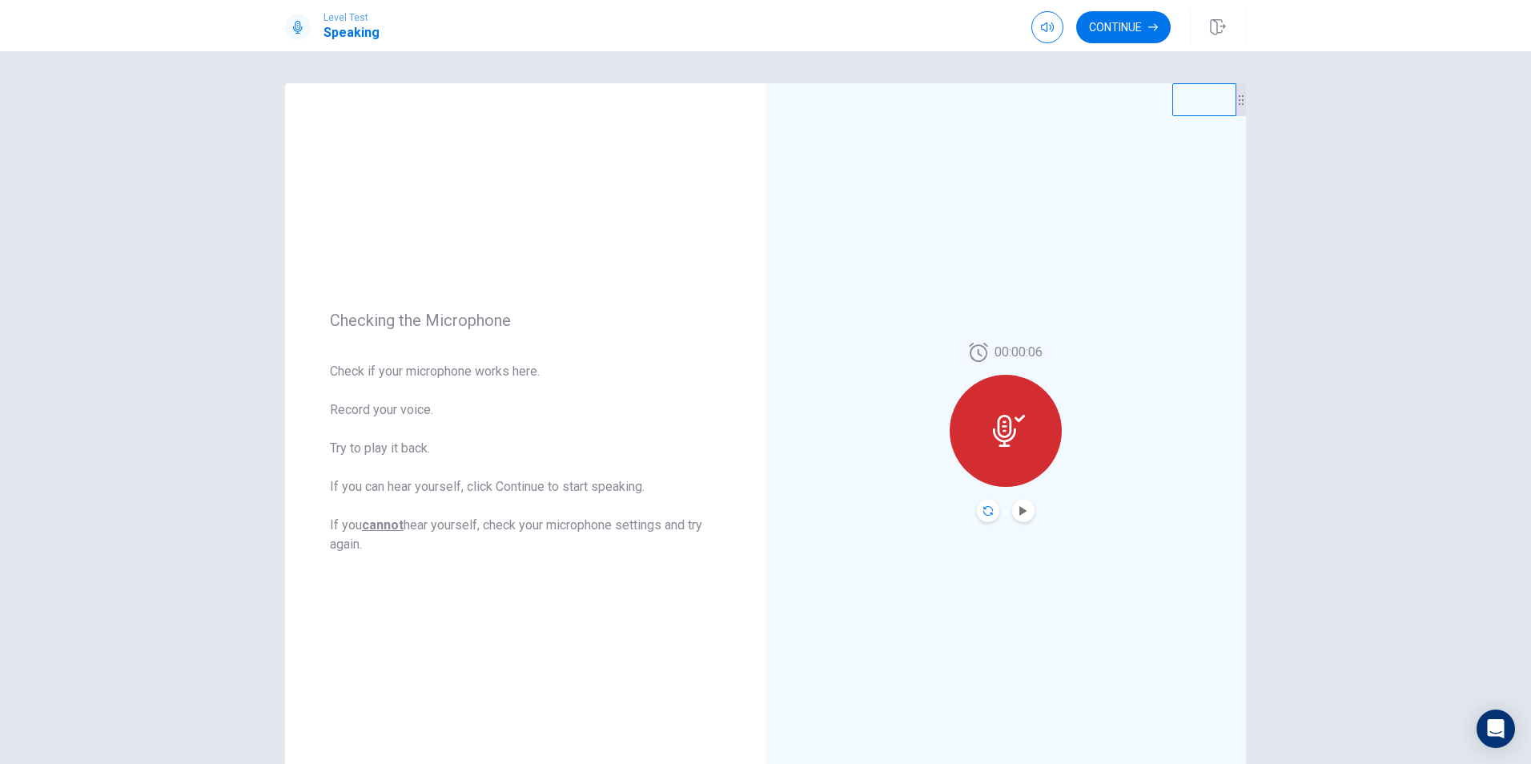
click at [1024, 512] on button "Play Audio" at bounding box center [1023, 511] width 22 height 22
click at [988, 508] on icon "Record Again" at bounding box center [988, 511] width 10 height 10
click at [983, 512] on icon "Record Again" at bounding box center [988, 511] width 10 height 10
click at [999, 452] on span "Stop Recording" at bounding box center [1006, 461] width 60 height 26
click at [989, 508] on button "Record Again" at bounding box center [988, 511] width 22 height 22
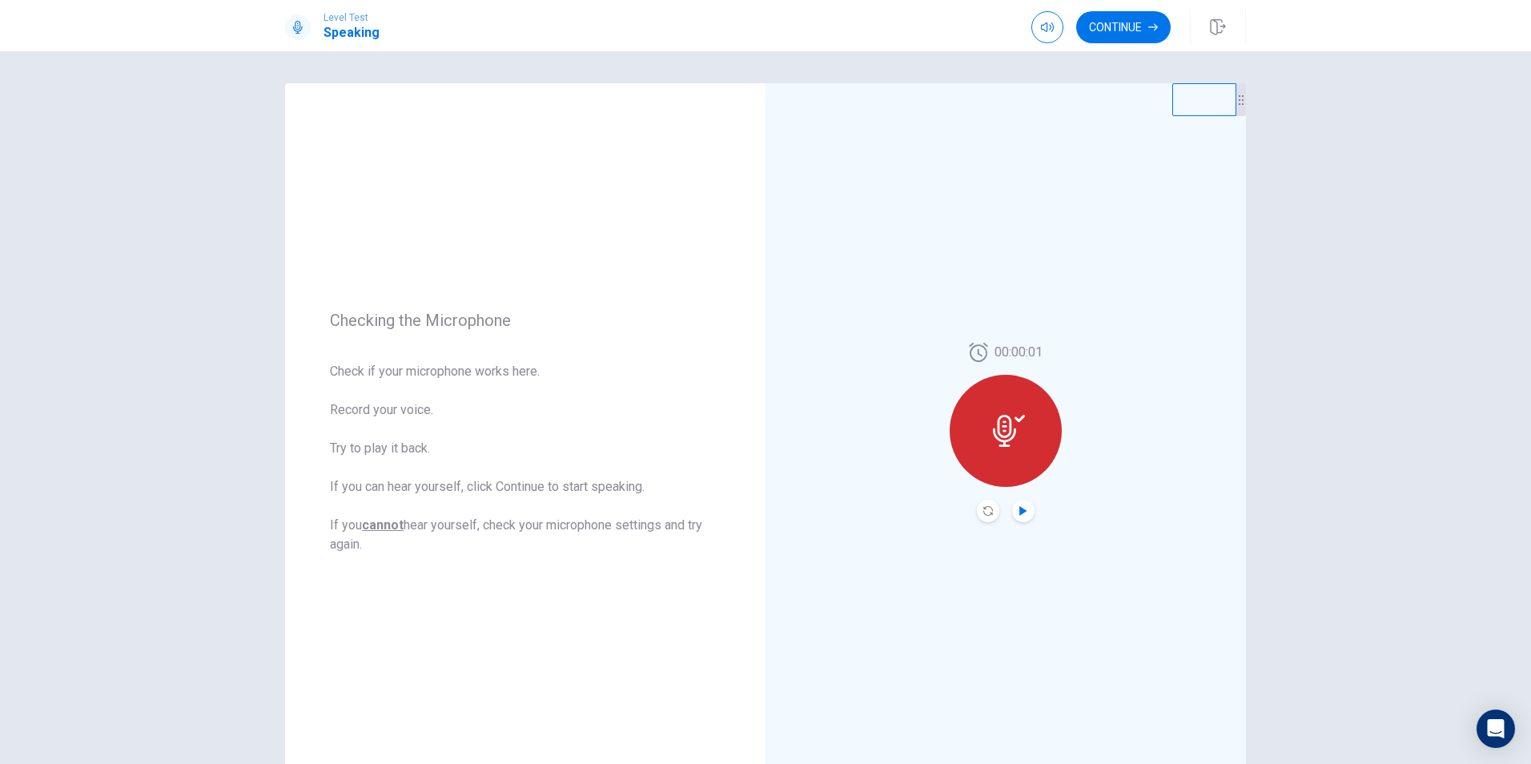
click at [1023, 513] on icon "Play Audio" at bounding box center [1023, 511] width 10 height 10
click at [1019, 507] on icon "Play Audio" at bounding box center [1022, 511] width 7 height 10
click at [1012, 508] on button "Pause Audio" at bounding box center [1023, 511] width 22 height 22
click at [983, 512] on icon "Record Again" at bounding box center [988, 511] width 10 height 10
click at [980, 450] on div at bounding box center [1006, 431] width 112 height 112
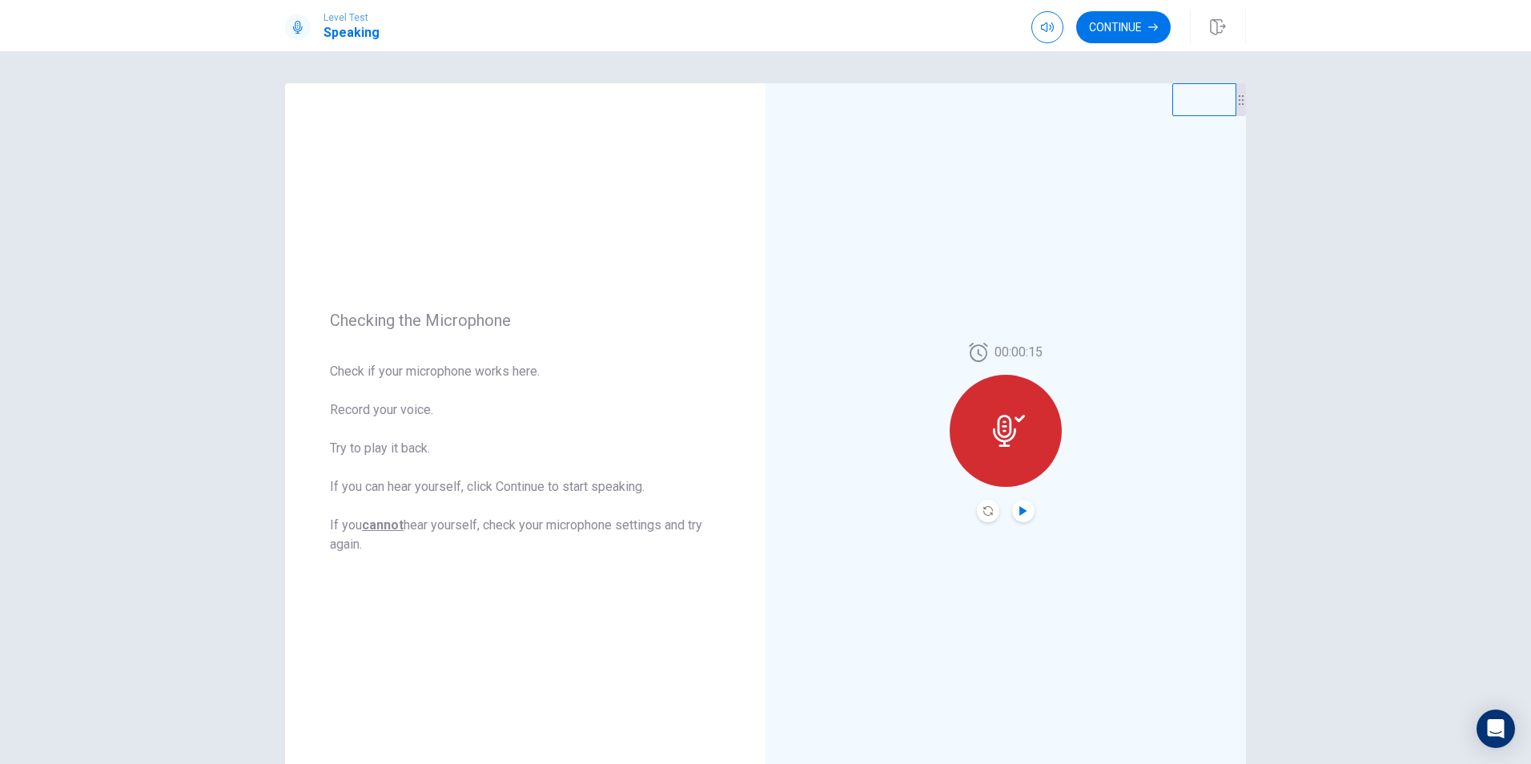
click at [1008, 440] on icon at bounding box center [1009, 431] width 32 height 32
click at [1012, 439] on icon at bounding box center [1009, 431] width 32 height 32
click at [985, 510] on icon "Record Again" at bounding box center [988, 511] width 10 height 10
click at [1021, 508] on icon "Play Audio" at bounding box center [1023, 511] width 10 height 10
click at [983, 512] on icon "Record Again" at bounding box center [988, 511] width 10 height 10
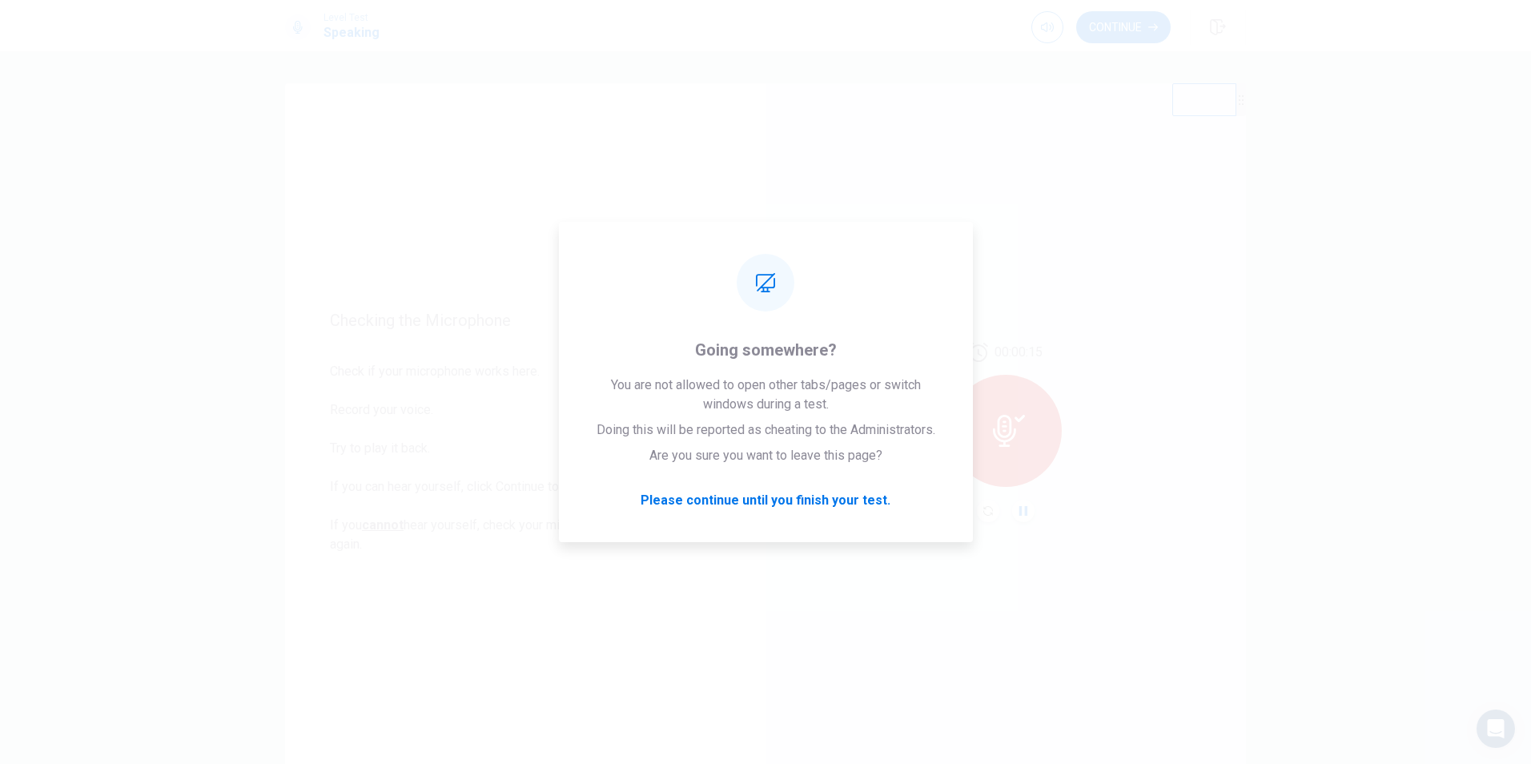
click at [1040, 247] on div "00:00:15" at bounding box center [1005, 432] width 480 height 698
click at [1014, 284] on div "00:00:15" at bounding box center [1005, 432] width 480 height 698
click at [1046, 268] on div "00:00:15" at bounding box center [1005, 432] width 480 height 698
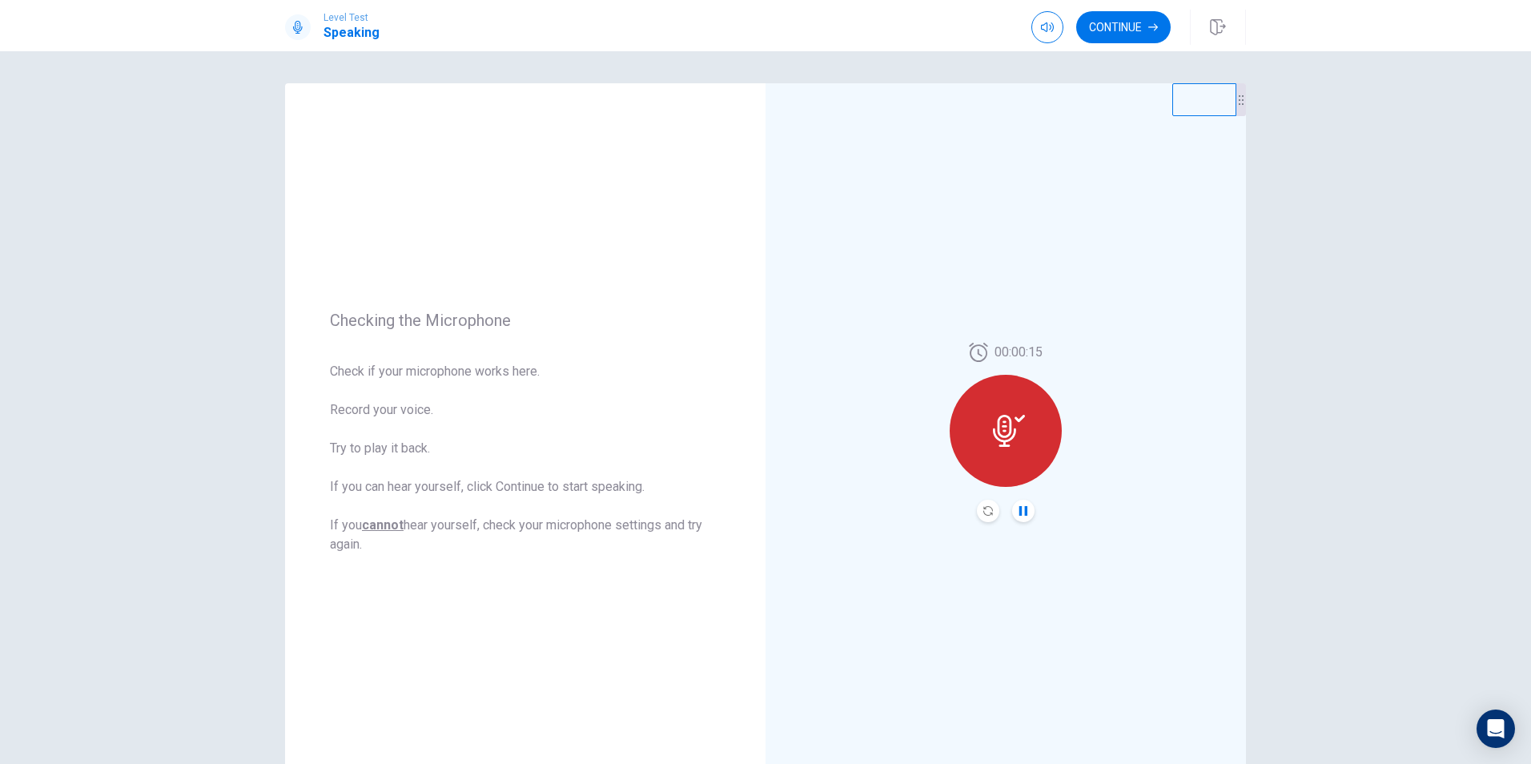
click at [1010, 422] on icon at bounding box center [1009, 431] width 32 height 32
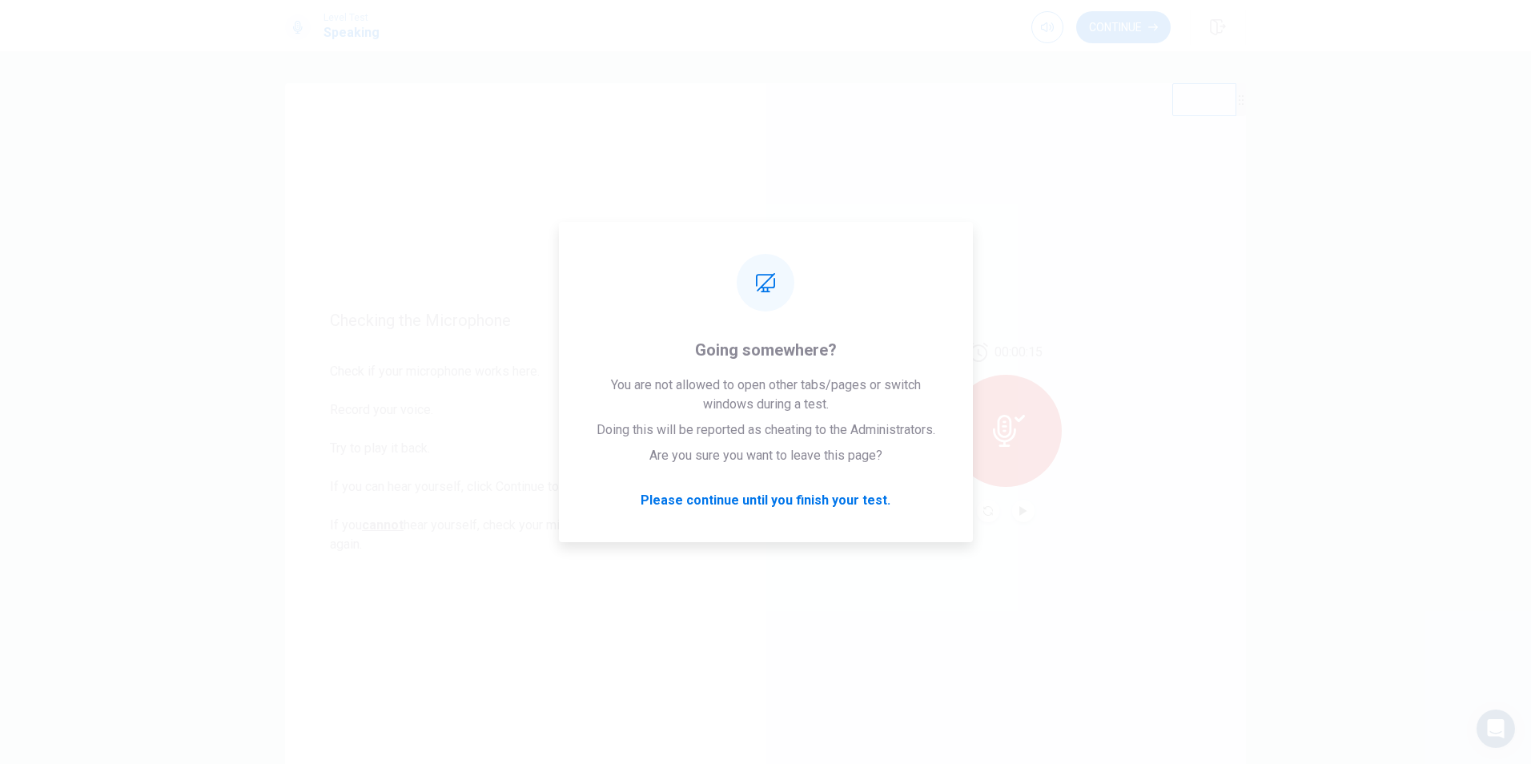
click at [1082, 545] on div "00:00:15" at bounding box center [1005, 432] width 480 height 698
click at [1211, 447] on div "00:00:15" at bounding box center [1005, 432] width 480 height 698
click at [1025, 320] on div "00:00:15" at bounding box center [1005, 432] width 480 height 698
click at [899, 208] on div "00:00:15" at bounding box center [1005, 432] width 480 height 698
click at [735, 210] on div "Checking the Microphone Check if your microphone works here. Record your voice.…" at bounding box center [525, 432] width 480 height 698
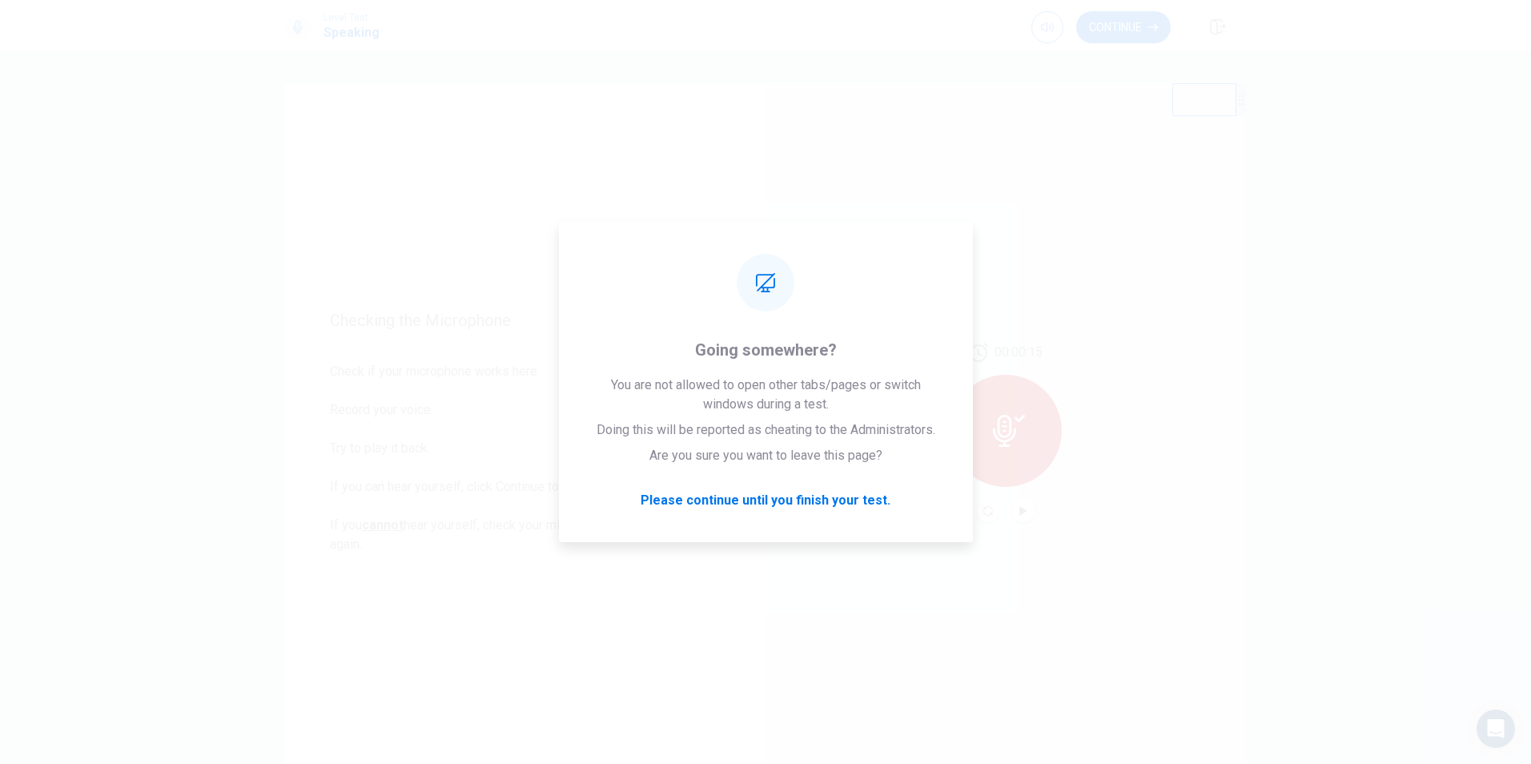
click at [460, 270] on div "Checking the Microphone Check if your microphone works here. Record your voice.…" at bounding box center [525, 432] width 480 height 698
click at [1041, 465] on div at bounding box center [1006, 431] width 112 height 112
click at [1061, 192] on div "00:00:15" at bounding box center [1005, 432] width 480 height 698
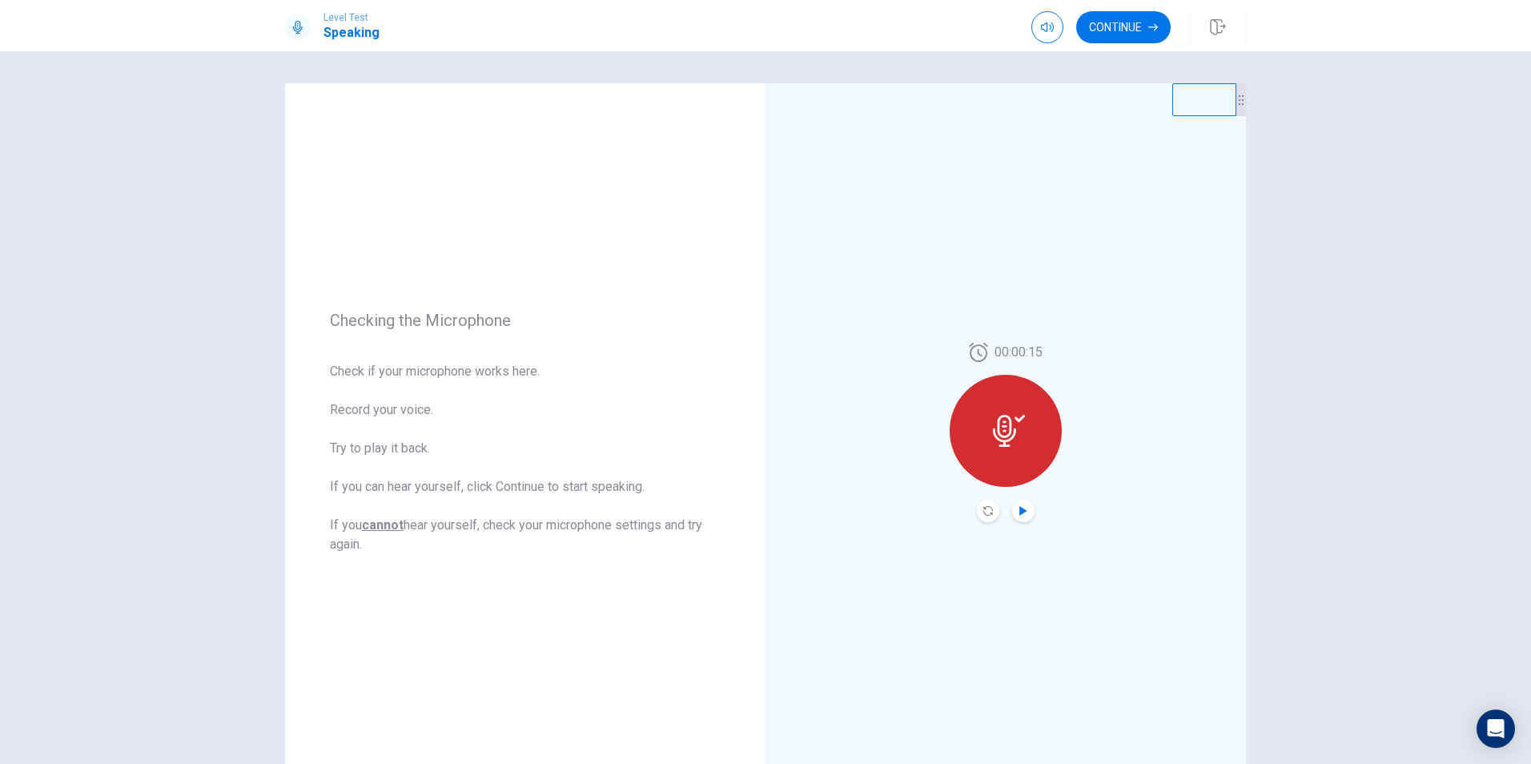
click at [1023, 512] on icon "Play Audio" at bounding box center [1023, 511] width 10 height 10
click at [1378, 113] on div "Checking the Microphone Check if your microphone works here. Record your voice.…" at bounding box center [765, 407] width 1531 height 713
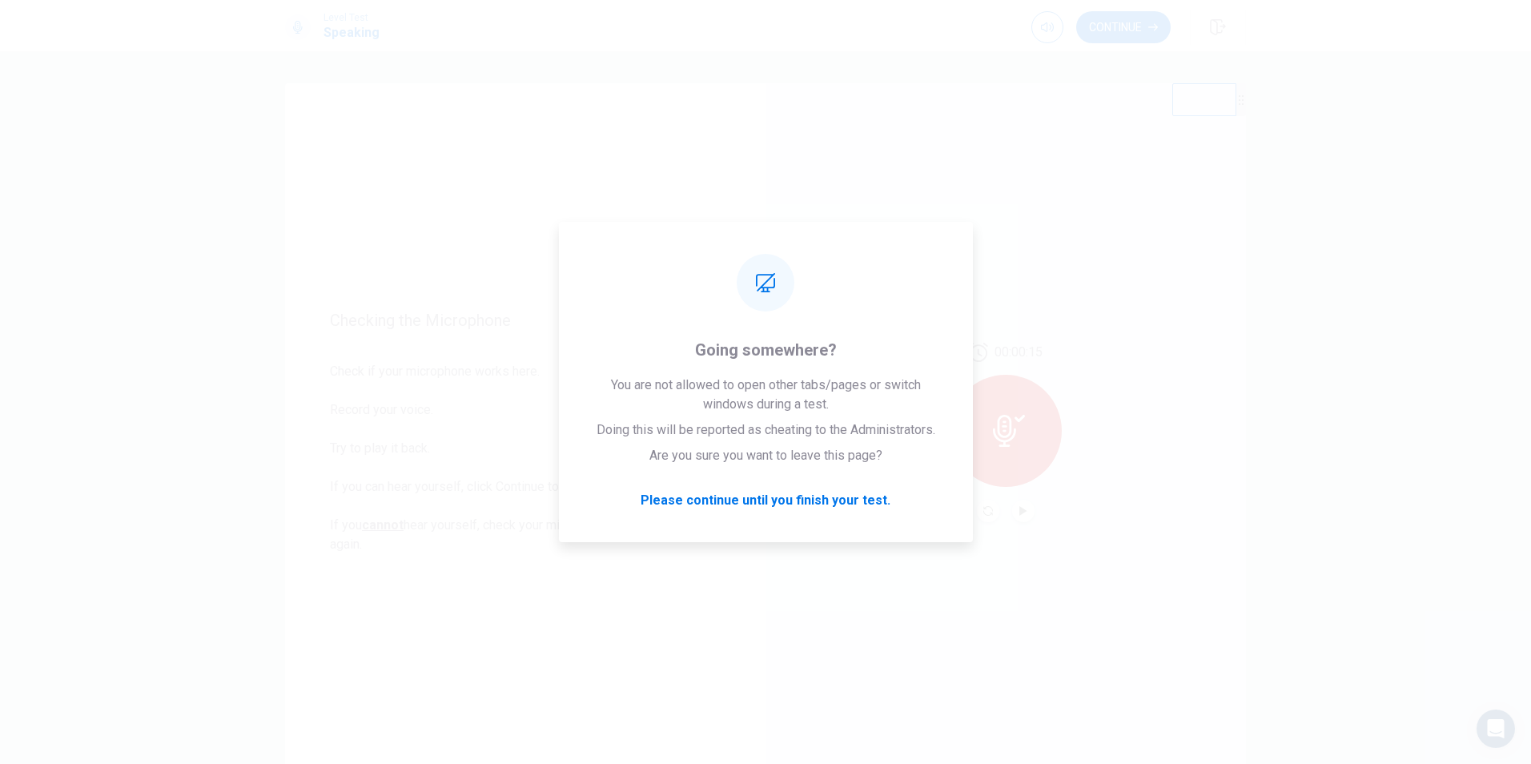
click at [1345, 167] on div "Checking the Microphone Check if your microphone works here. Record your voice.…" at bounding box center [765, 407] width 1531 height 713
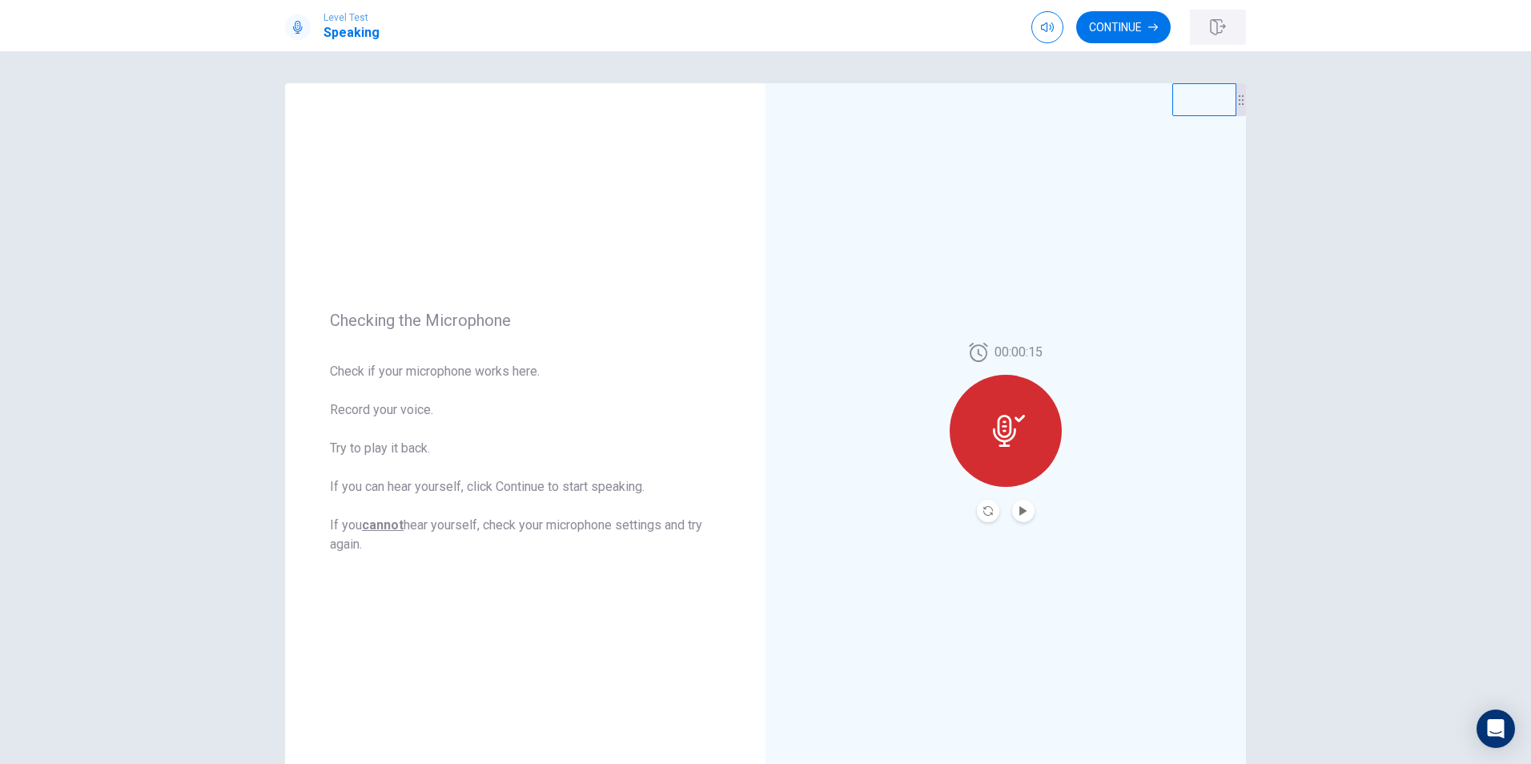
click at [1220, 26] on icon "button" at bounding box center [1217, 27] width 15 height 16
